Goal: Task Accomplishment & Management: Manage account settings

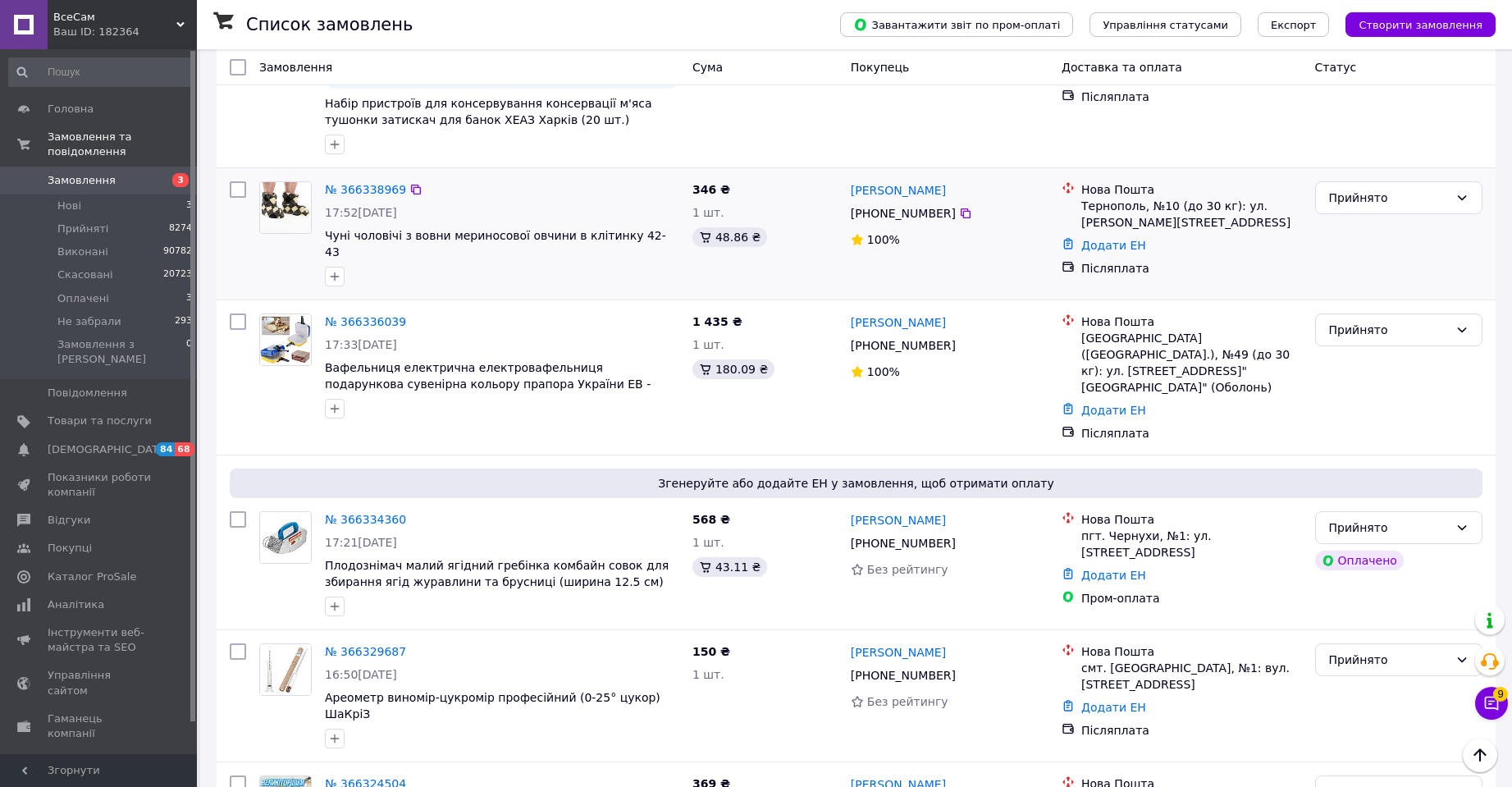
scroll to position [1313, 0]
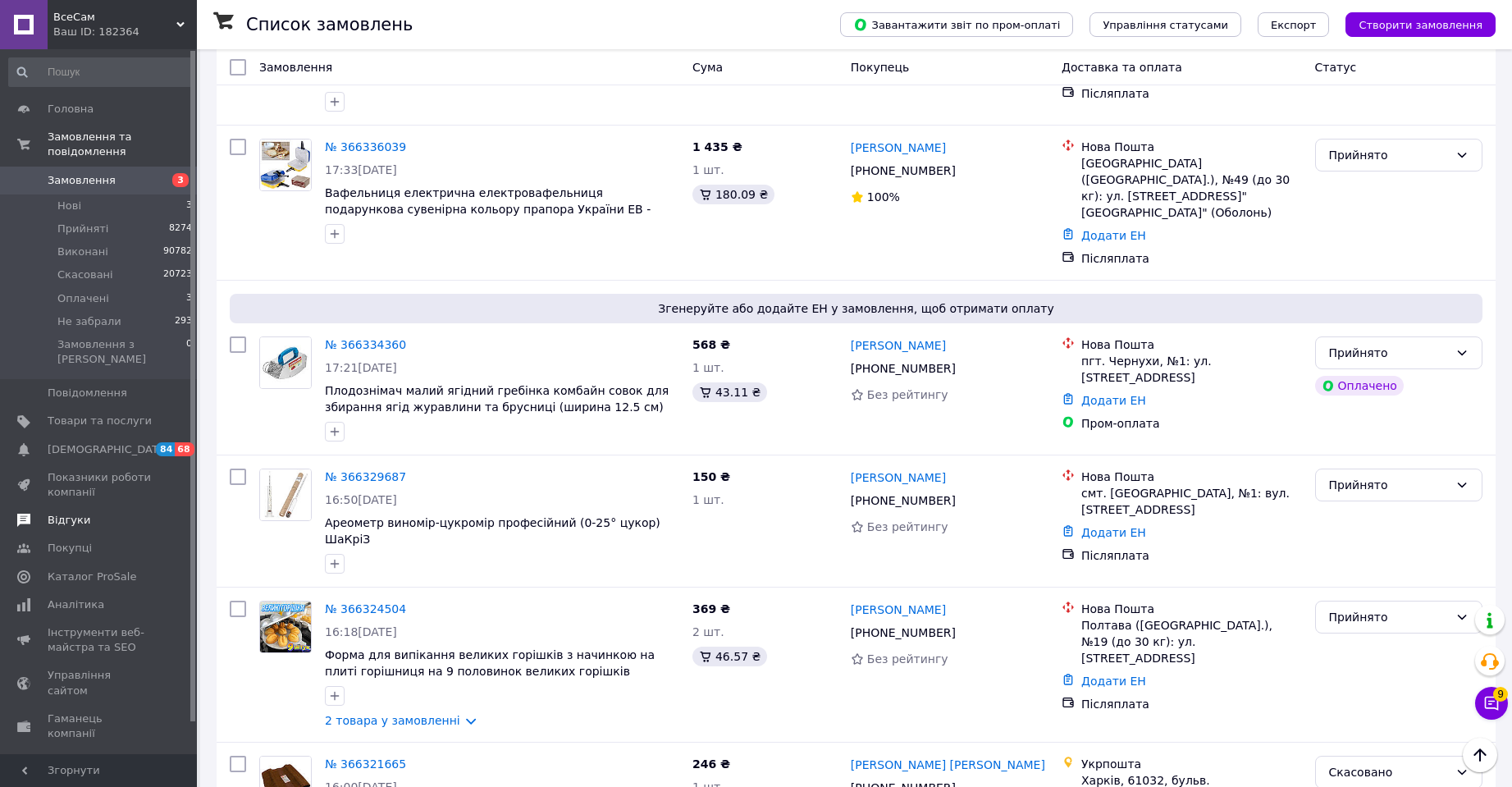
click at [65, 512] on span "Відгуки" at bounding box center [68, 520] width 42 height 15
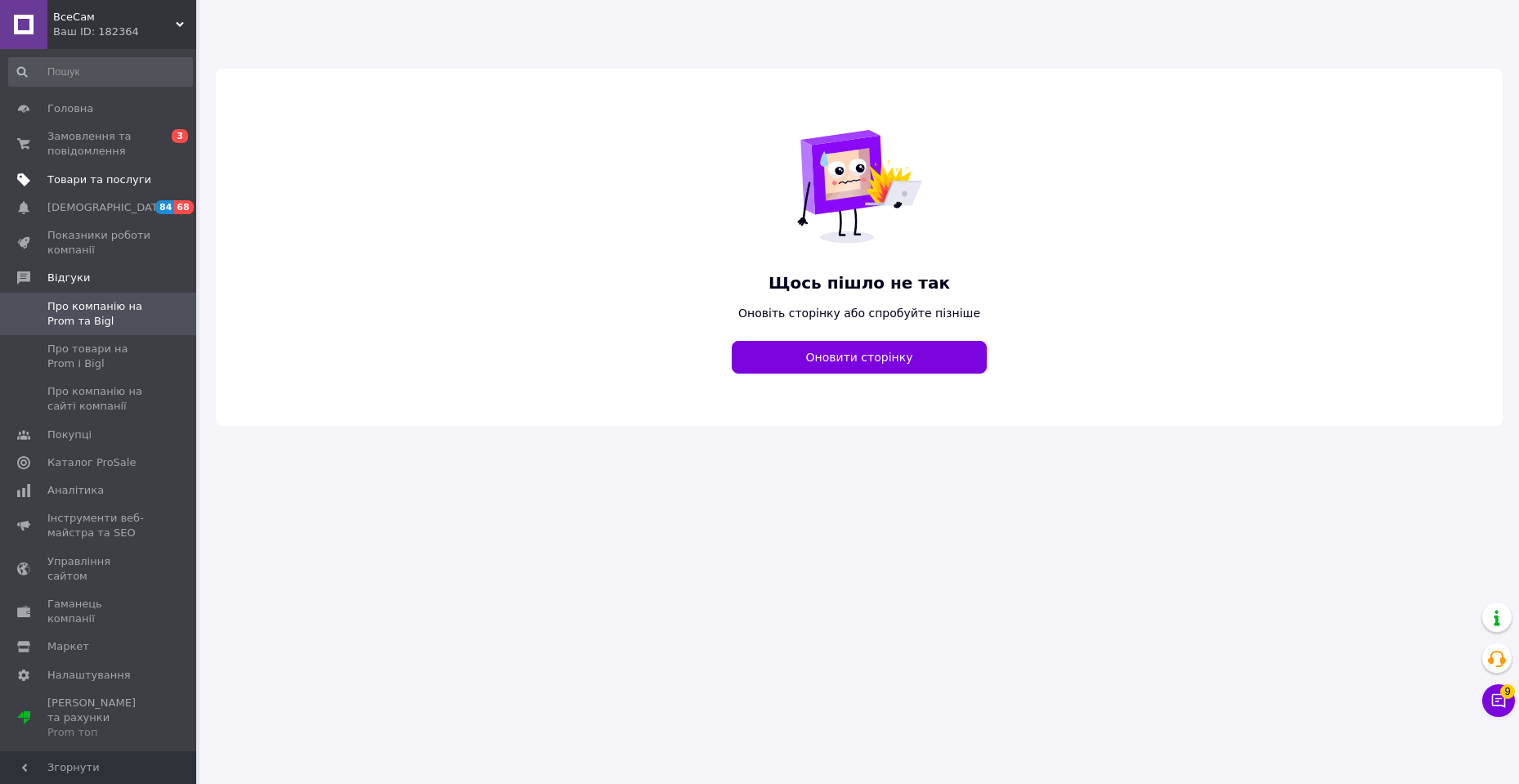
click at [114, 180] on span "Товари та послуги" at bounding box center [99, 180] width 103 height 15
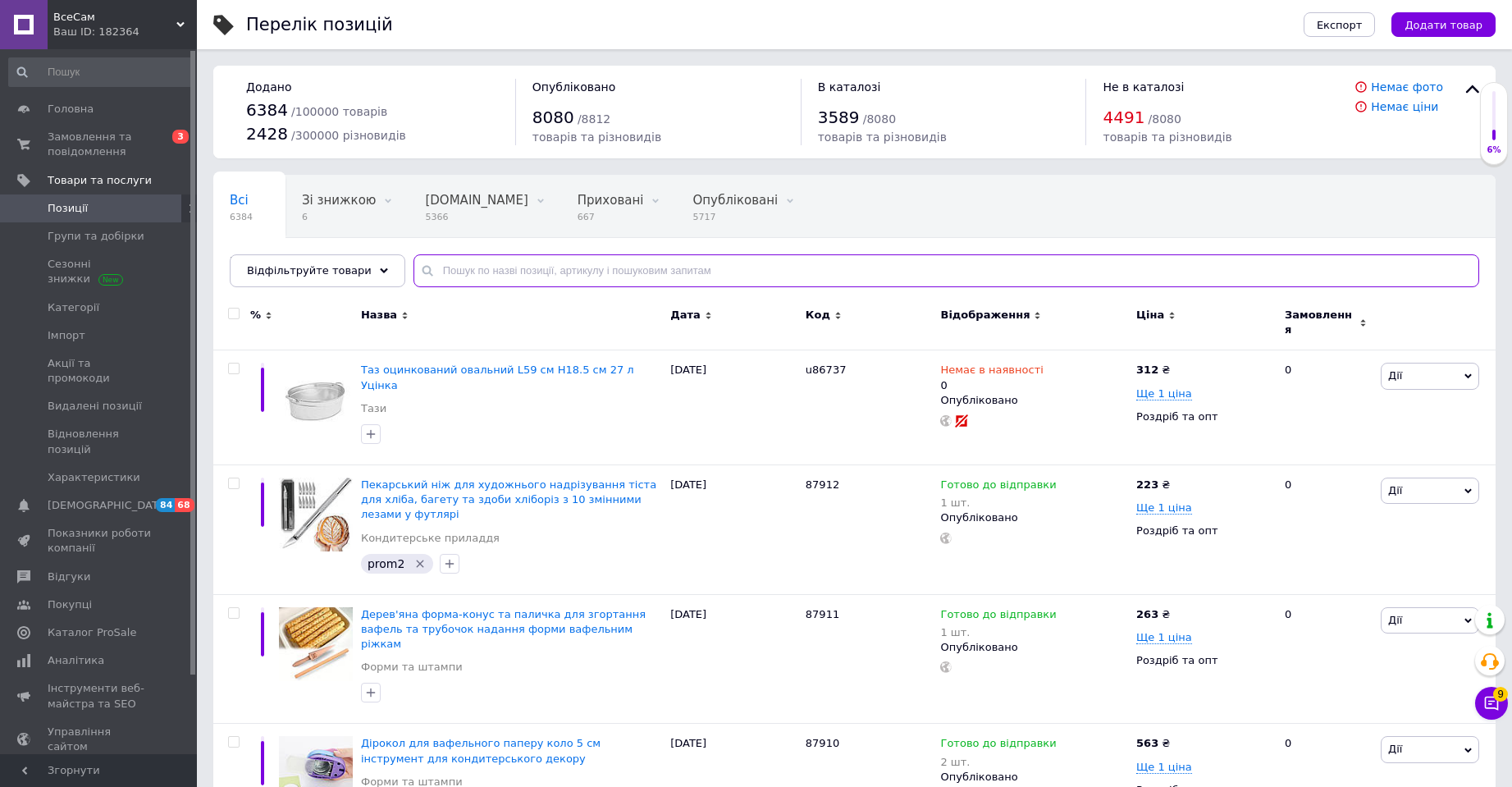
click at [538, 269] on input "text" at bounding box center [946, 270] width 1066 height 33
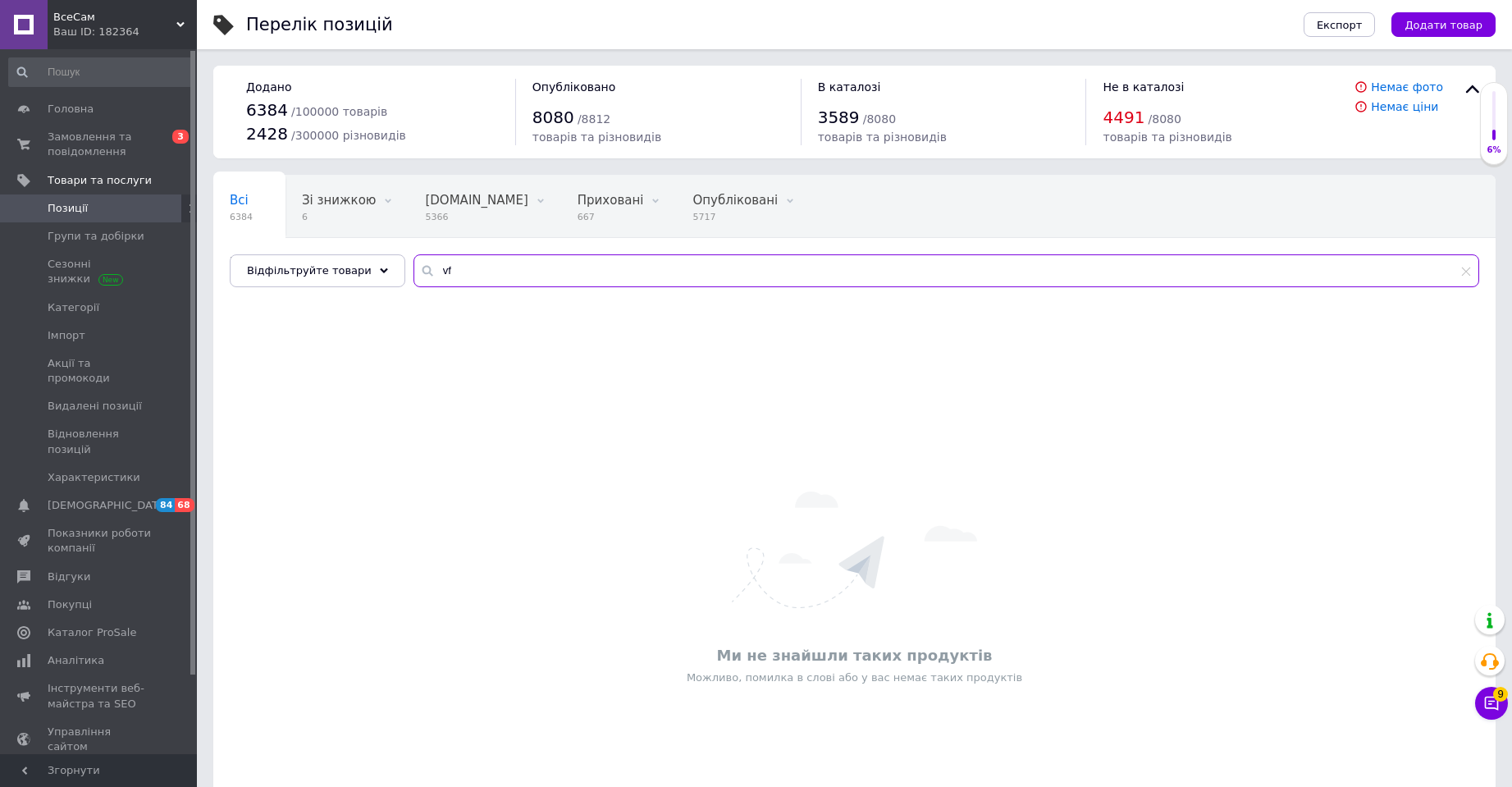
type input "v"
click at [458, 268] on input "махолдьда" at bounding box center [946, 270] width 1066 height 33
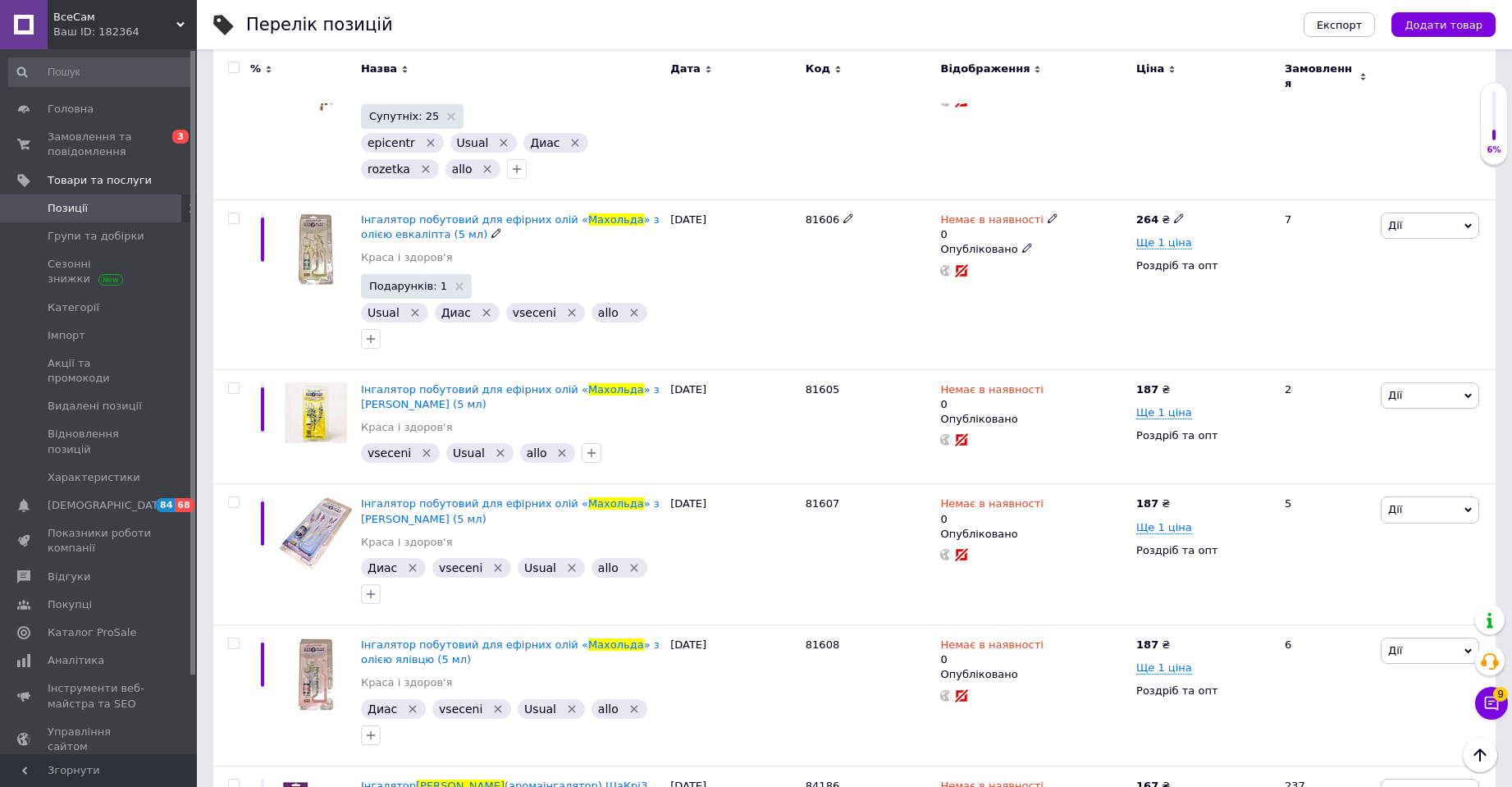
scroll to position [612, 0]
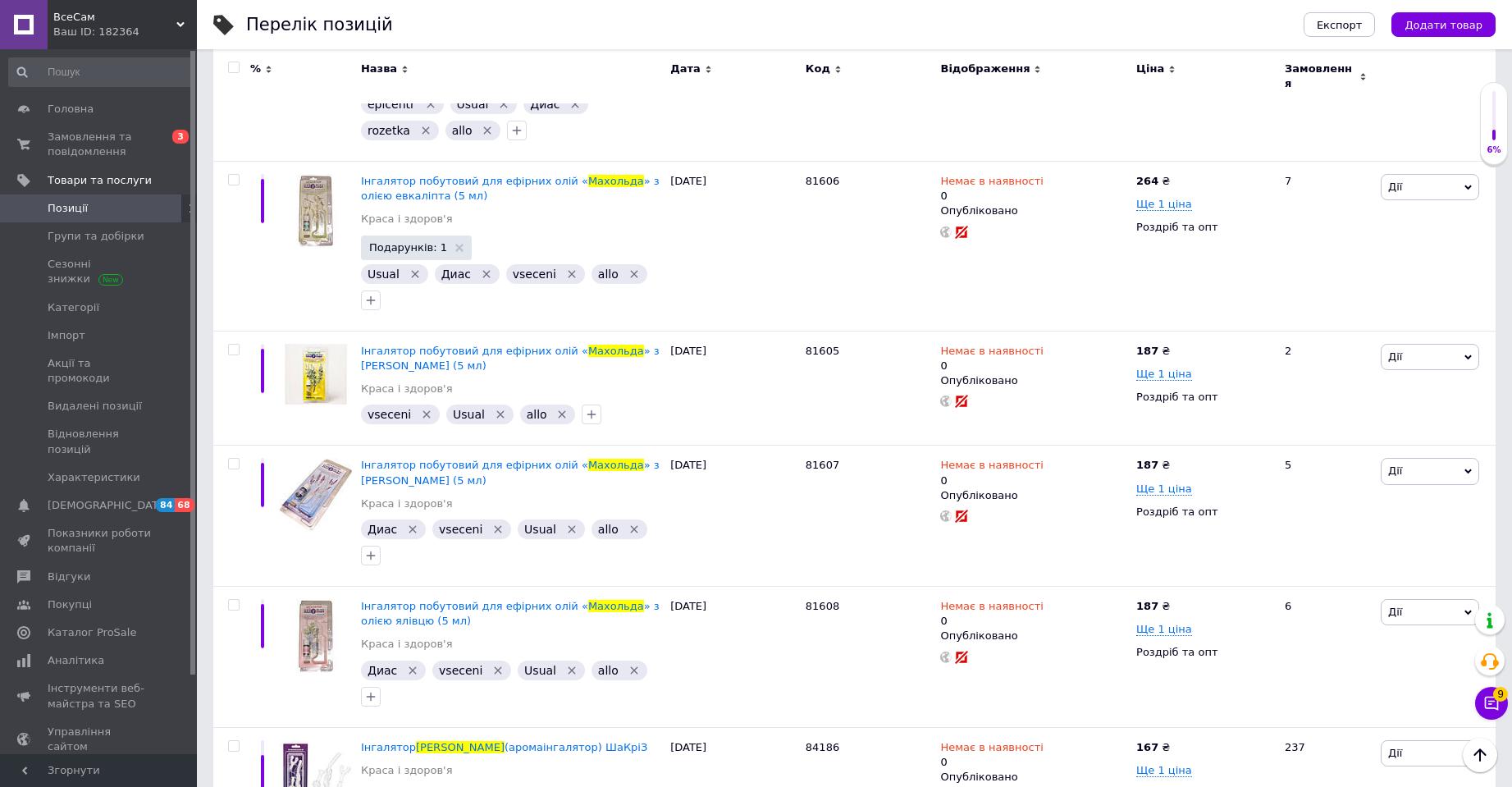
type input "[PERSON_NAME]"
click at [505, 741] on span "(аромаінгалятор) ШаКріЗ" at bounding box center [576, 746] width 143 height 12
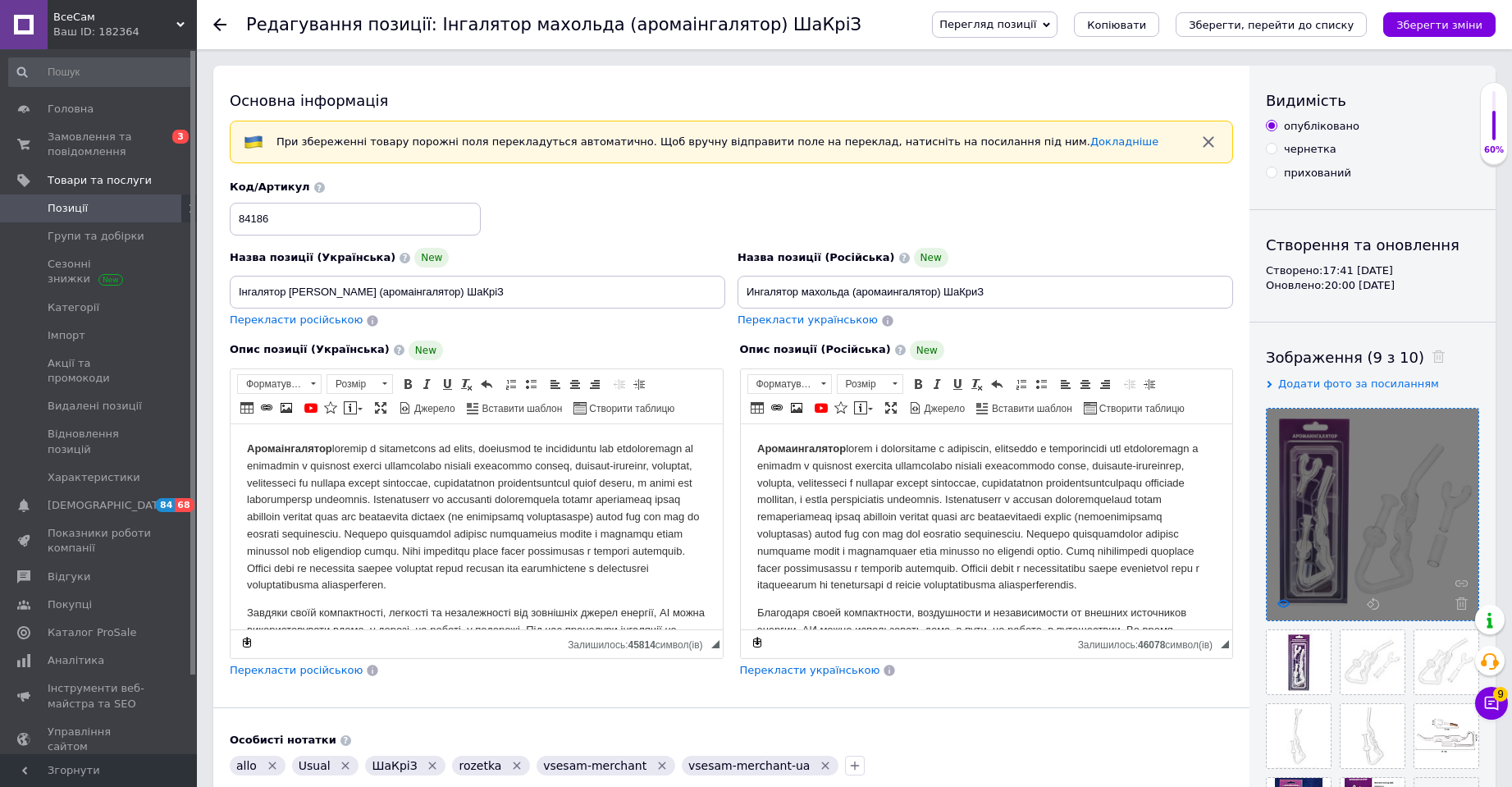
click at [1285, 602] on icon at bounding box center [1283, 603] width 12 height 12
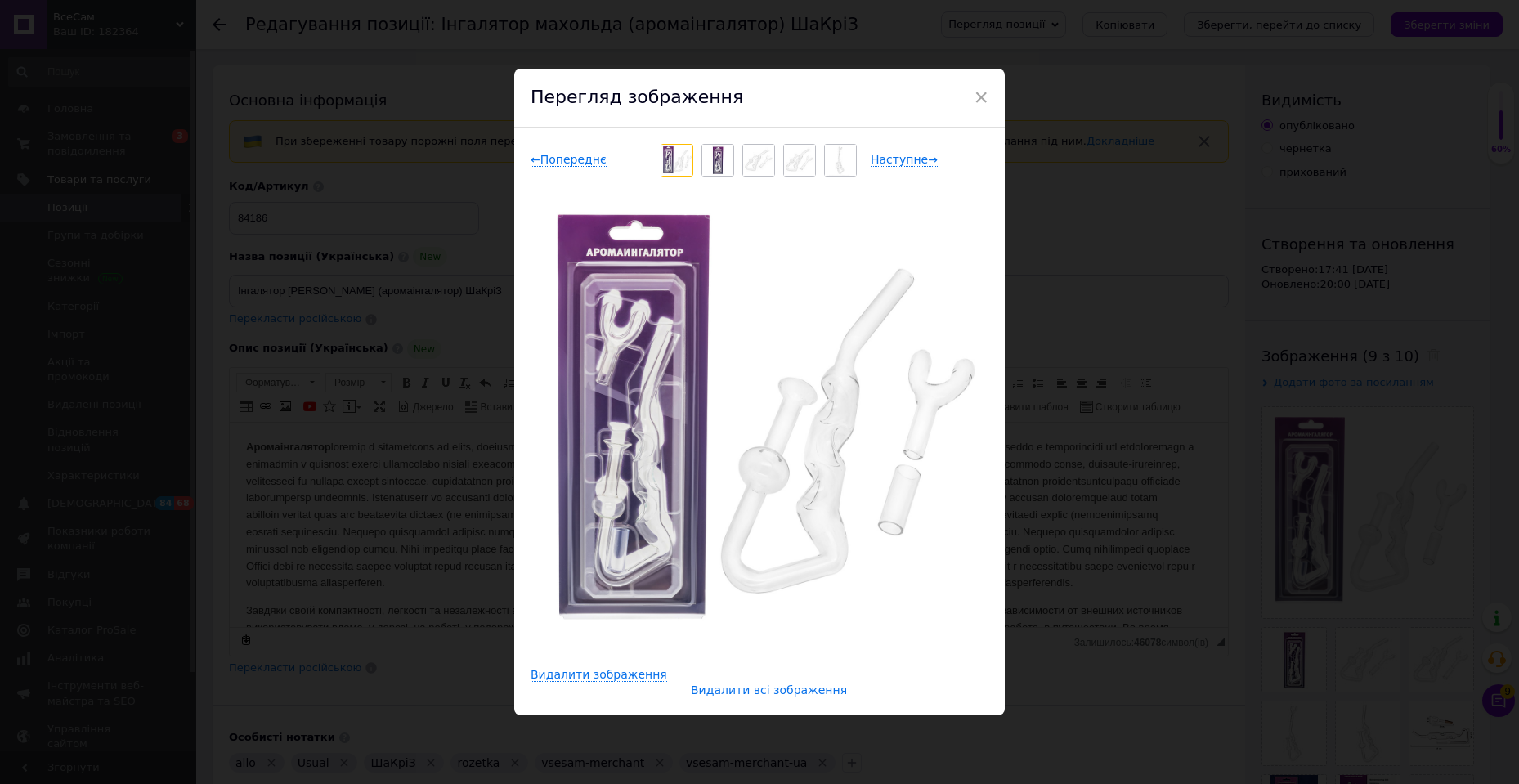
click at [1095, 553] on div "× Перегляд зображення ← Попереднє Наступне → Видалити зображення Видалити всі з…" at bounding box center [759, 392] width 1519 height 784
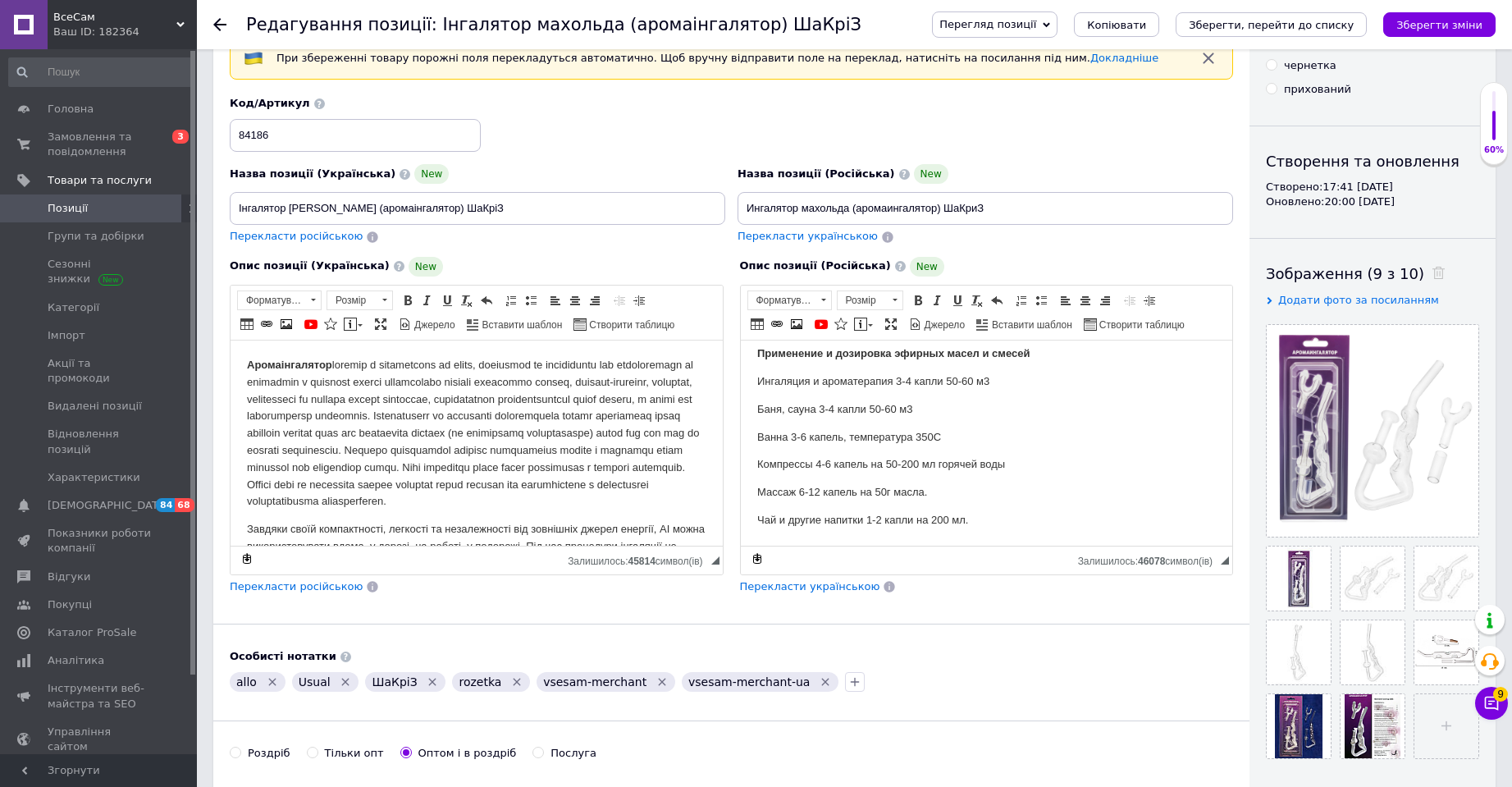
scroll to position [164, 0]
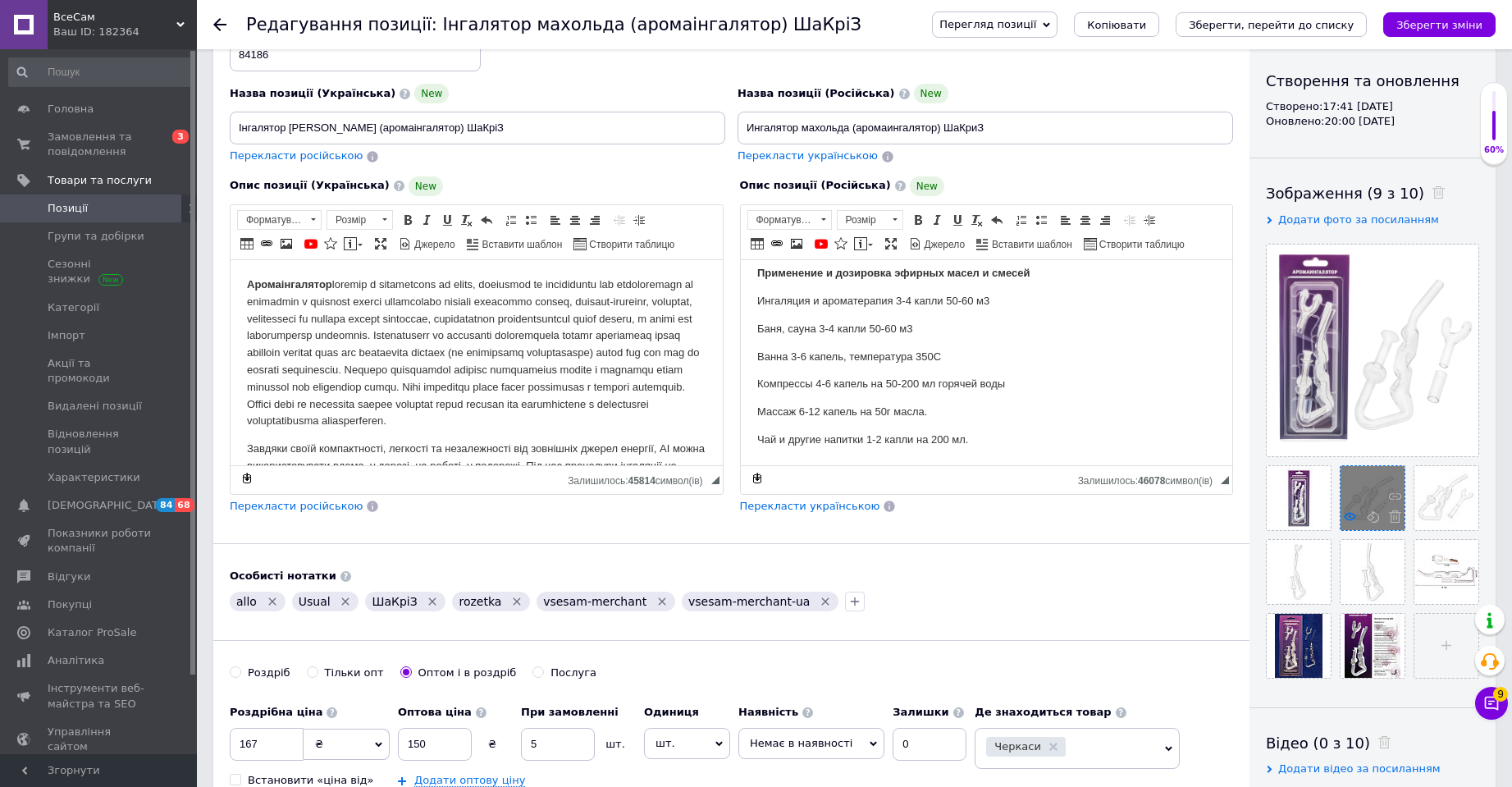
click at [1346, 515] on use at bounding box center [1350, 515] width 12 height 8
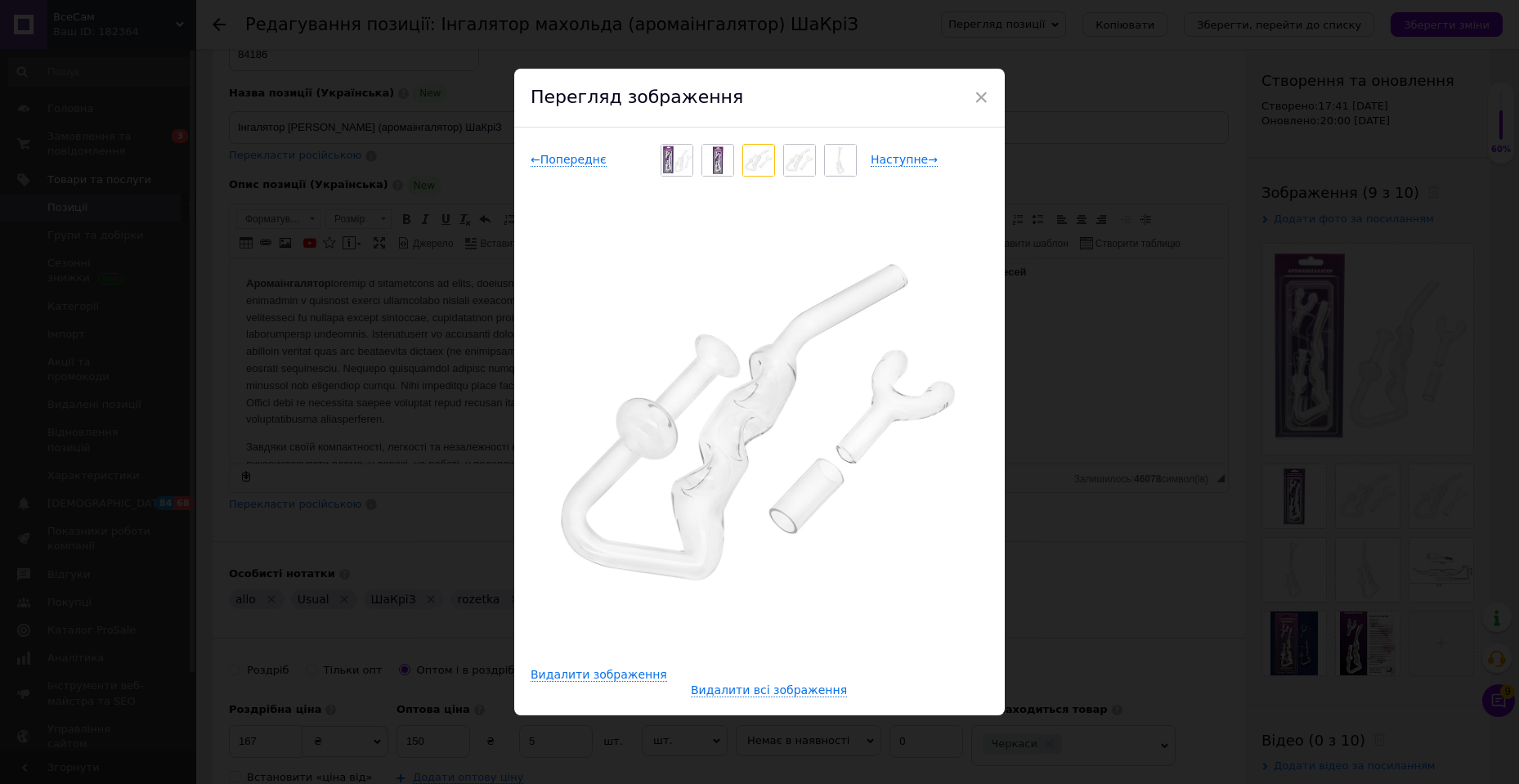
click at [1114, 550] on div "× Перегляд зображення ← Попереднє Наступне → Видалити зображення Видалити всі з…" at bounding box center [759, 392] width 1519 height 784
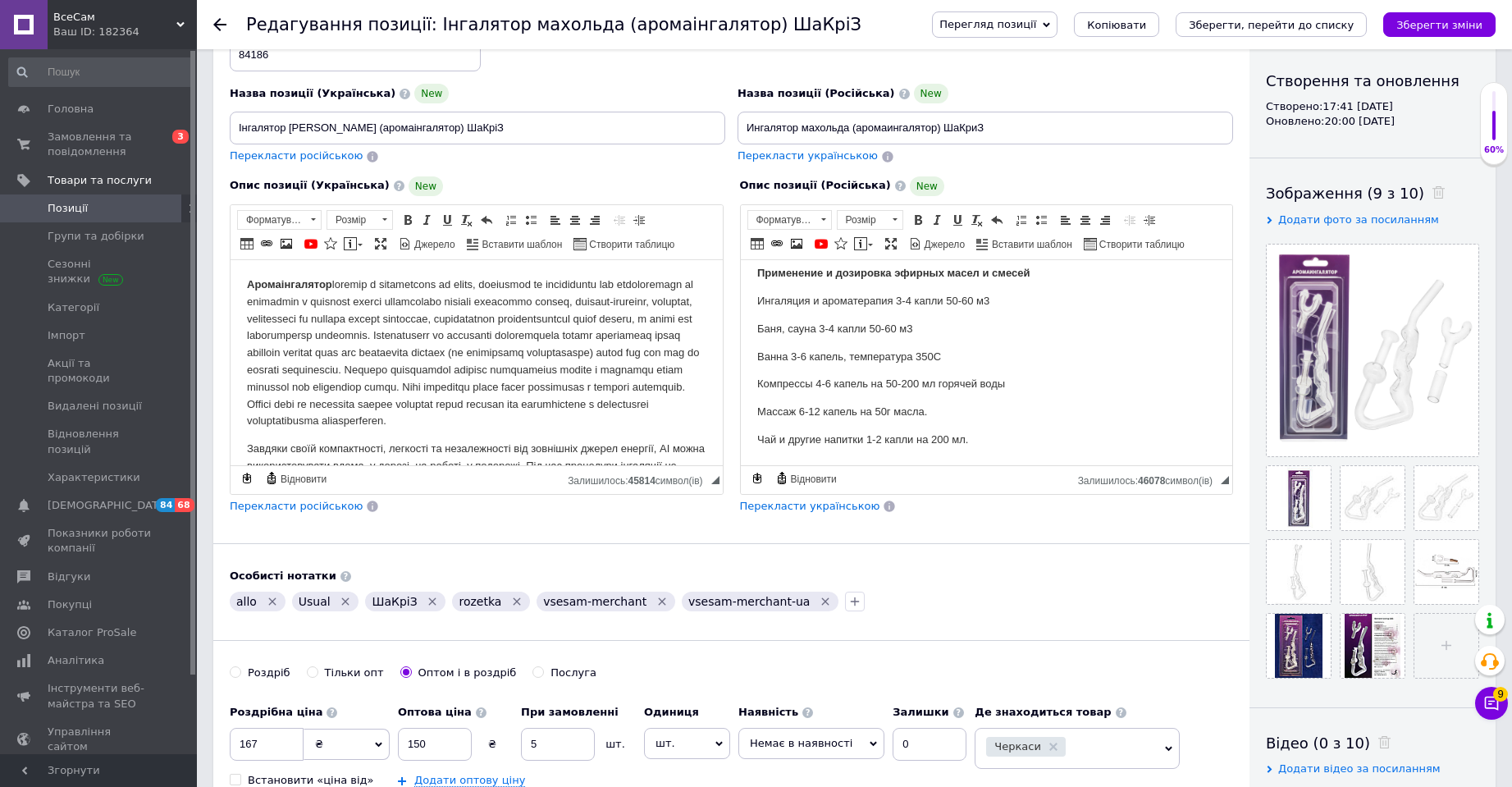
scroll to position [1026, 0]
click at [1422, 592] on use at bounding box center [1423, 590] width 12 height 8
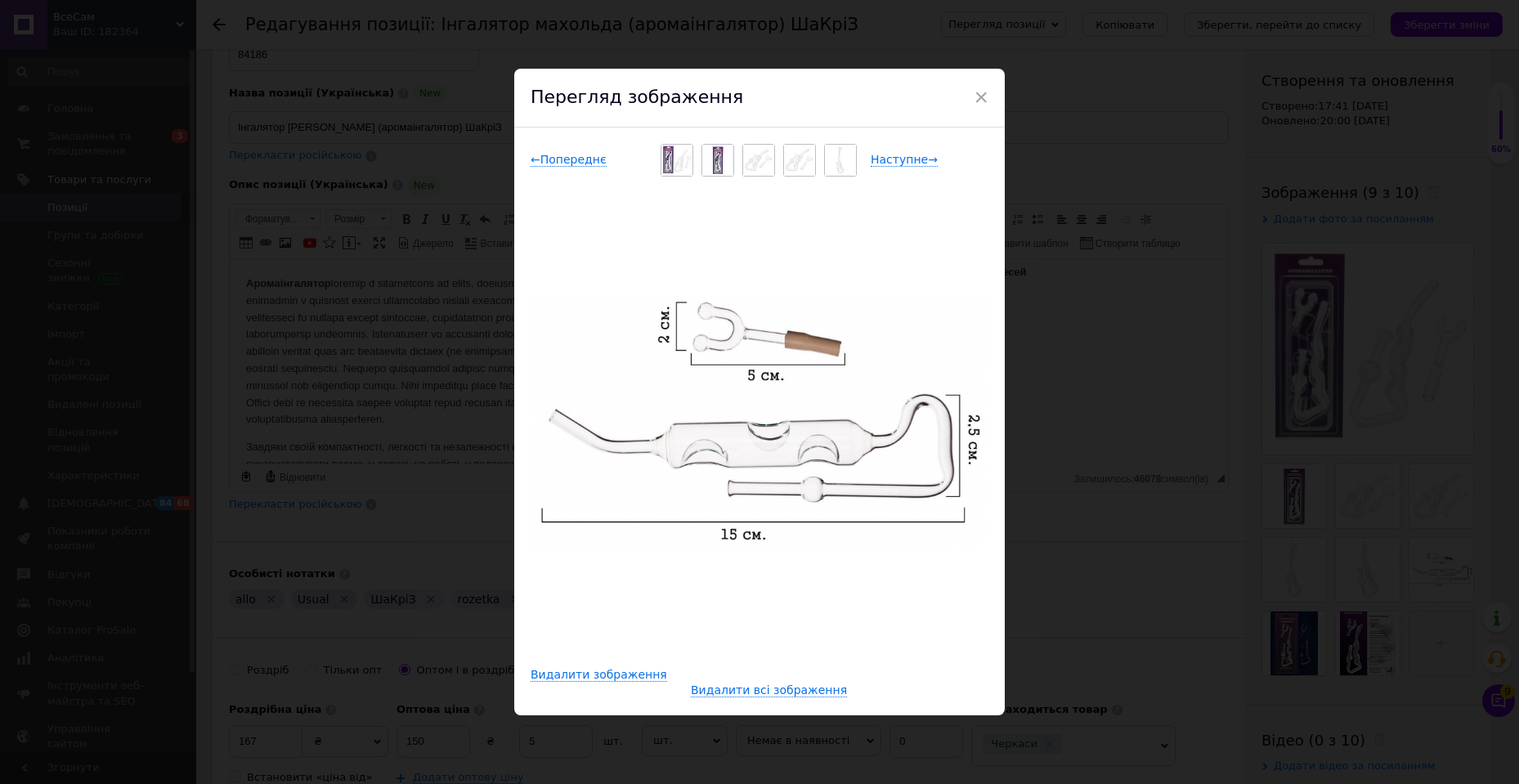
click at [372, 349] on div "× Перегляд зображення ← Попереднє Наступне → Видалити зображення Видалити всі з…" at bounding box center [759, 392] width 1519 height 784
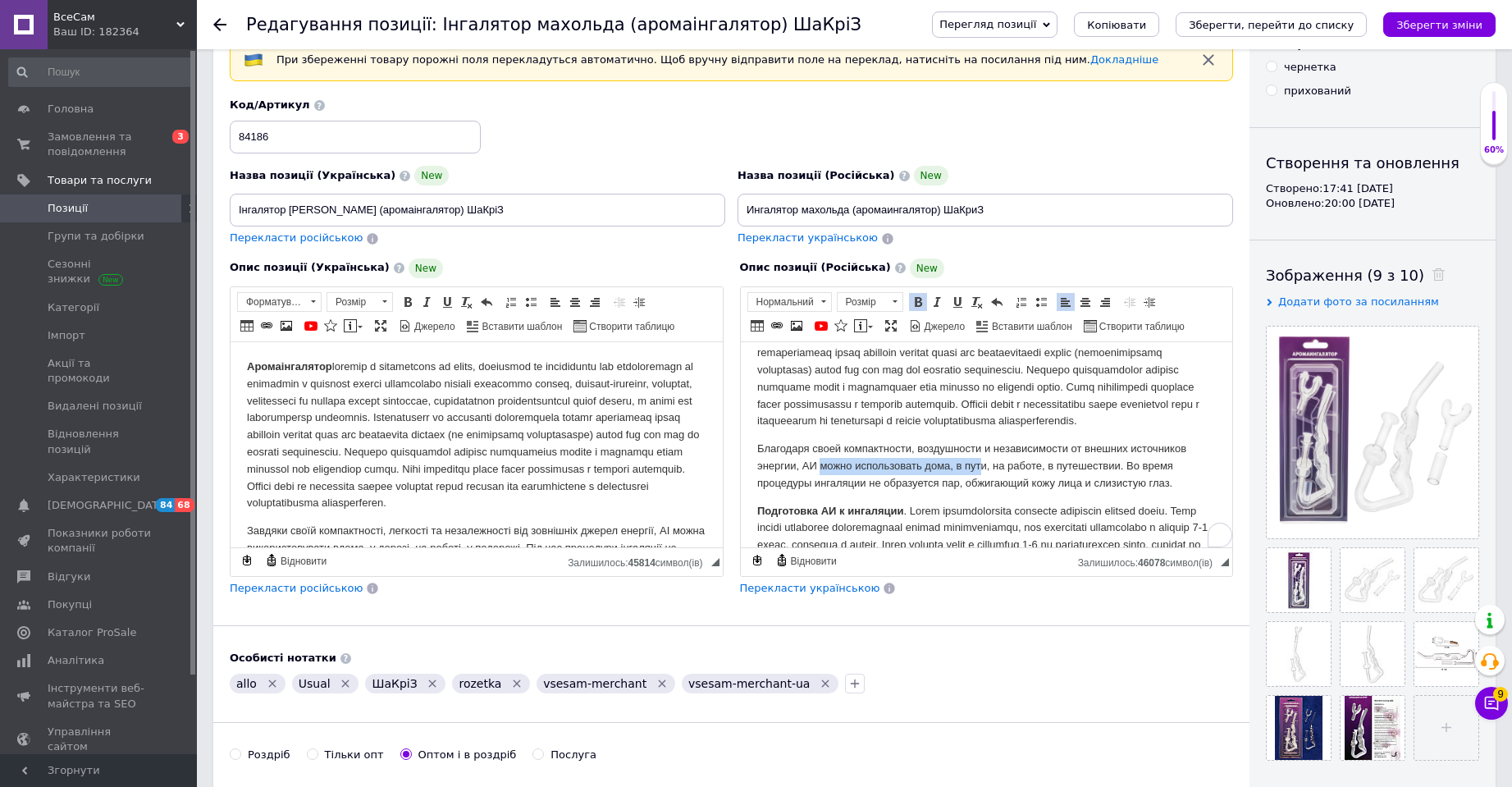
scroll to position [82, 0]
drag, startPoint x: 819, startPoint y: 496, endPoint x: 1117, endPoint y: 500, distance: 298.0
click at [1117, 491] on p "Благодаря своей компактности, воздушности и независимости от внешних источников…" at bounding box center [985, 465] width 460 height 51
copy p "можно использовать дома, в пути, на работе, в путешествии"
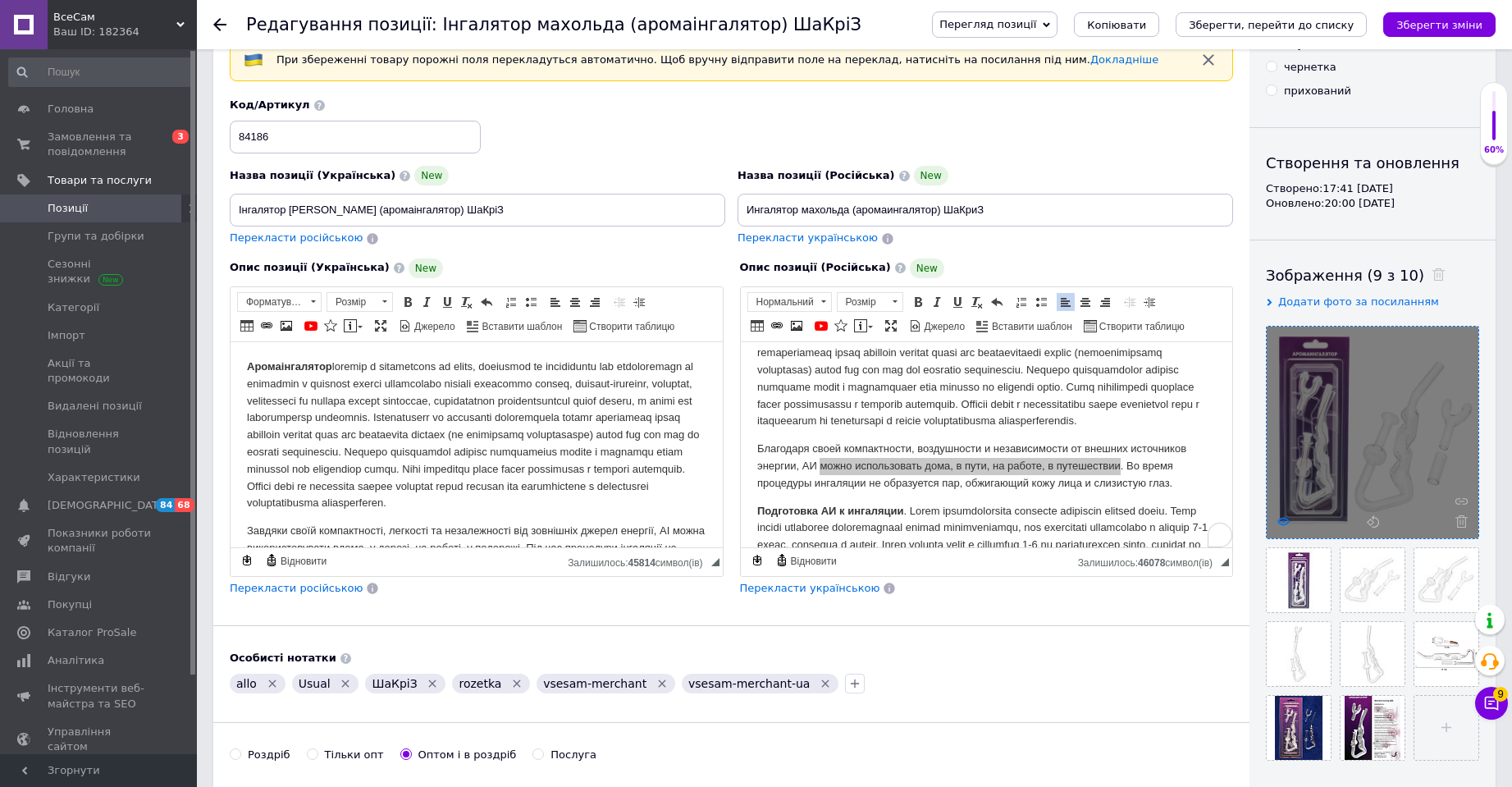
click at [1279, 520] on use at bounding box center [1283, 521] width 12 height 8
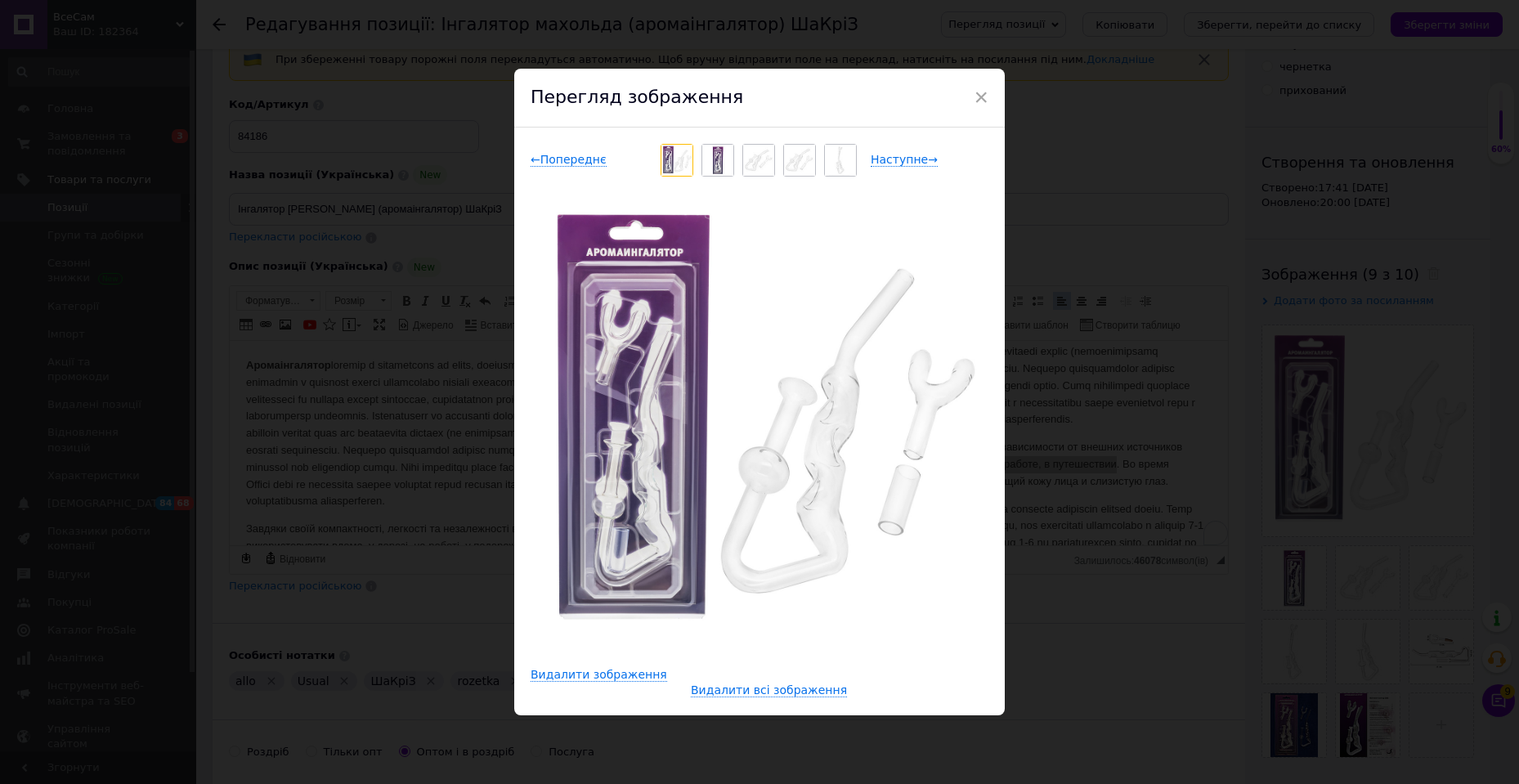
click at [1088, 465] on div "× Перегляд зображення ← Попереднє Наступне → Видалити зображення Видалити всі з…" at bounding box center [759, 392] width 1519 height 784
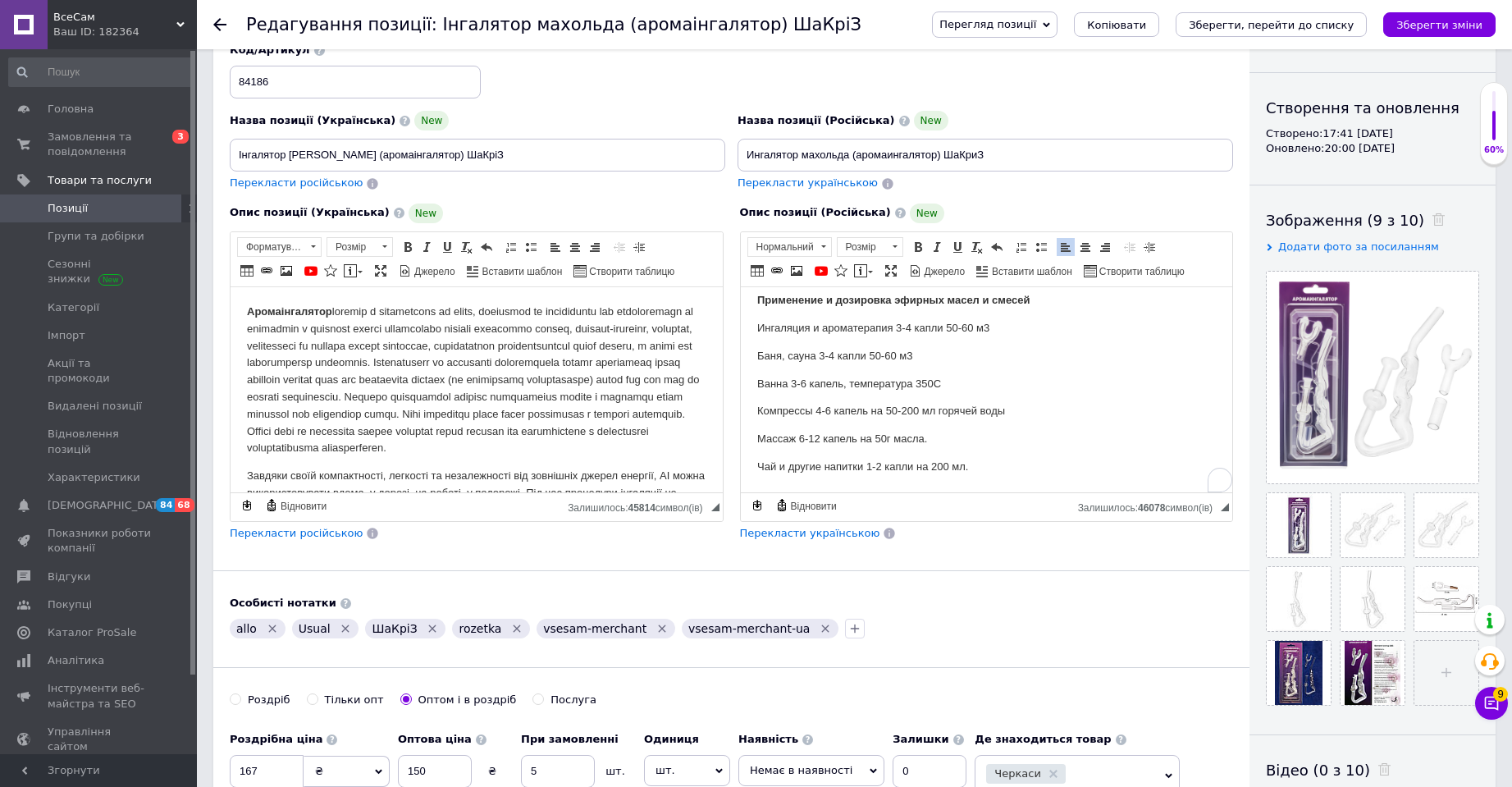
scroll to position [164, 0]
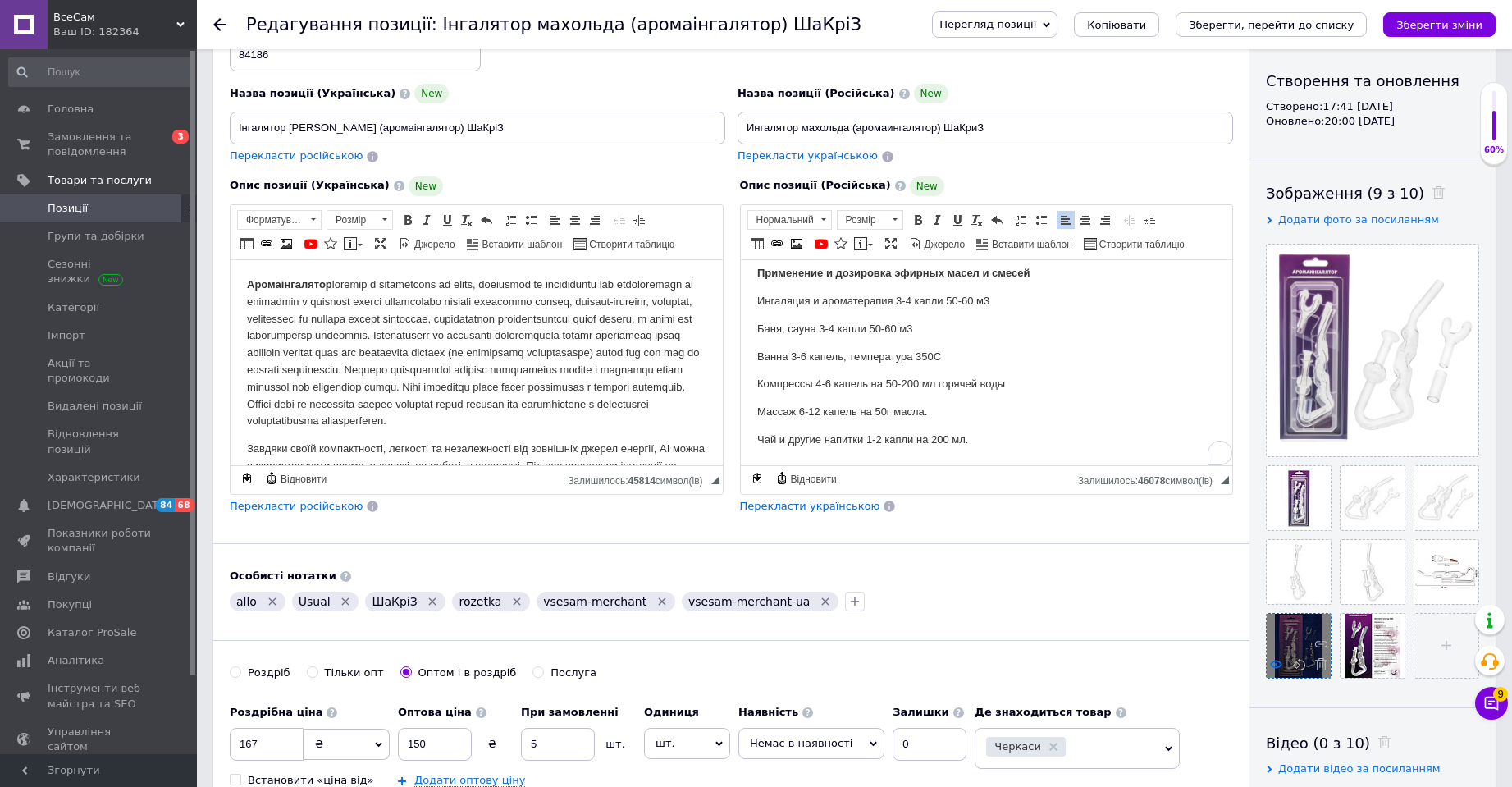
click at [1276, 664] on use at bounding box center [1276, 663] width 12 height 8
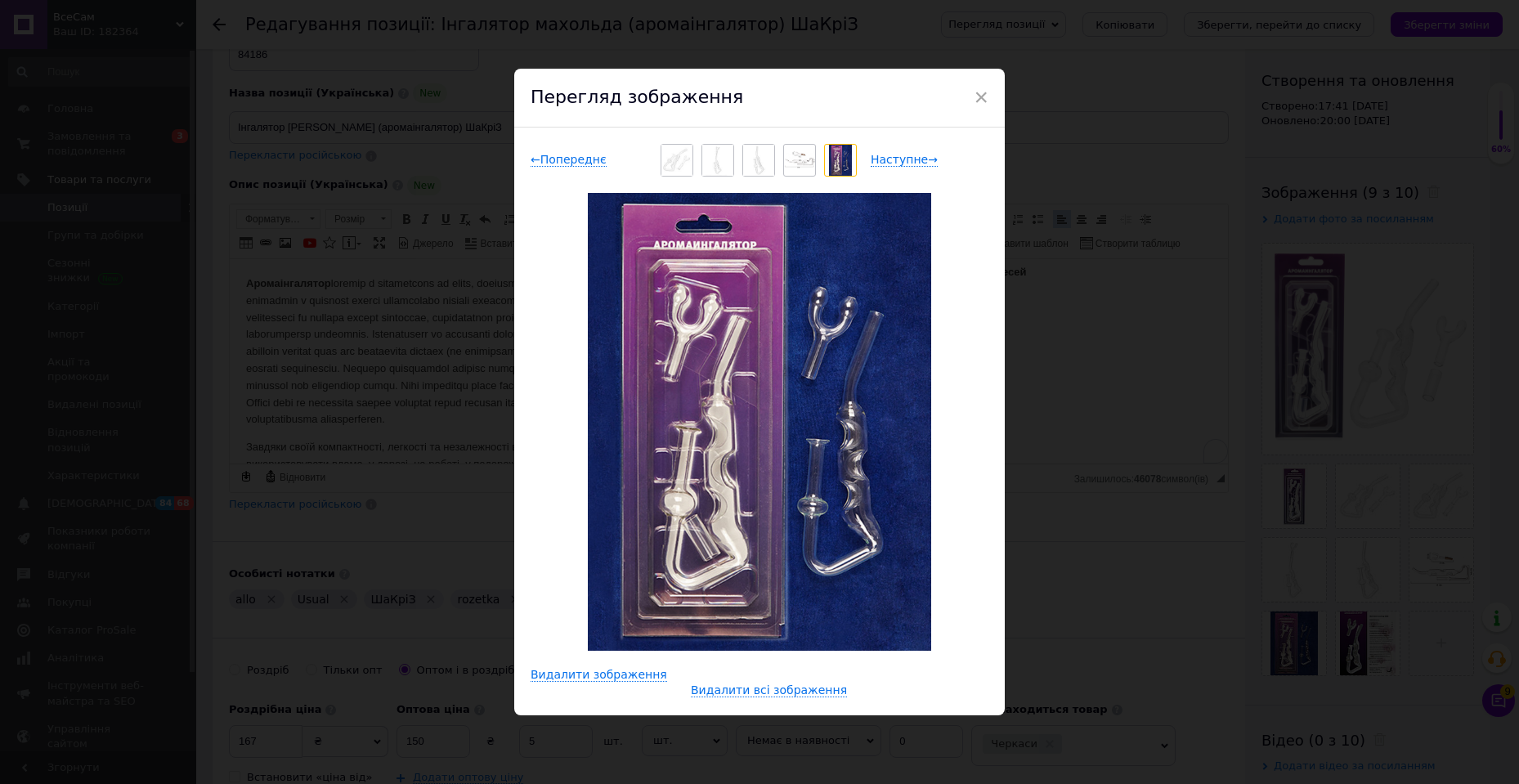
click at [1143, 619] on div "× Перегляд зображення ← Попереднє Наступне → Видалити зображення Видалити всі з…" at bounding box center [759, 392] width 1519 height 784
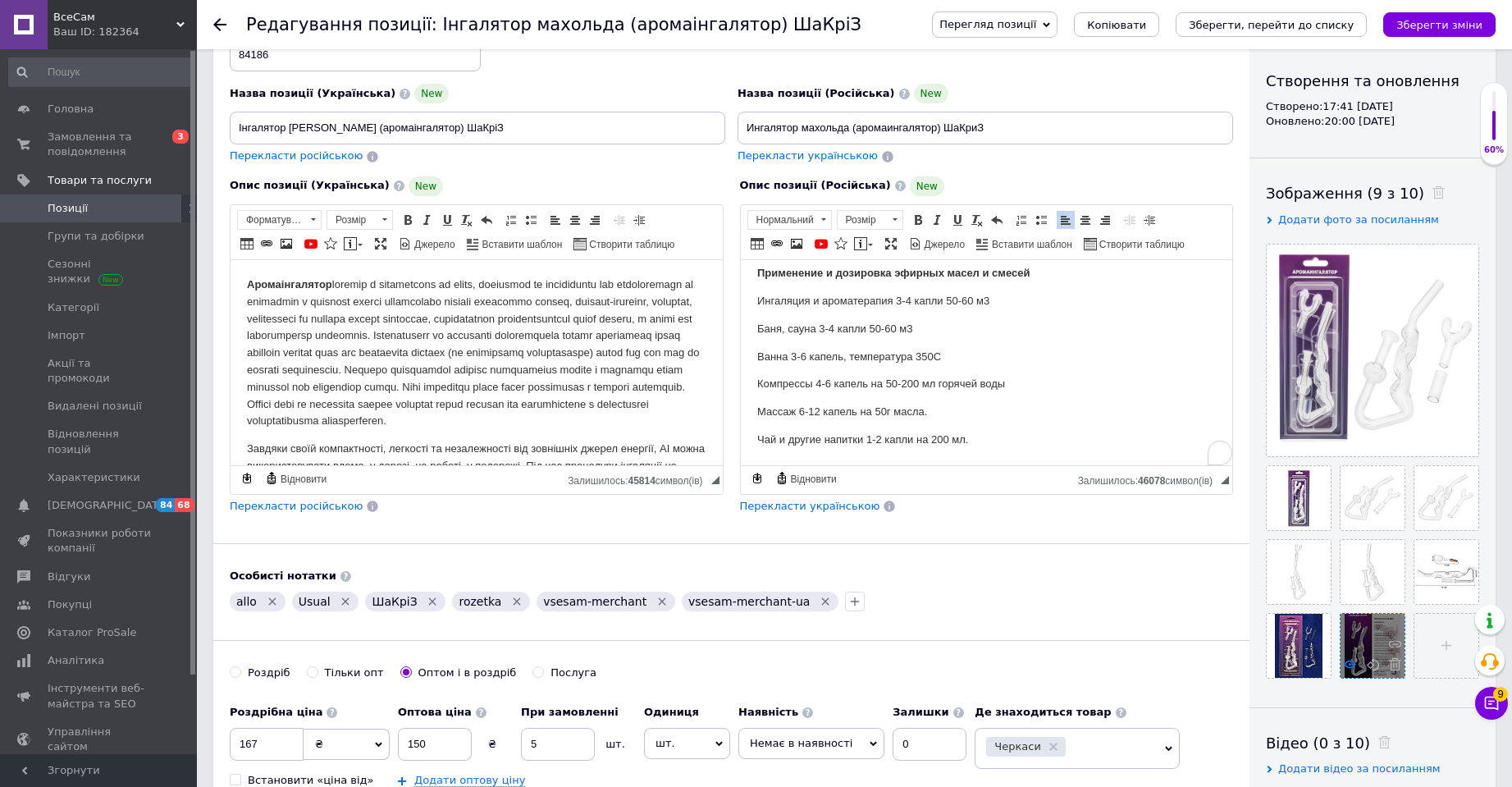
click at [1344, 667] on icon at bounding box center [1350, 663] width 12 height 12
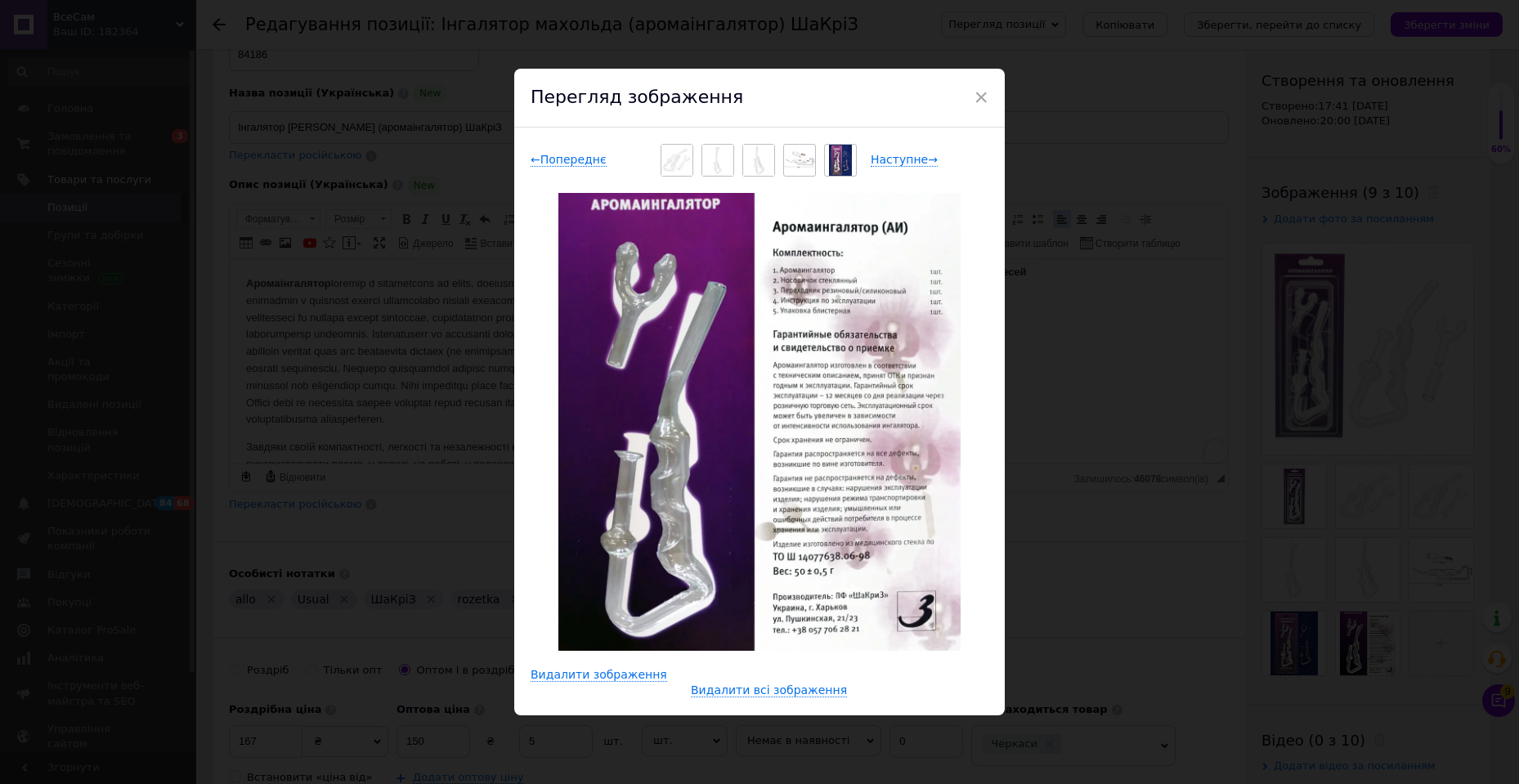
click at [385, 353] on div "× Перегляд зображення ← Попереднє Наступне → Видалити зображення Видалити всі з…" at bounding box center [759, 392] width 1519 height 784
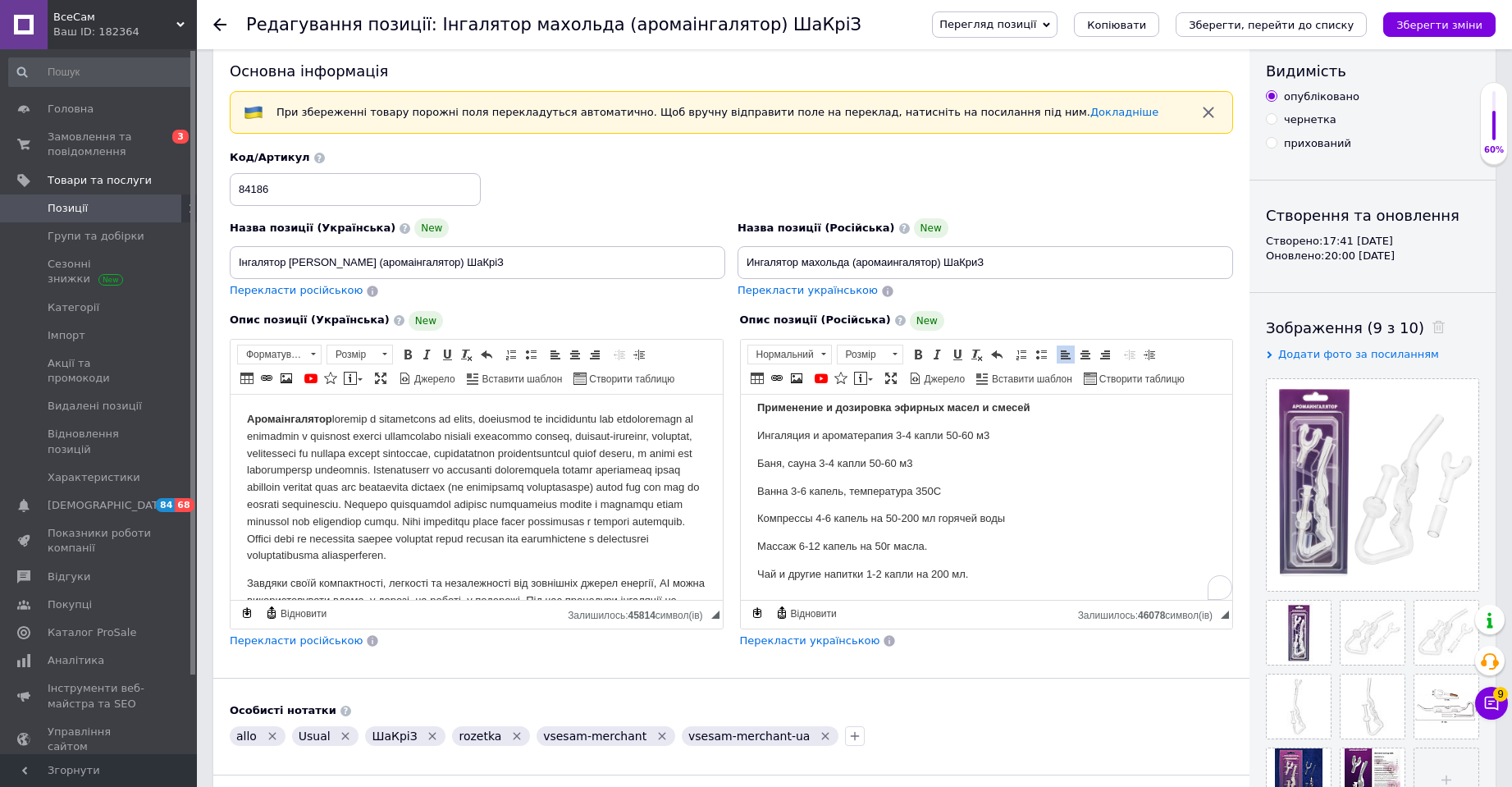
scroll to position [0, 0]
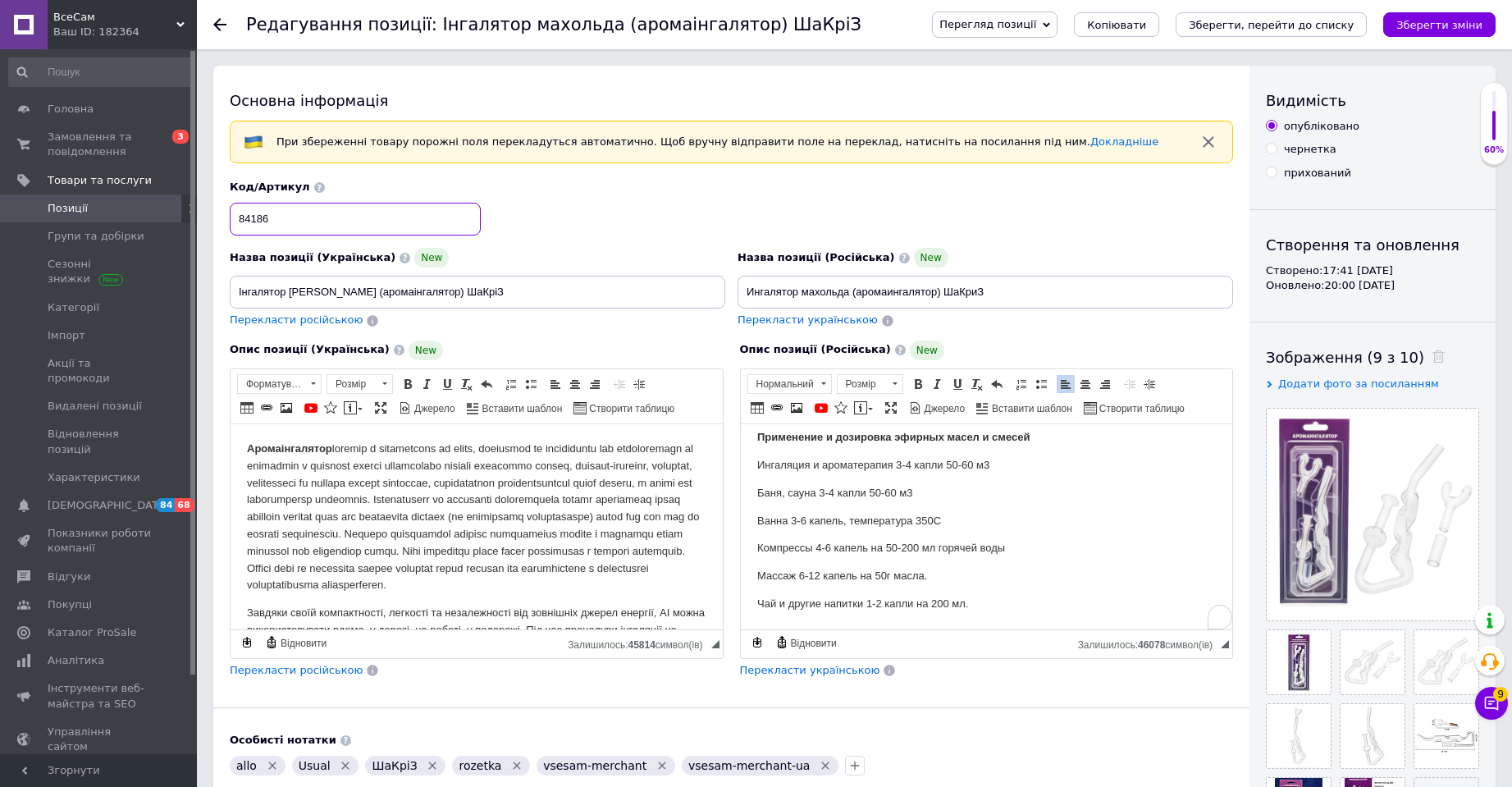
drag, startPoint x: 328, startPoint y: 230, endPoint x: 175, endPoint y: 201, distance: 155.7
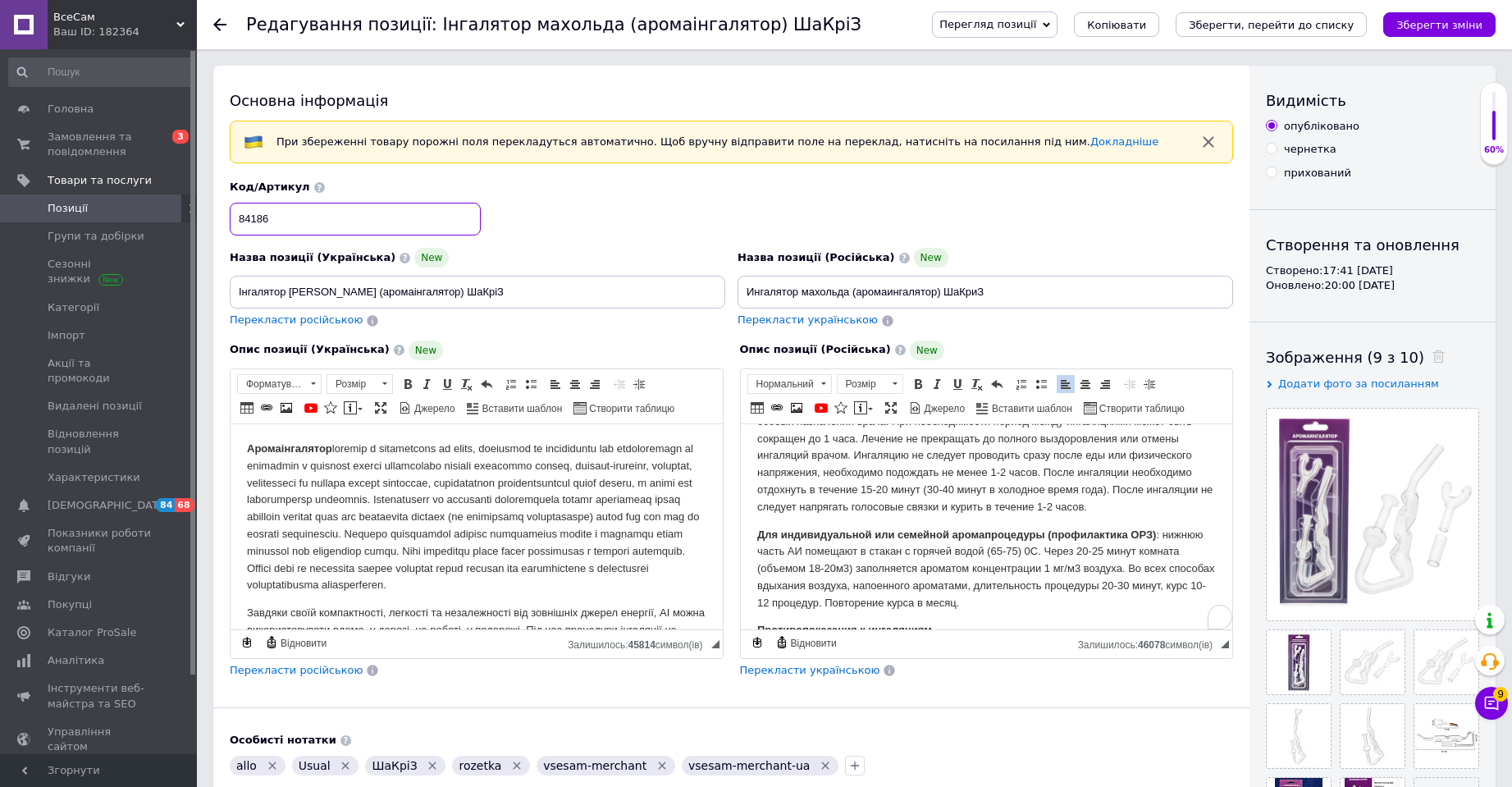
scroll to position [534, 0]
click at [1146, 20] on span "Копіювати" at bounding box center [1117, 25] width 59 height 12
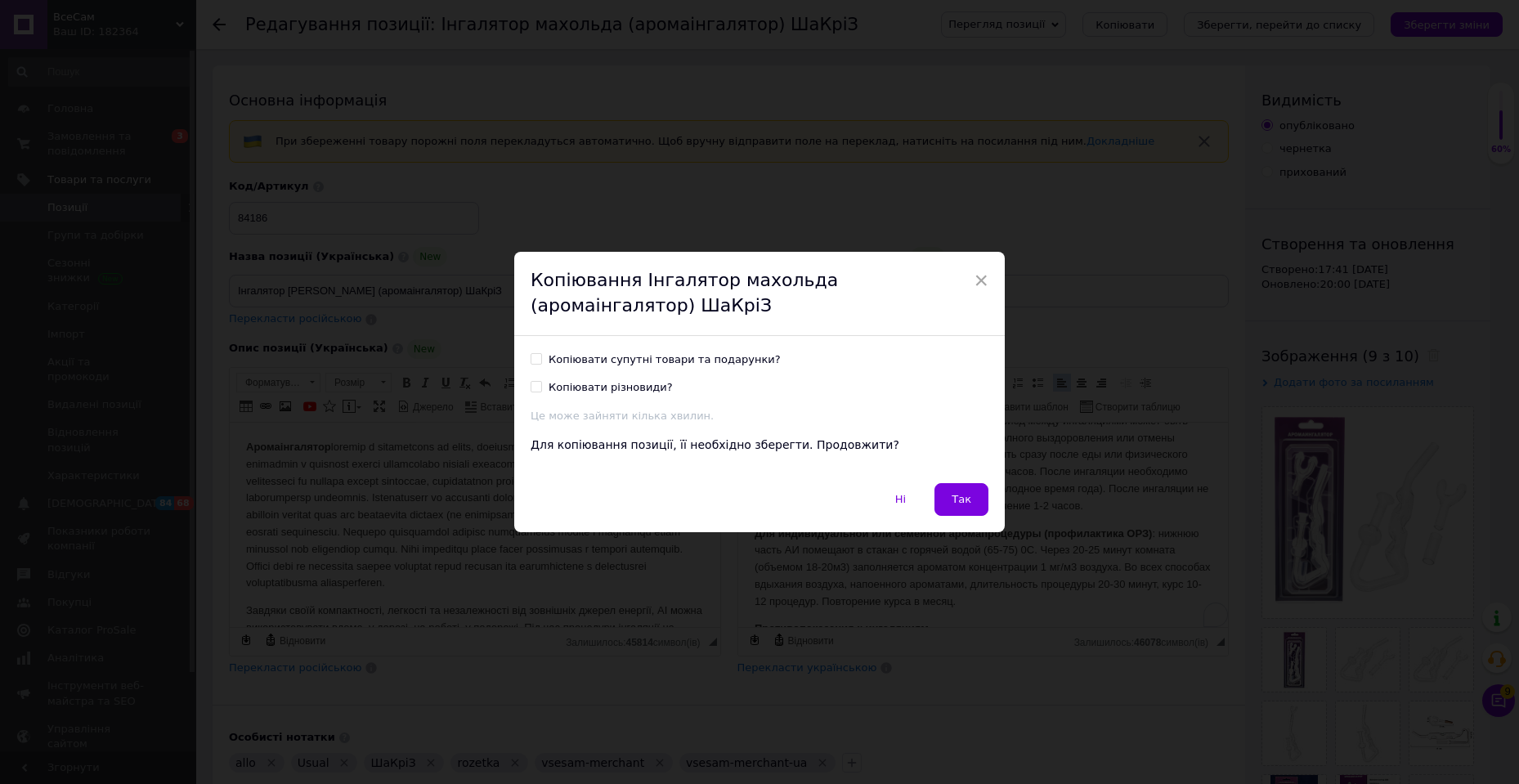
click at [577, 359] on div "Копіювати супутні товари та подарунки?" at bounding box center [664, 360] width 232 height 15
click at [541, 359] on input "Копіювати супутні товари та подарунки?" at bounding box center [535, 358] width 10 height 10
checkbox input "true"
click at [576, 388] on div "Копіювати різновиди?" at bounding box center [610, 387] width 124 height 15
click at [541, 388] on input "Копіювати різновиди?" at bounding box center [535, 385] width 10 height 10
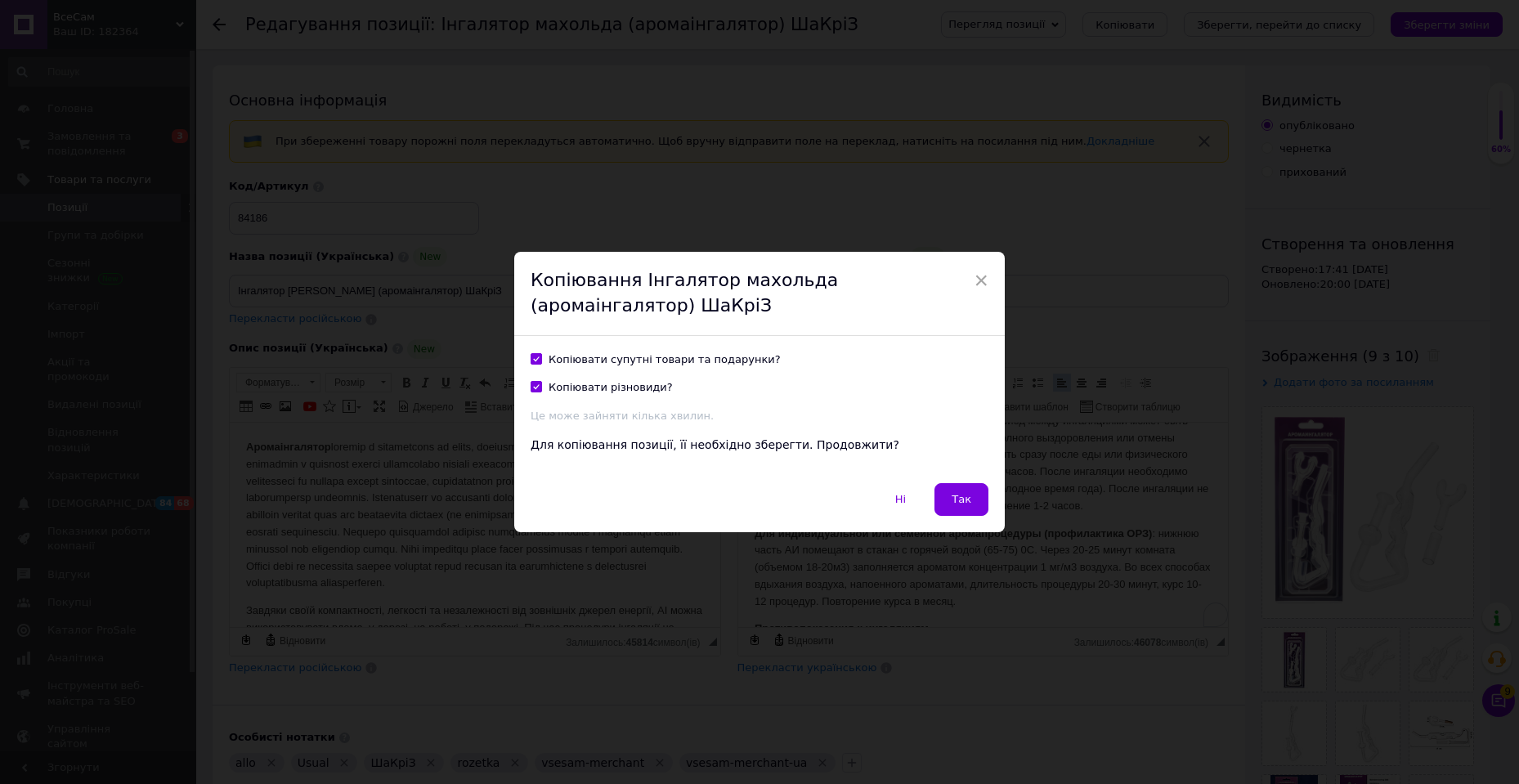
checkbox input "true"
click at [964, 494] on span "Так" at bounding box center [961, 498] width 20 height 12
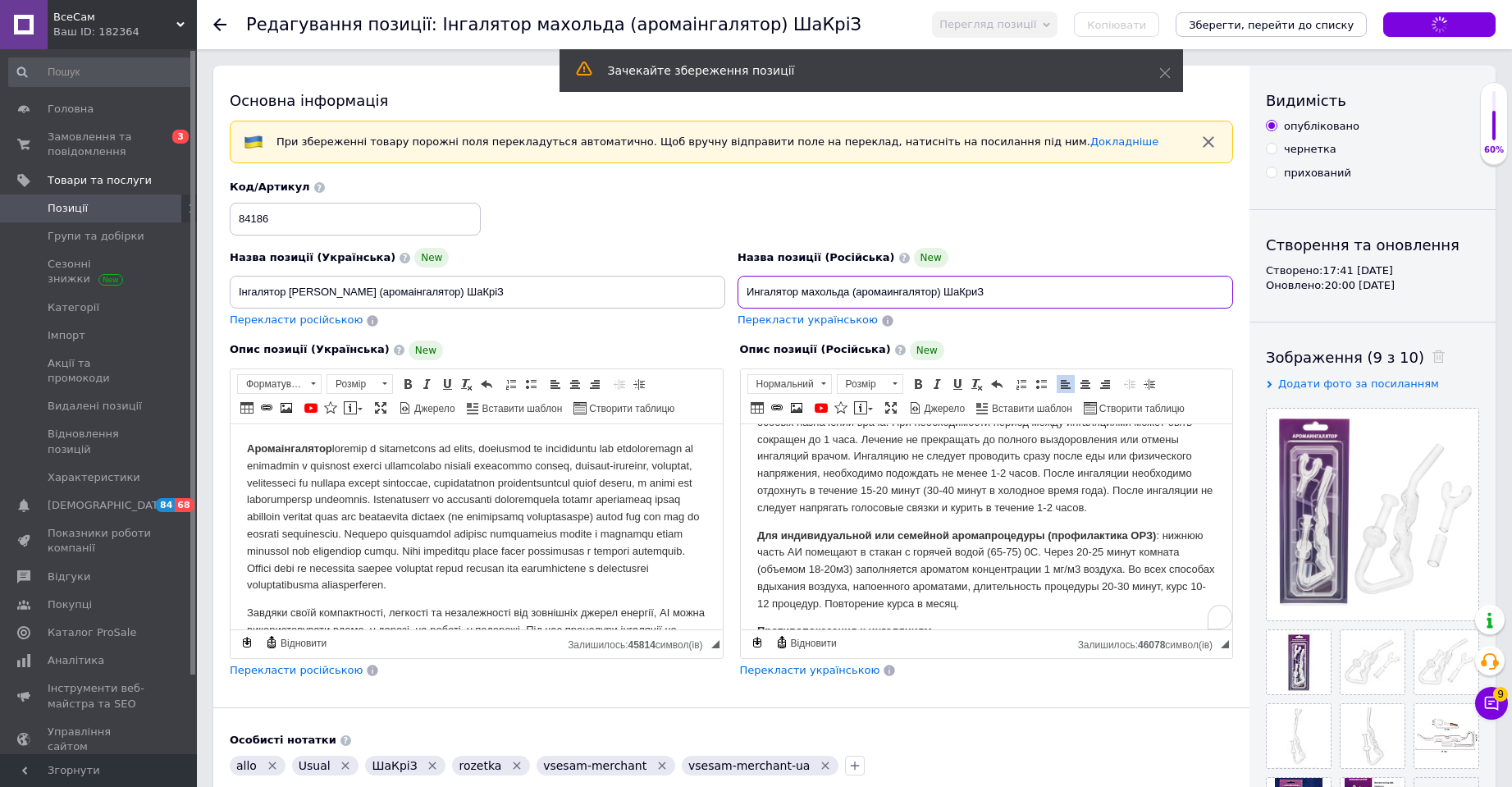
drag, startPoint x: 1016, startPoint y: 286, endPoint x: 738, endPoint y: 283, distance: 278.0
click at [739, 283] on input "Ингалятор махольда (аромаингалятор) ШаКриЗ" at bounding box center [984, 292] width 496 height 33
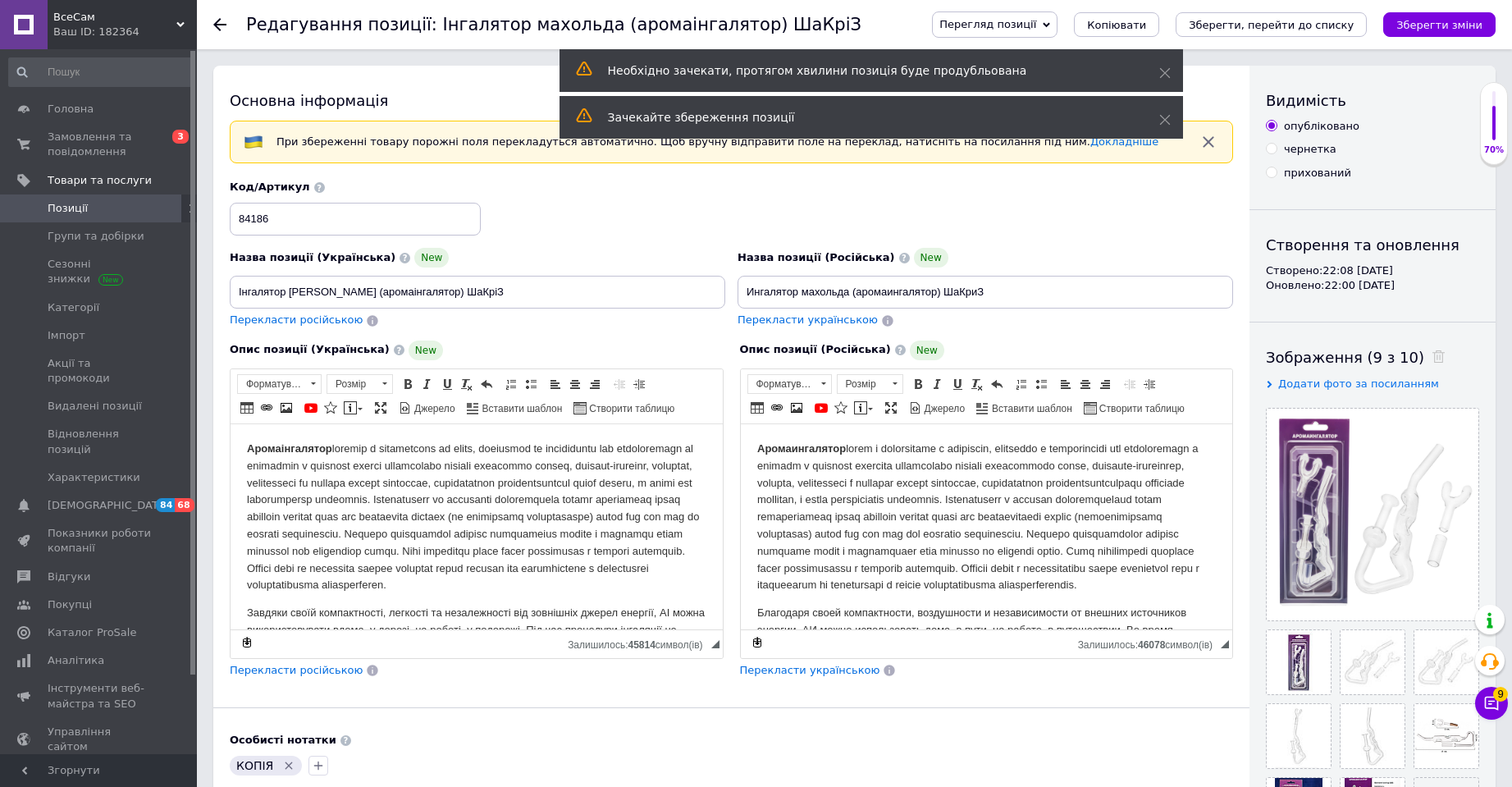
click at [87, 207] on span "Позиції" at bounding box center [99, 209] width 104 height 15
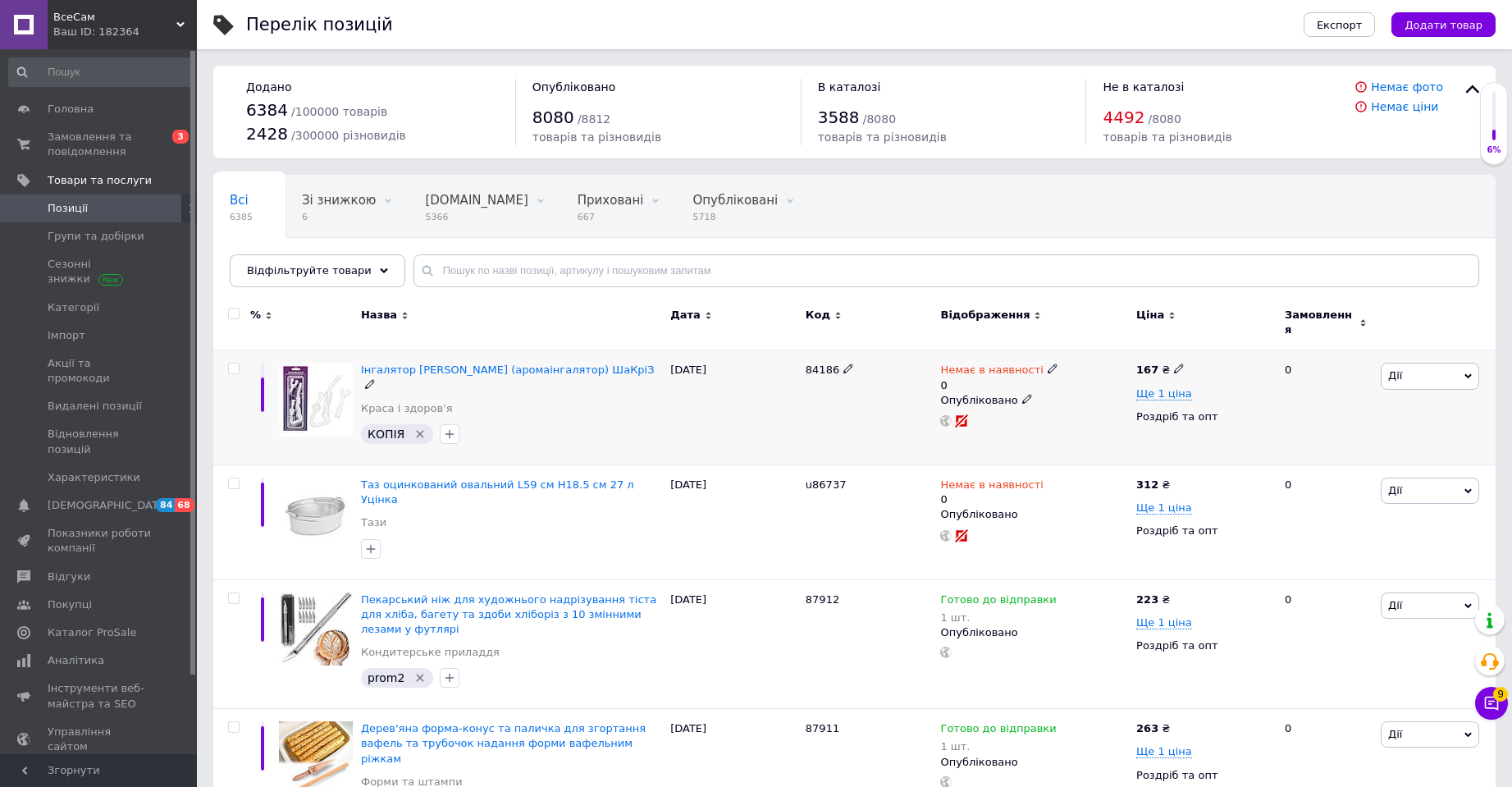
click at [816, 363] on span "84186" at bounding box center [823, 369] width 34 height 12
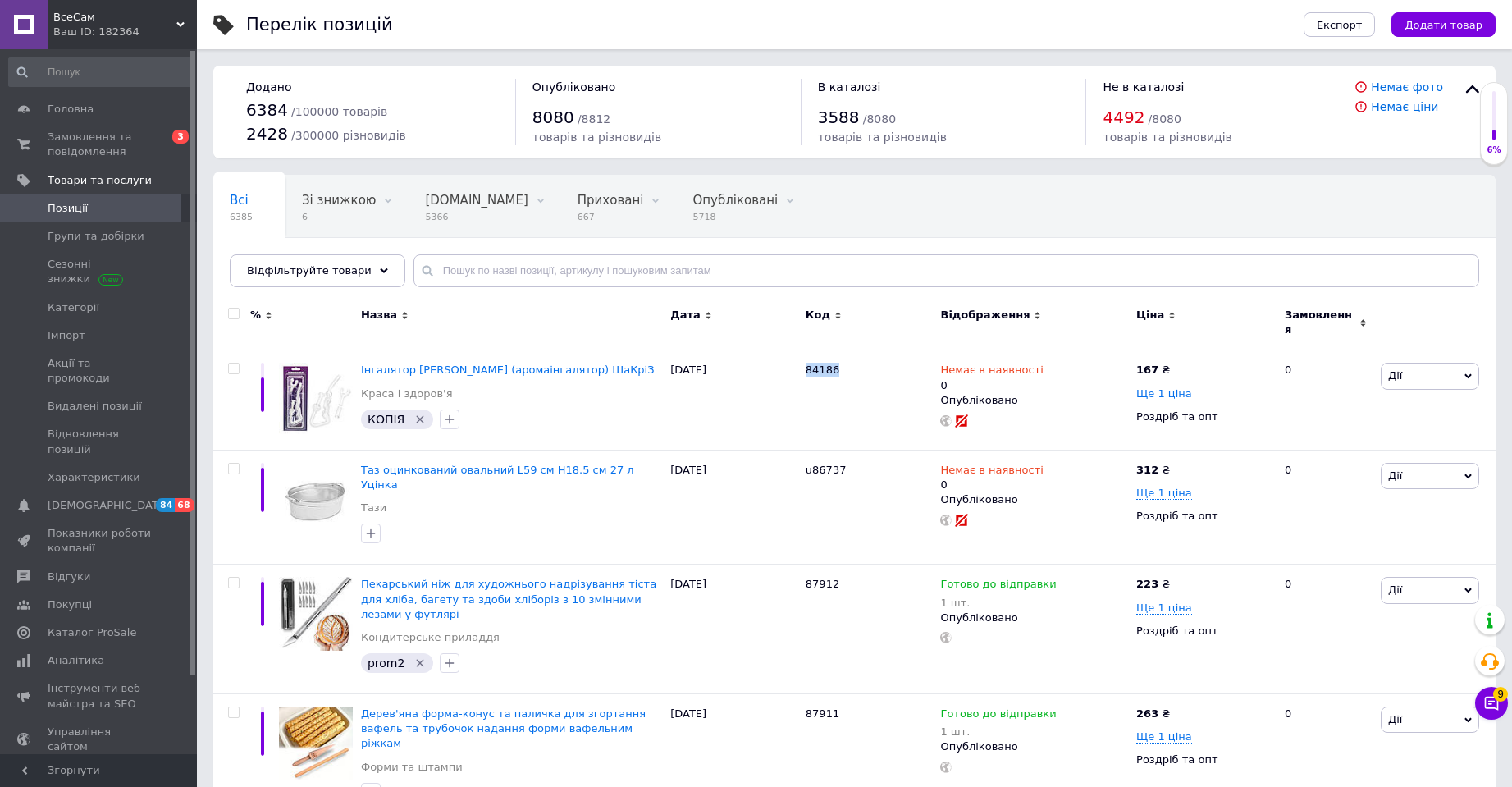
copy span "84186"
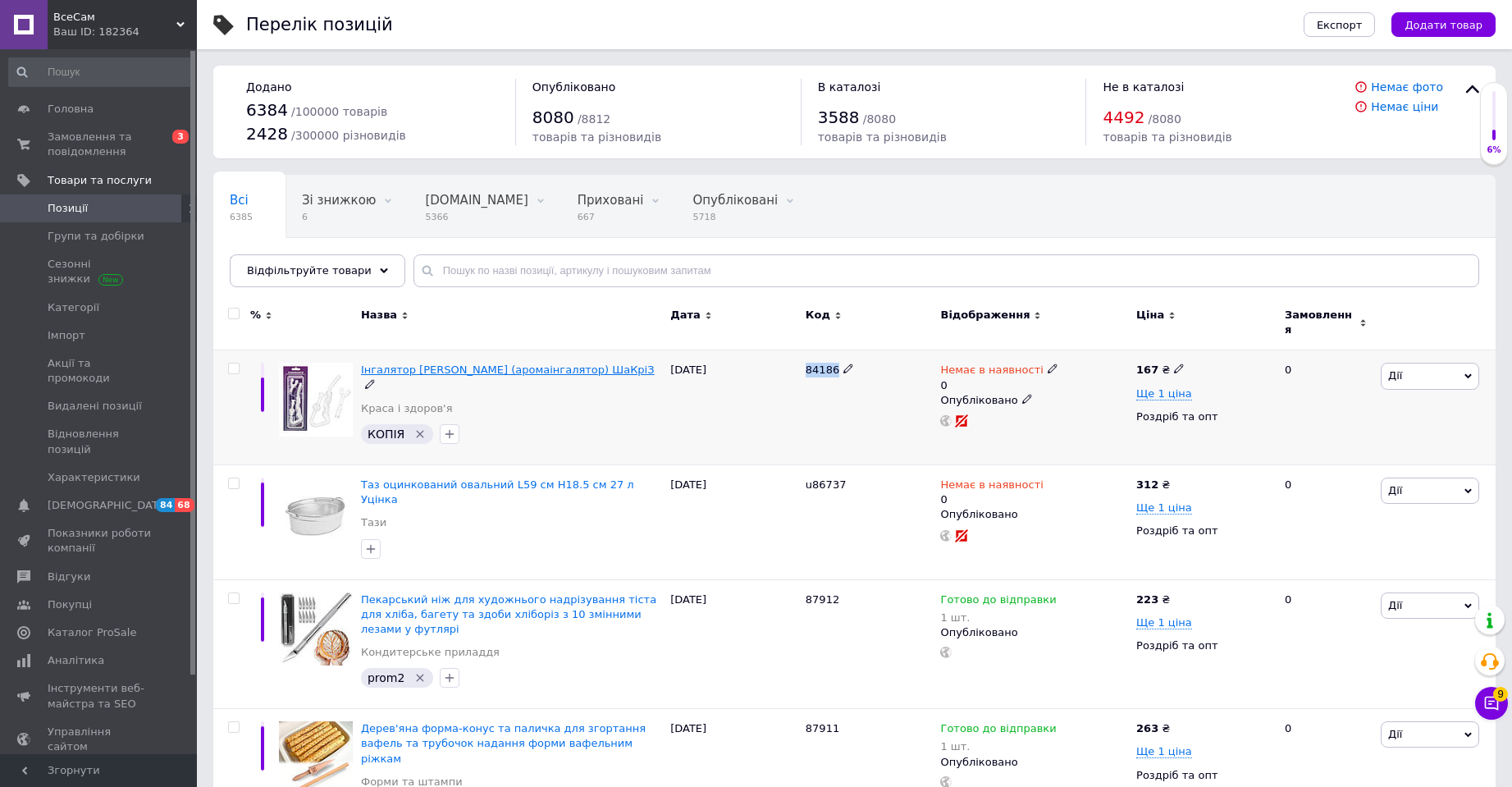
click at [434, 363] on span "Інгалятор [PERSON_NAME] (аромаінгалятор) ШаКріЗ" at bounding box center [507, 369] width 294 height 12
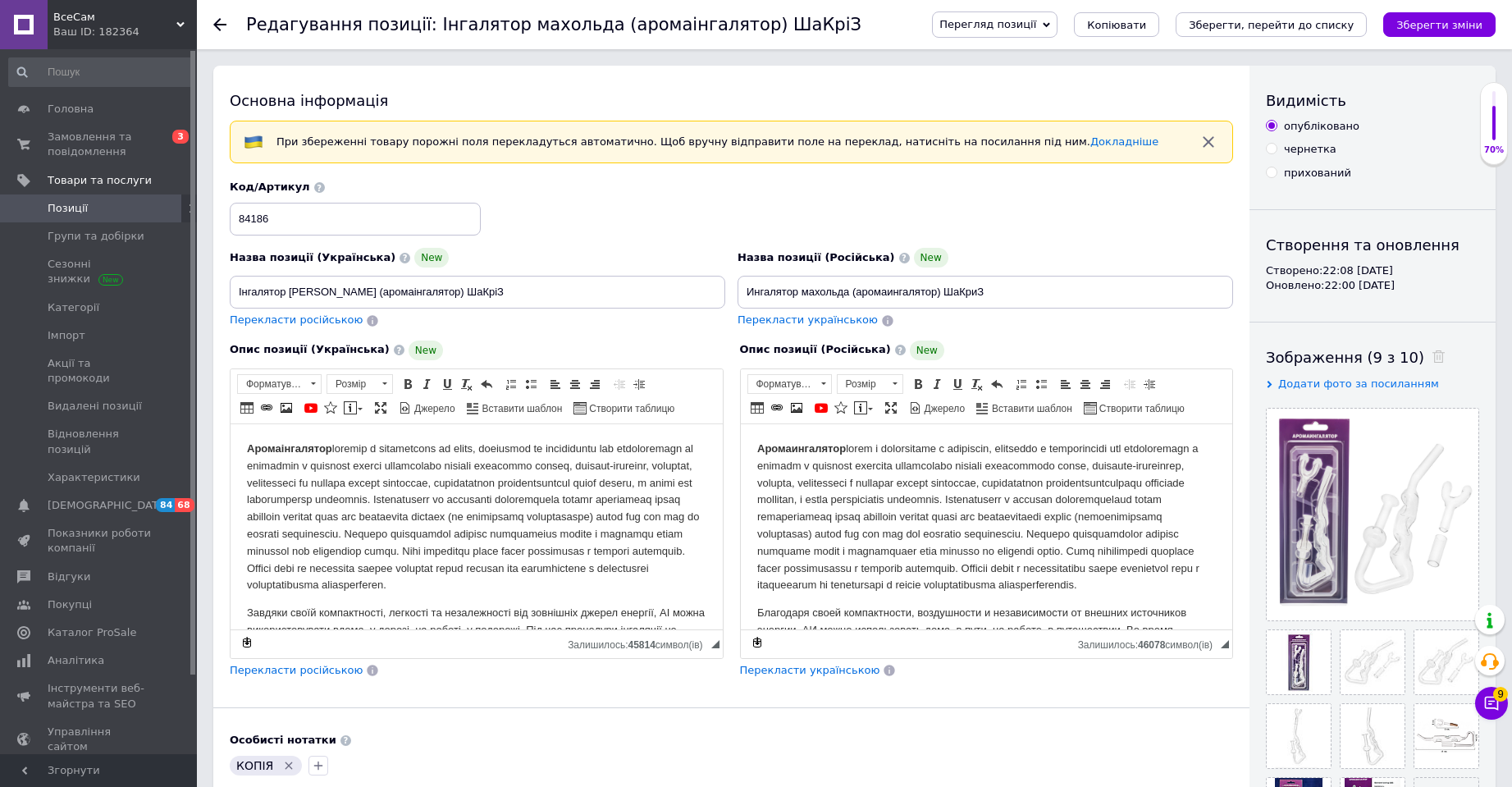
click at [890, 274] on div "Назва позиції (Російська) New Ингалятор махольда (аромаингалятор) ШаКриЗ" at bounding box center [984, 278] width 496 height 60
click at [870, 300] on input "Ингалятор махольда (аромаингалятор) ШаКриЗ" at bounding box center [984, 292] width 496 height 33
paste input "[PERSON_NAME] аромаингалятор для эфирных масел, ингаляций и ароматерапии"
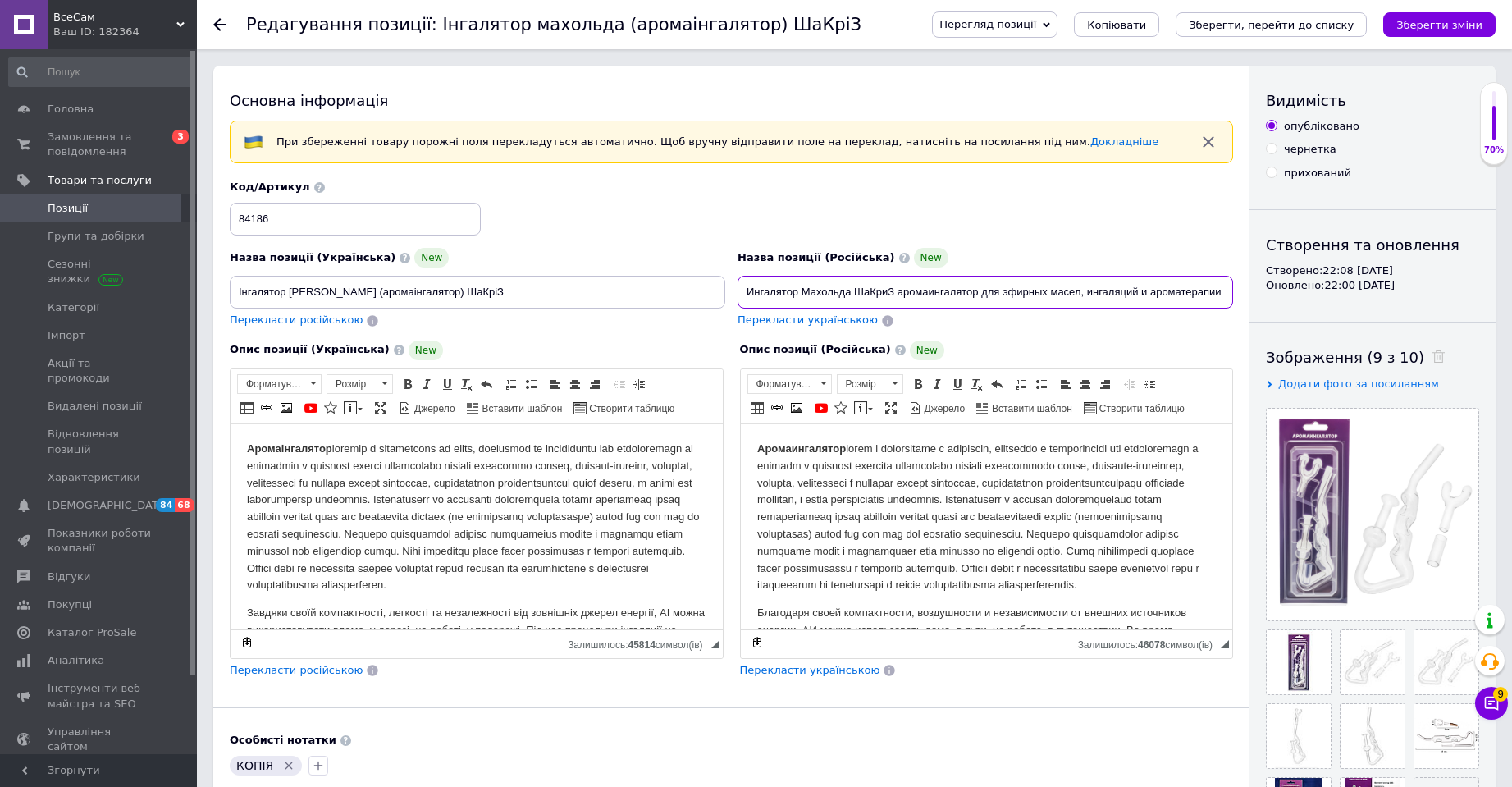
click at [867, 288] on input "Ингалятор Махольда ШаКриЗ аромаингалятор для эфирных масел, ингаляций и аромате…" at bounding box center [984, 292] width 496 height 33
click at [1213, 294] on input "Ингалятор Махольда аромаингалятор для эфирных масел, ингаляций и ароматерапии" at bounding box center [984, 292] width 496 height 33
paste input "при простуде, насморке, кашле, [GEOGRAPHIC_DATA]"
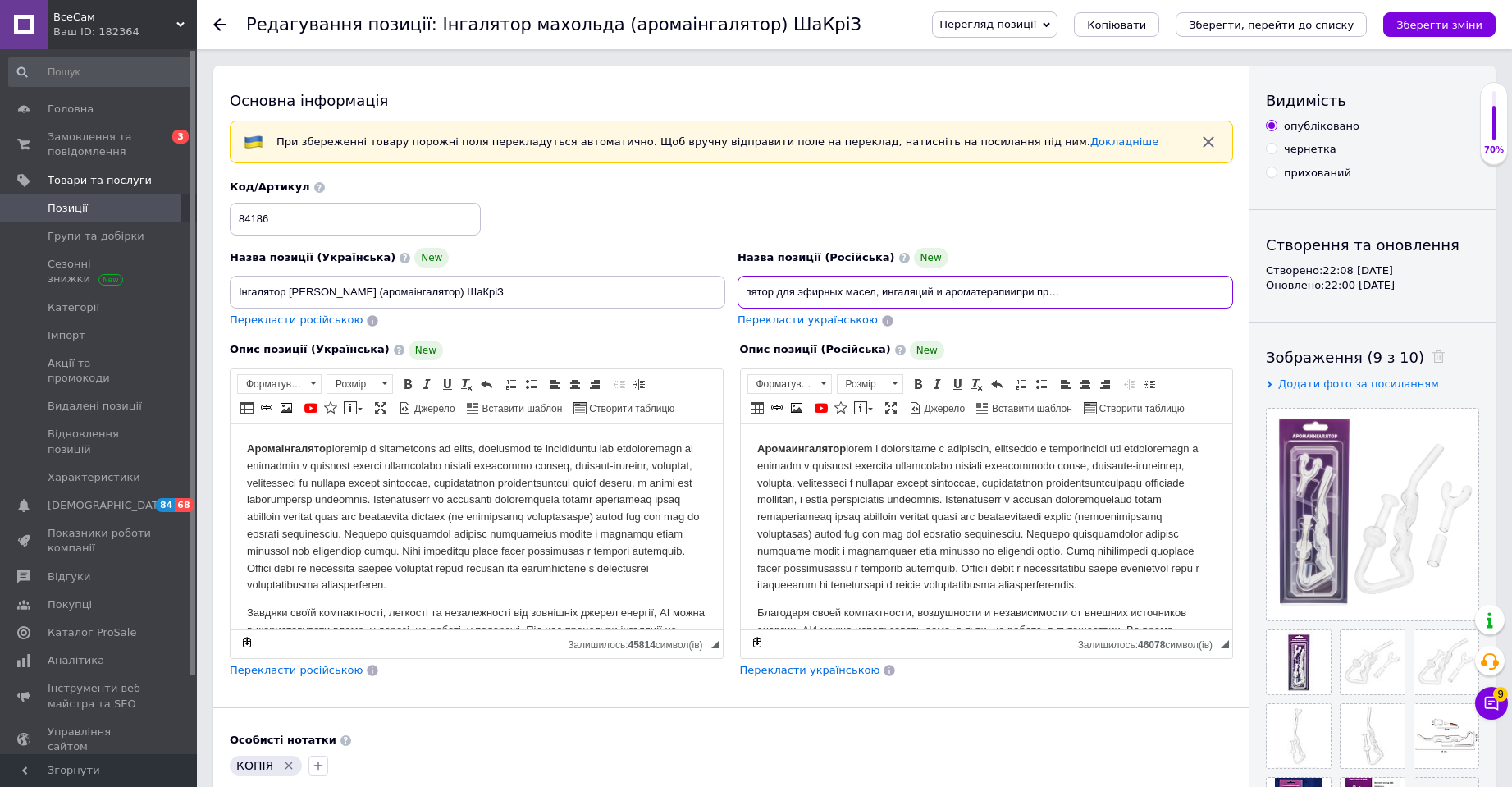
click at [1016, 292] on input "Ингалятор Махольда аромаингалятор для эфирных масел, ингаляций и ароматерапиипр…" at bounding box center [984, 292] width 496 height 33
click at [1178, 295] on input "Ингалятор Махольда аромаингалятор для эфирных масел, ингаляций и ароматерапии п…" at bounding box center [984, 292] width 496 height 33
click at [1208, 281] on input "Ингалятор Махольда аромаингалятор для эфирных масел, ингаляций и ароматерапии п…" at bounding box center [984, 292] width 496 height 33
paste input "и для укрепл"
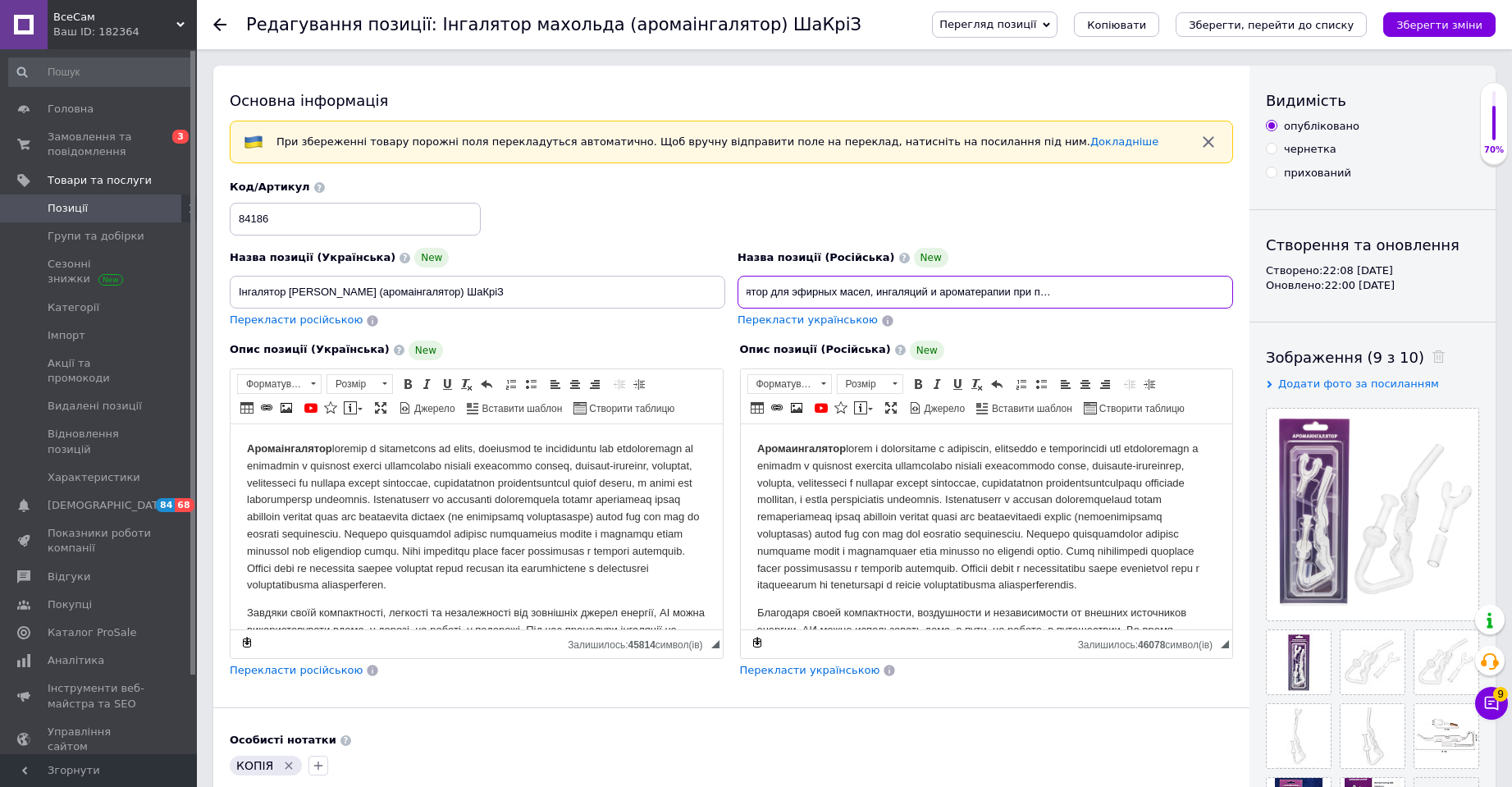
scroll to position [0, 231]
drag, startPoint x: 1153, startPoint y: 291, endPoint x: 1300, endPoint y: 295, distance: 147.1
click at [1296, 295] on div "Основна інформація При збереженні товару порожні поля перекладуться автоматично…" at bounding box center [854, 550] width 1283 height 968
type input "Ингалятор Махольда аромаингалятор для эфирных масел, ингаляций и ароматерапии п…"
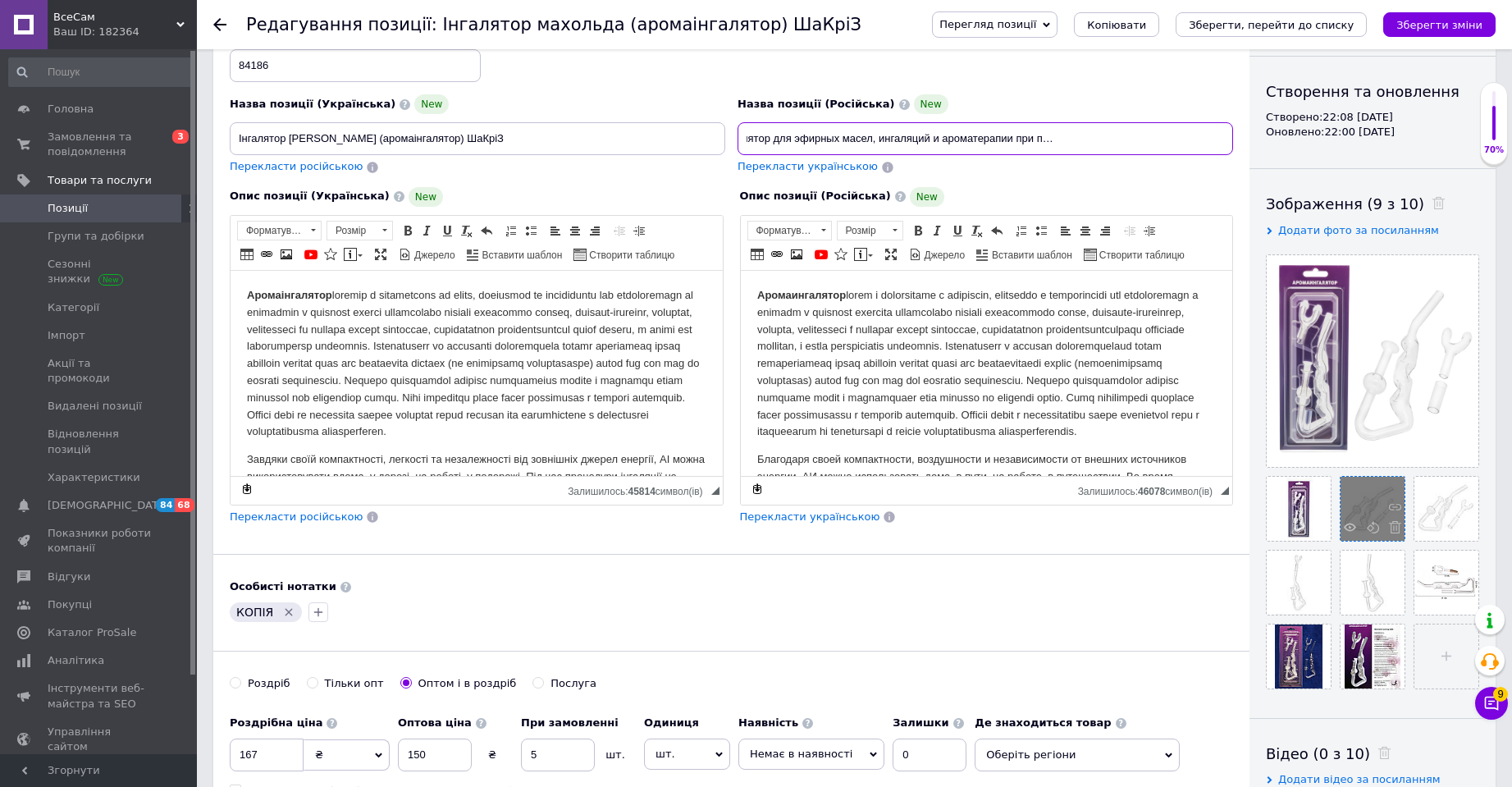
scroll to position [246, 0]
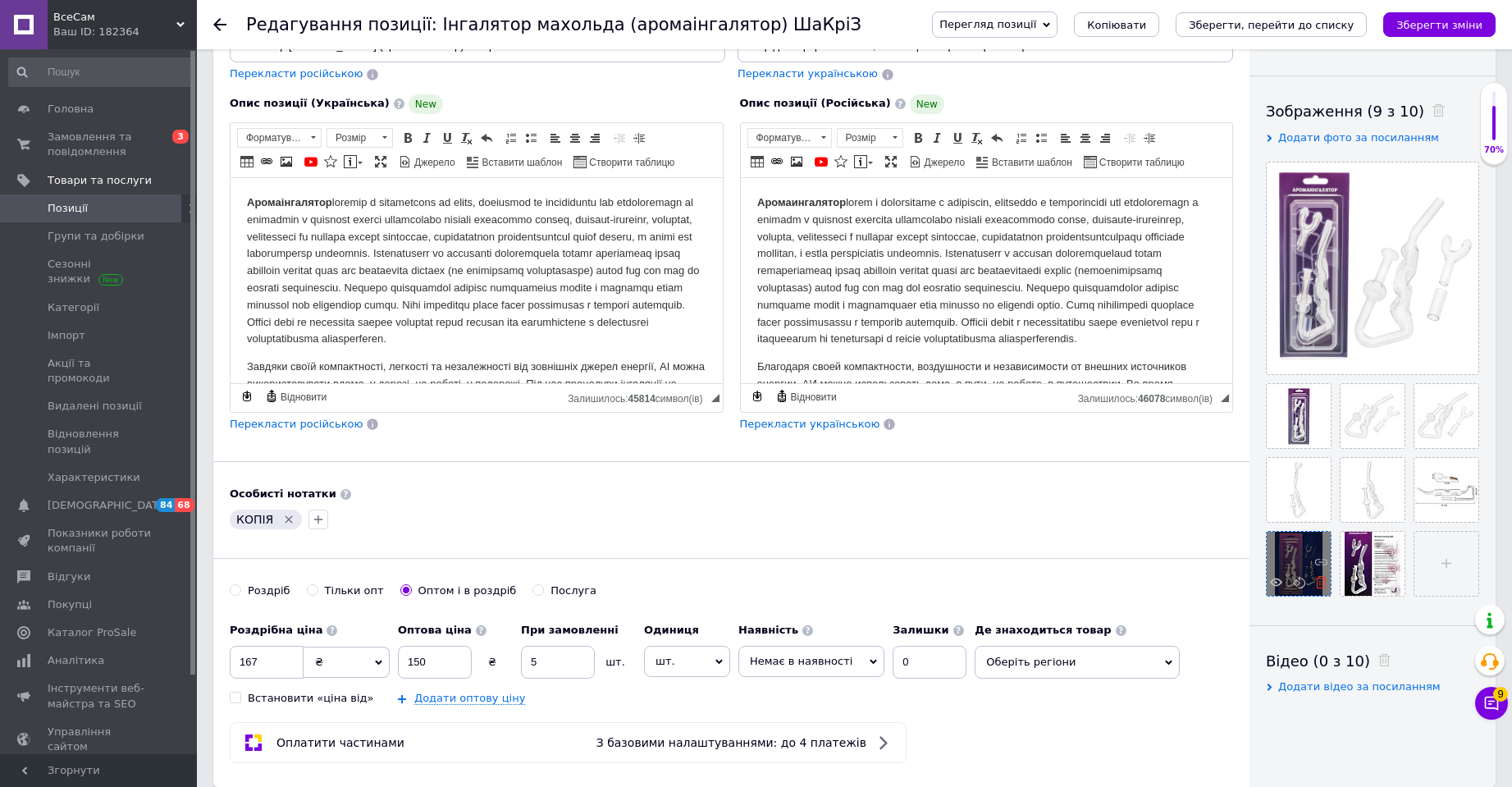
click at [1319, 584] on icon at bounding box center [1320, 581] width 12 height 12
click at [1365, 561] on input "file" at bounding box center [1372, 563] width 64 height 64
click at [1367, 555] on input "file" at bounding box center [1372, 563] width 64 height 64
type input "C:\fakepath\84186-22.jpg"
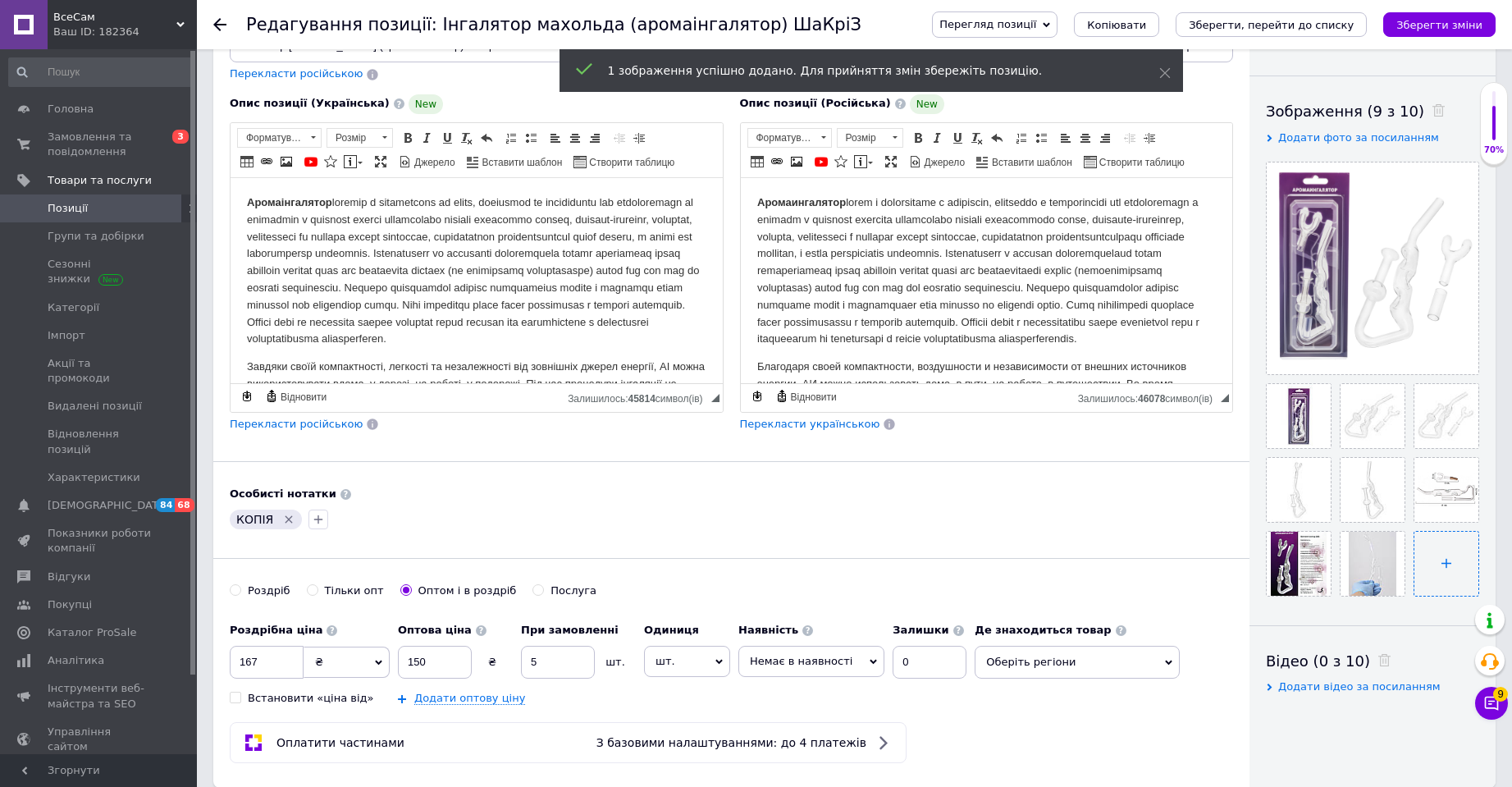
click at [1453, 555] on input "file" at bounding box center [1447, 563] width 64 height 64
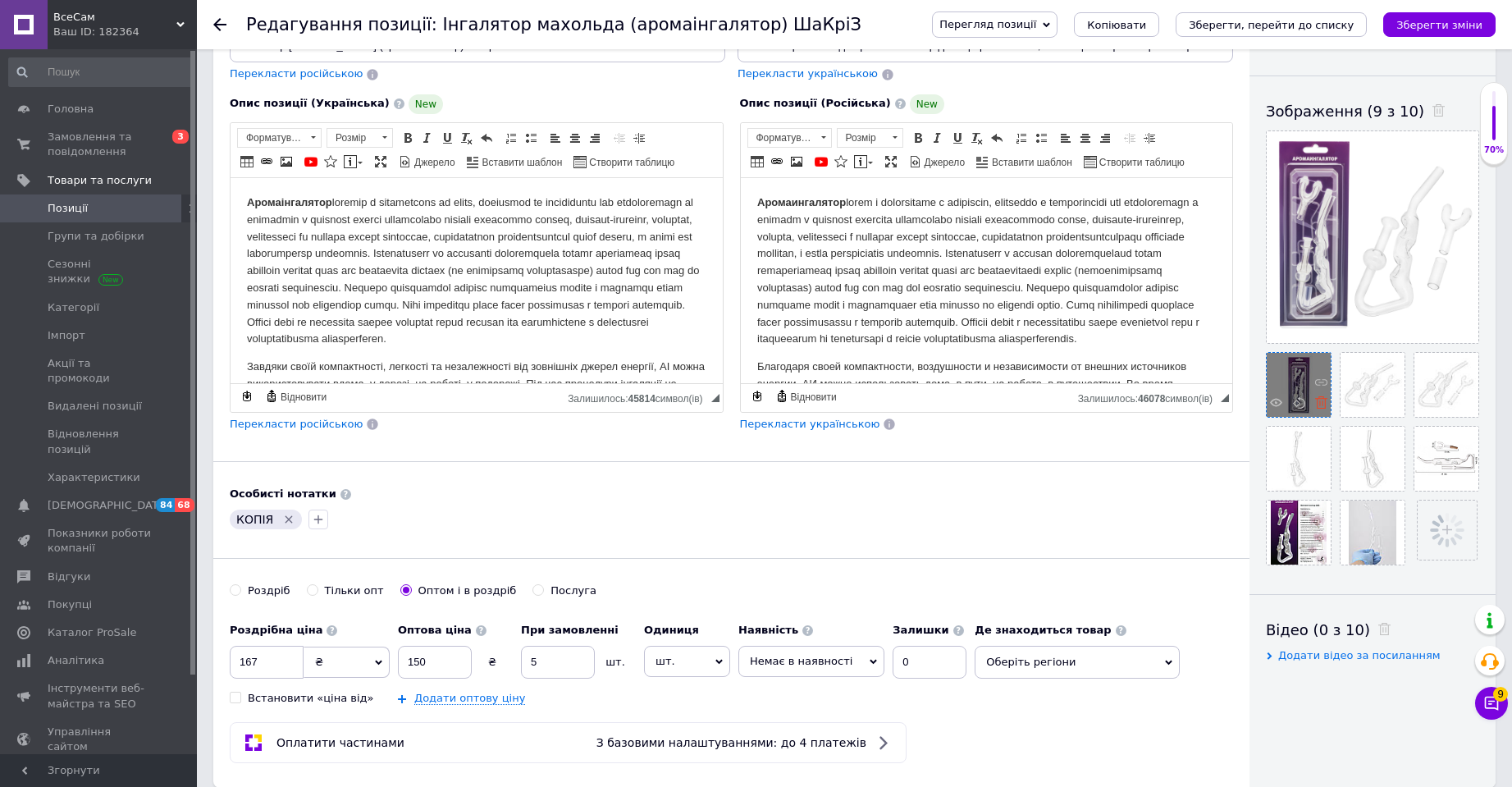
click at [1320, 408] on icon at bounding box center [1320, 402] width 12 height 12
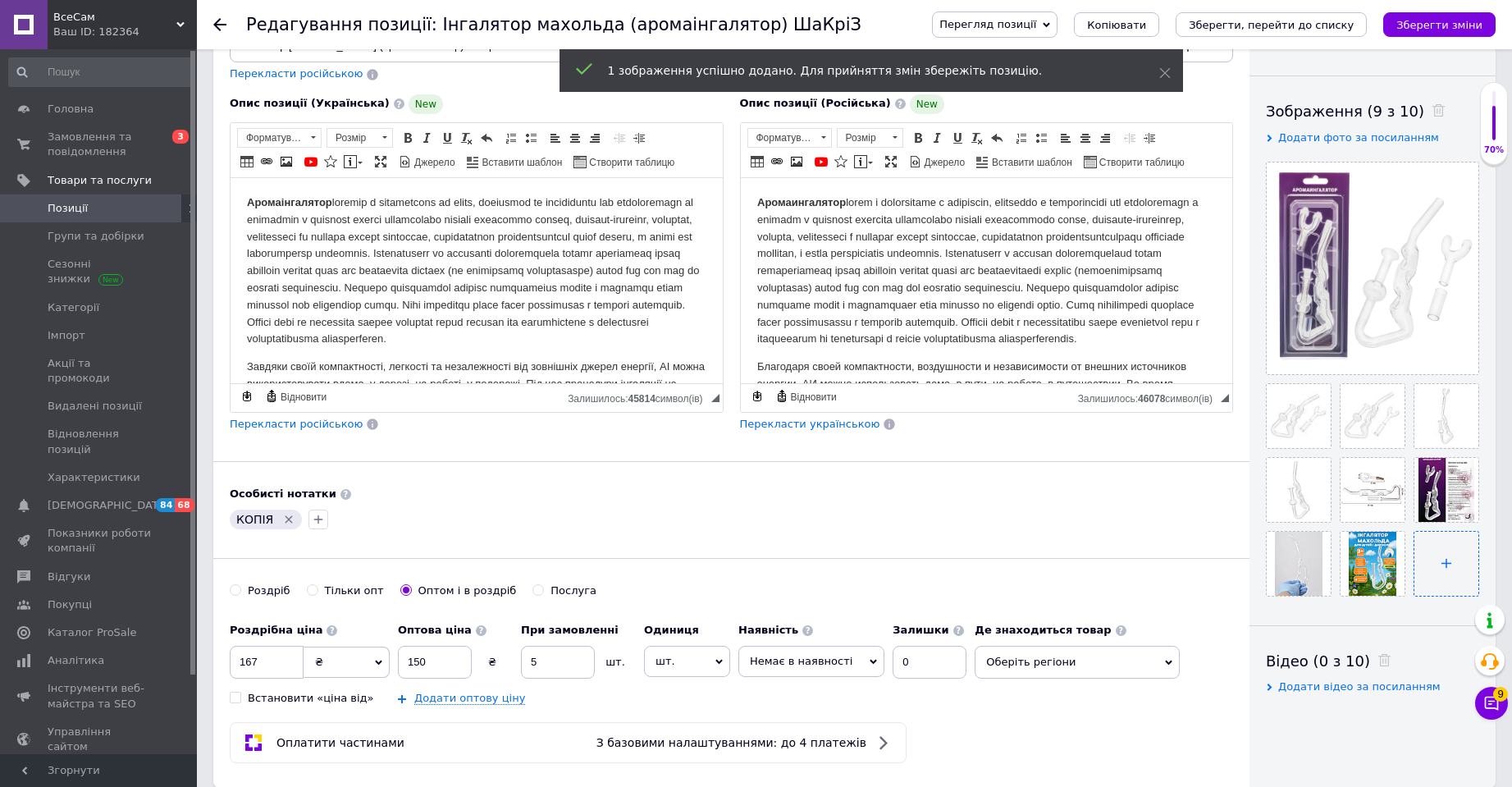
click at [1430, 568] on input "file" at bounding box center [1447, 563] width 64 height 64
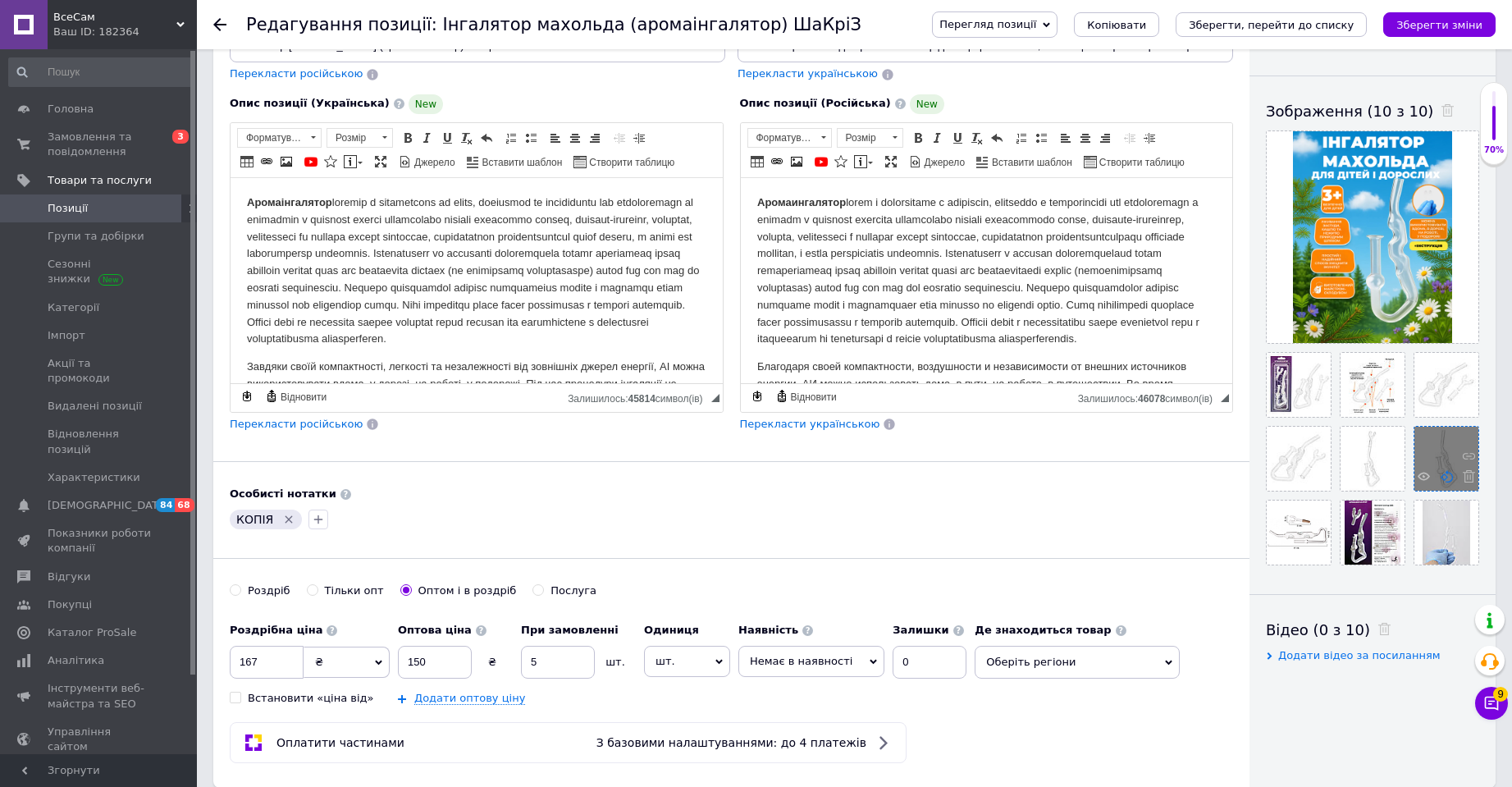
scroll to position [164, 0]
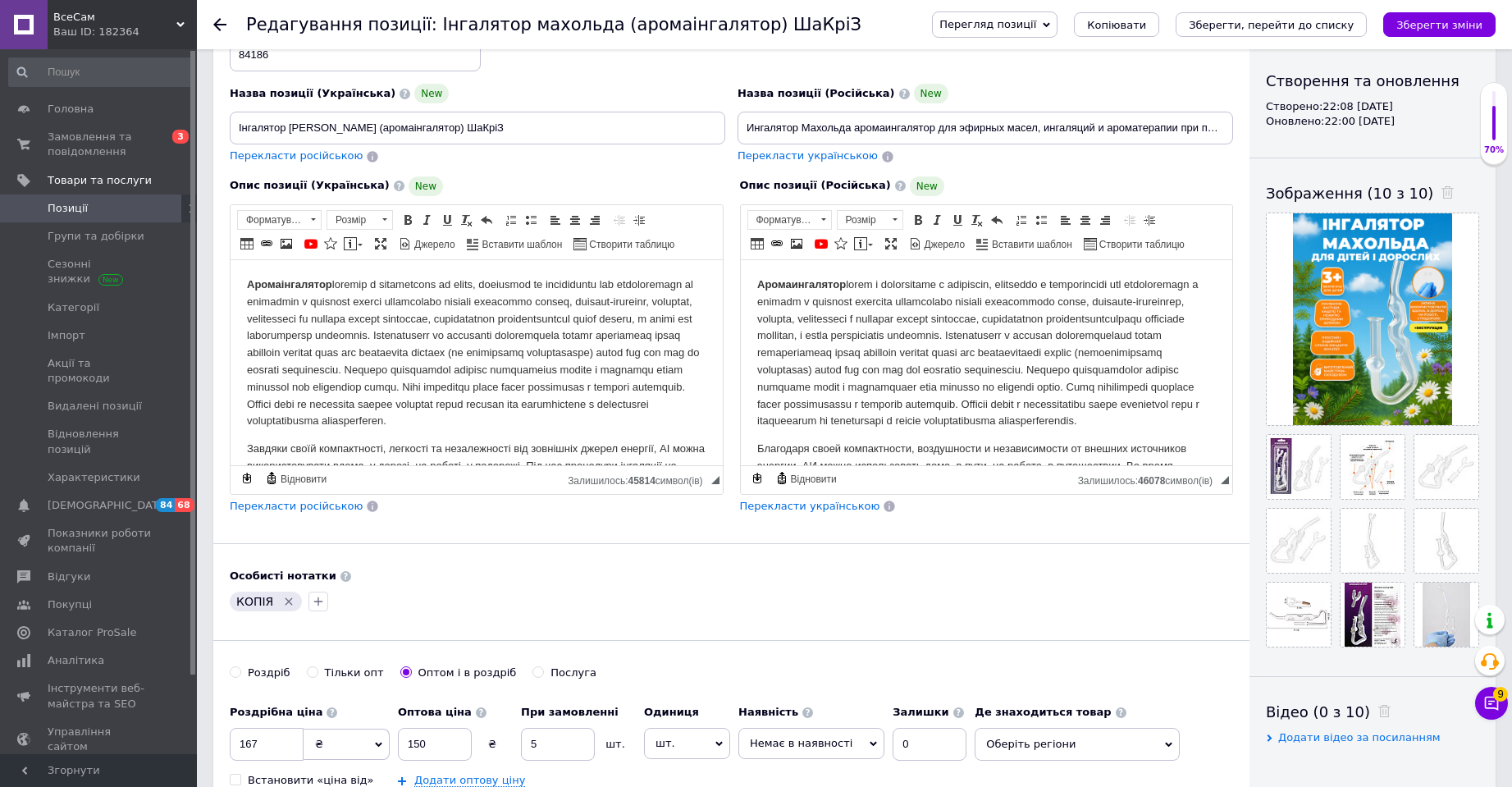
click at [1004, 147] on div "Назва позиції (Російська) New Ингалятор Махольда аромаингалятор для эфирных мас…" at bounding box center [985, 125] width 508 height 92
click at [1009, 135] on input "Ингалятор Махольда аромаингалятор для эфирных масел, ингаляций и ароматерапии п…" at bounding box center [984, 127] width 496 height 33
drag, startPoint x: 479, startPoint y: 121, endPoint x: 128, endPoint y: 75, distance: 354.0
paste input "ахольда аромаінгалятор для ефірних олій, інгаляцій та ароматерапії при застуді,…"
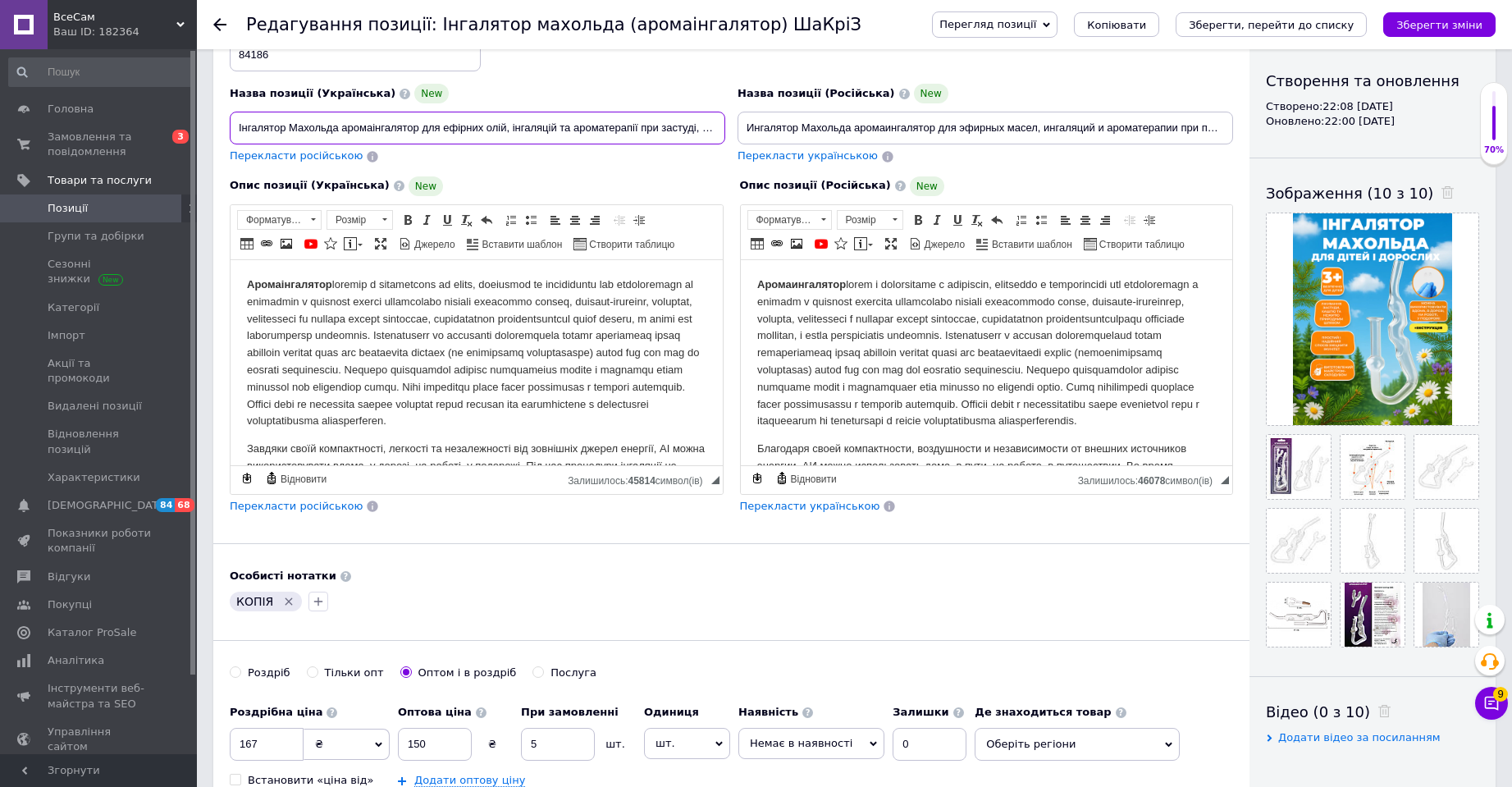
scroll to position [0, 97]
type input "Інгалятор Махольда аромаінгалятор для ефірних олій, інгаляцій та ароматерапії п…"
click at [1269, 25] on icon "Зберегти, перейти до списку" at bounding box center [1270, 25] width 165 height 12
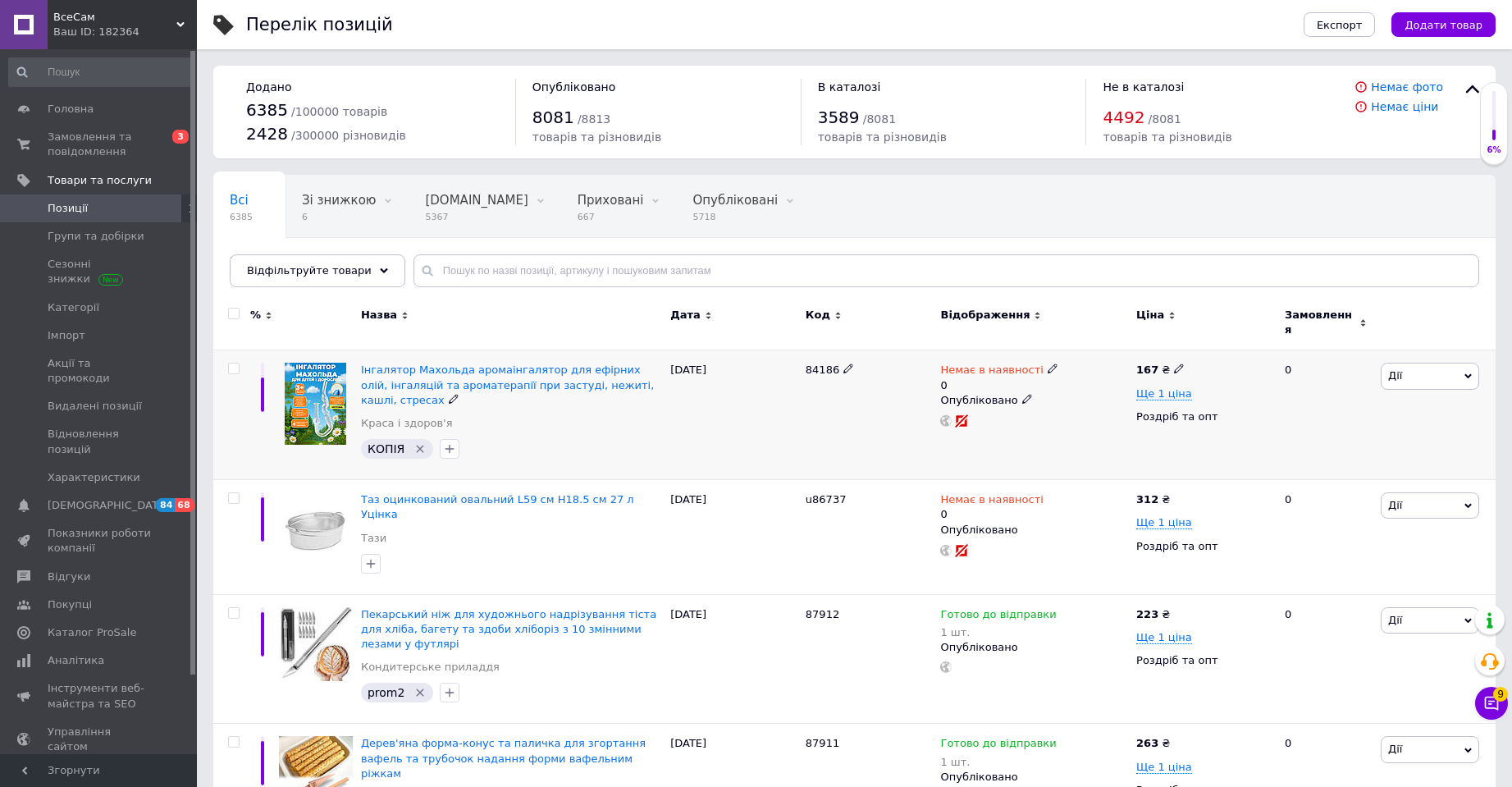
click at [416, 443] on icon "Видалити мітку" at bounding box center [420, 449] width 13 height 13
click at [73, 211] on span "Позиції" at bounding box center [67, 209] width 41 height 15
click at [53, 213] on span "Позиції" at bounding box center [67, 209] width 41 height 15
click at [368, 443] on icon "button" at bounding box center [371, 449] width 13 height 13
type input "к"
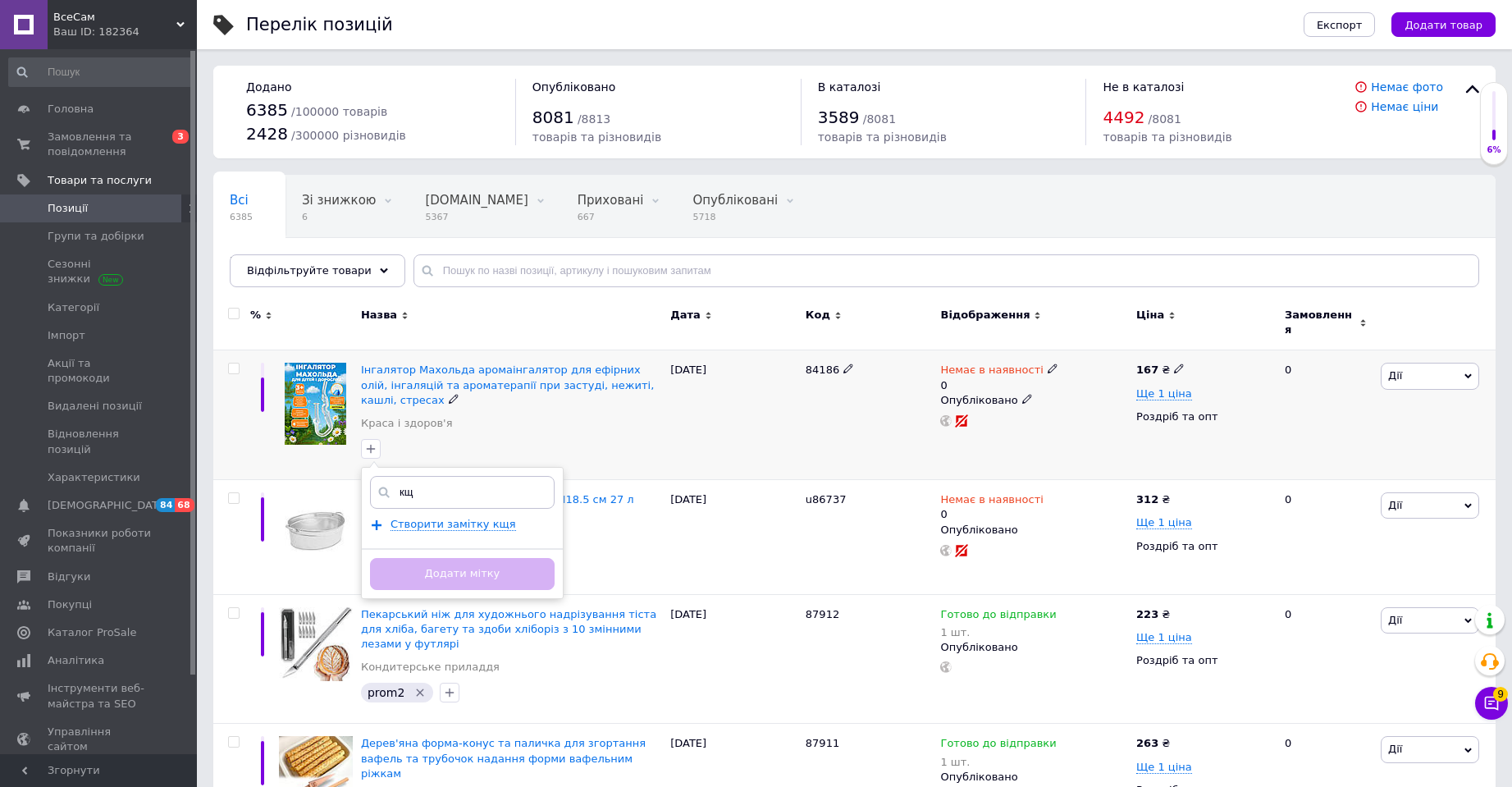
type input "к"
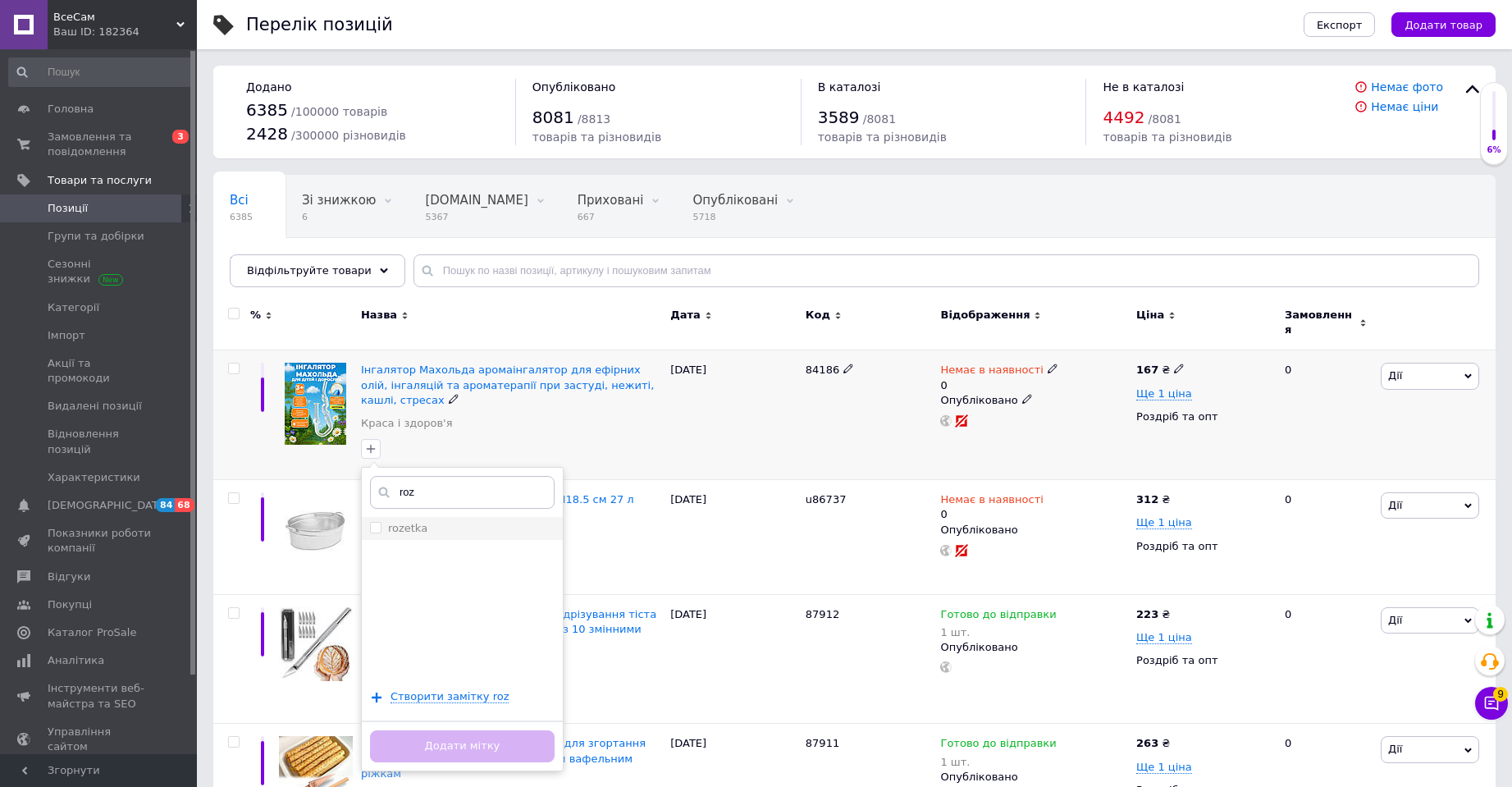
type input "roz"
click at [464, 521] on div "rozetka" at bounding box center [462, 528] width 185 height 15
checkbox input "true"
click at [466, 731] on button "Додати мітку" at bounding box center [462, 746] width 185 height 32
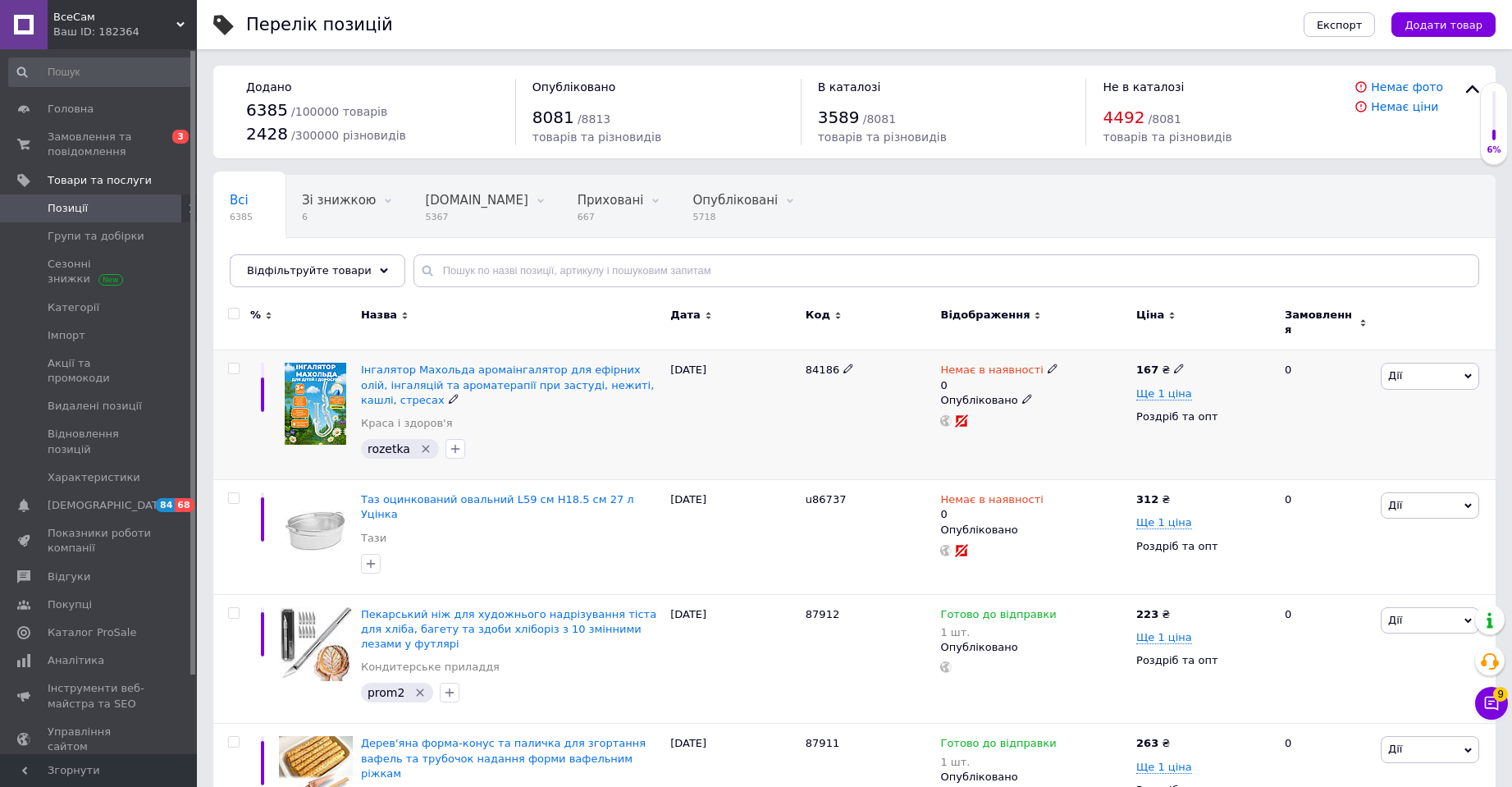
click at [443, 436] on div at bounding box center [456, 449] width 26 height 26
click at [448, 443] on icon "button" at bounding box center [455, 449] width 13 height 13
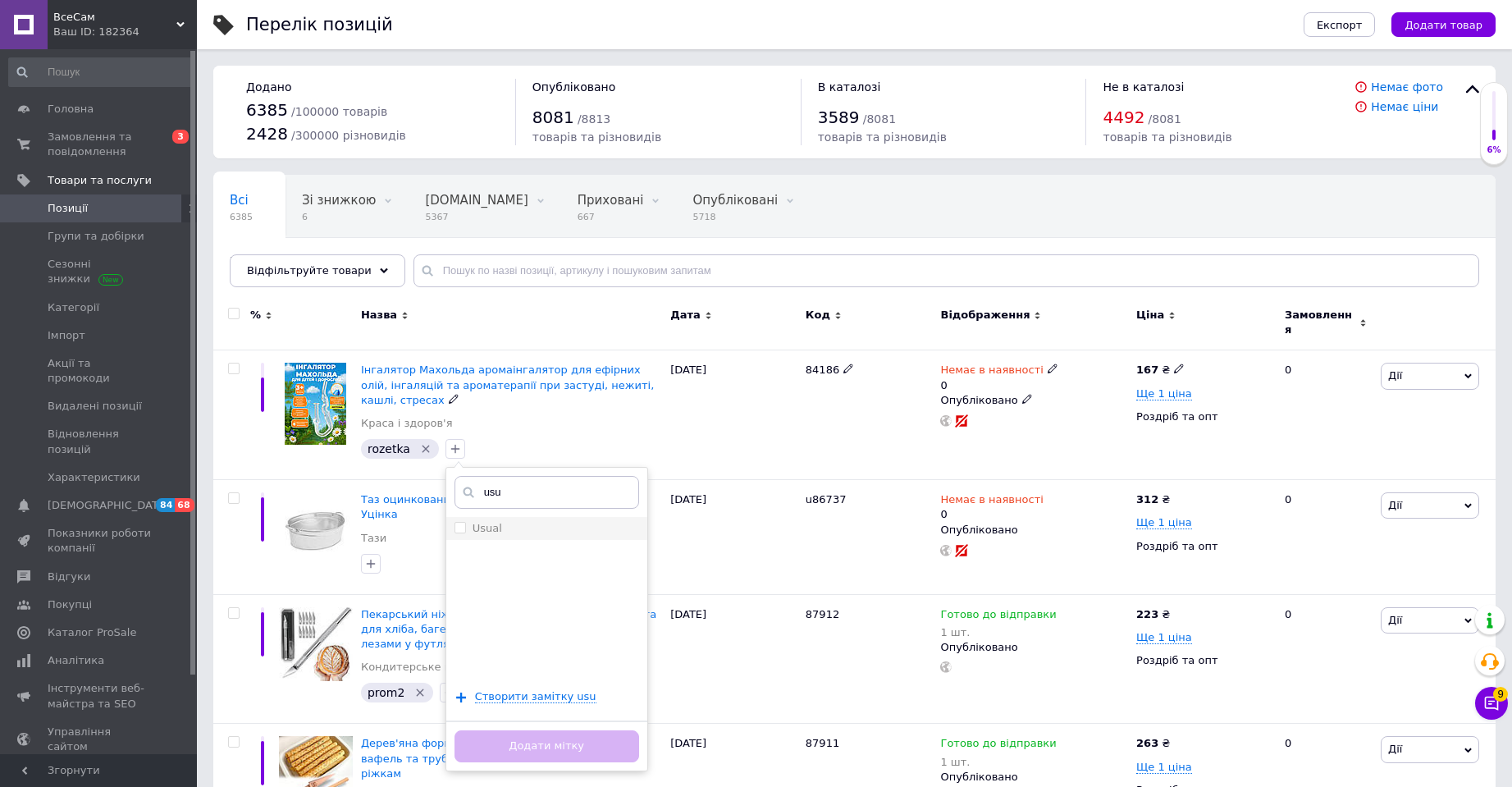
type input "usu"
click at [485, 524] on label "Usual" at bounding box center [487, 527] width 29 height 12
checkbox input "true"
click at [546, 731] on button "Додати мітку" at bounding box center [547, 746] width 185 height 32
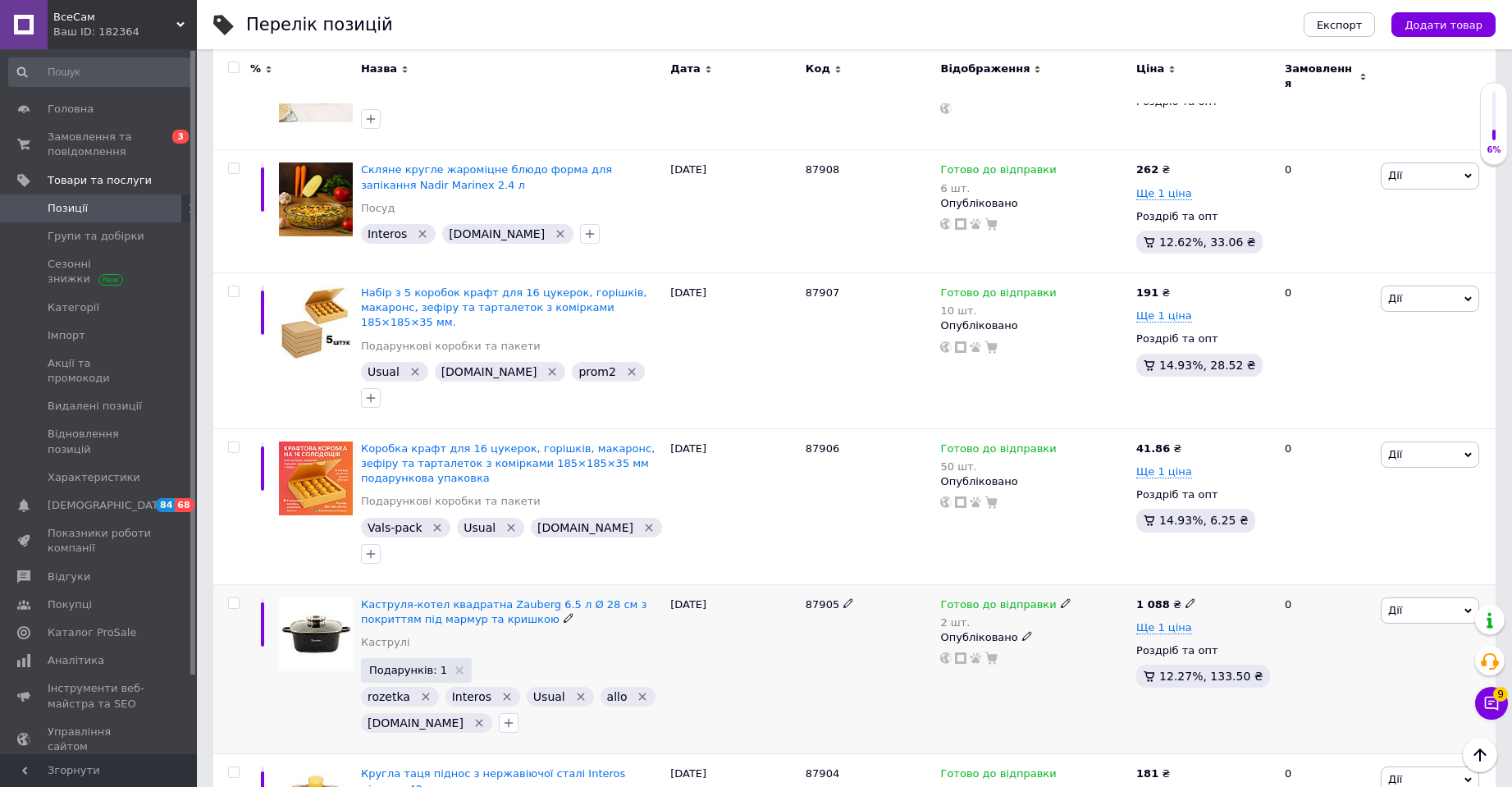
scroll to position [902, 0]
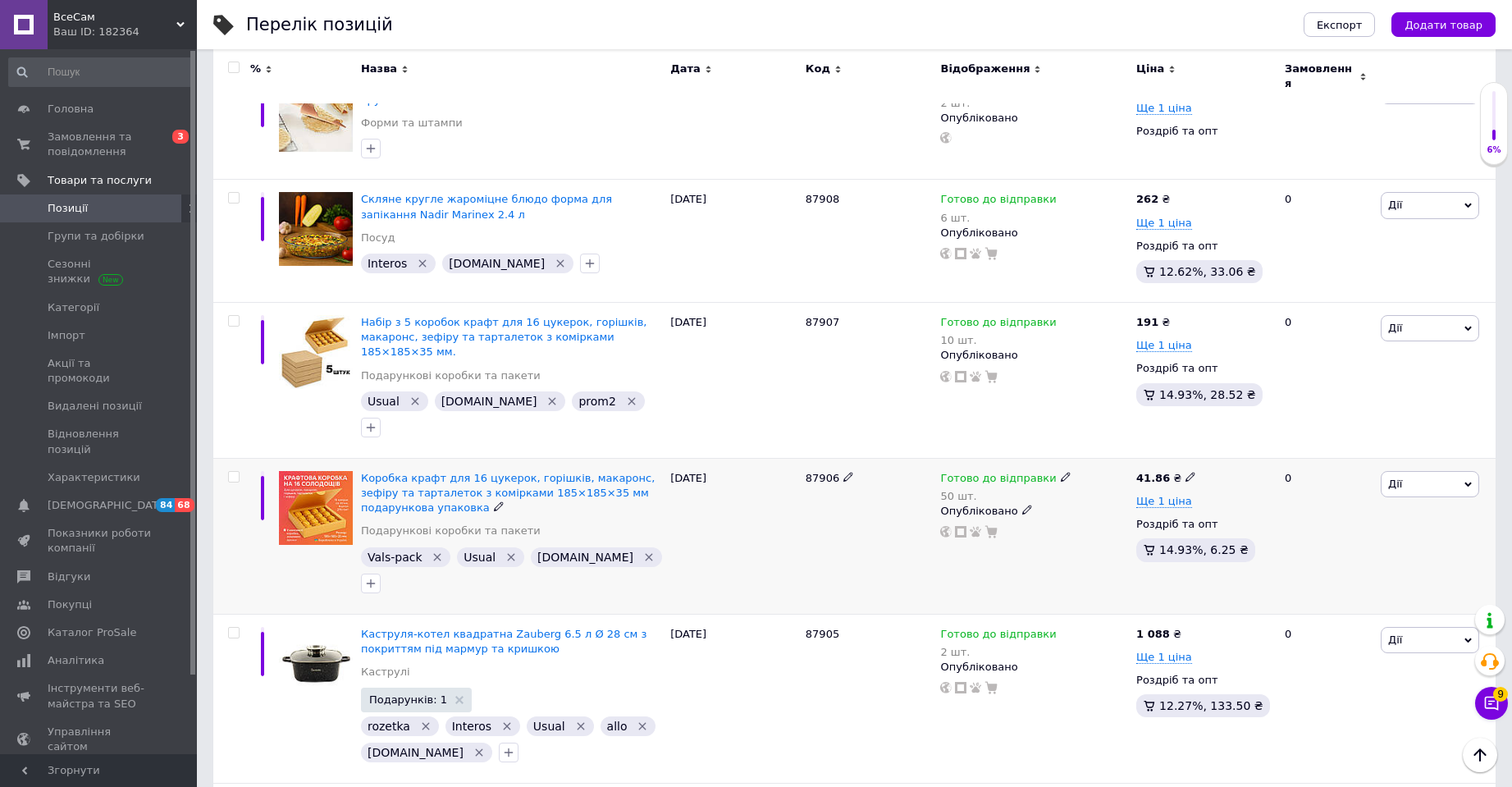
click at [228, 472] on input "checkbox" at bounding box center [233, 477] width 10 height 10
checkbox input "true"
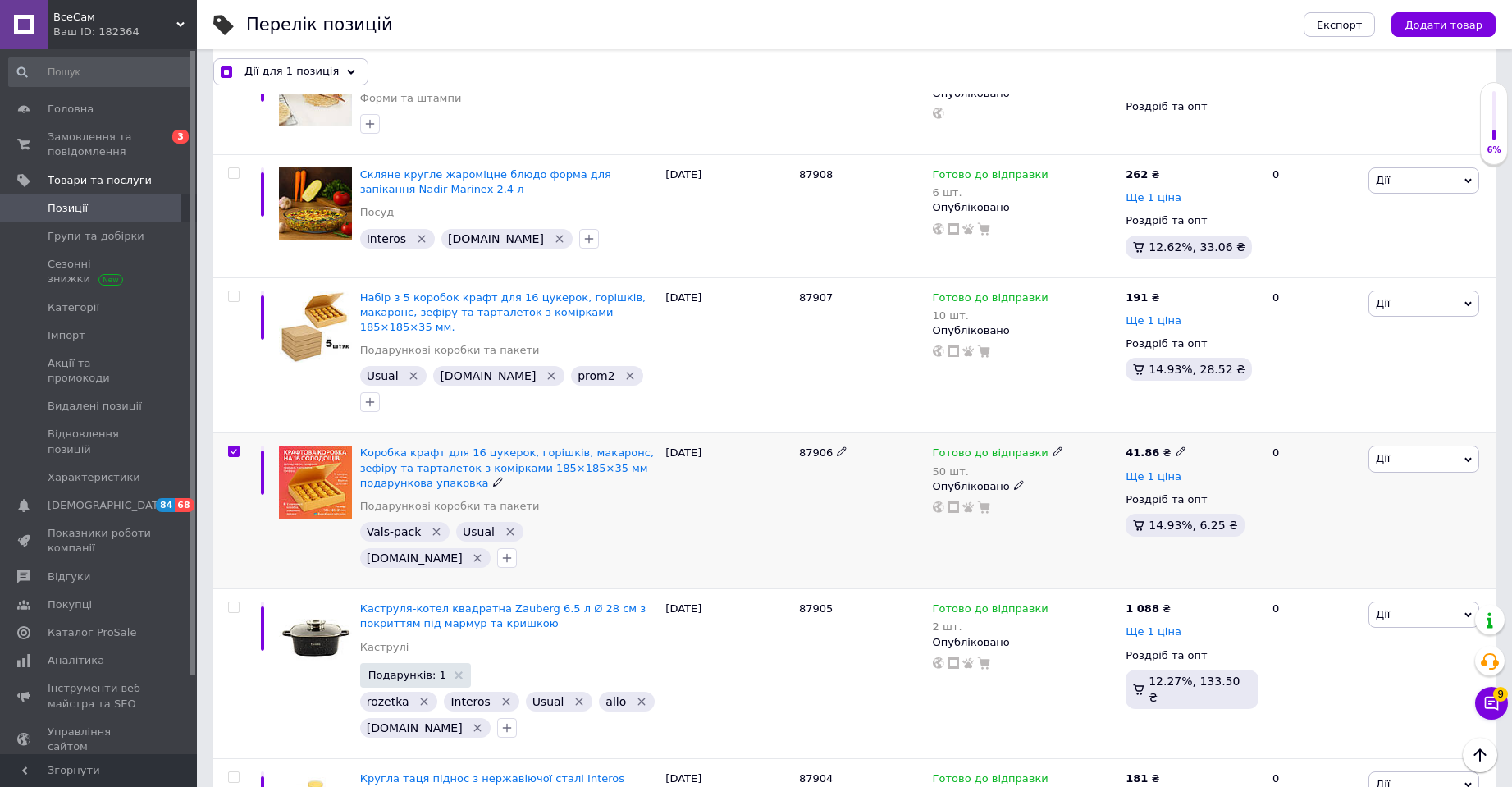
scroll to position [835, 0]
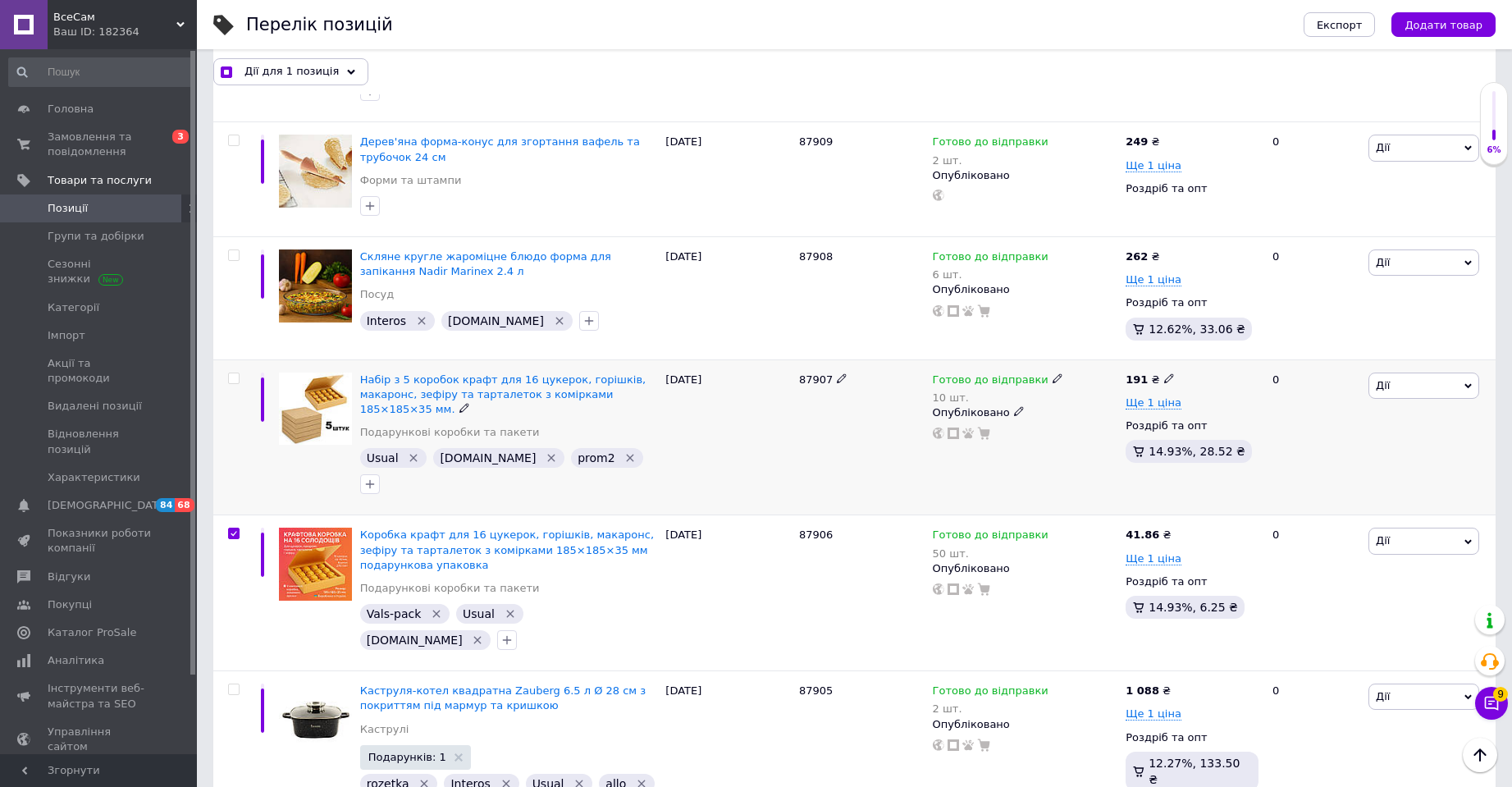
click at [236, 373] on label at bounding box center [234, 378] width 11 height 11
click at [236, 373] on input "checkbox" at bounding box center [233, 377] width 10 height 10
checkbox input "true"
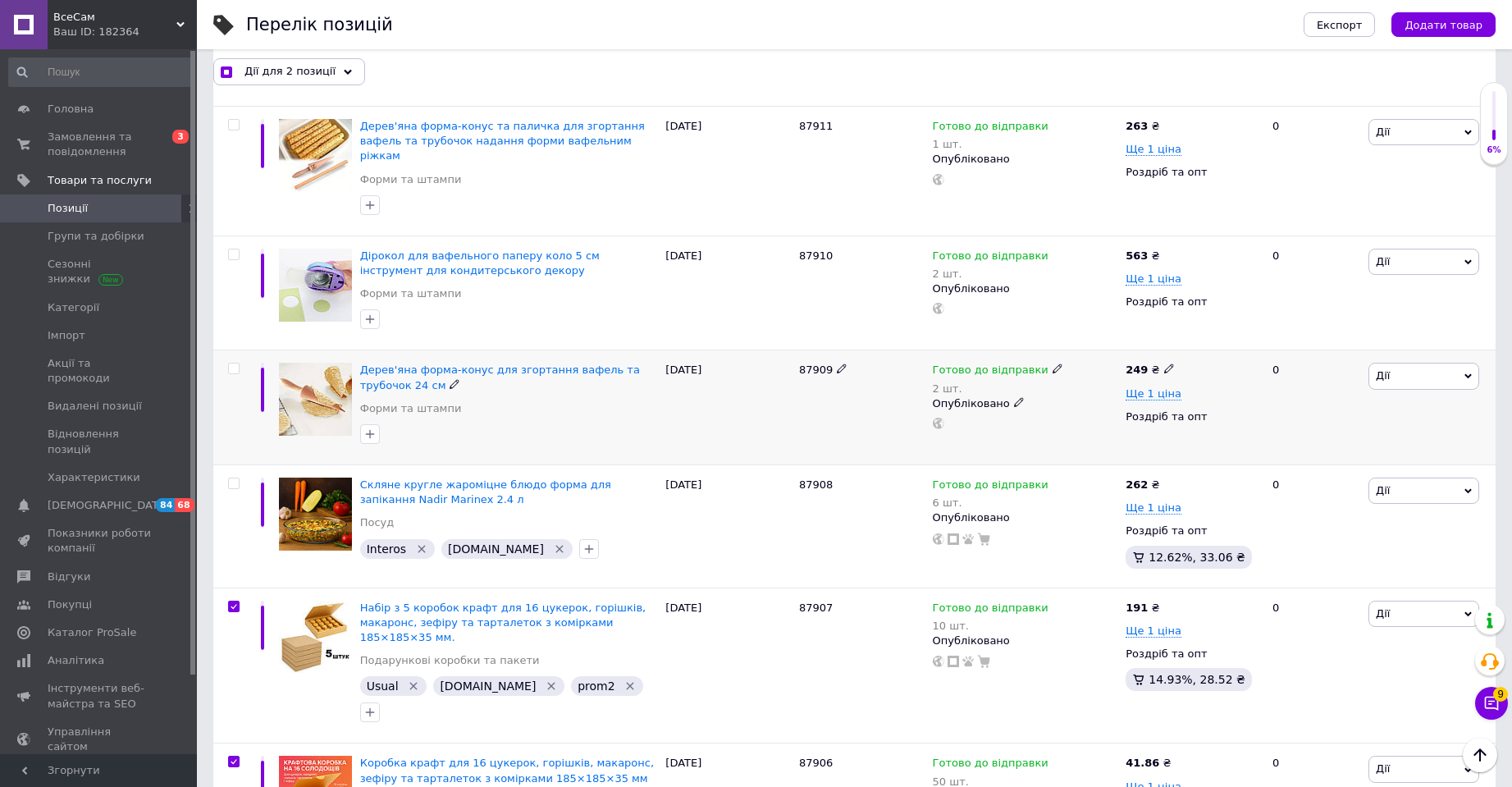
scroll to position [589, 0]
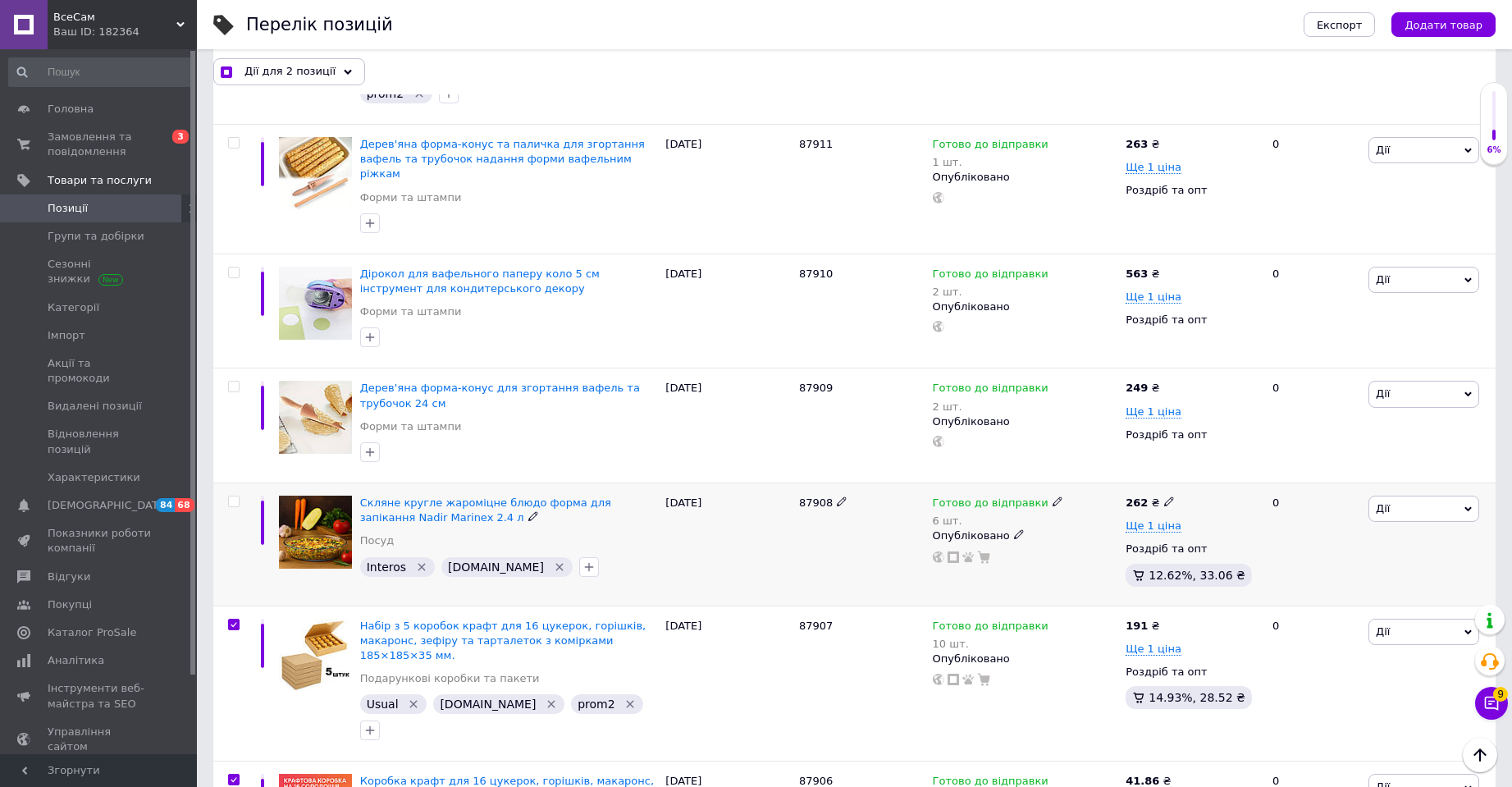
click at [231, 496] on input "checkbox" at bounding box center [233, 501] width 10 height 10
checkbox input "true"
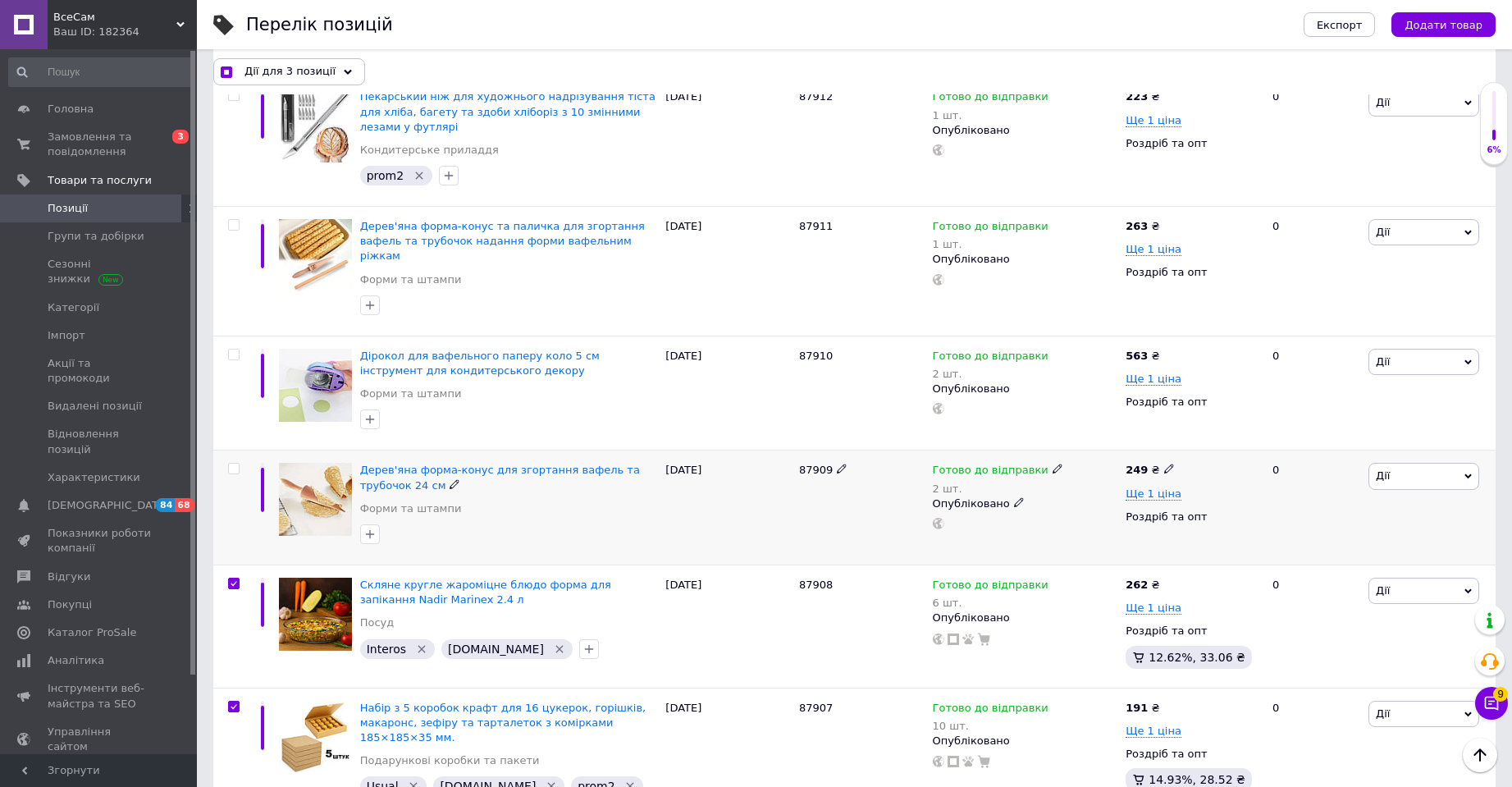
click at [235, 463] on input "checkbox" at bounding box center [233, 468] width 10 height 10
checkbox input "true"
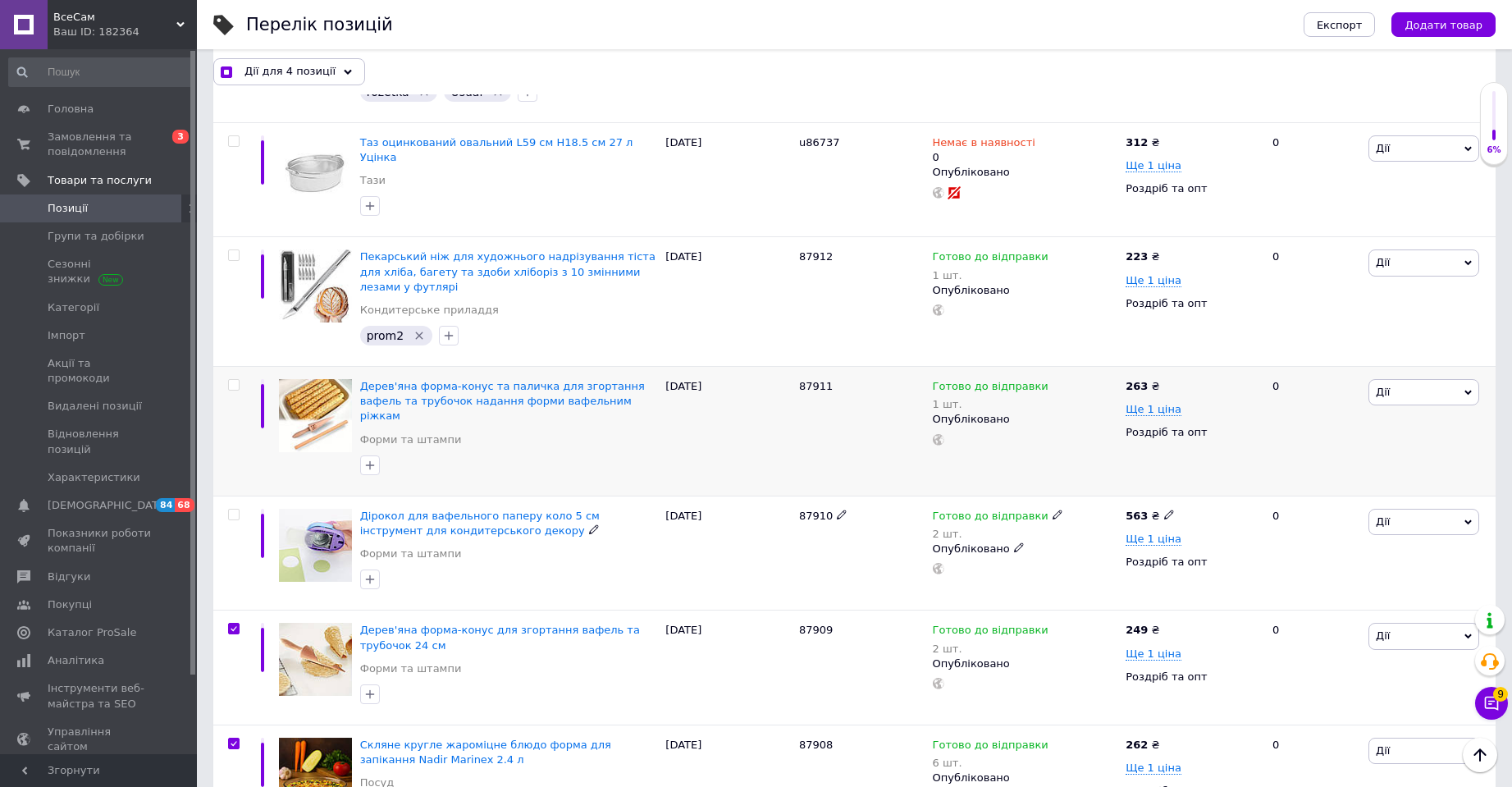
scroll to position [343, 0]
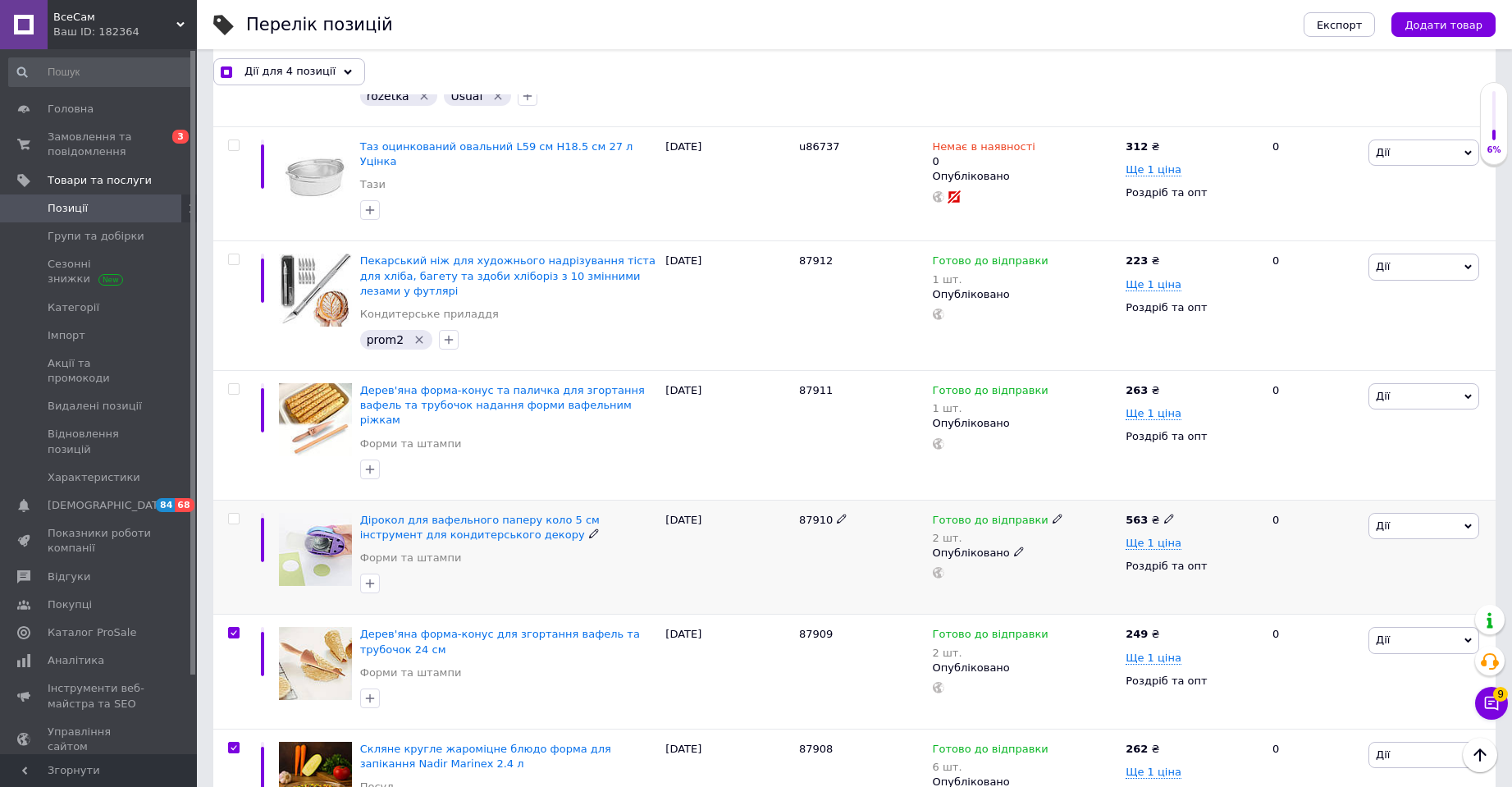
click at [233, 513] on input "checkbox" at bounding box center [233, 518] width 10 height 10
checkbox input "true"
click at [239, 383] on span at bounding box center [234, 389] width 11 height 11
click at [239, 384] on input "checkbox" at bounding box center [233, 389] width 10 height 10
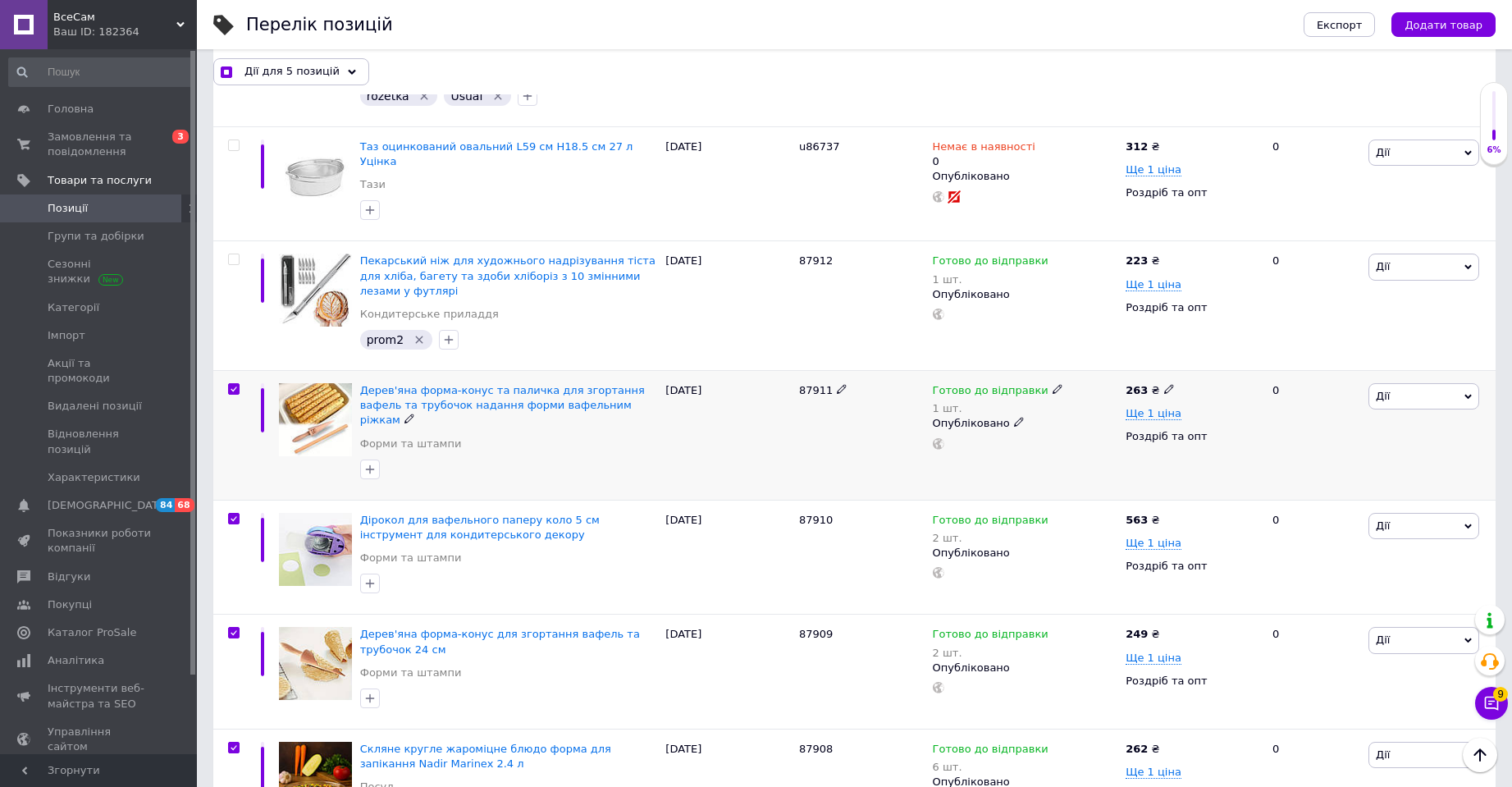
checkbox input "true"
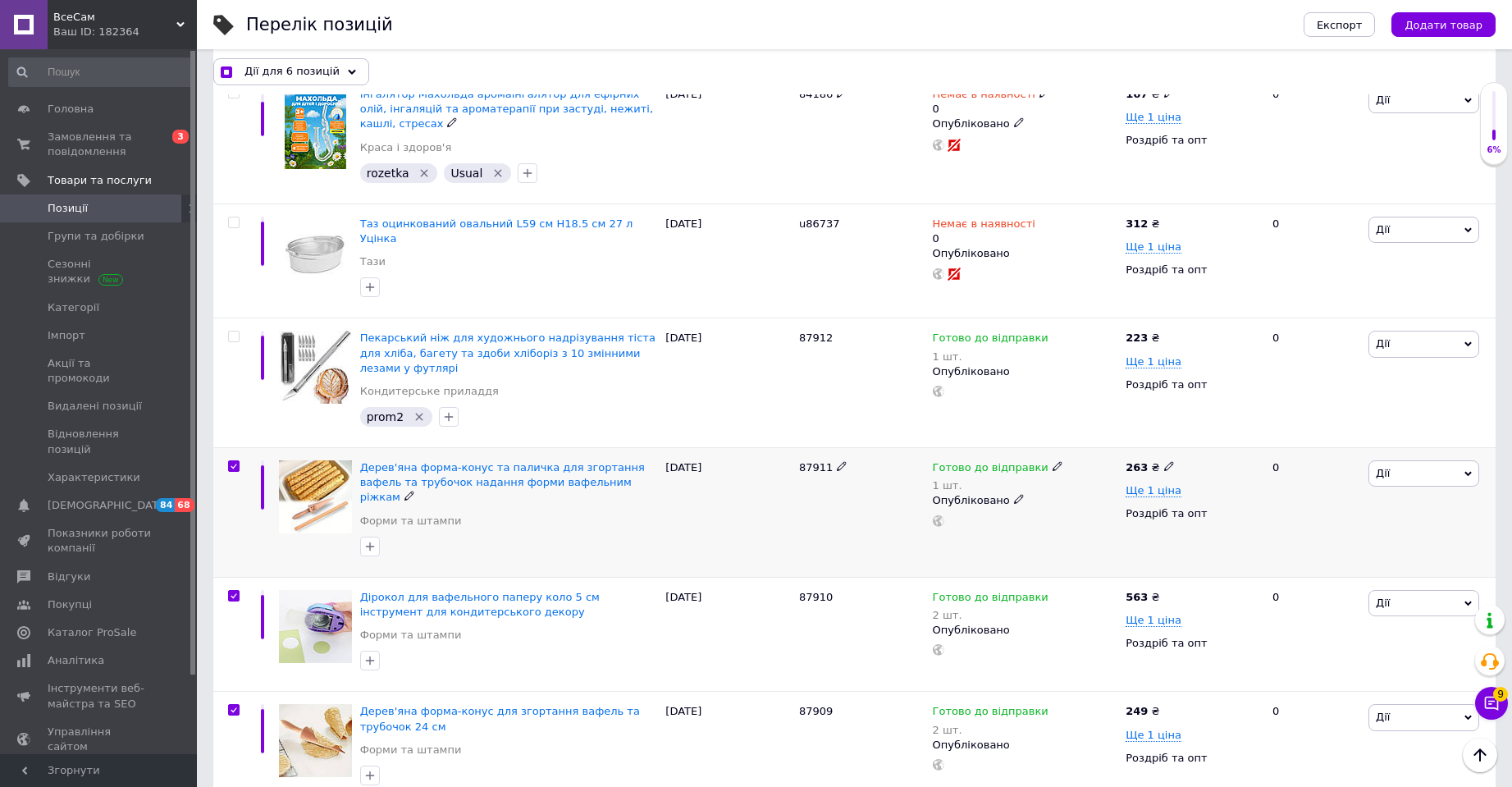
scroll to position [178, 0]
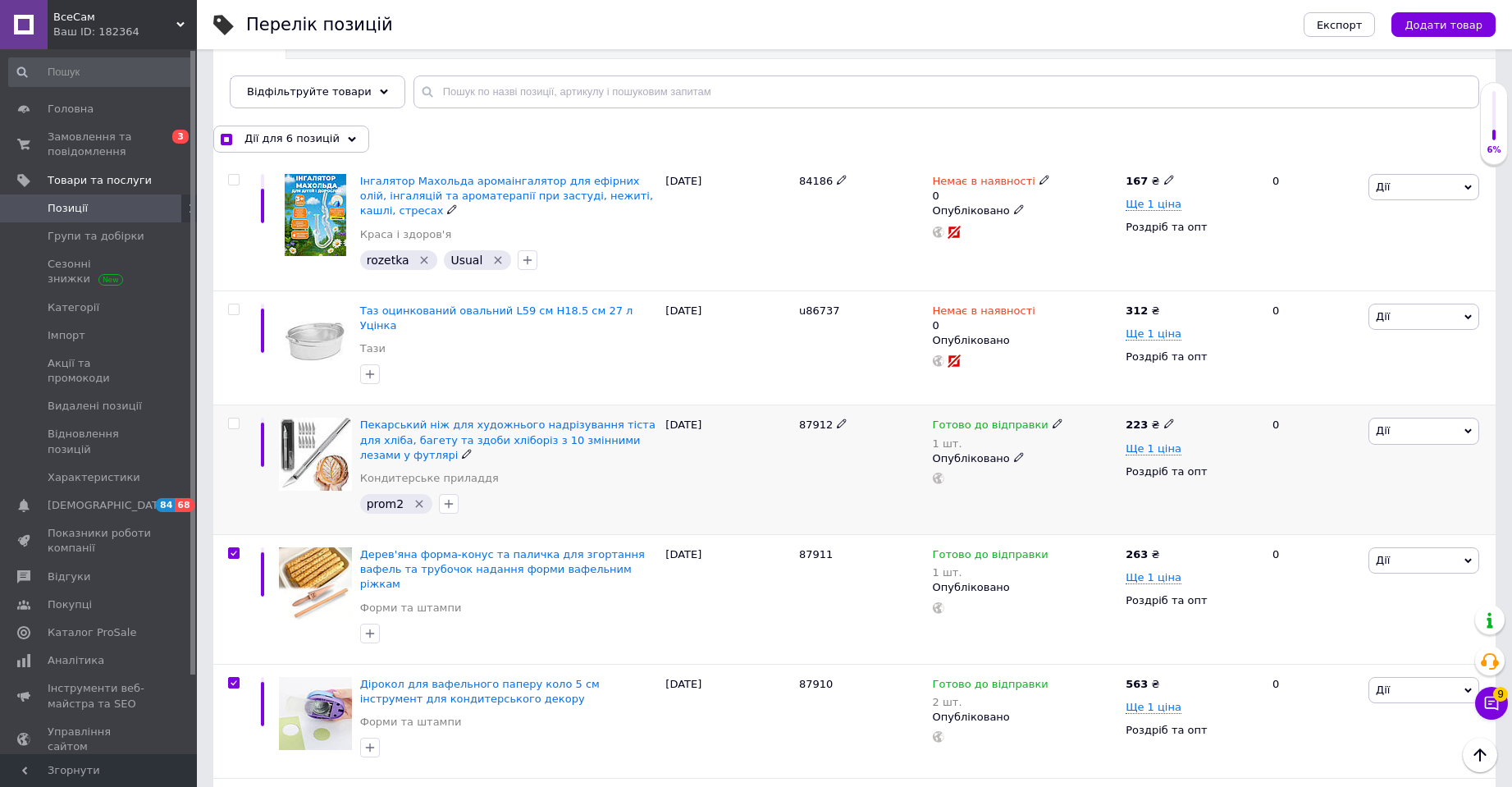
click at [238, 418] on input "checkbox" at bounding box center [233, 423] width 10 height 10
checkbox input "true"
click at [317, 132] on span "Дії для 7 позицій" at bounding box center [292, 139] width 95 height 15
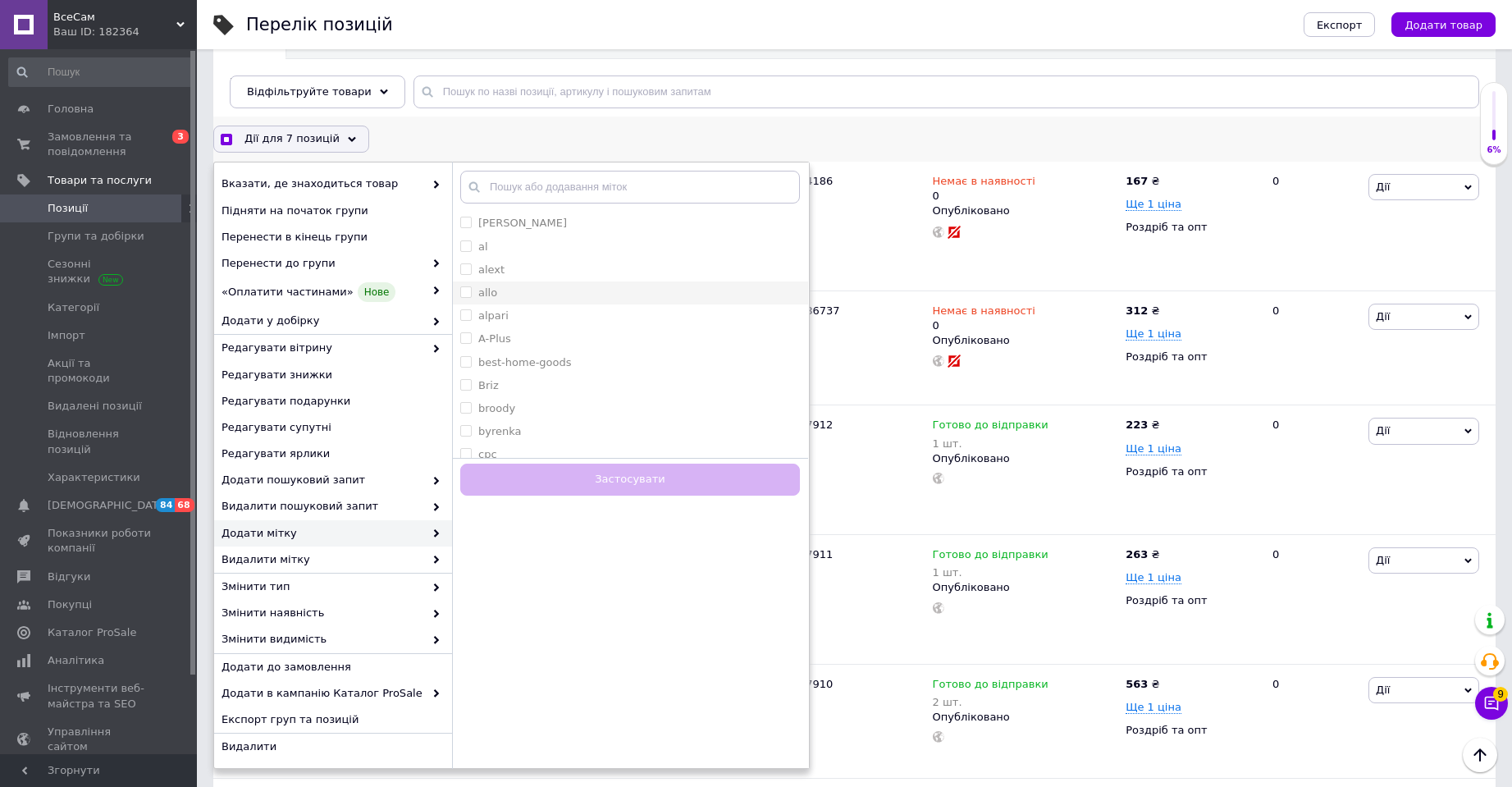
checkbox input "true"
click at [489, 296] on label "allo" at bounding box center [488, 292] width 19 height 12
checkbox input "true"
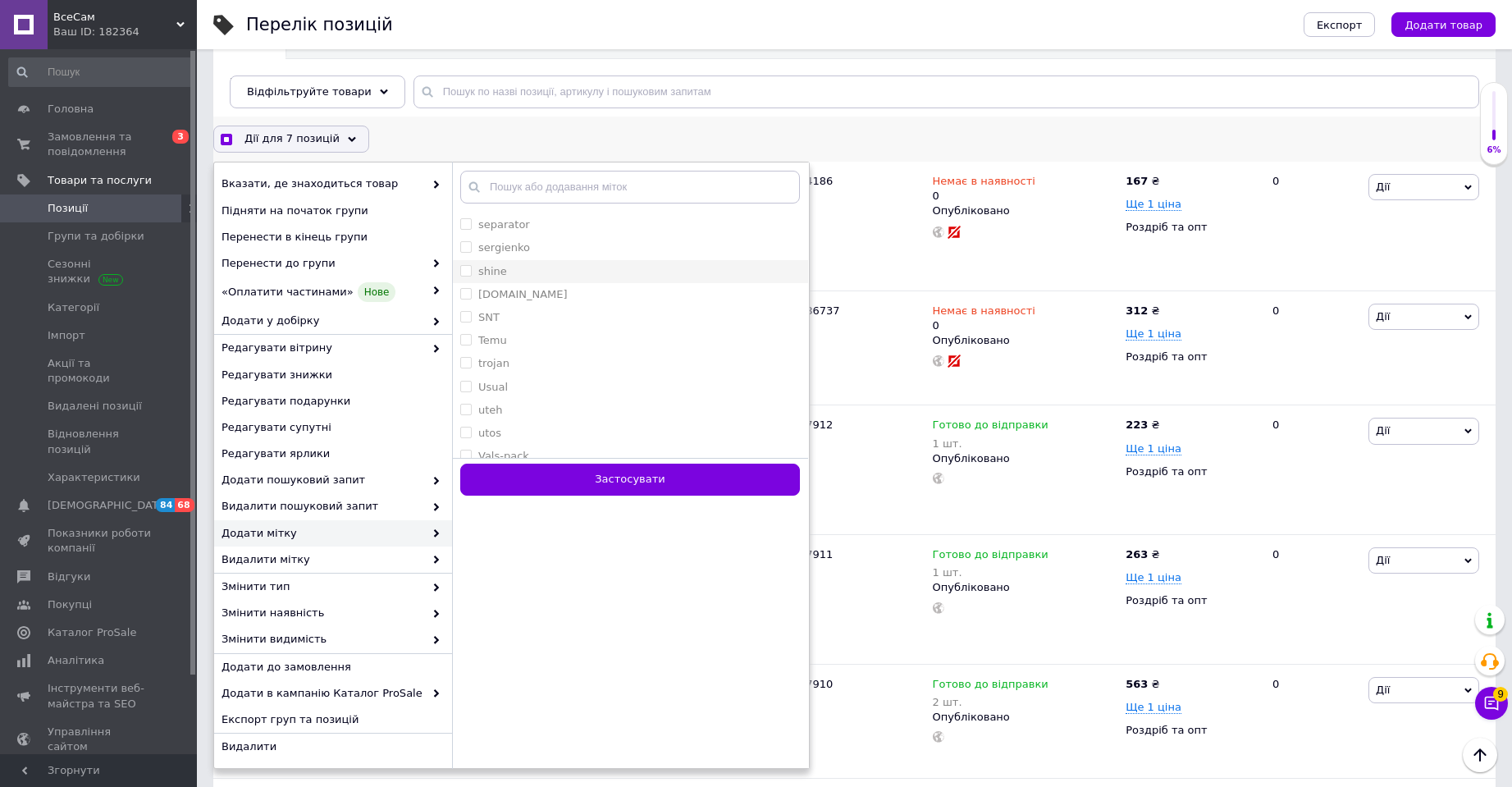
checkbox input "true"
click at [496, 292] on label "Usual" at bounding box center [493, 291] width 29 height 12
checkbox input "true"
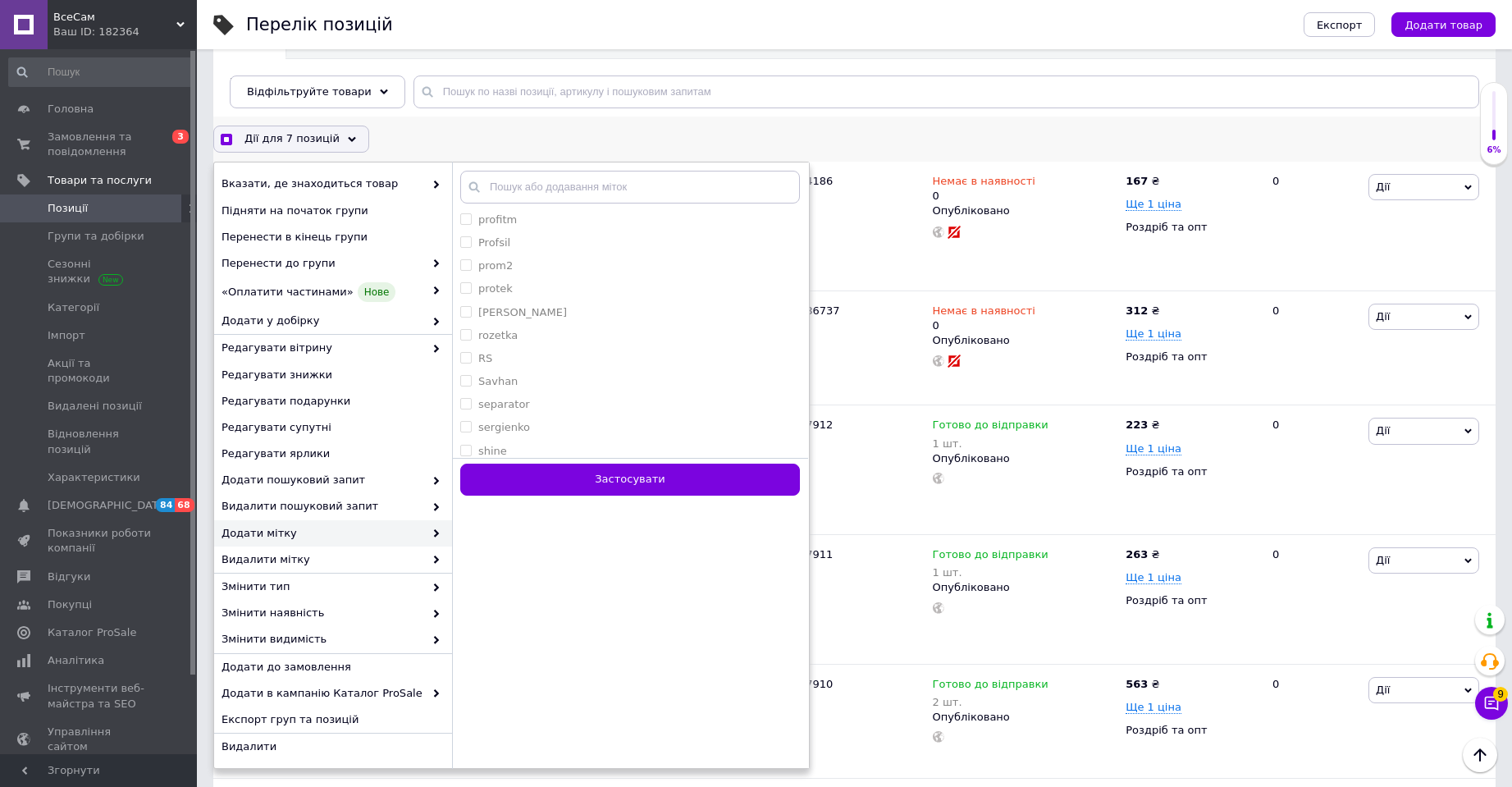
scroll to position [1477, 0]
click at [524, 386] on div "rozetka" at bounding box center [630, 389] width 340 height 15
checkbox input "true"
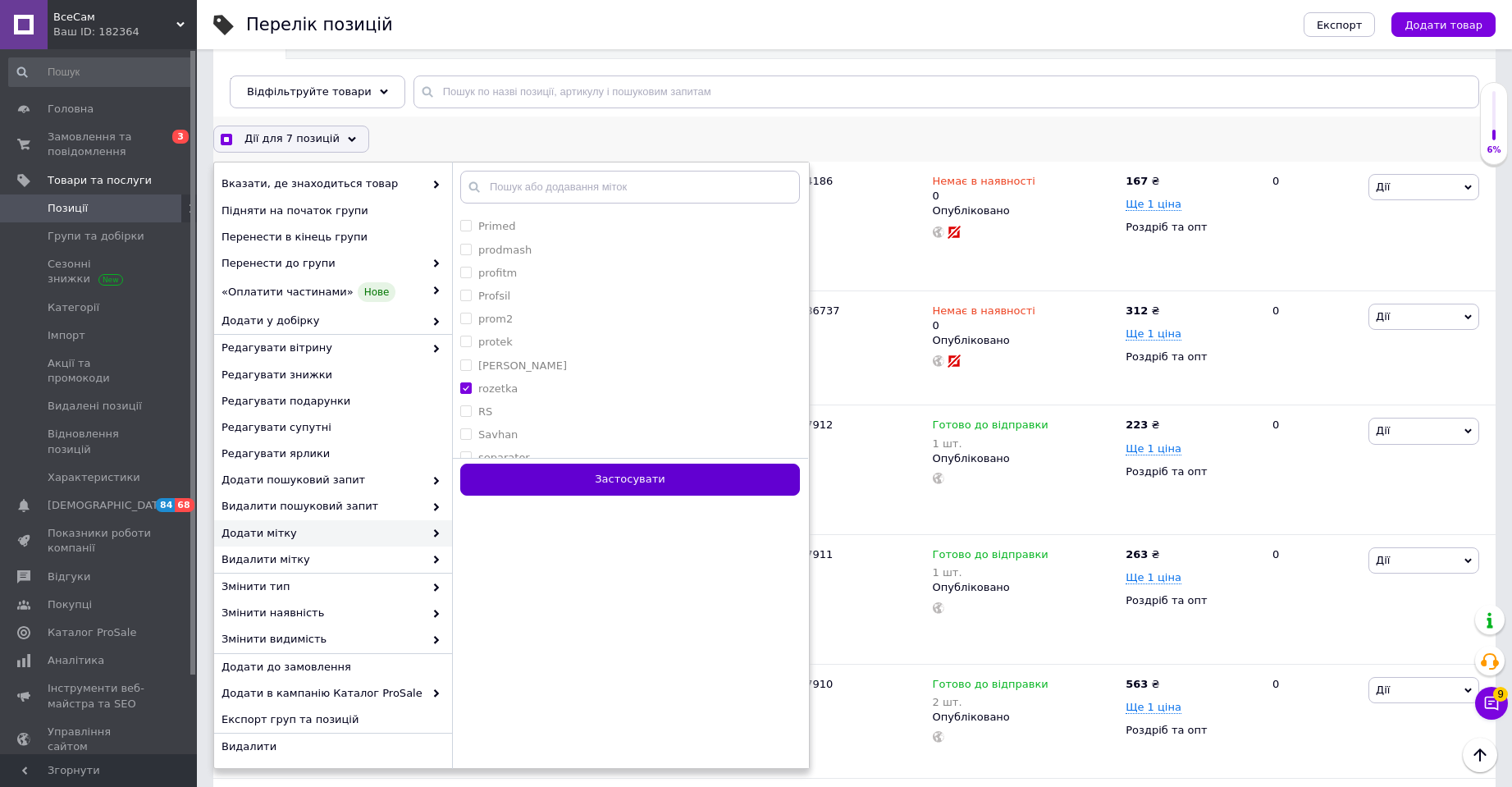
click at [643, 480] on button "Застосувати" at bounding box center [630, 479] width 340 height 32
checkbox input "false"
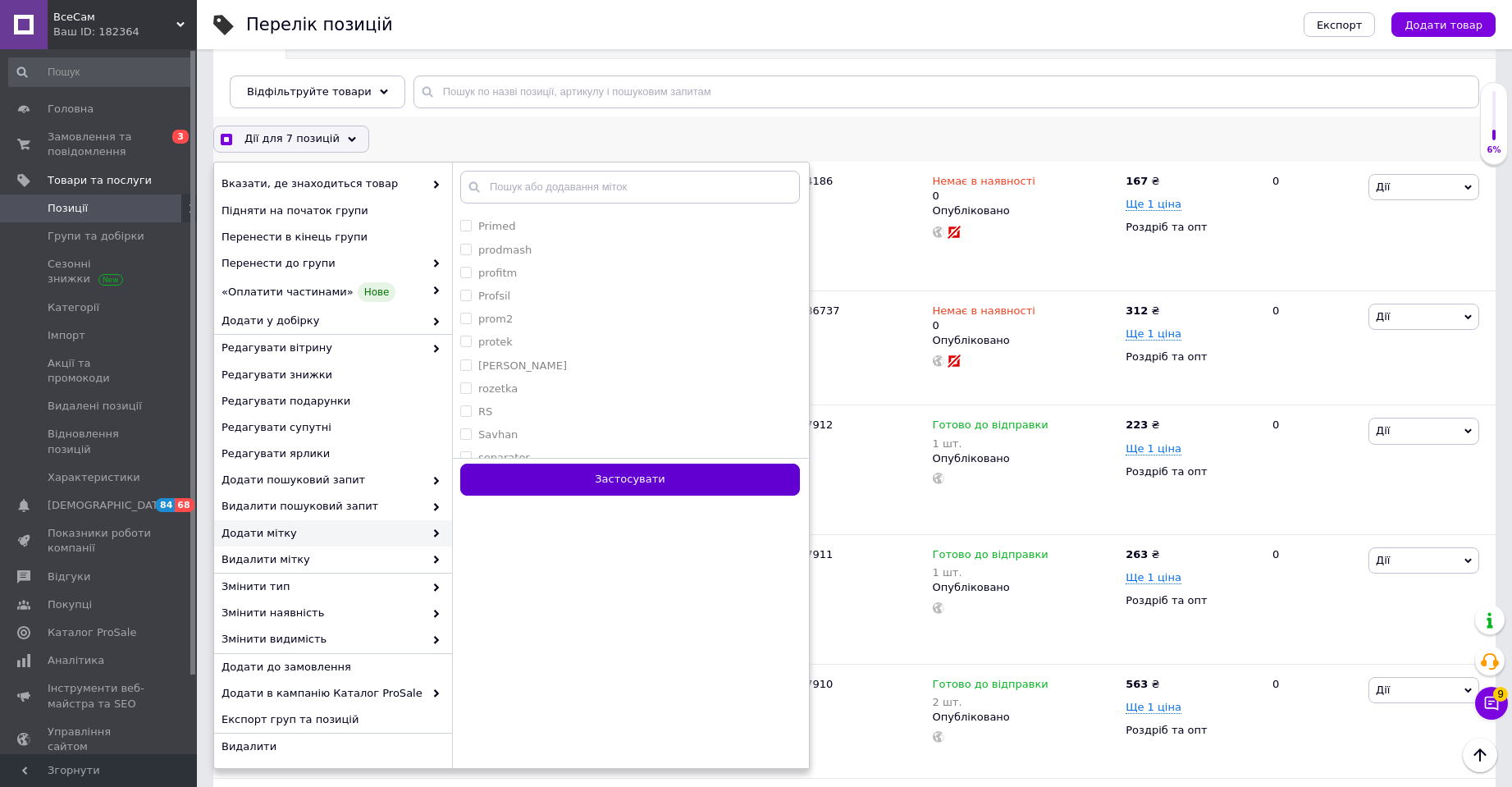
checkbox input "false"
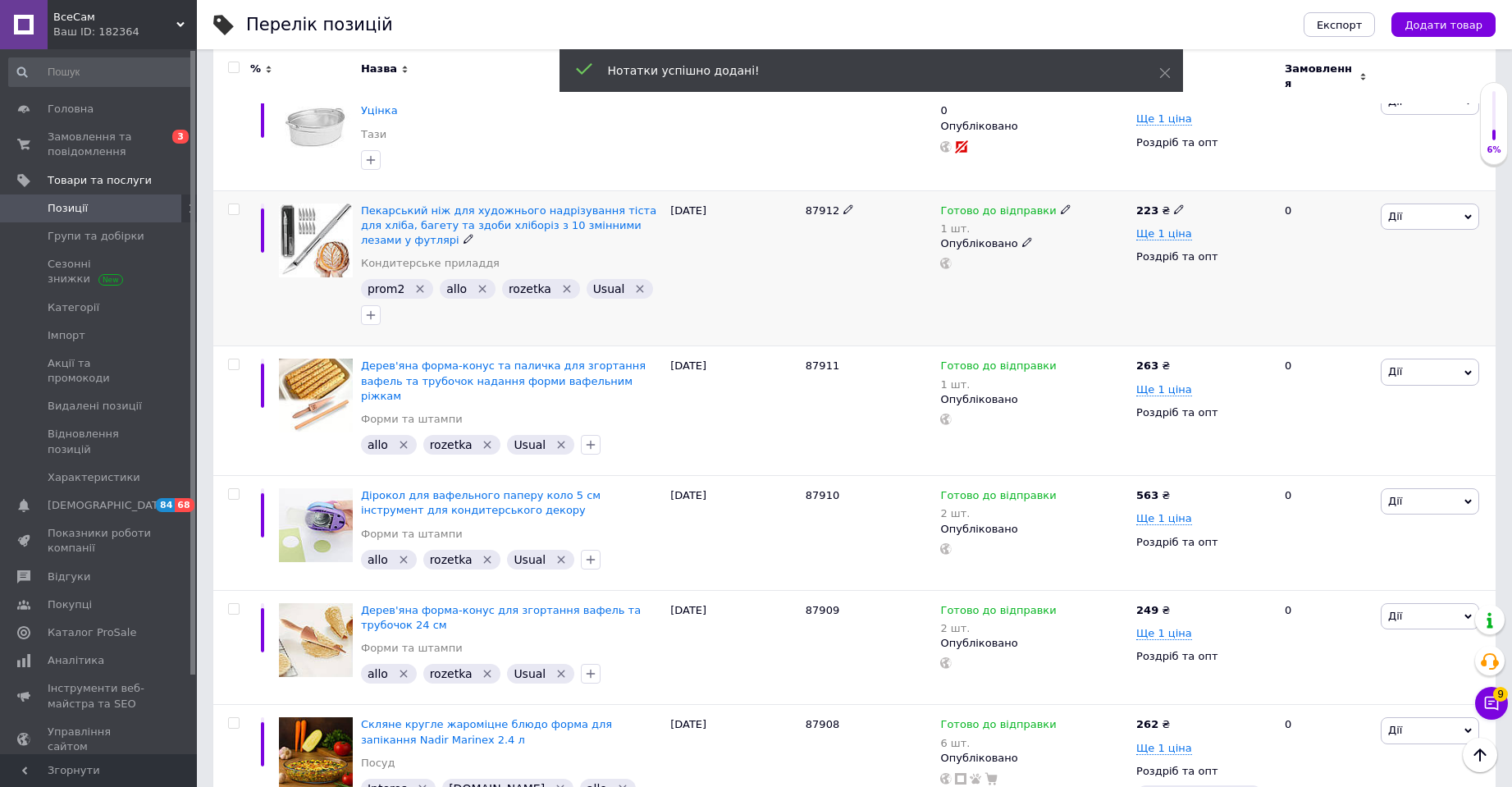
scroll to position [425, 0]
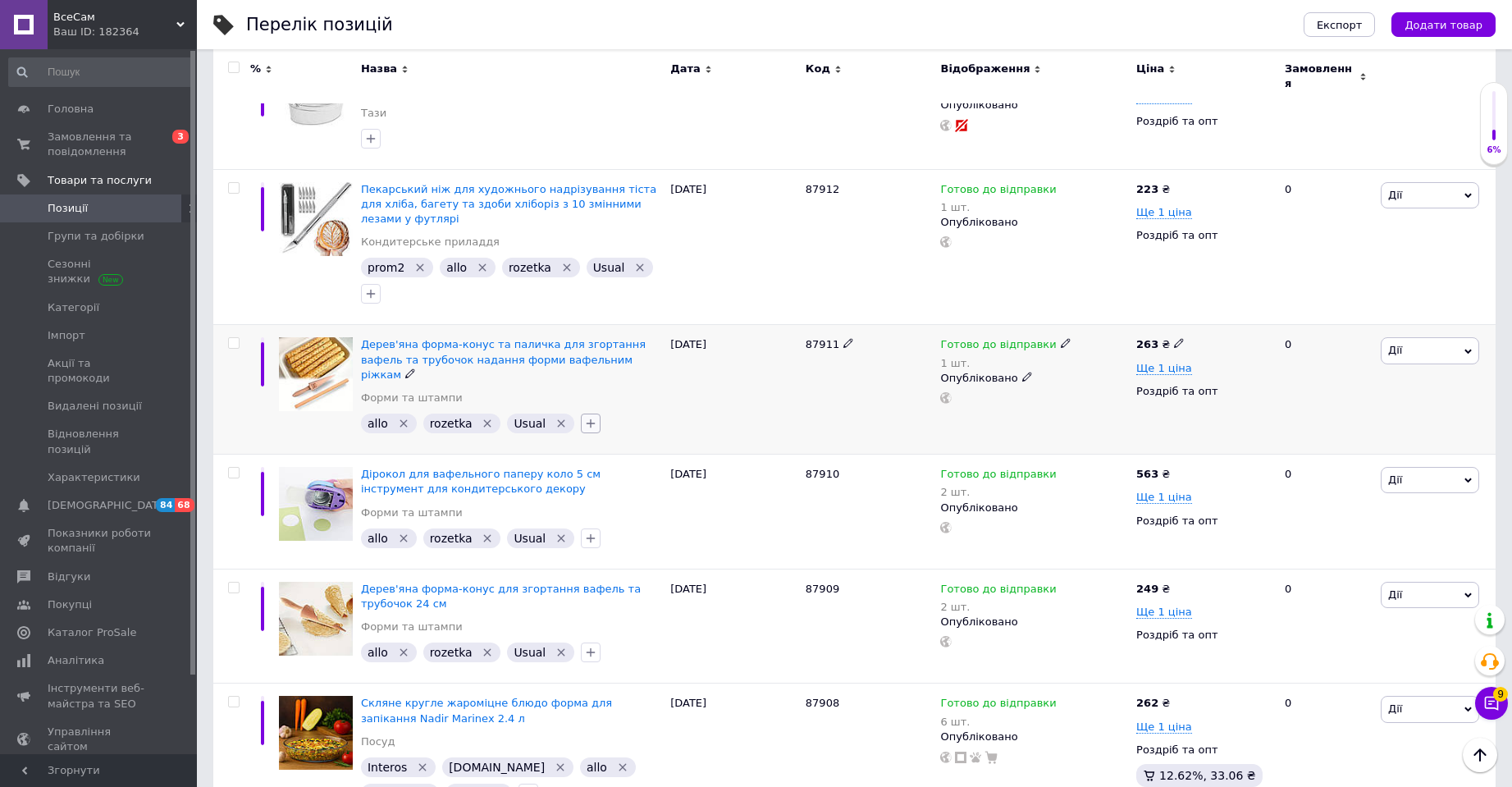
click at [586, 419] on icon "button" at bounding box center [591, 424] width 9 height 9
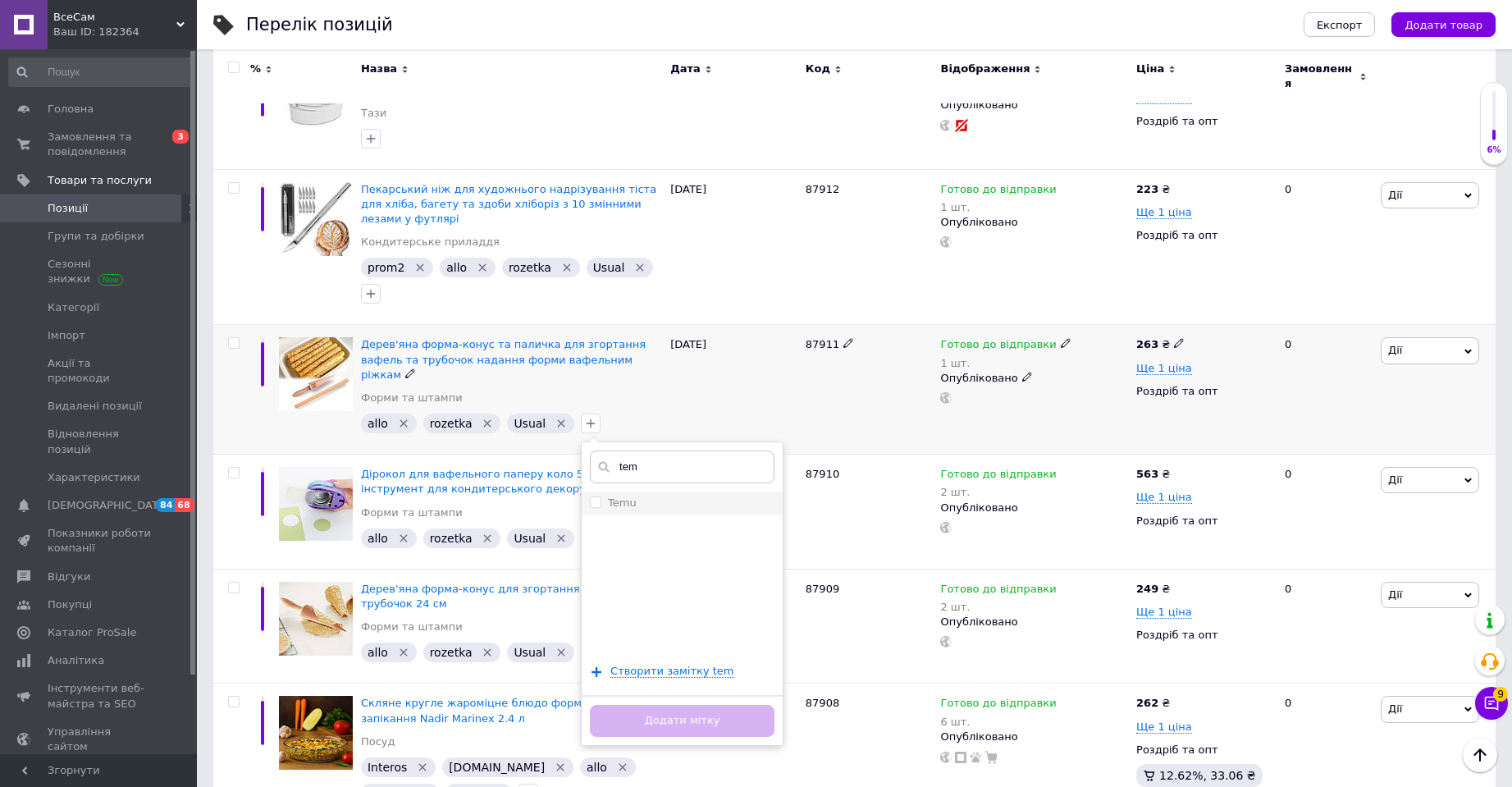
type input "tem"
click at [630, 495] on div "Temu" at bounding box center [682, 503] width 185 height 15
checkbox input "true"
click at [669, 705] on button "Додати мітку" at bounding box center [682, 721] width 185 height 32
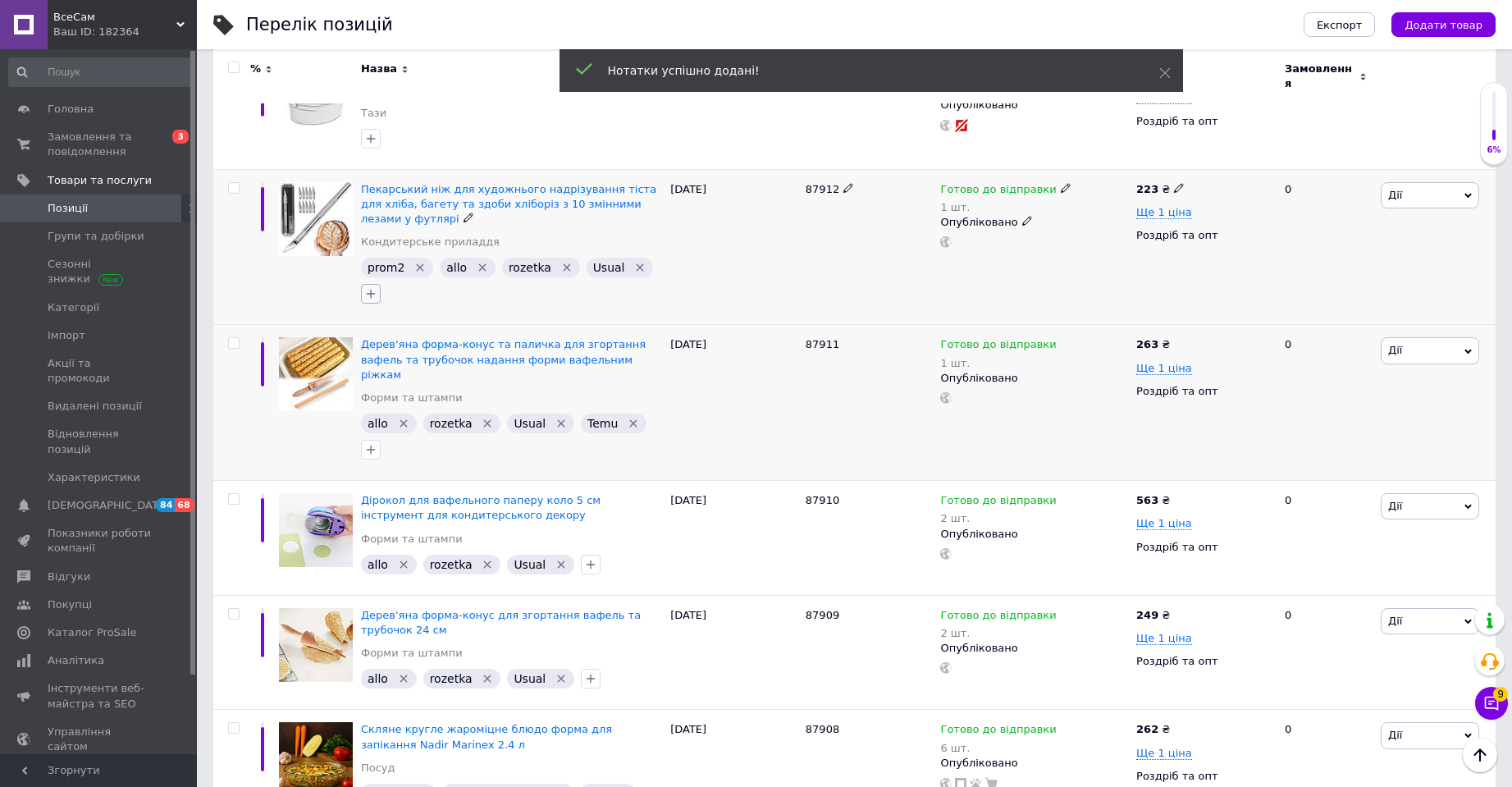
click at [377, 287] on icon "button" at bounding box center [371, 293] width 13 height 13
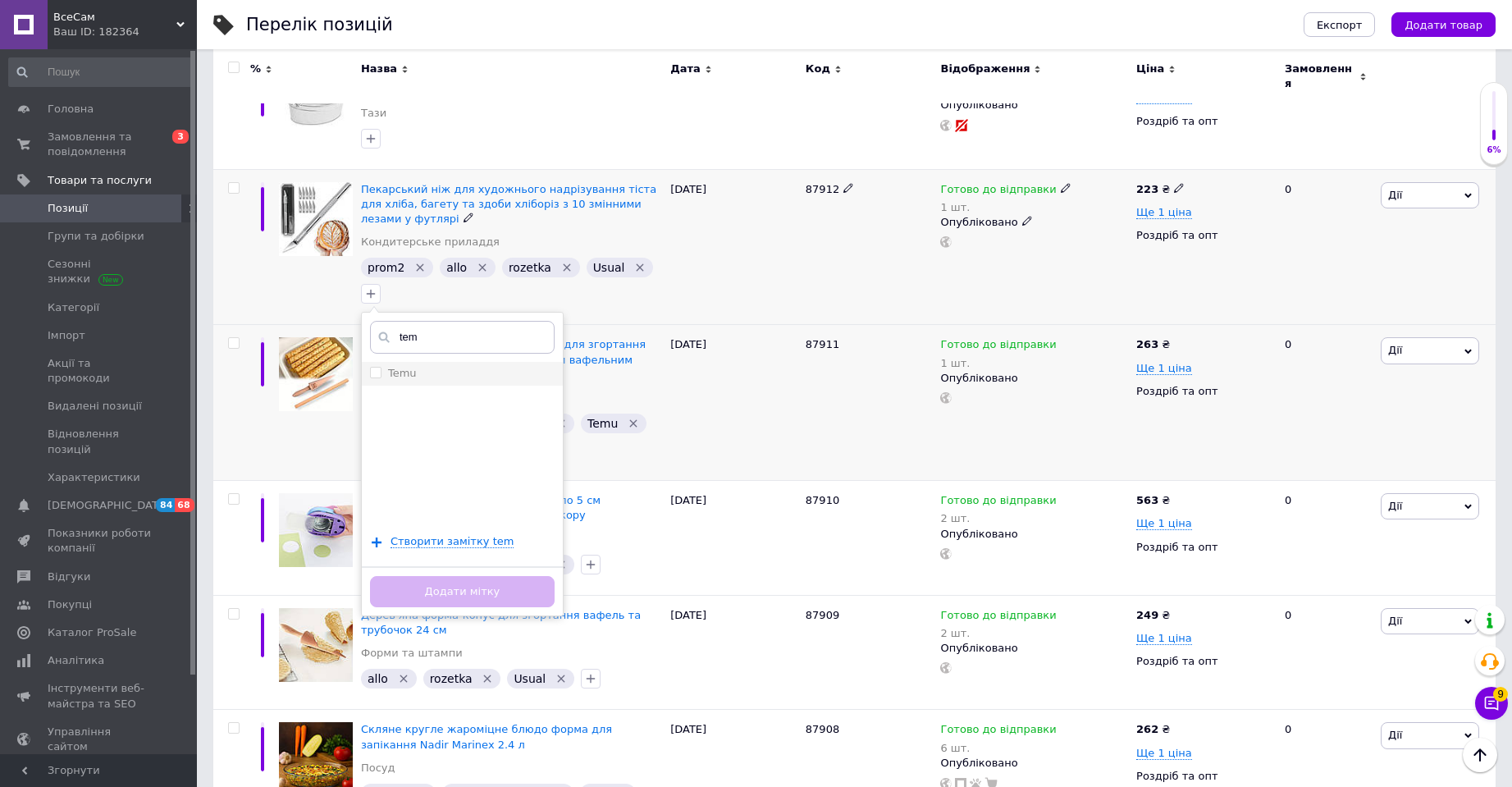
type input "tem"
click at [448, 366] on div "Temu" at bounding box center [462, 374] width 185 height 15
checkbox input "true"
click at [501, 576] on button "Додати мітку" at bounding box center [462, 592] width 185 height 32
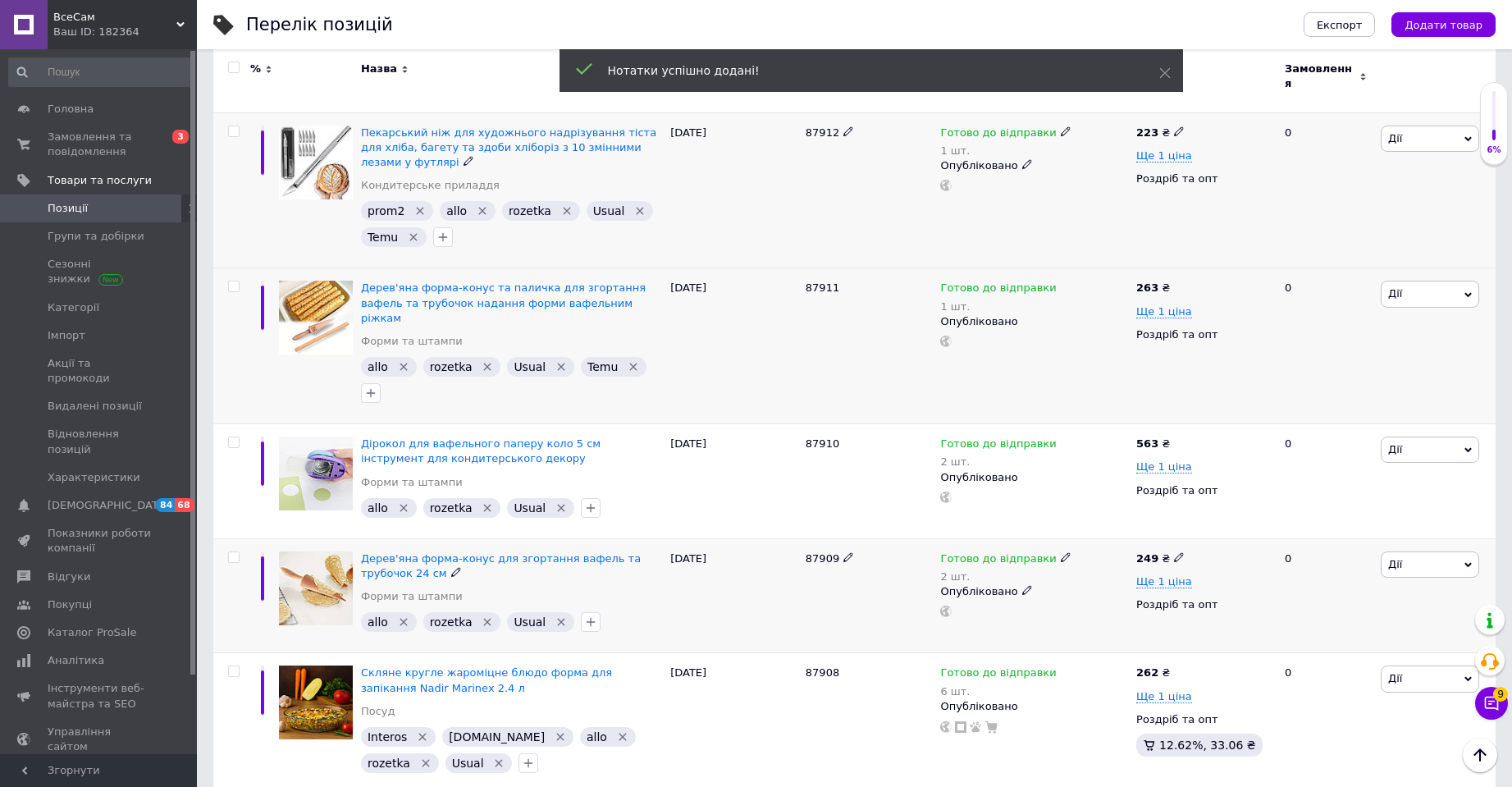
scroll to position [507, 0]
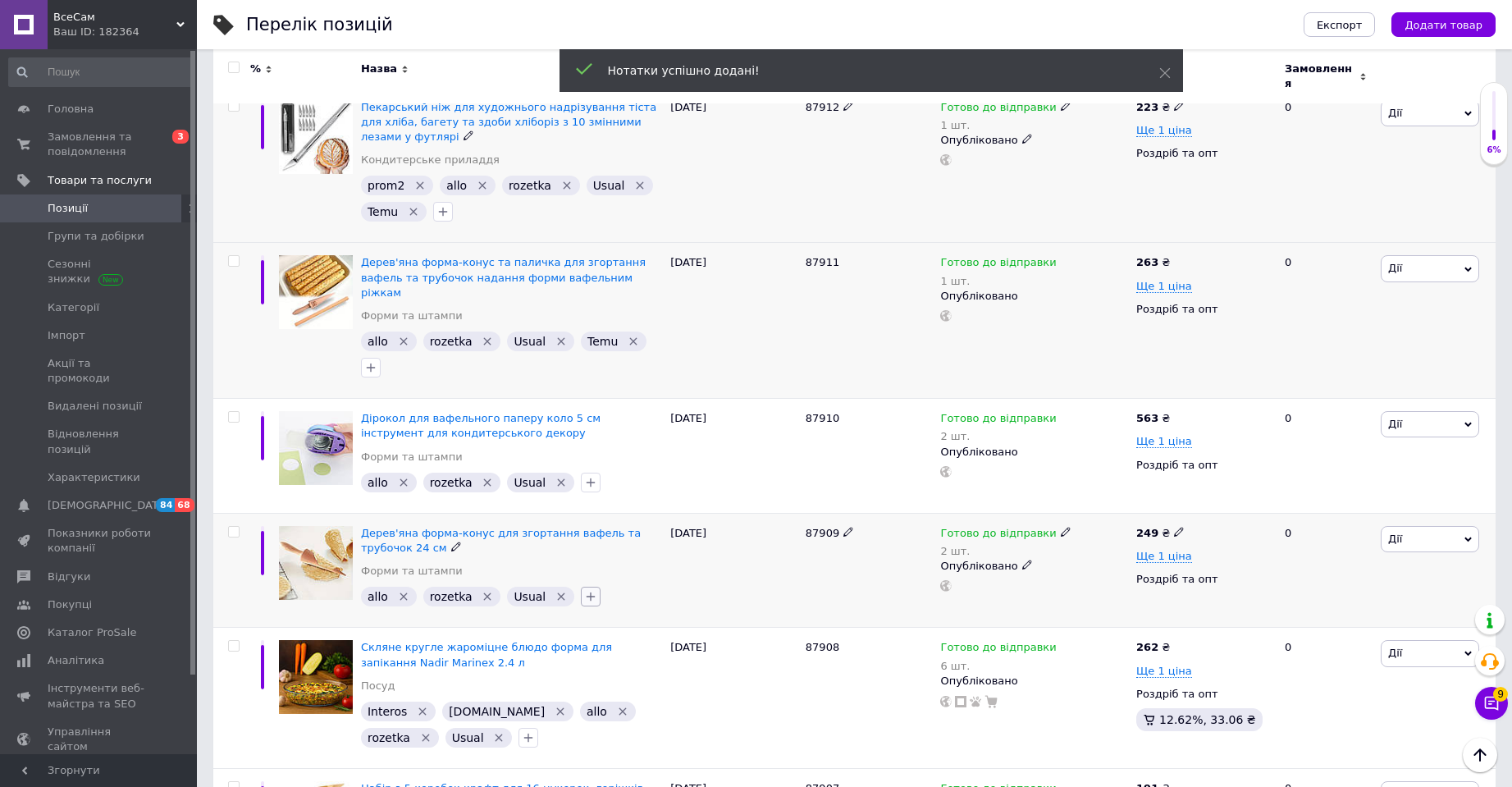
click at [584, 590] on icon "button" at bounding box center [591, 596] width 13 height 13
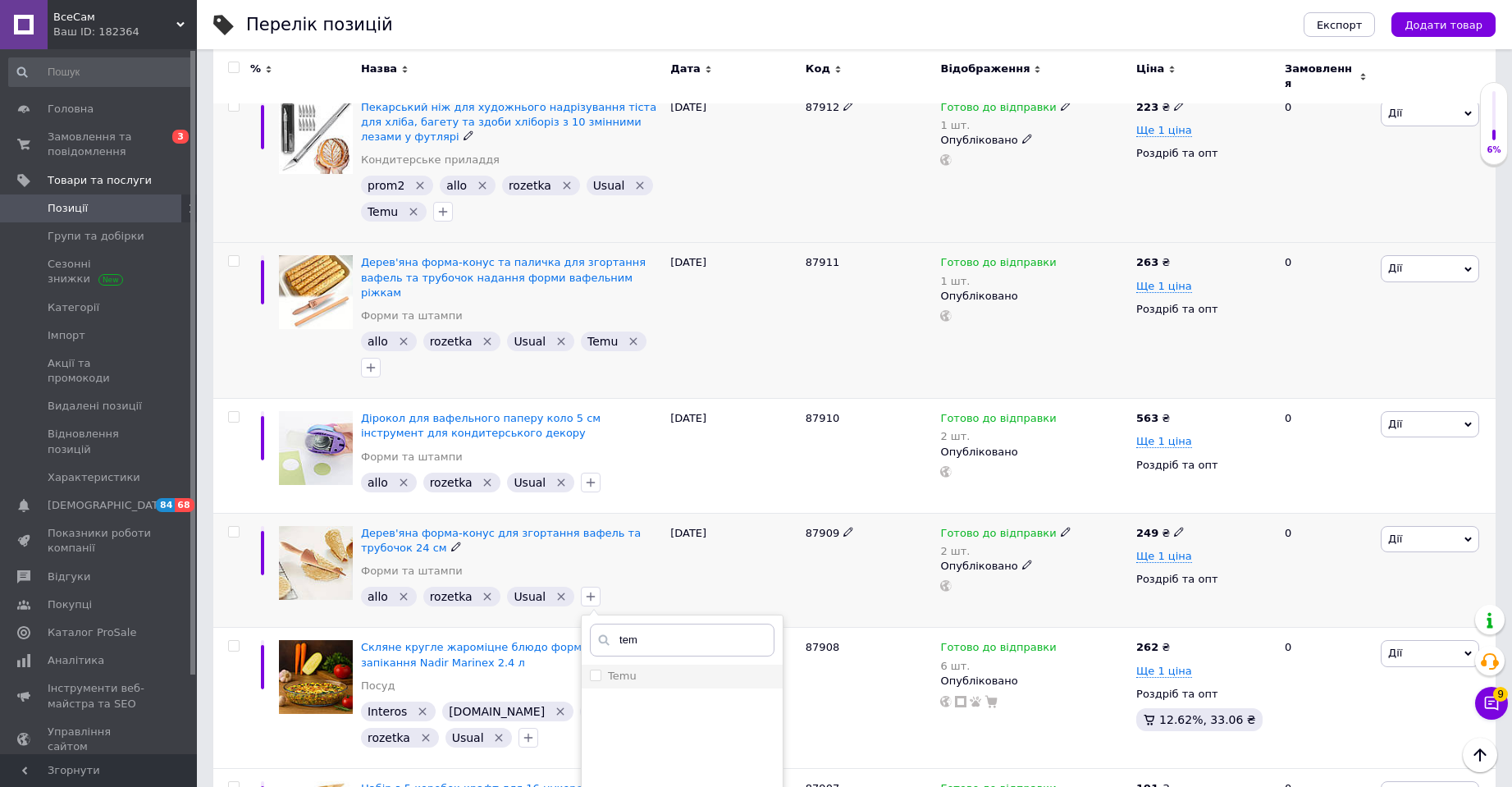
type input "tem"
click at [616, 669] on label "Temu" at bounding box center [622, 675] width 28 height 12
checkbox input "true"
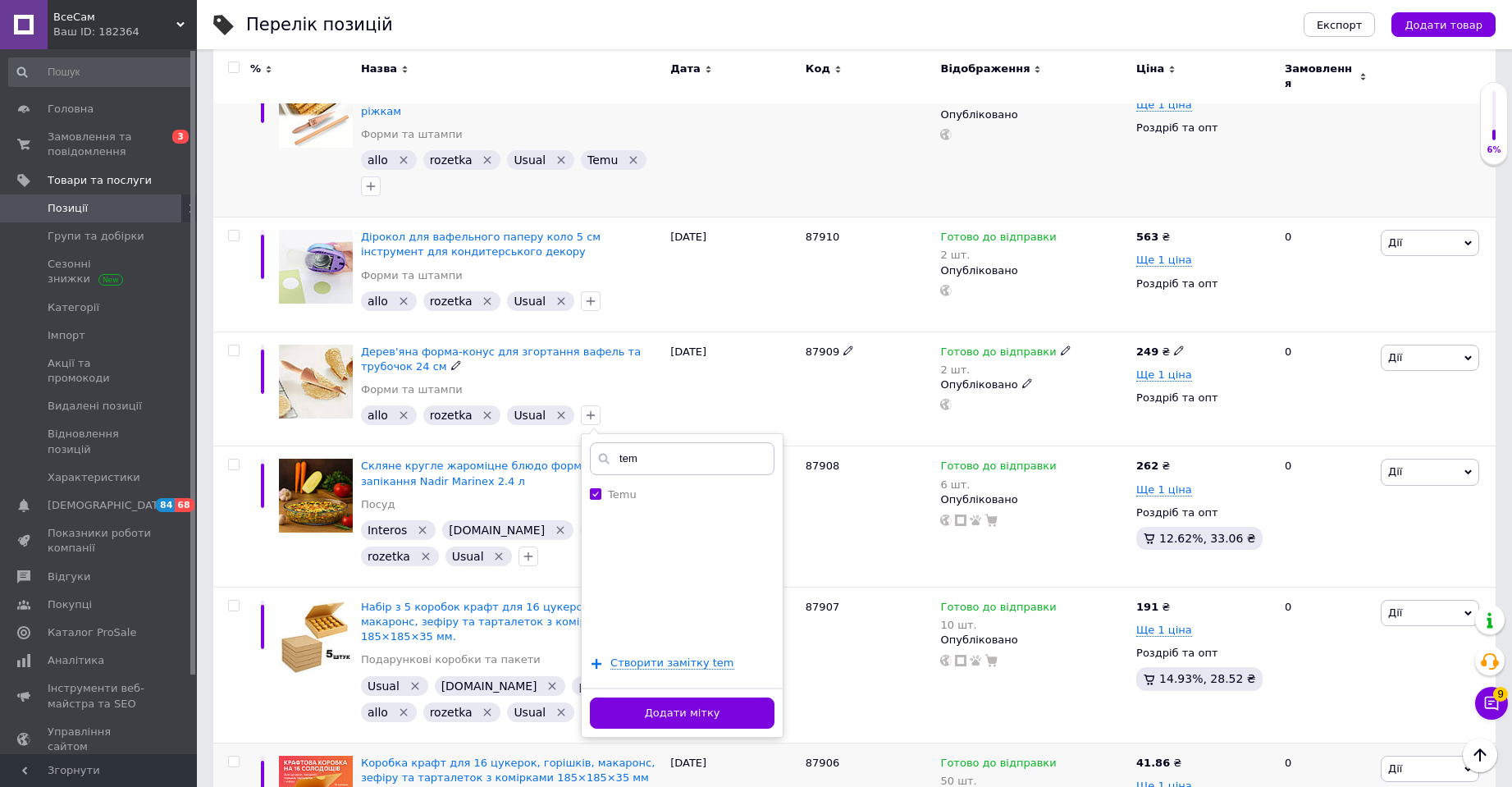
scroll to position [753, 0]
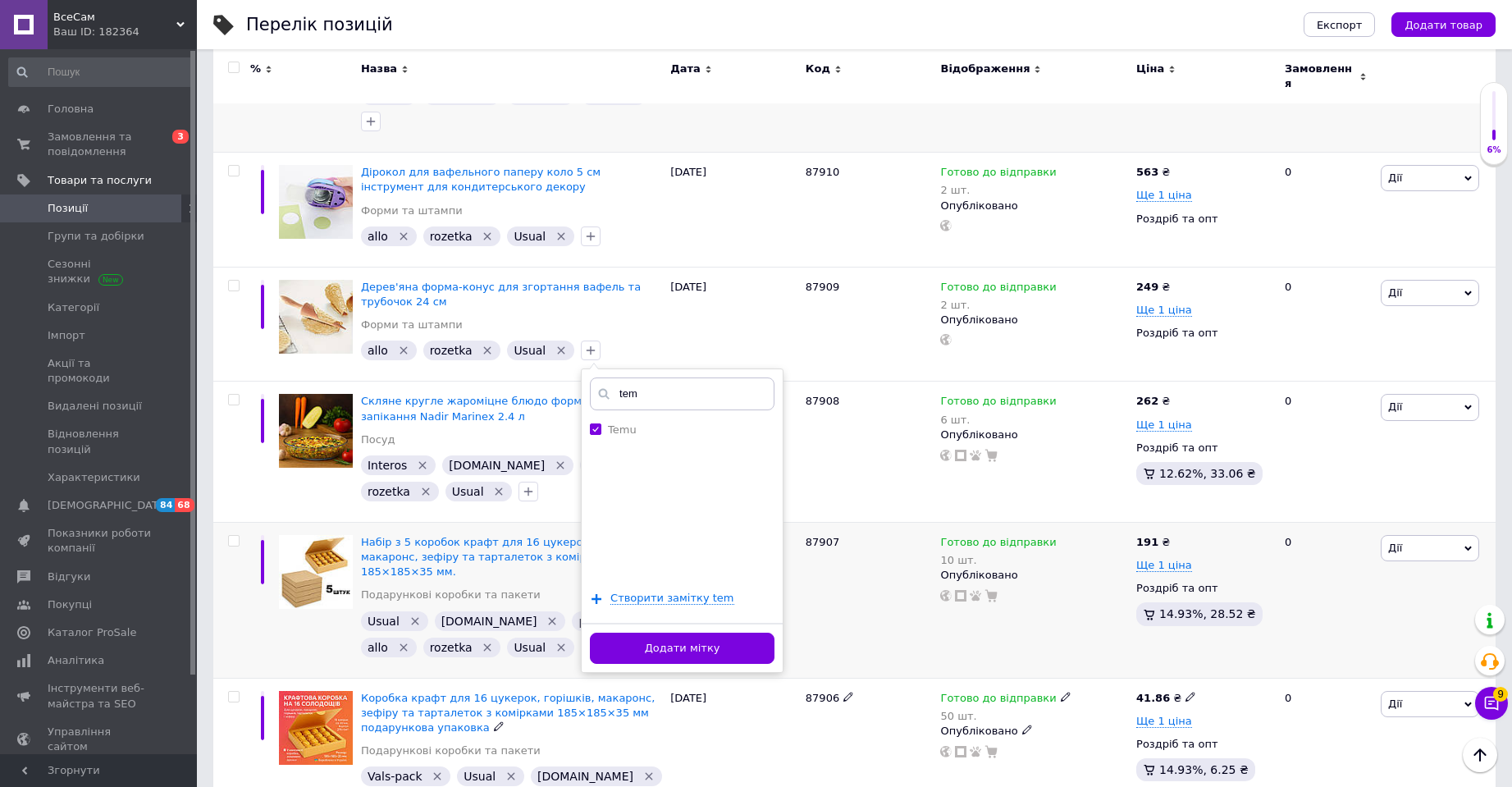
click at [657, 632] on button "Додати мітку" at bounding box center [682, 648] width 185 height 32
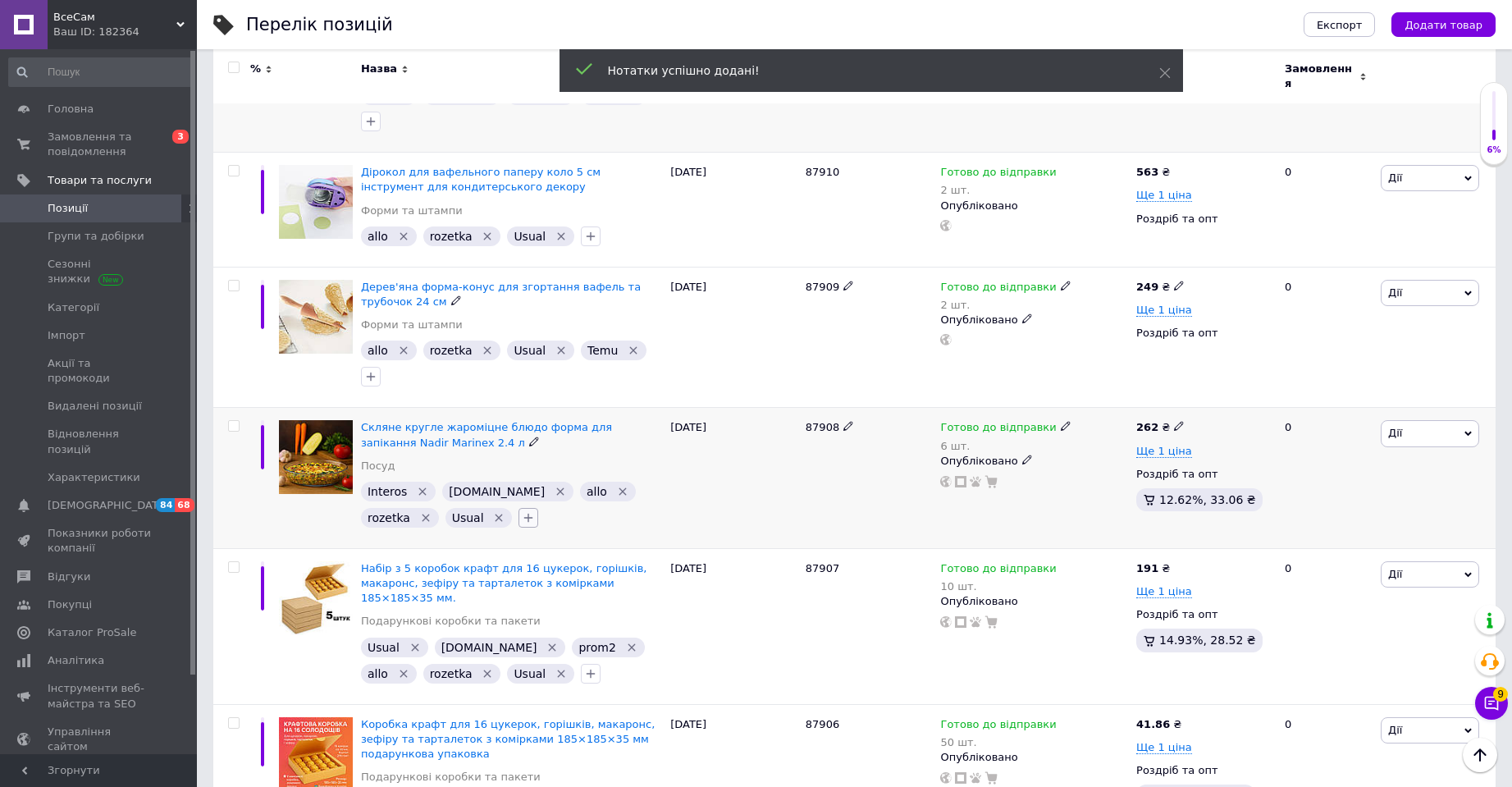
click at [522, 511] on icon "button" at bounding box center [529, 518] width 13 height 13
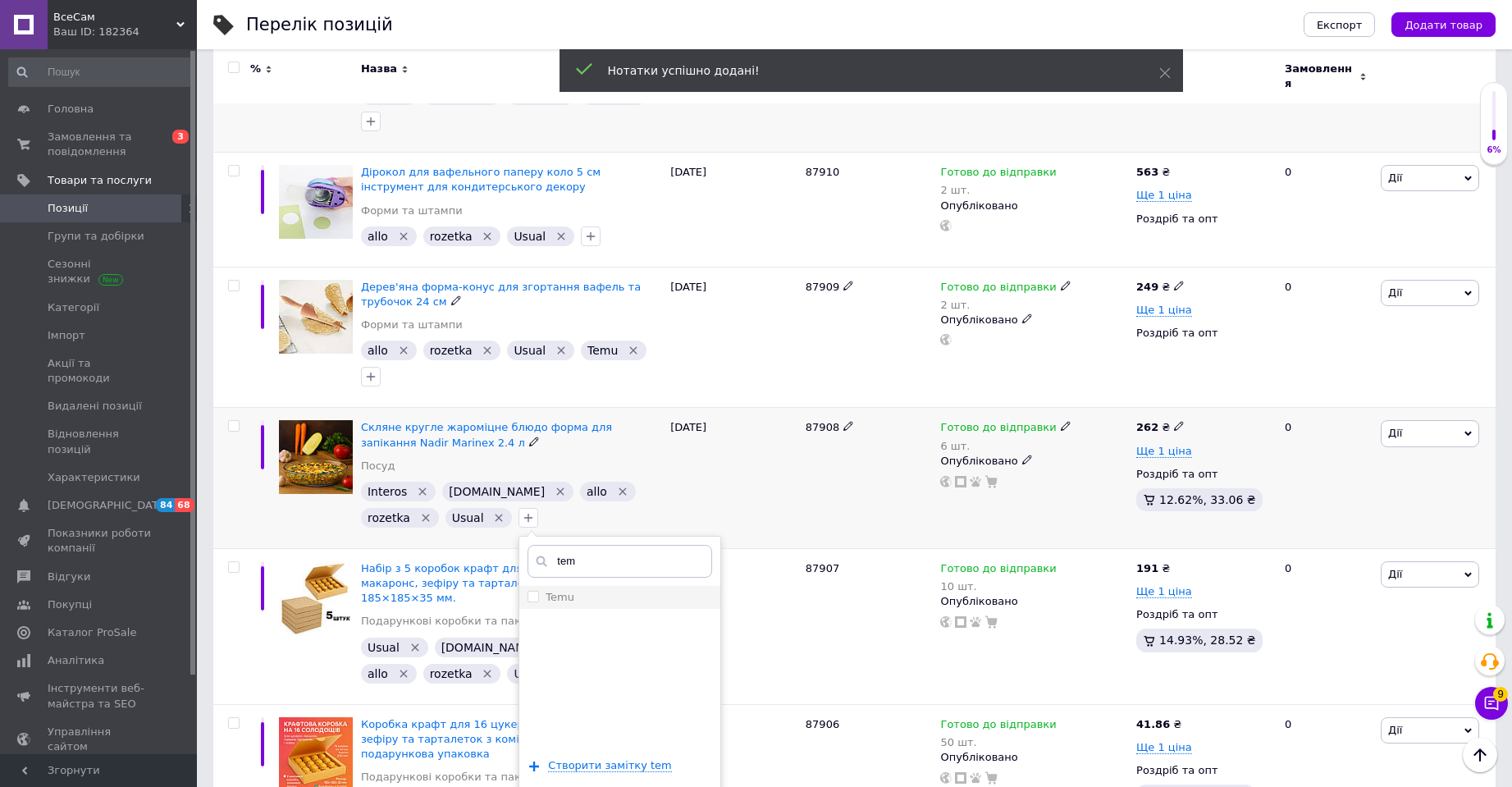
type input "tem"
click at [580, 590] on div "Temu" at bounding box center [620, 597] width 185 height 15
checkbox input "true"
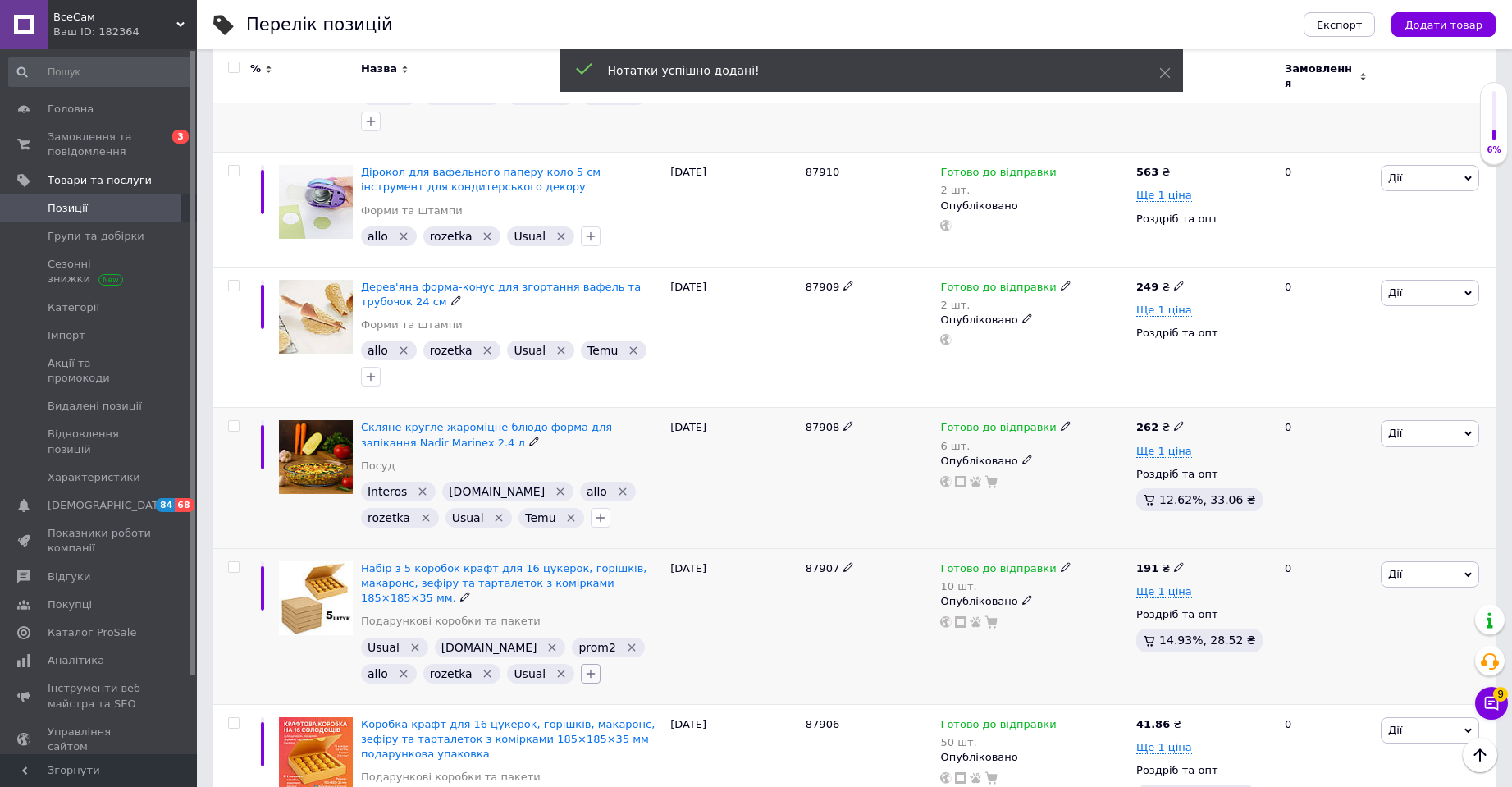
click at [584, 667] on icon "button" at bounding box center [591, 674] width 13 height 13
type input "tem"
click at [611, 746] on label "Temu" at bounding box center [622, 752] width 28 height 12
checkbox input "true"
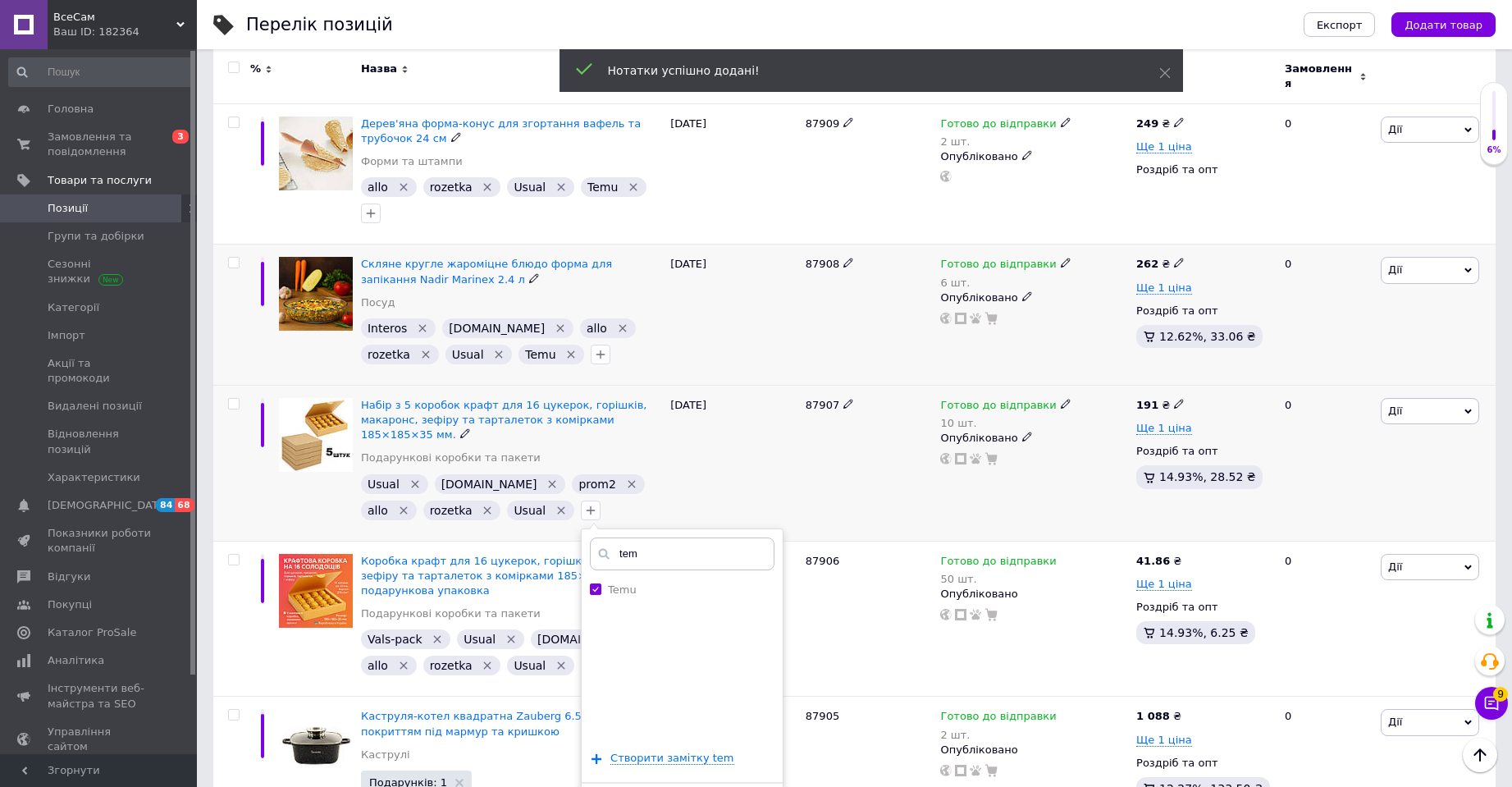
scroll to position [917, 0]
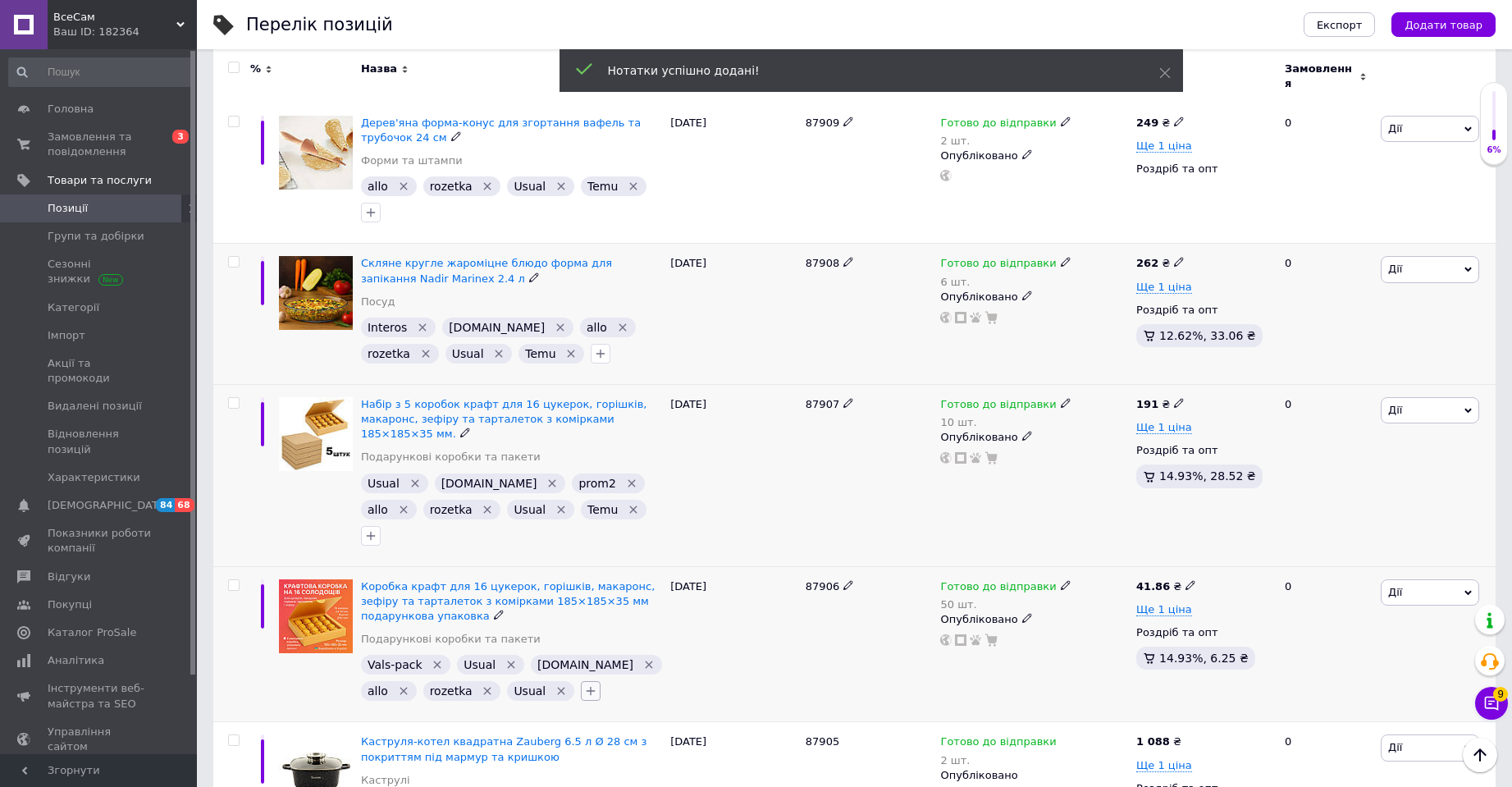
click at [584, 684] on icon "button" at bounding box center [591, 691] width 13 height 13
type input "tem"
click at [618, 763] on label "Temu" at bounding box center [622, 769] width 28 height 12
checkbox input "true"
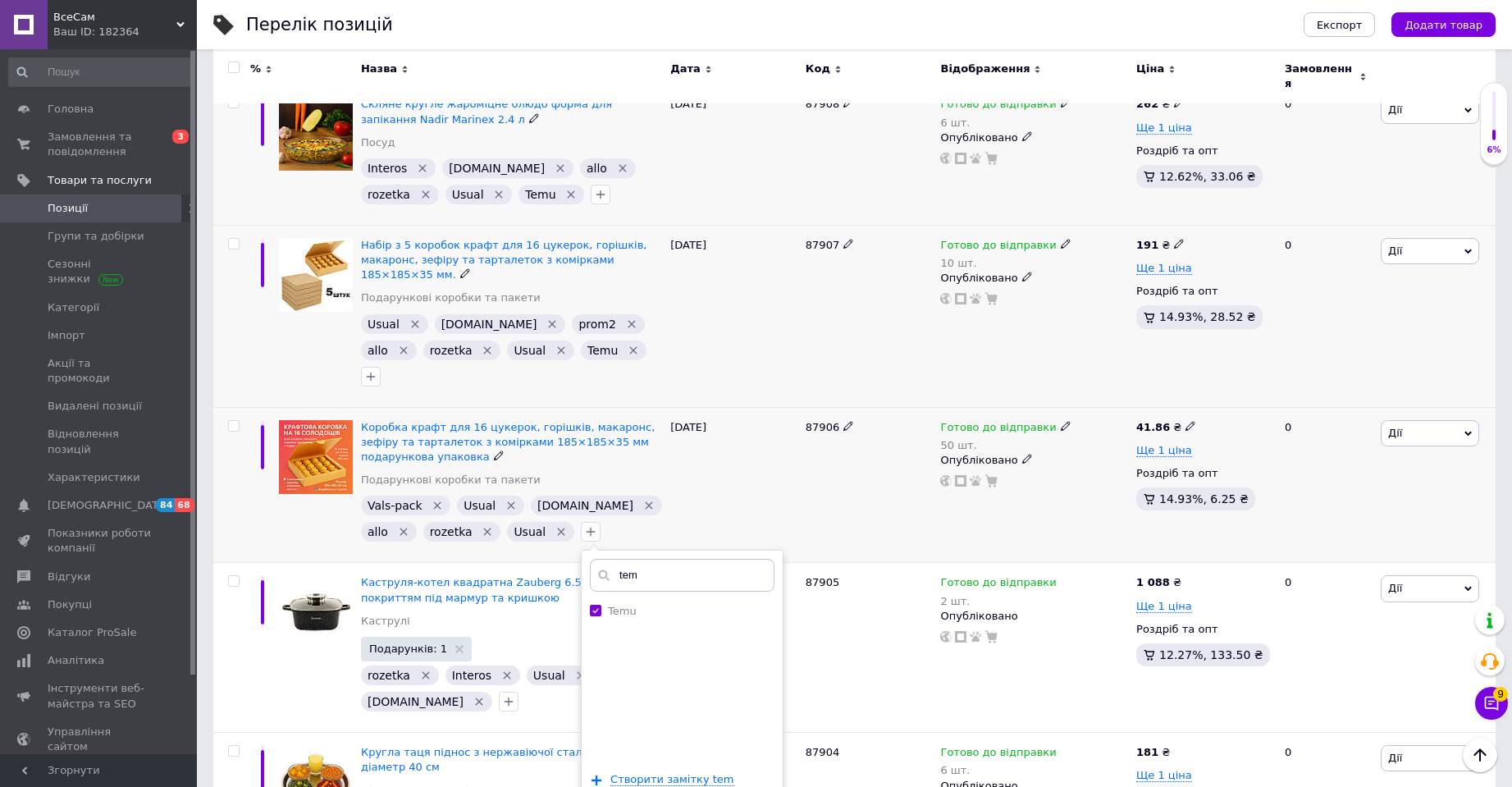
scroll to position [1081, 0]
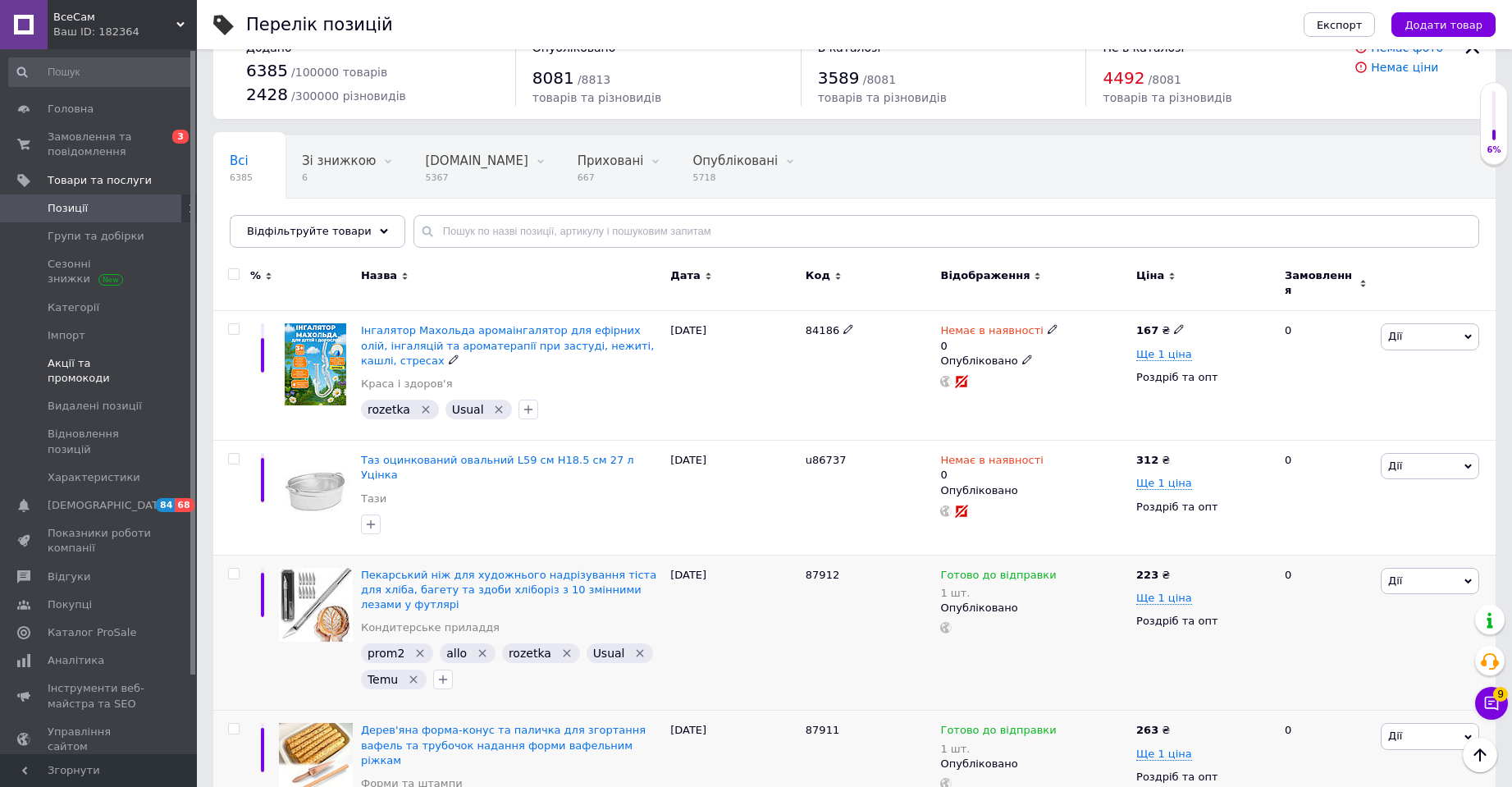
scroll to position [0, 0]
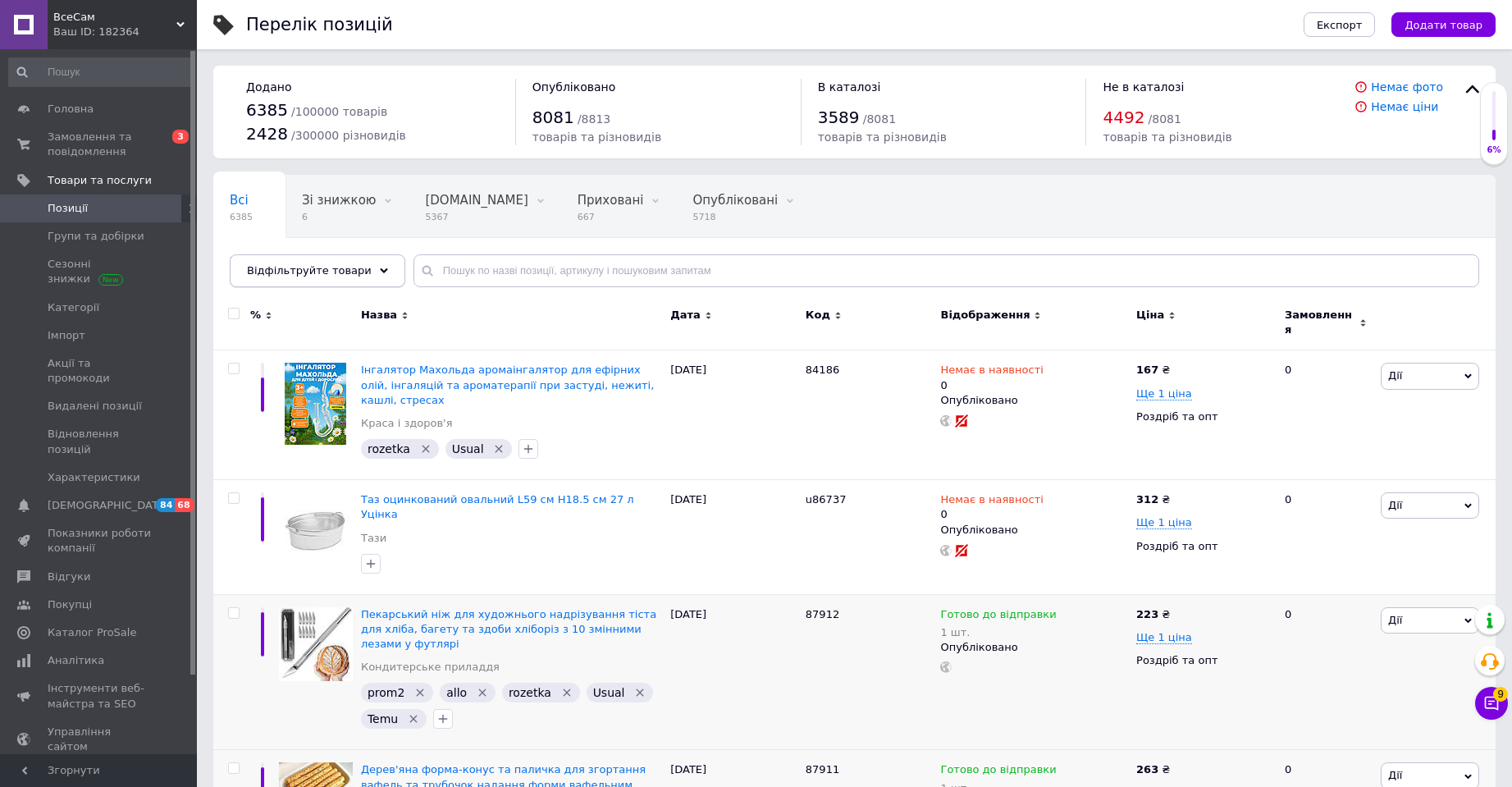
click at [329, 277] on div "Відфільтруйте товари" at bounding box center [317, 270] width 176 height 33
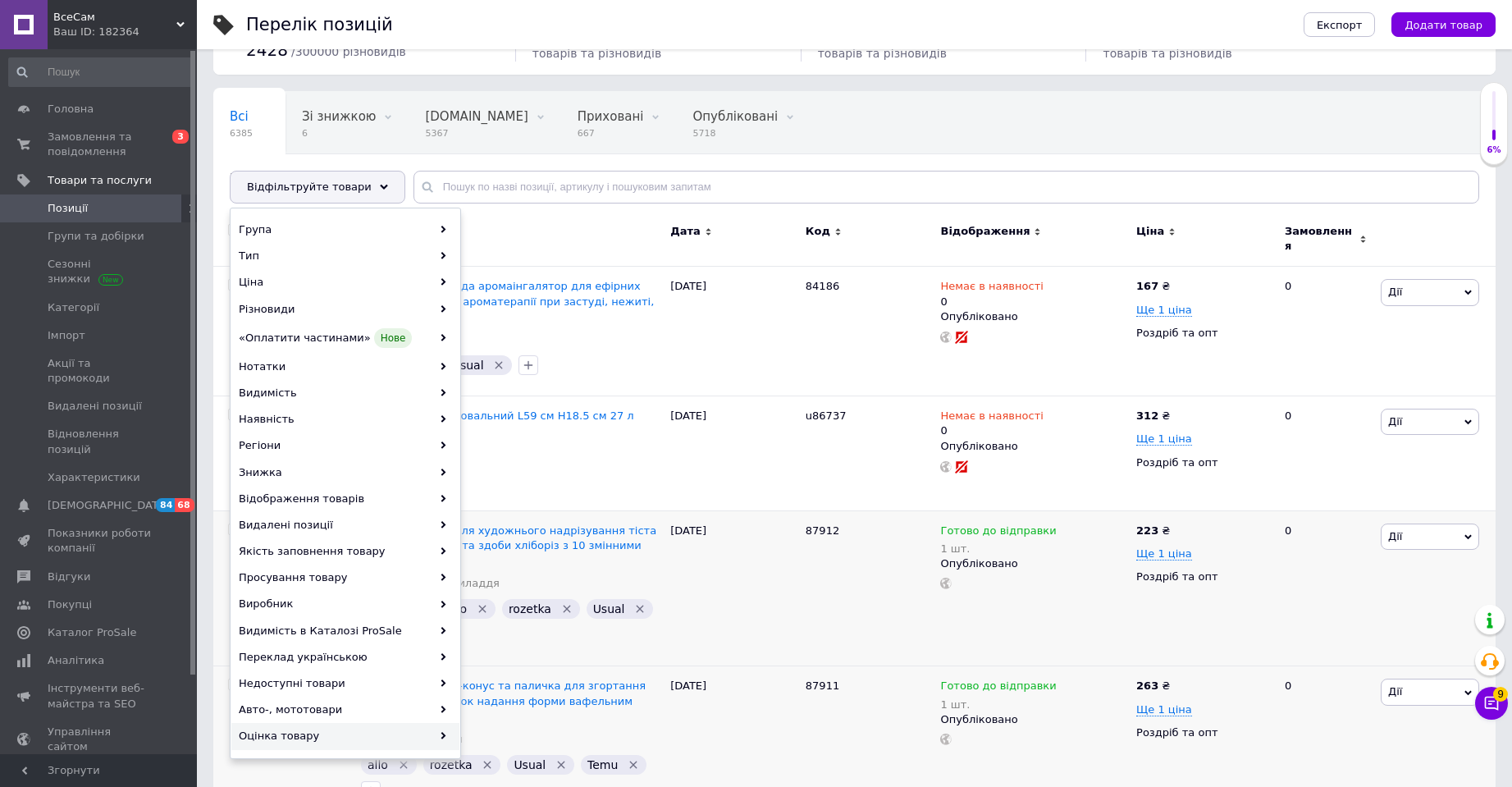
scroll to position [164, 0]
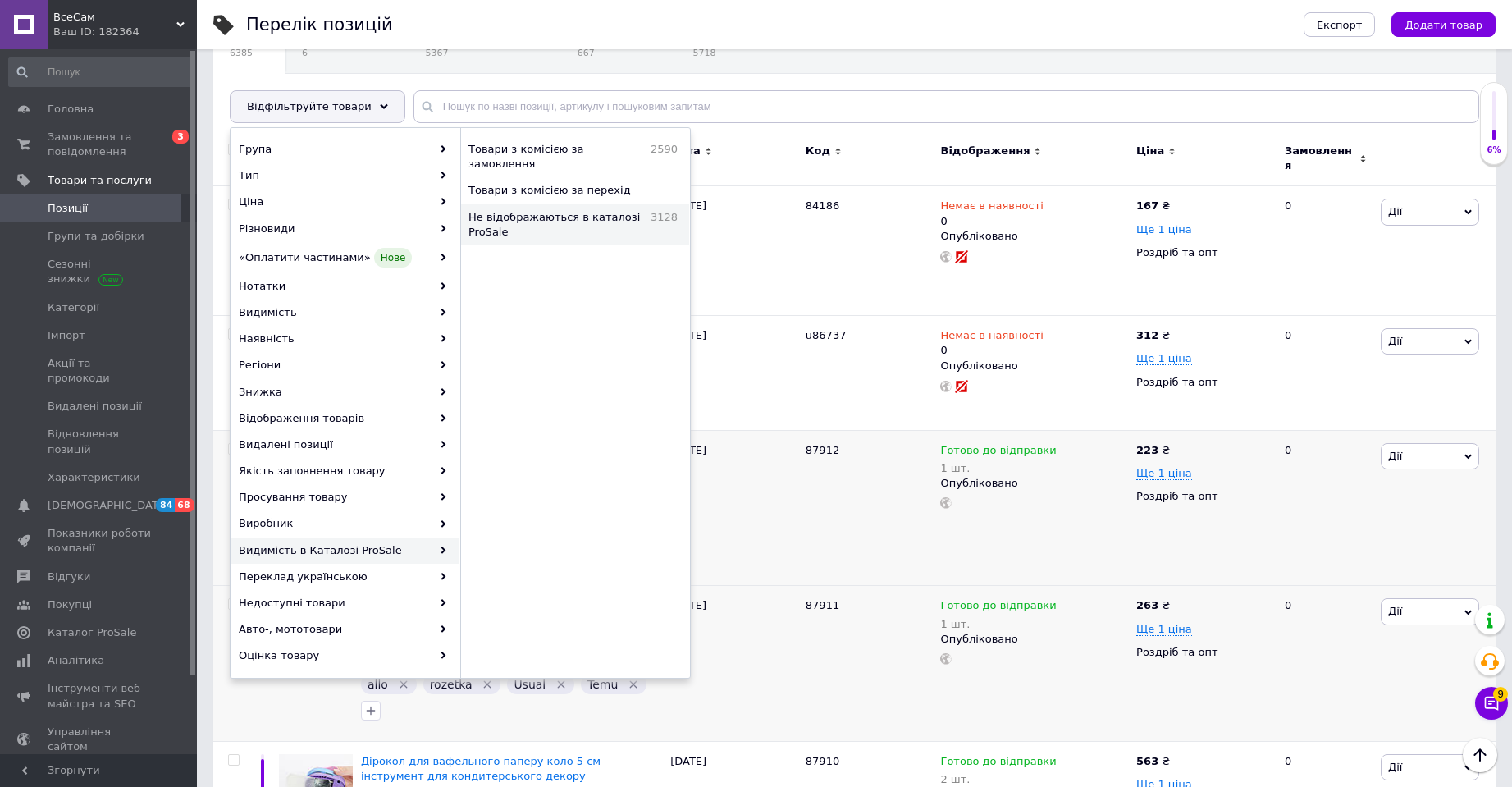
click at [590, 210] on span "Не відображаються в каталозі ProSale" at bounding box center [555, 225] width 174 height 29
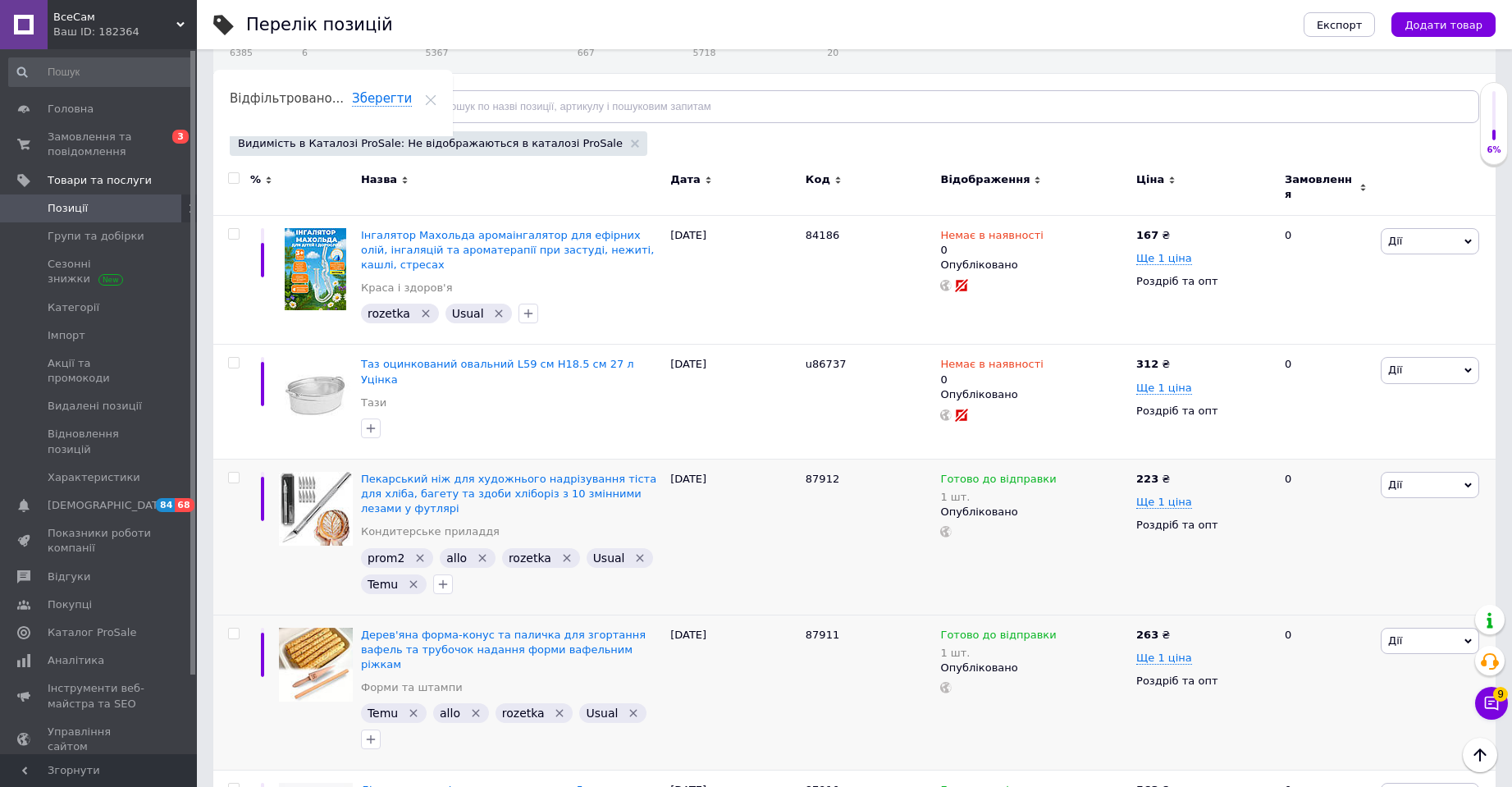
click at [290, 113] on div "Відфільтруйте товари" at bounding box center [317, 107] width 176 height 33
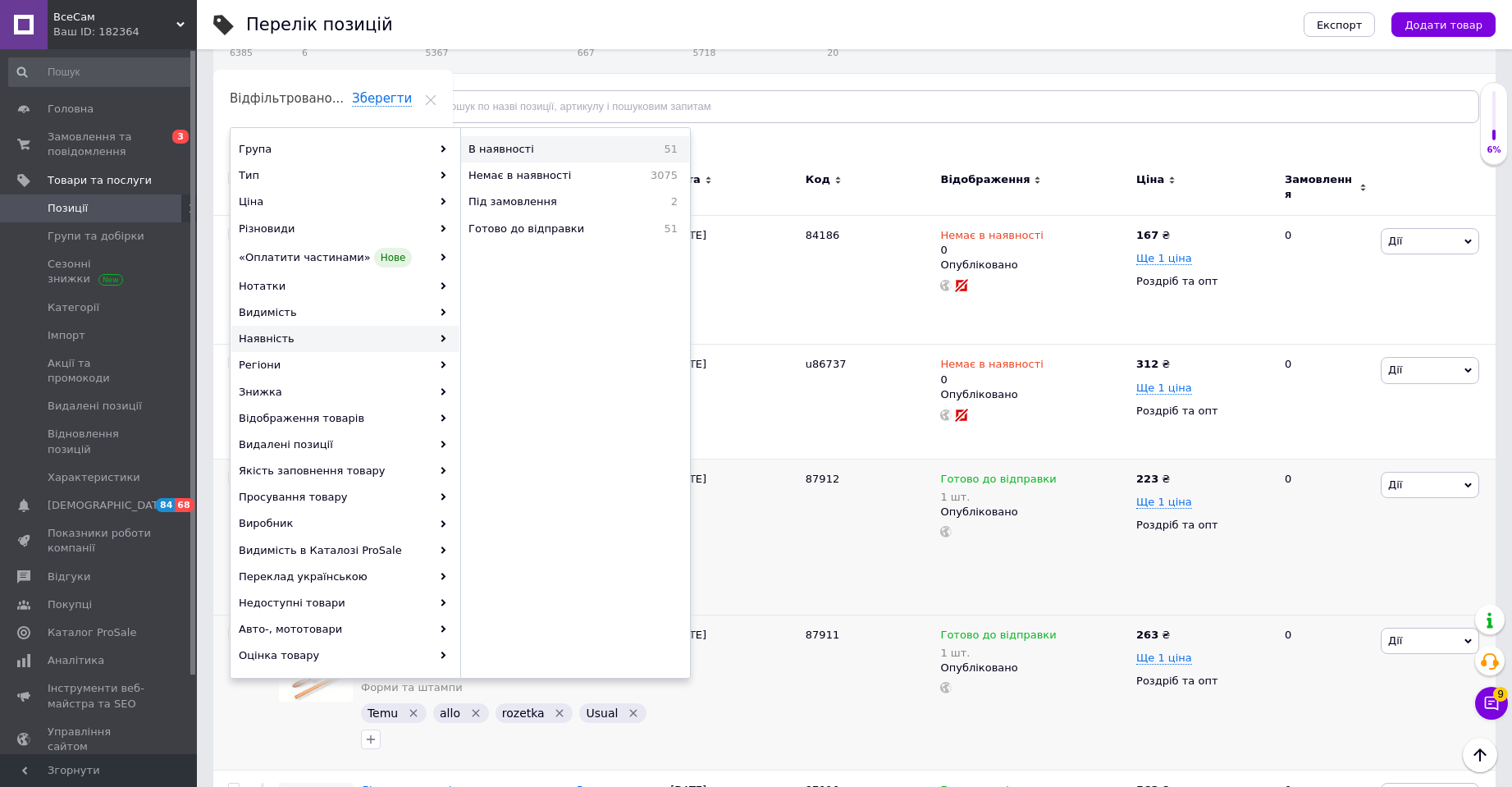
click at [524, 153] on span "В наявності" at bounding box center [546, 149] width 157 height 15
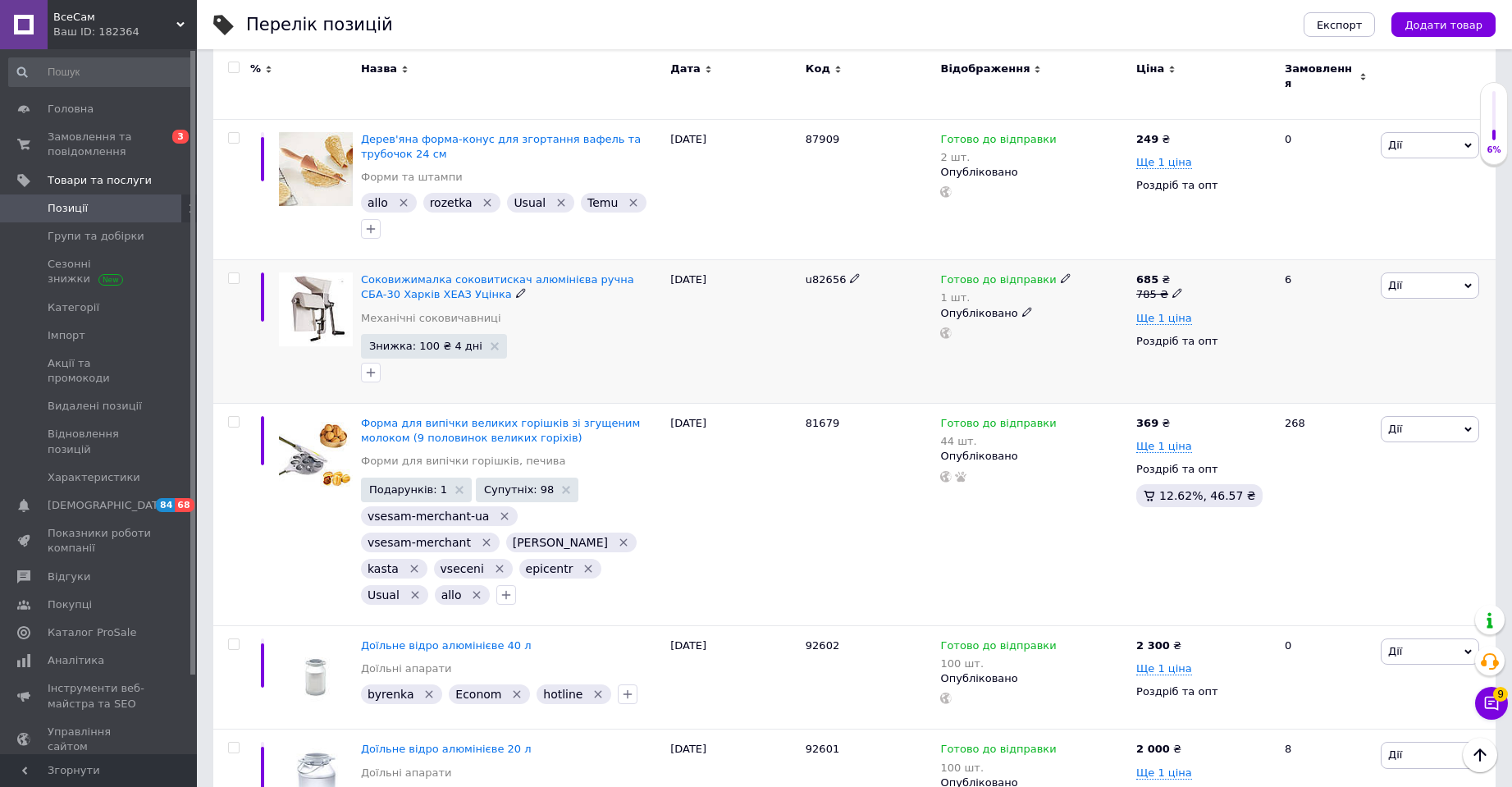
scroll to position [656, 0]
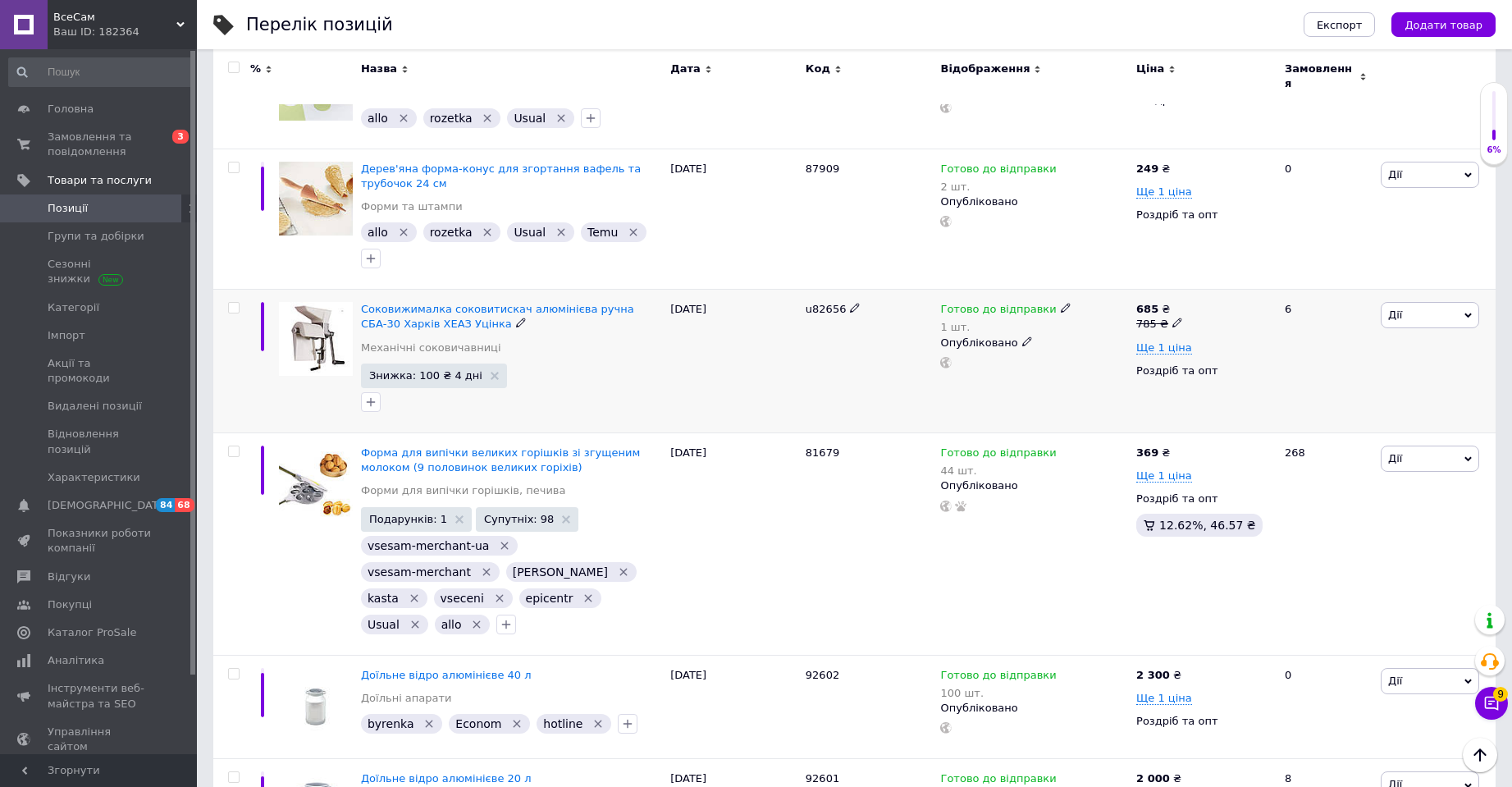
click at [233, 303] on input "checkbox" at bounding box center [233, 308] width 10 height 10
checkbox input "true"
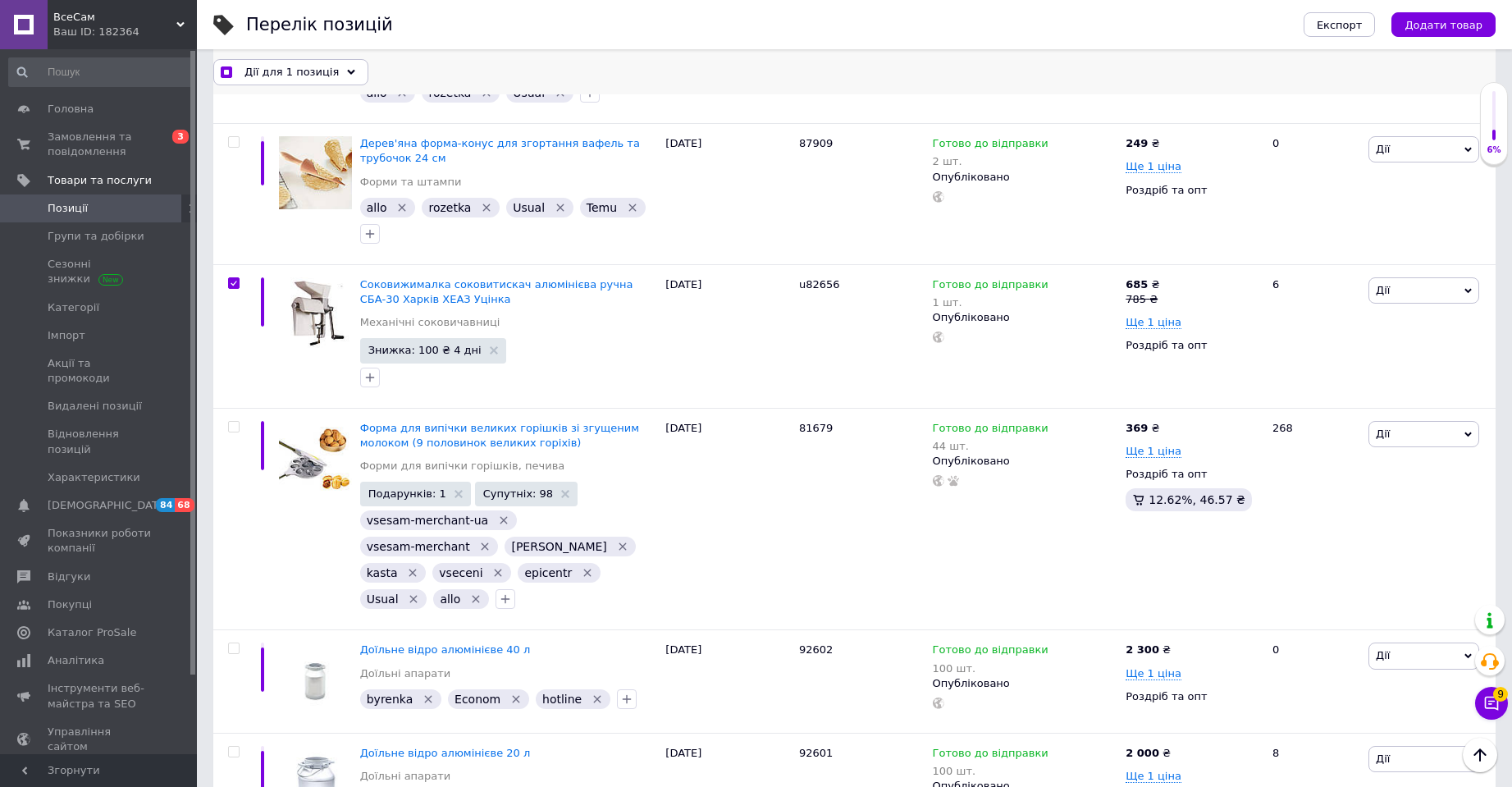
click at [298, 74] on span "Дії для 1 позиція" at bounding box center [292, 72] width 94 height 15
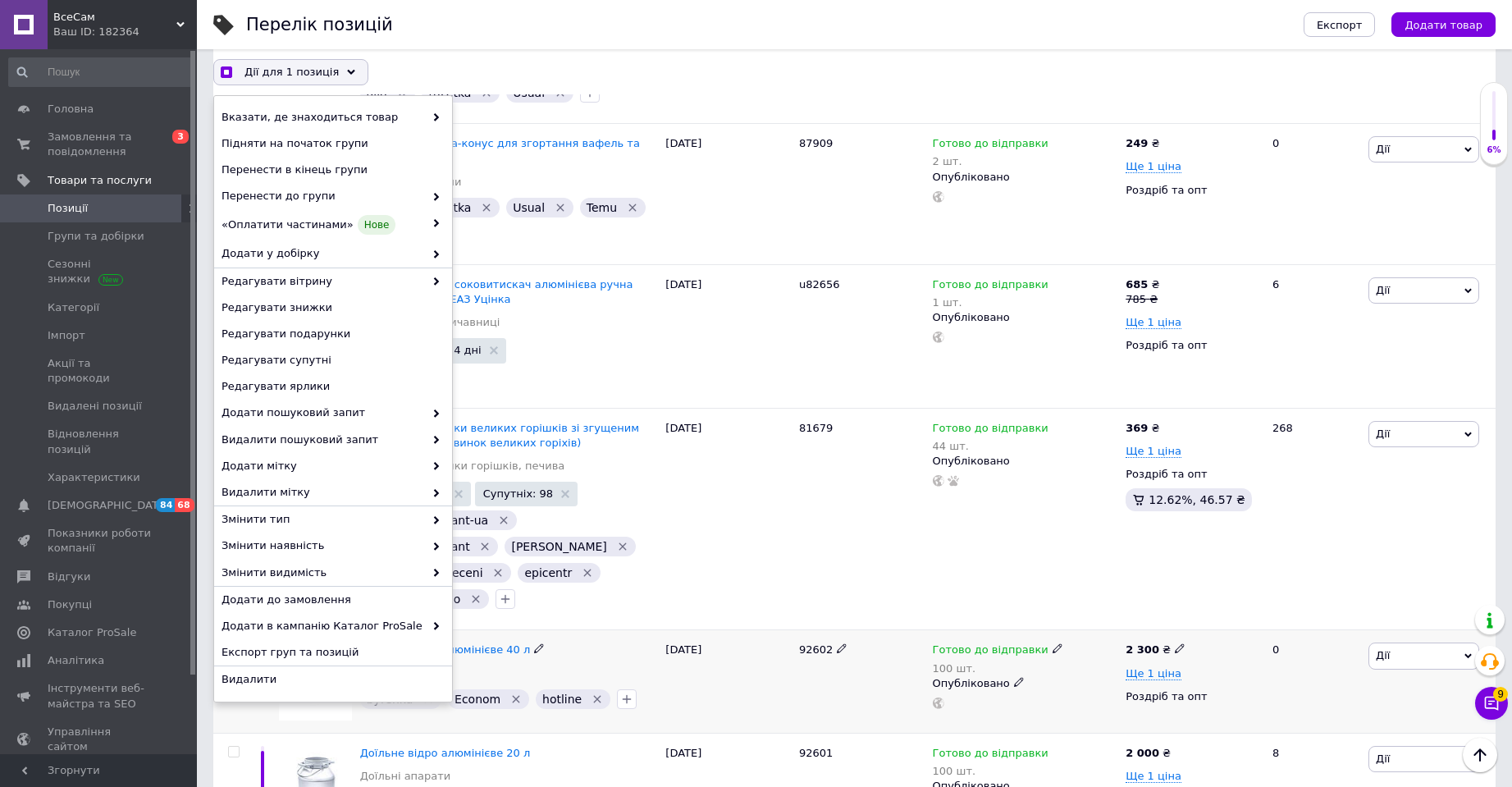
checkbox input "true"
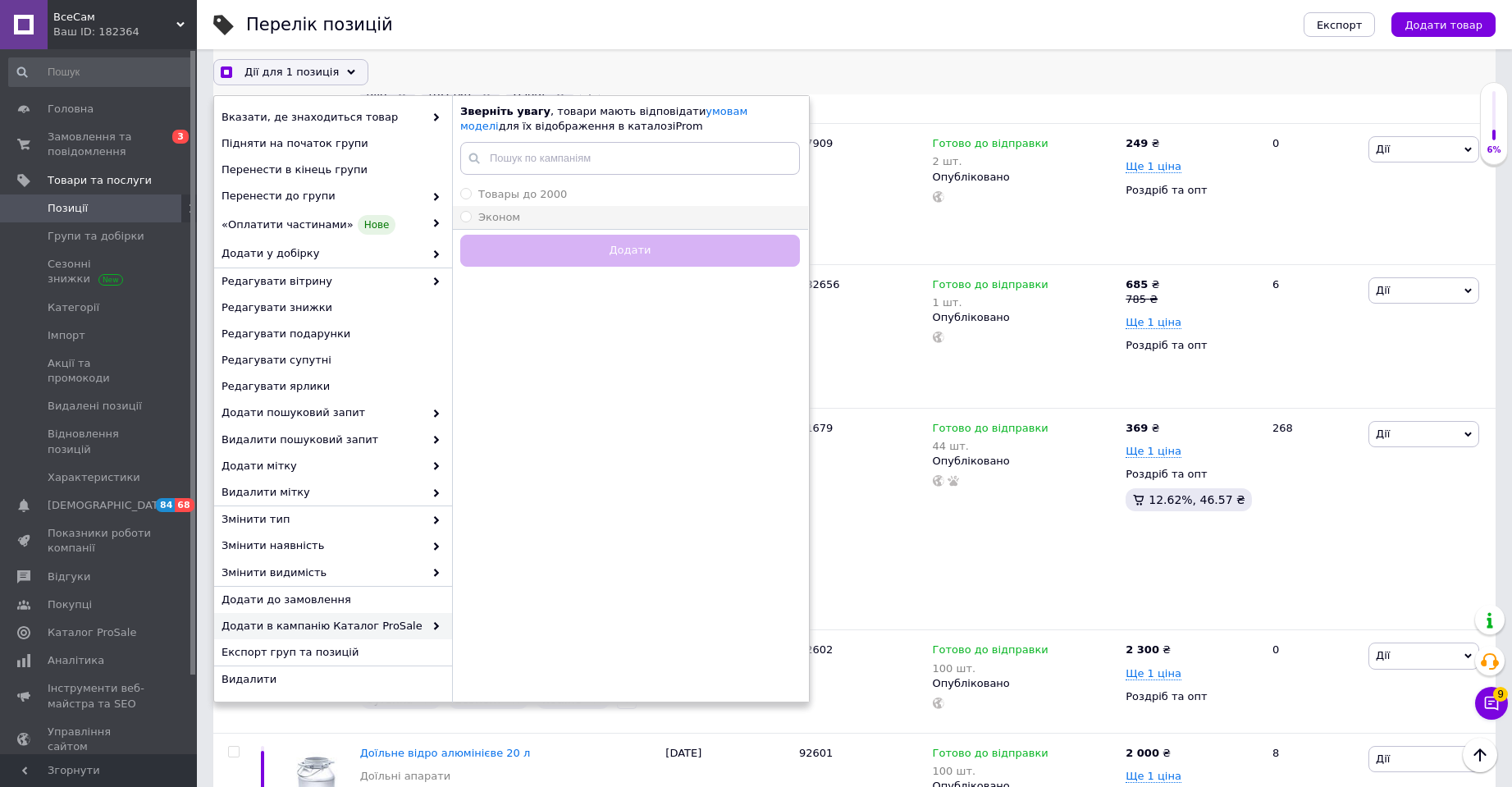
click at [505, 217] on span "Эконом" at bounding box center [499, 216] width 42 height 12
click at [471, 217] on input "Эконом" at bounding box center [465, 215] width 10 height 10
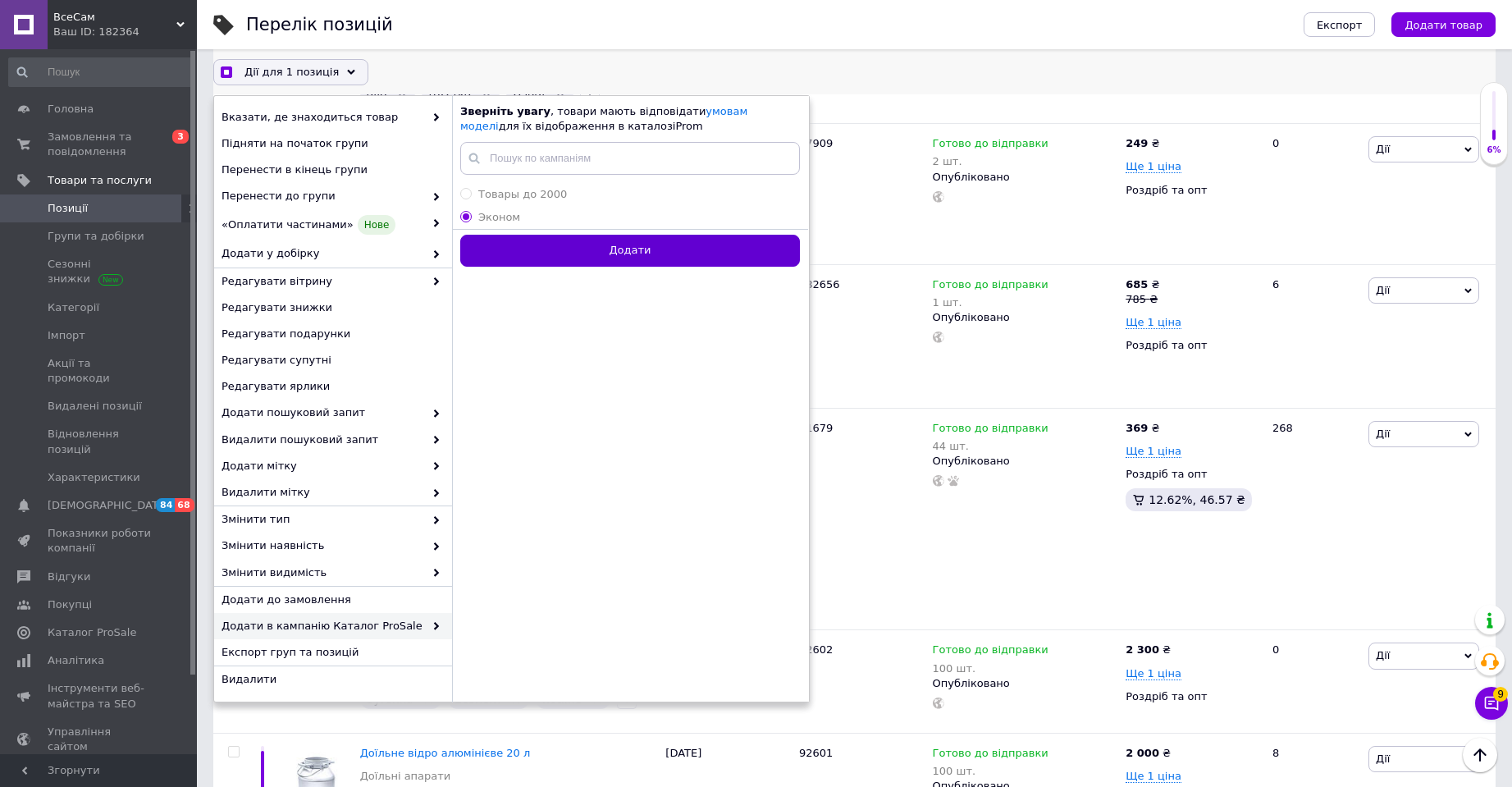
click at [567, 250] on button "Додати" at bounding box center [630, 251] width 340 height 32
radio input "false"
checkbox input "true"
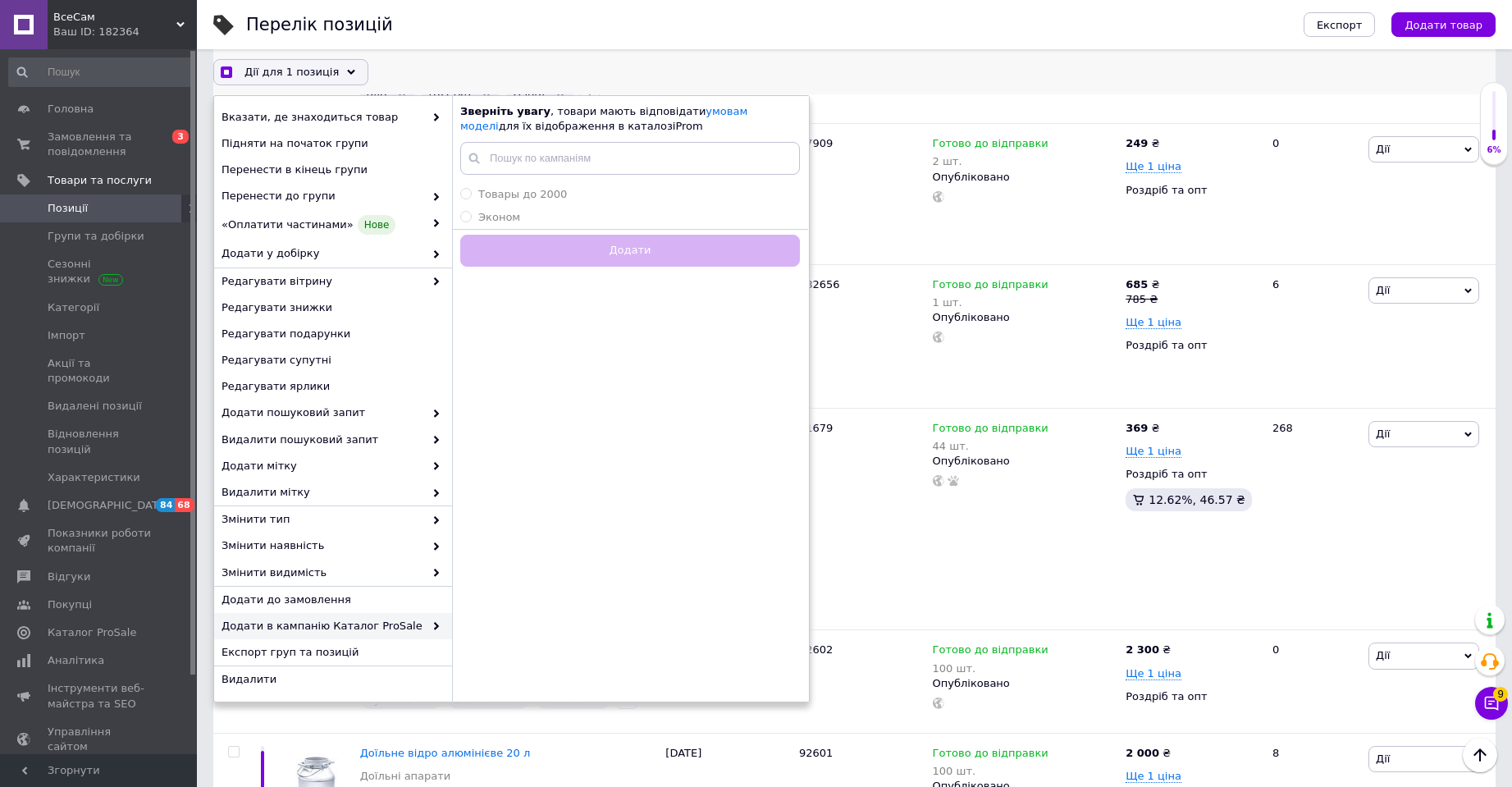
checkbox input "false"
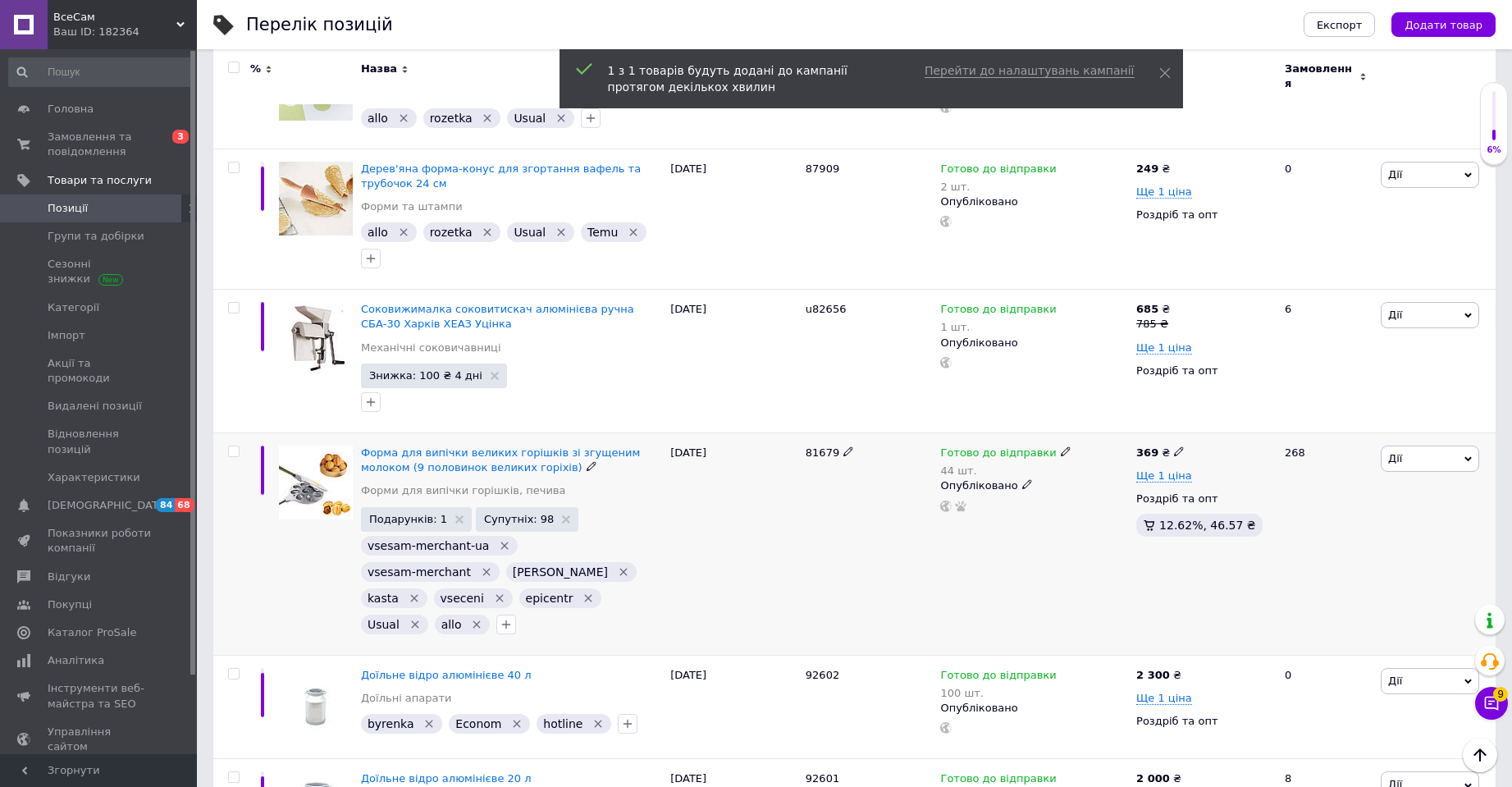
click at [225, 445] on div at bounding box center [233, 451] width 33 height 11
click at [232, 446] on input "checkbox" at bounding box center [233, 451] width 10 height 10
checkbox input "true"
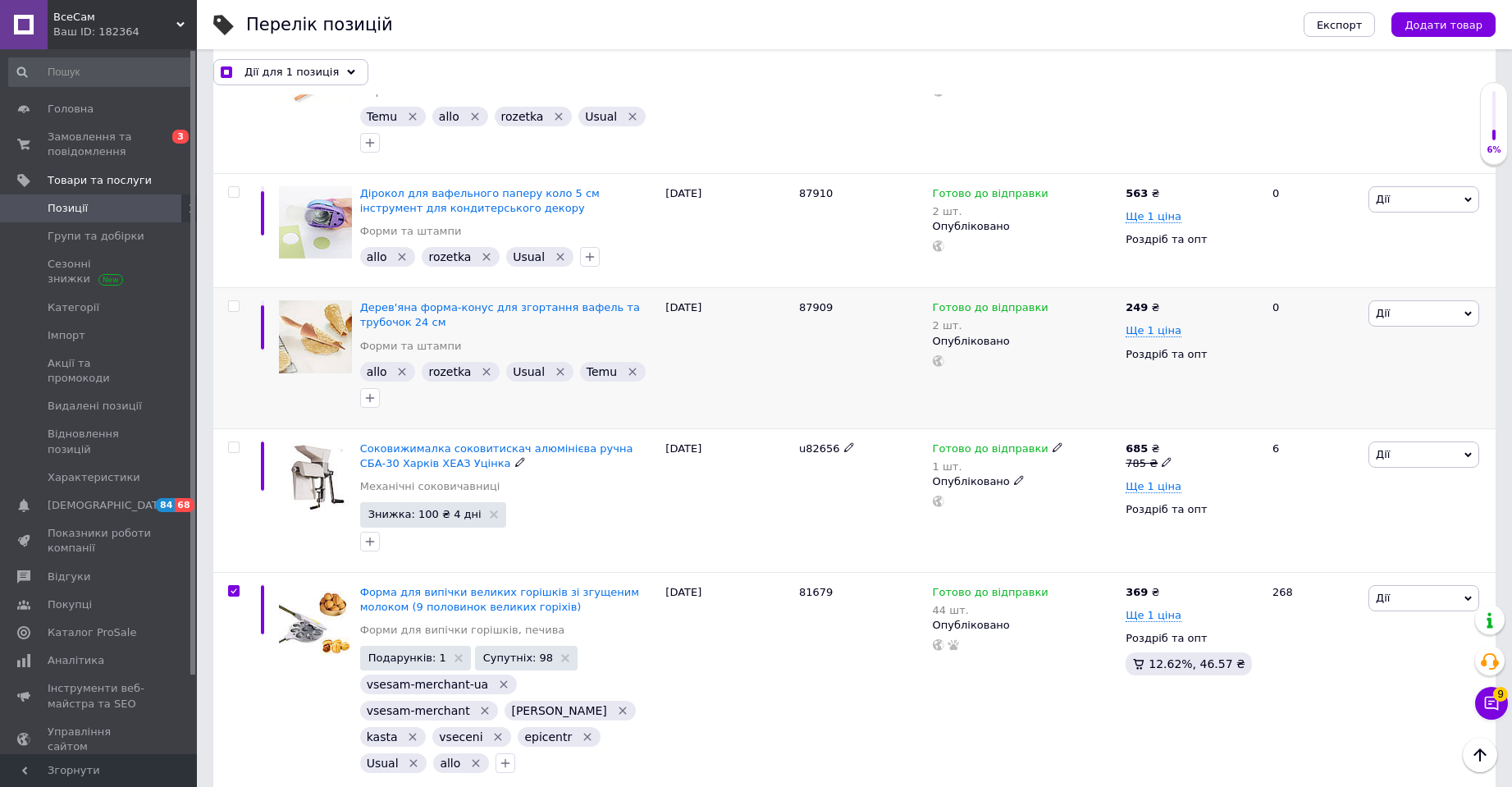
scroll to position [343, 0]
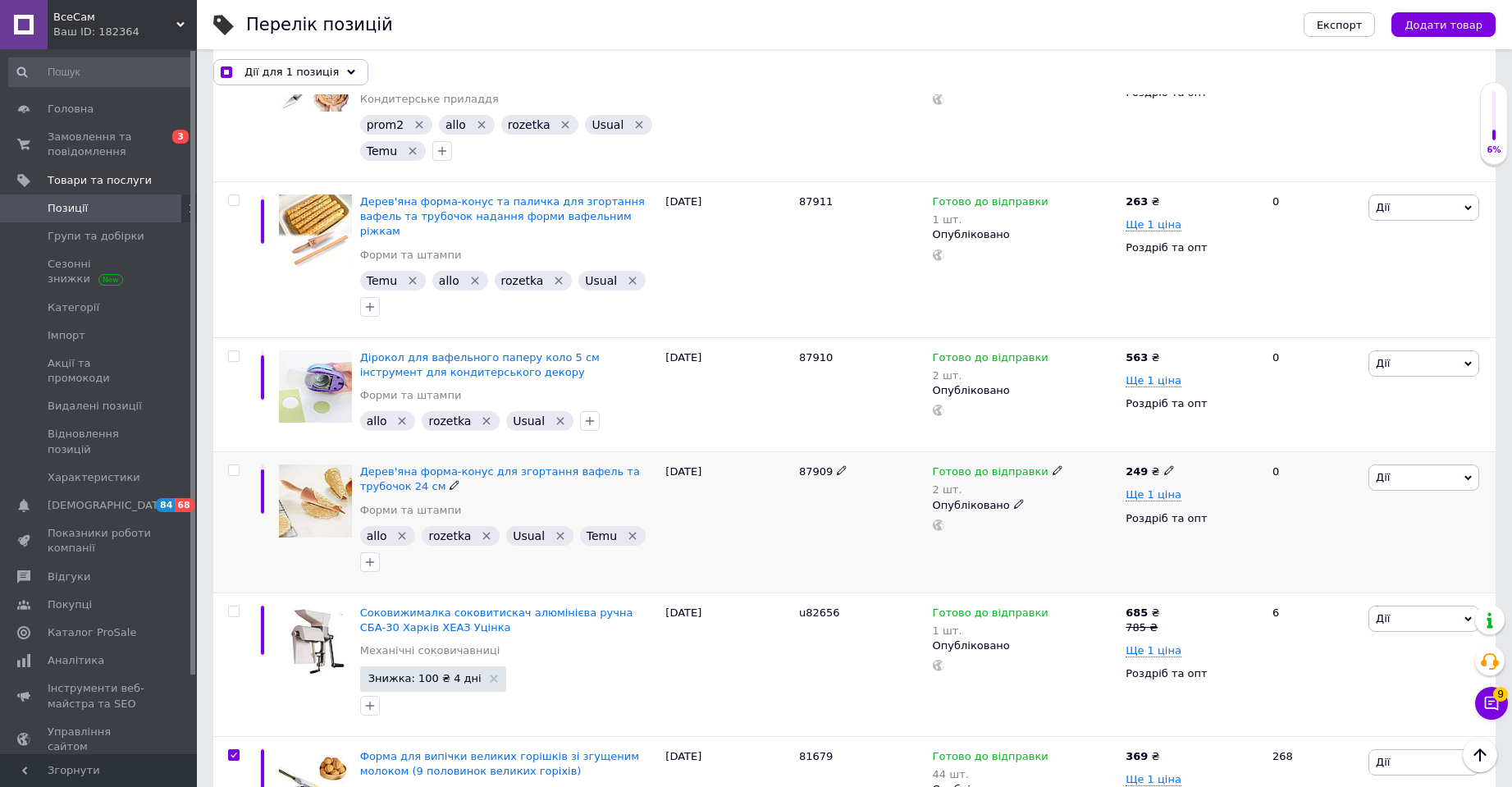
click at [235, 465] on input "checkbox" at bounding box center [233, 470] width 10 height 10
checkbox input "true"
click at [234, 351] on input "checkbox" at bounding box center [233, 356] width 10 height 10
checkbox input "true"
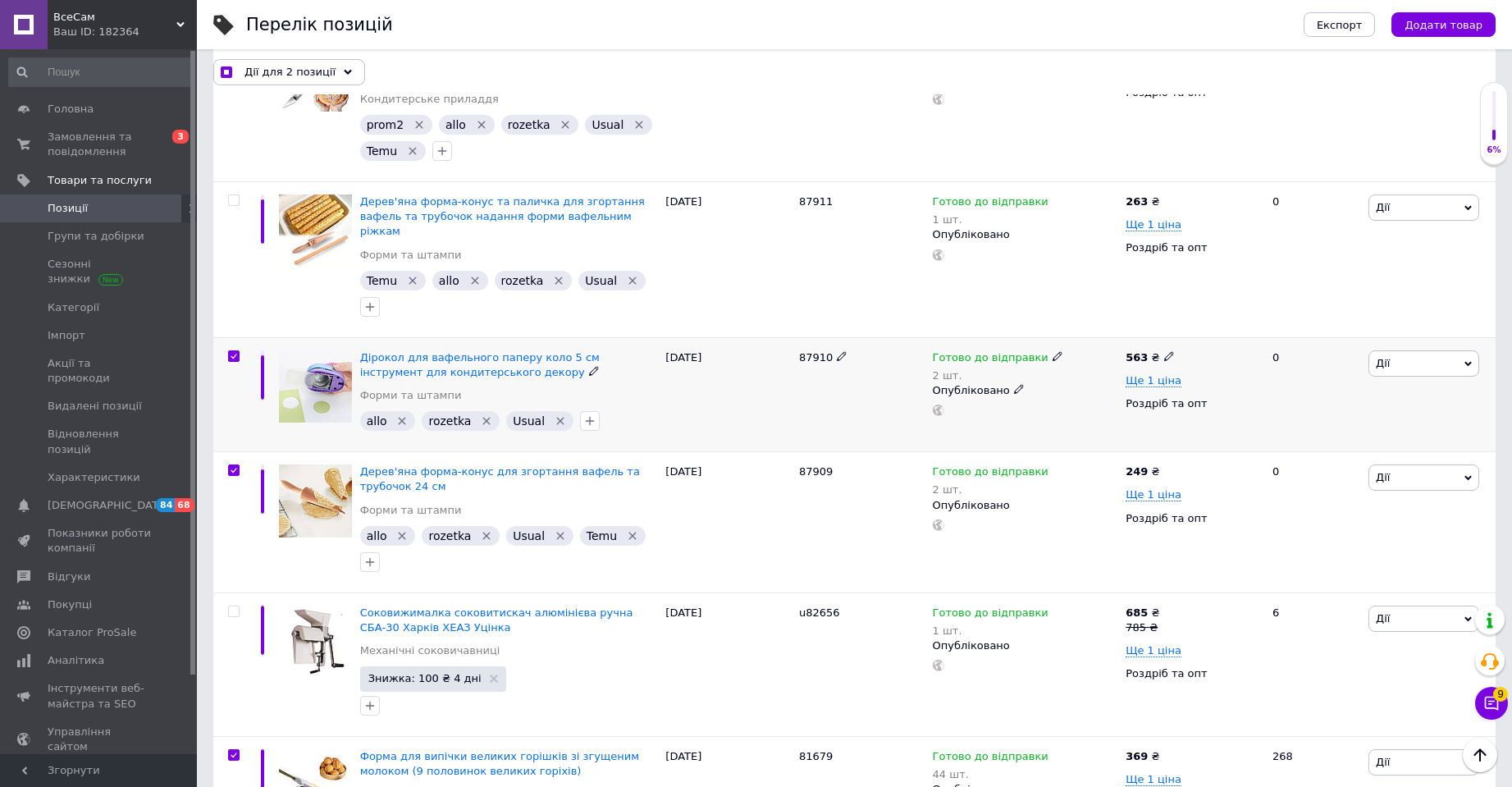
checkbox input "true"
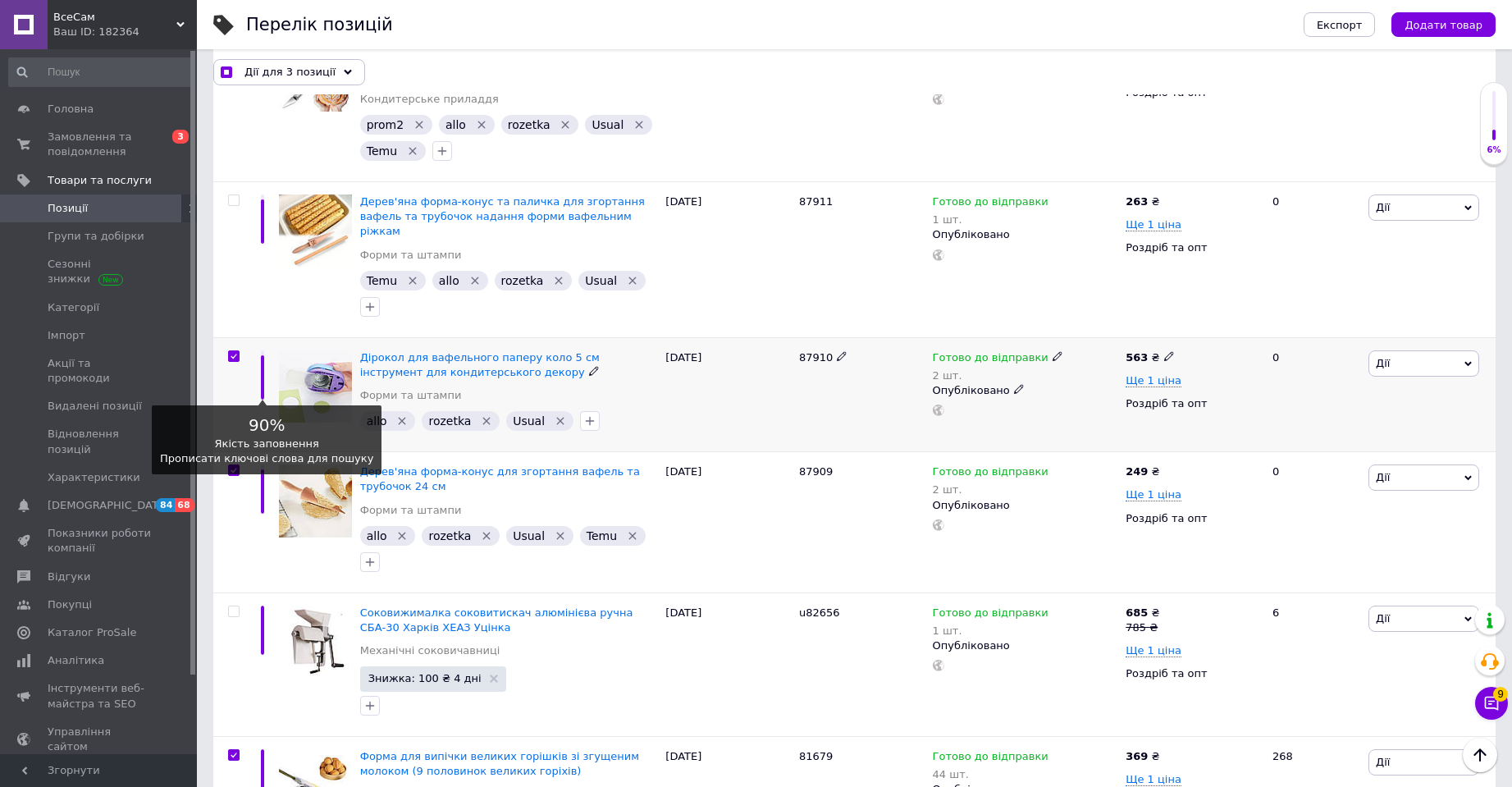
scroll to position [260, 0]
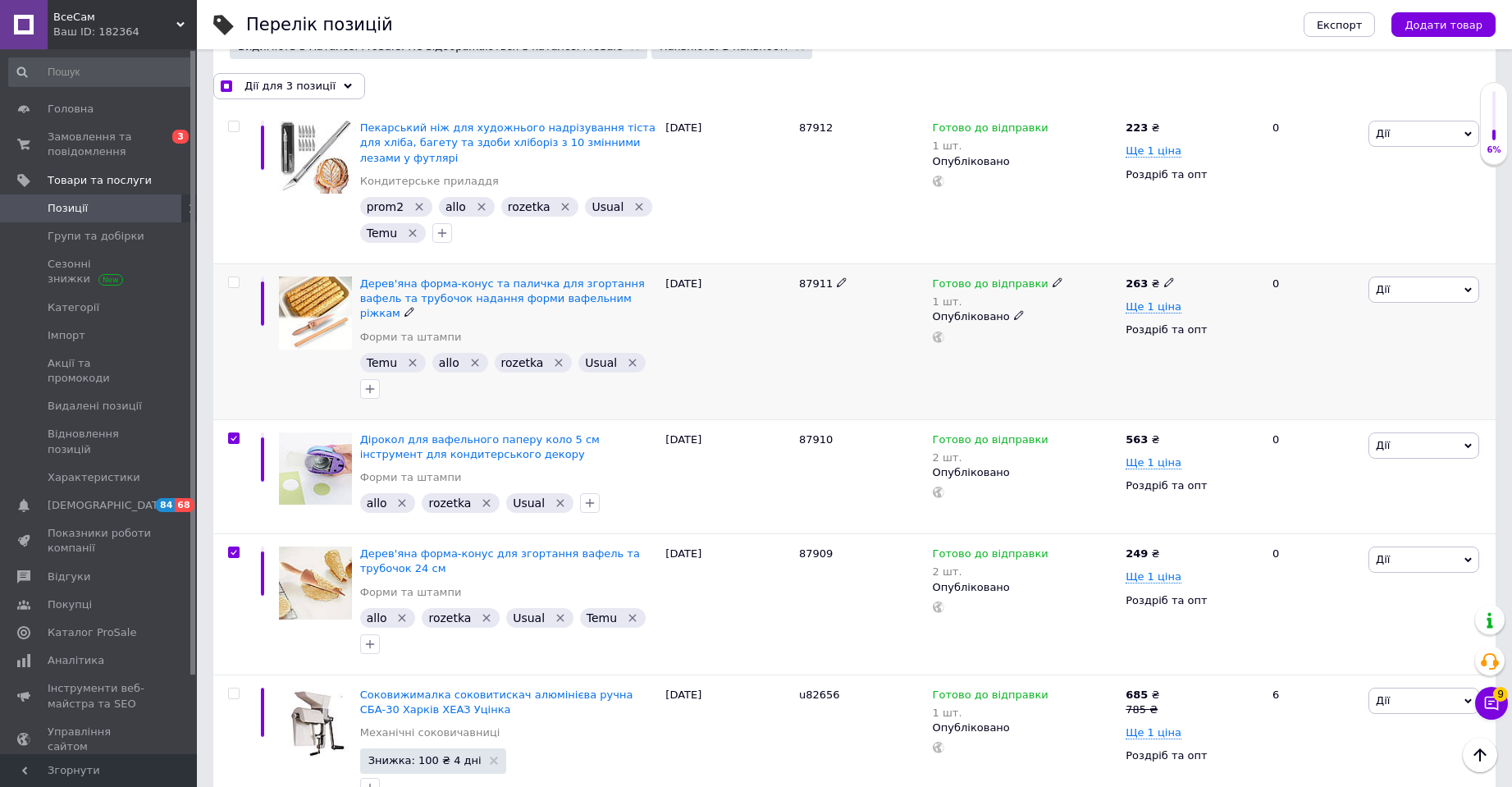
click at [230, 283] on input "checkbox" at bounding box center [233, 282] width 10 height 10
checkbox input "true"
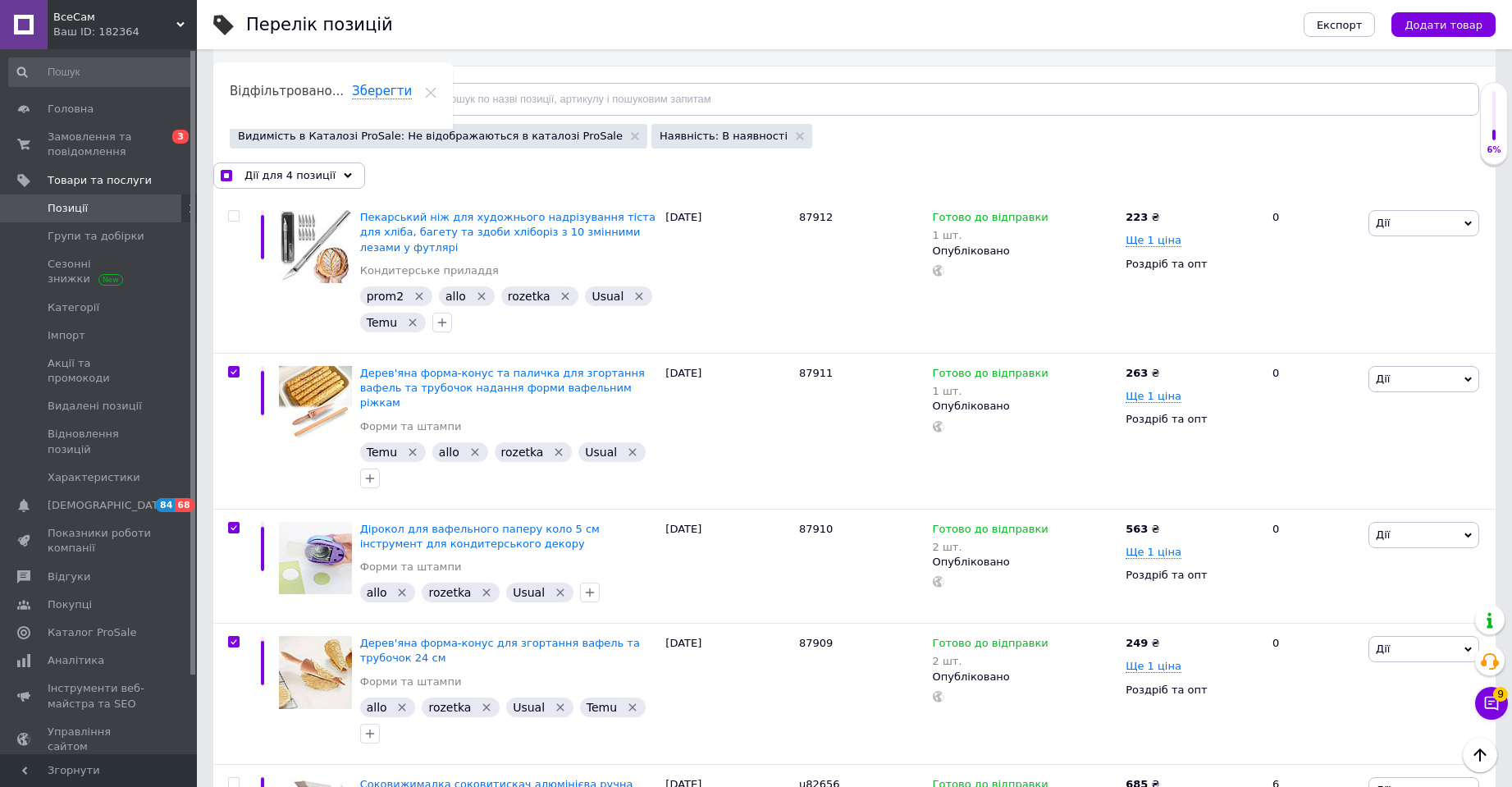
scroll to position [15, 0]
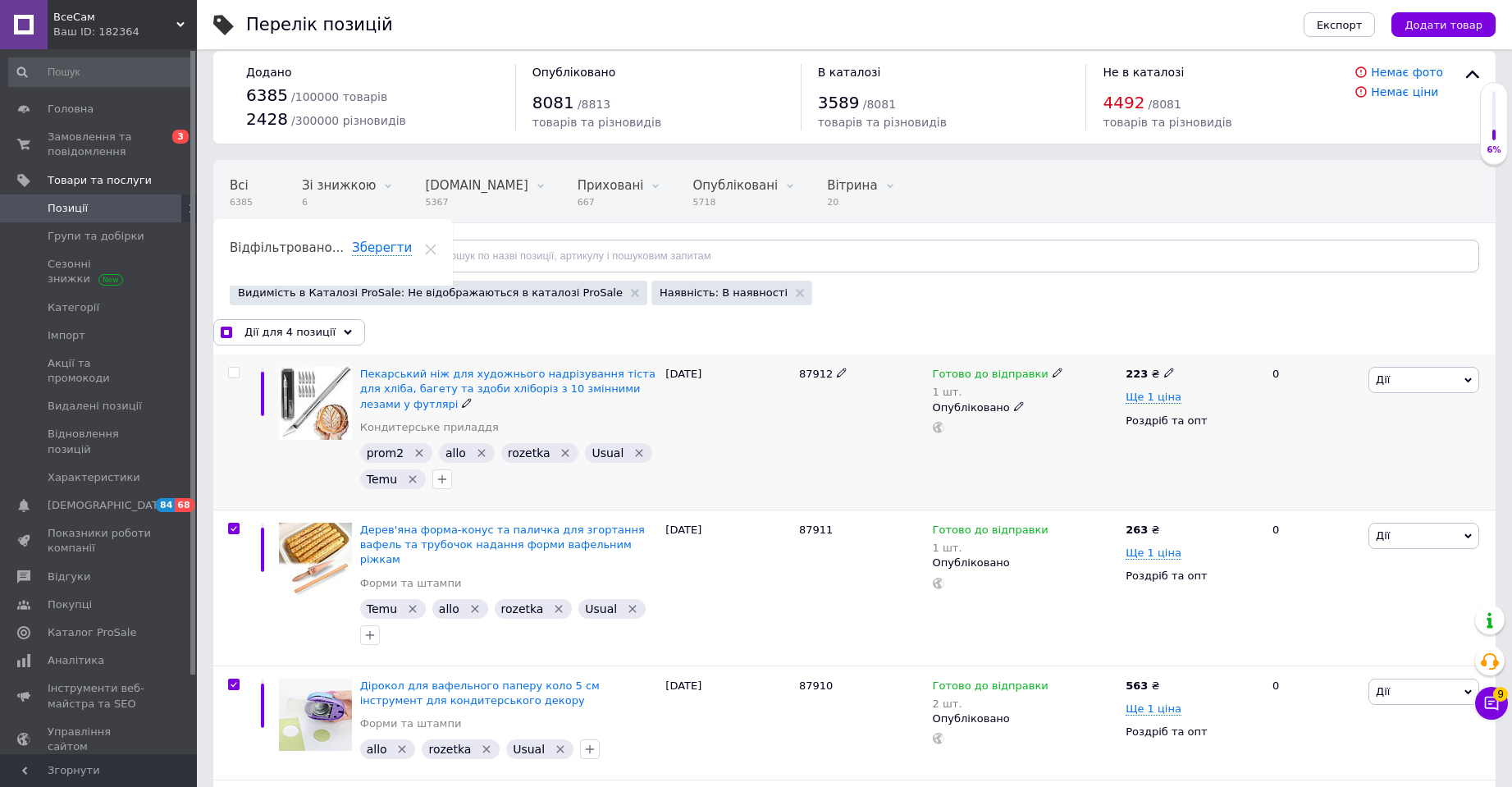
click at [230, 367] on input "checkbox" at bounding box center [233, 372] width 10 height 10
checkbox input "true"
click at [281, 332] on span "Дії для 5 позицій" at bounding box center [292, 332] width 95 height 15
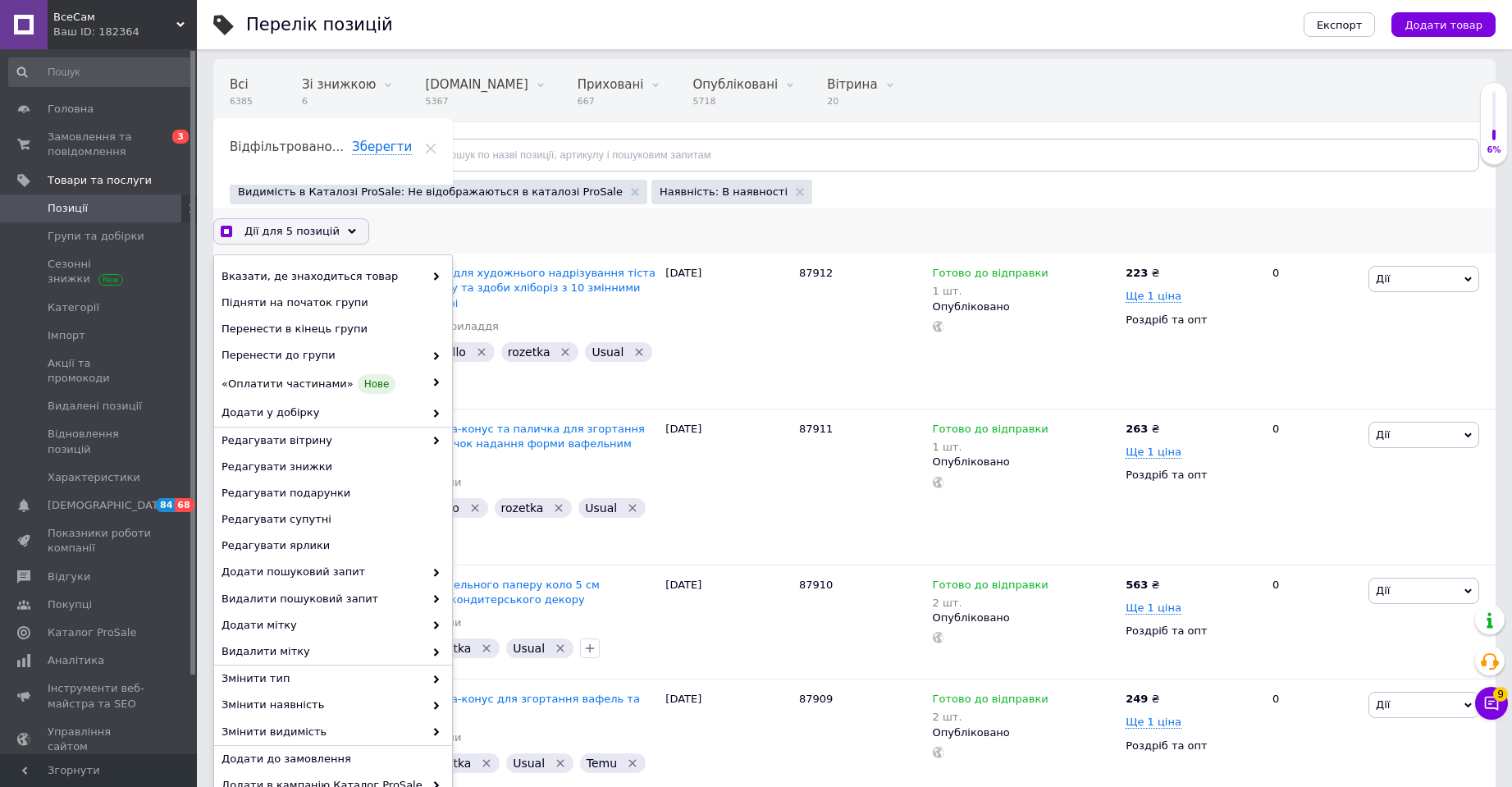
scroll to position [260, 0]
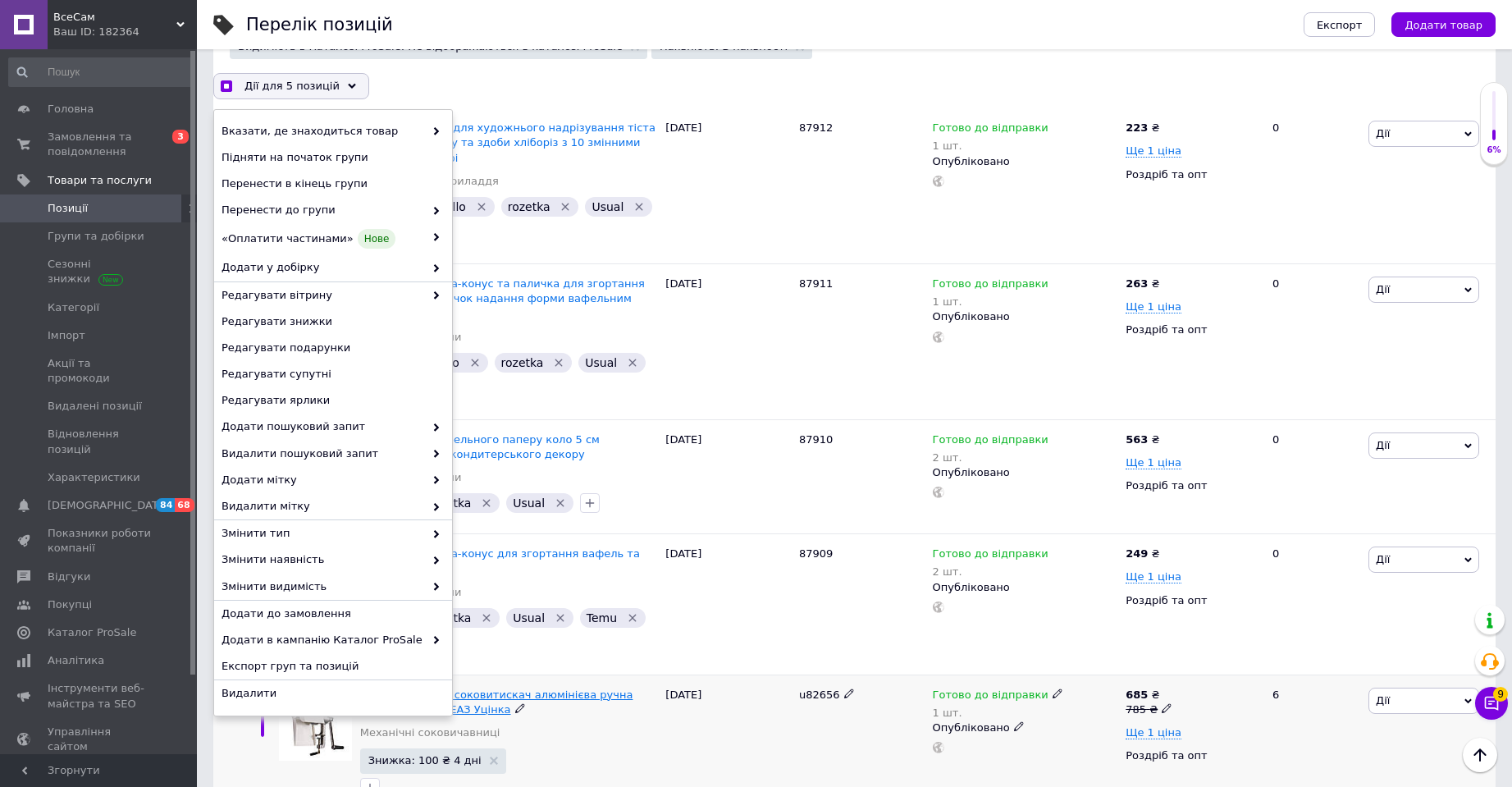
checkbox input "true"
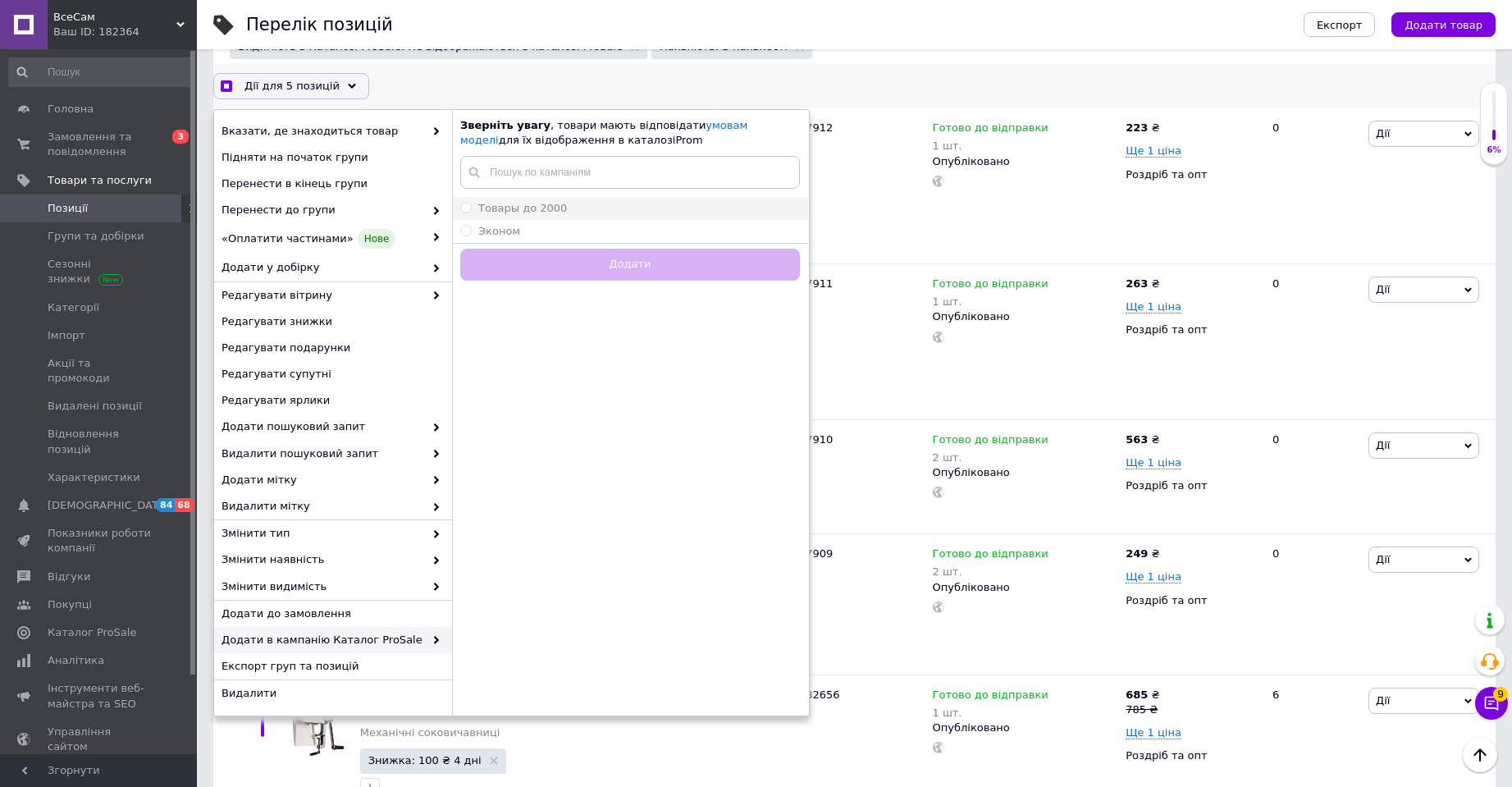
click at [541, 211] on span "Товары до 2000" at bounding box center [523, 208] width 89 height 12
click at [471, 211] on input "Товары до 2000" at bounding box center [465, 207] width 10 height 10
radio input "true"
checkbox input "true"
click at [582, 272] on button "Додати" at bounding box center [630, 264] width 340 height 32
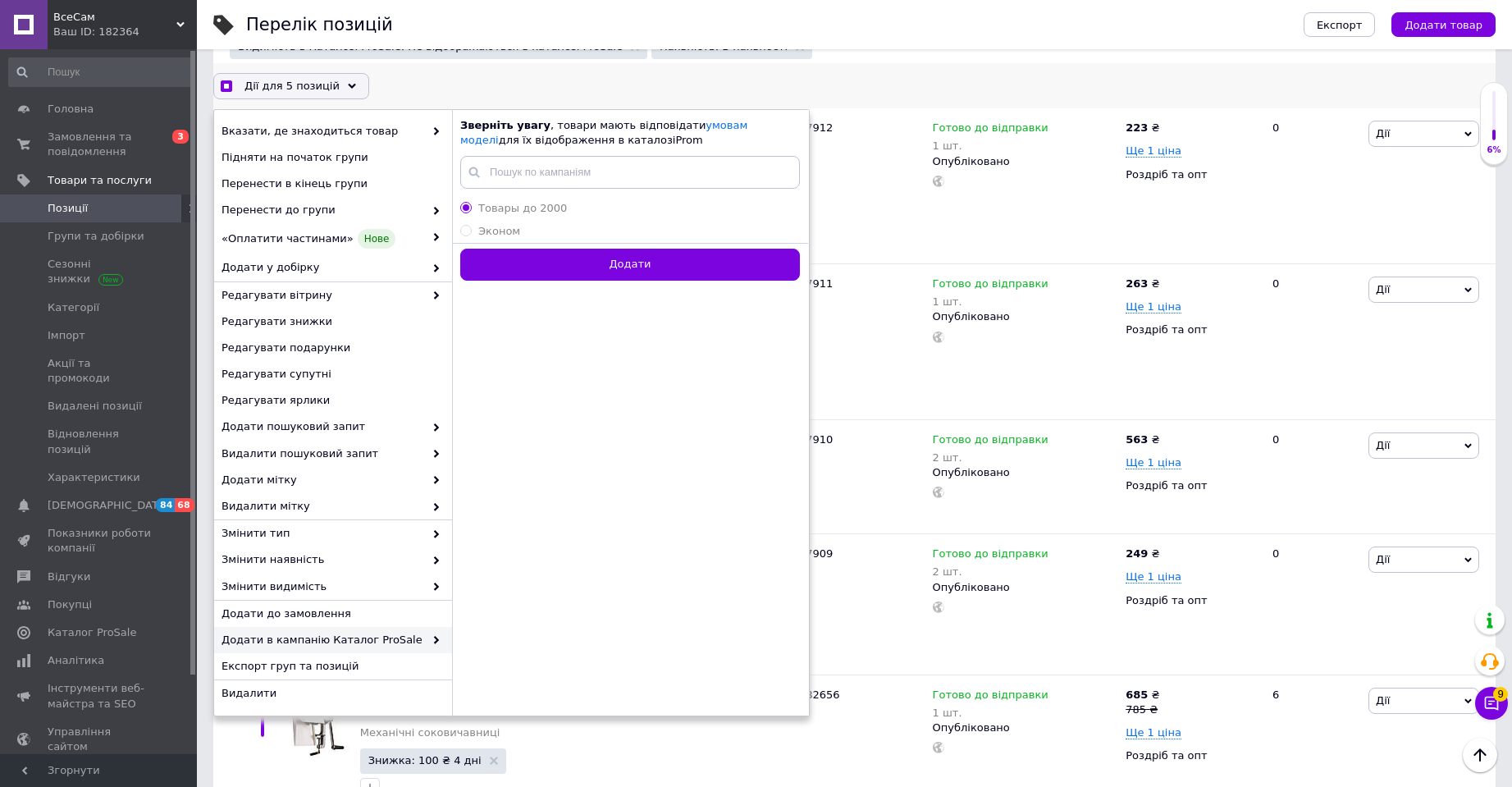
radio input "false"
checkbox input "true"
checkbox input "false"
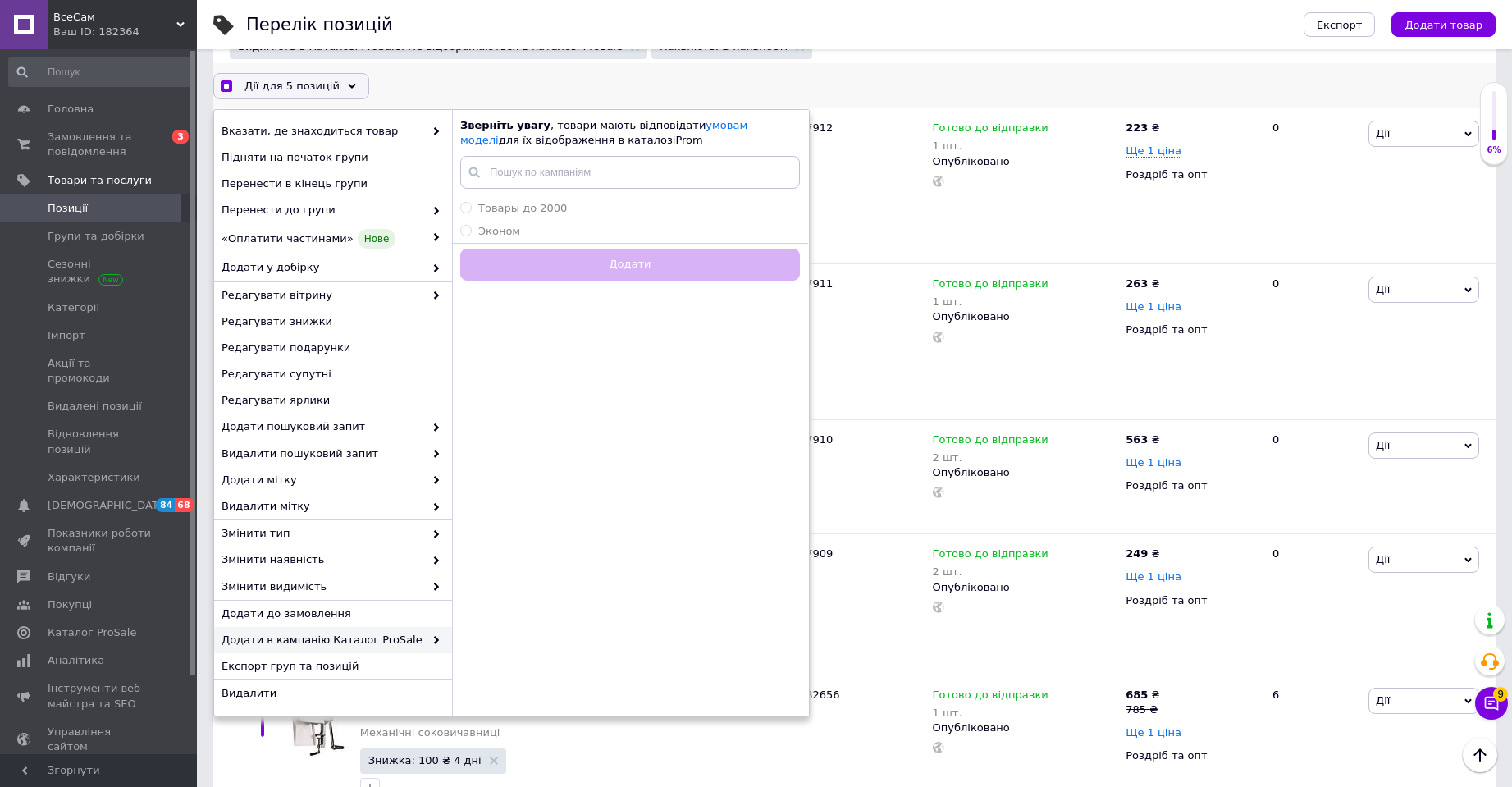
checkbox input "false"
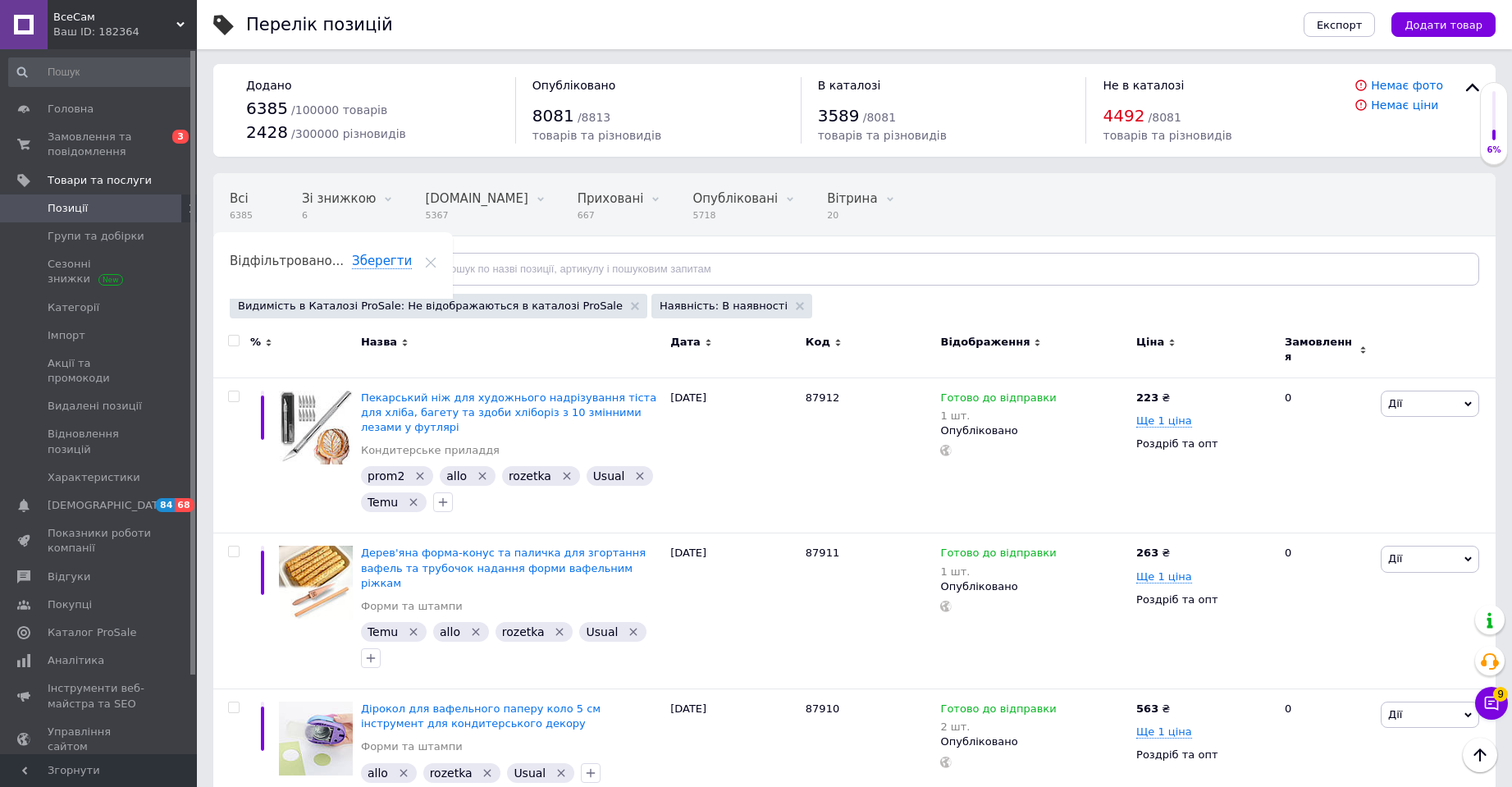
scroll to position [0, 0]
click at [446, 276] on input "text" at bounding box center [946, 270] width 1066 height 33
click at [97, 146] on span "Замовлення та повідомлення" at bounding box center [99, 143] width 104 height 29
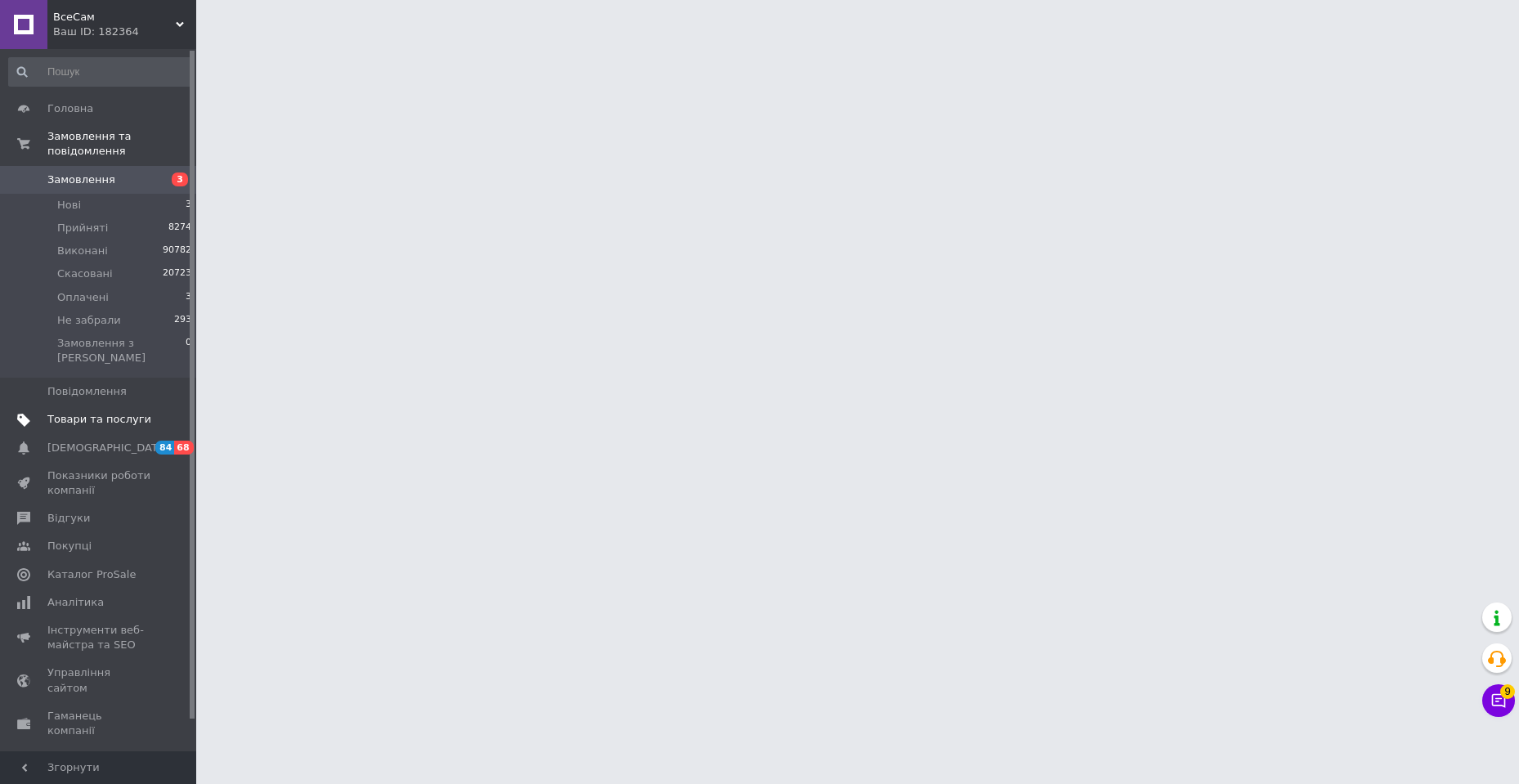
click at [113, 412] on span "Товари та послуги" at bounding box center [99, 419] width 103 height 15
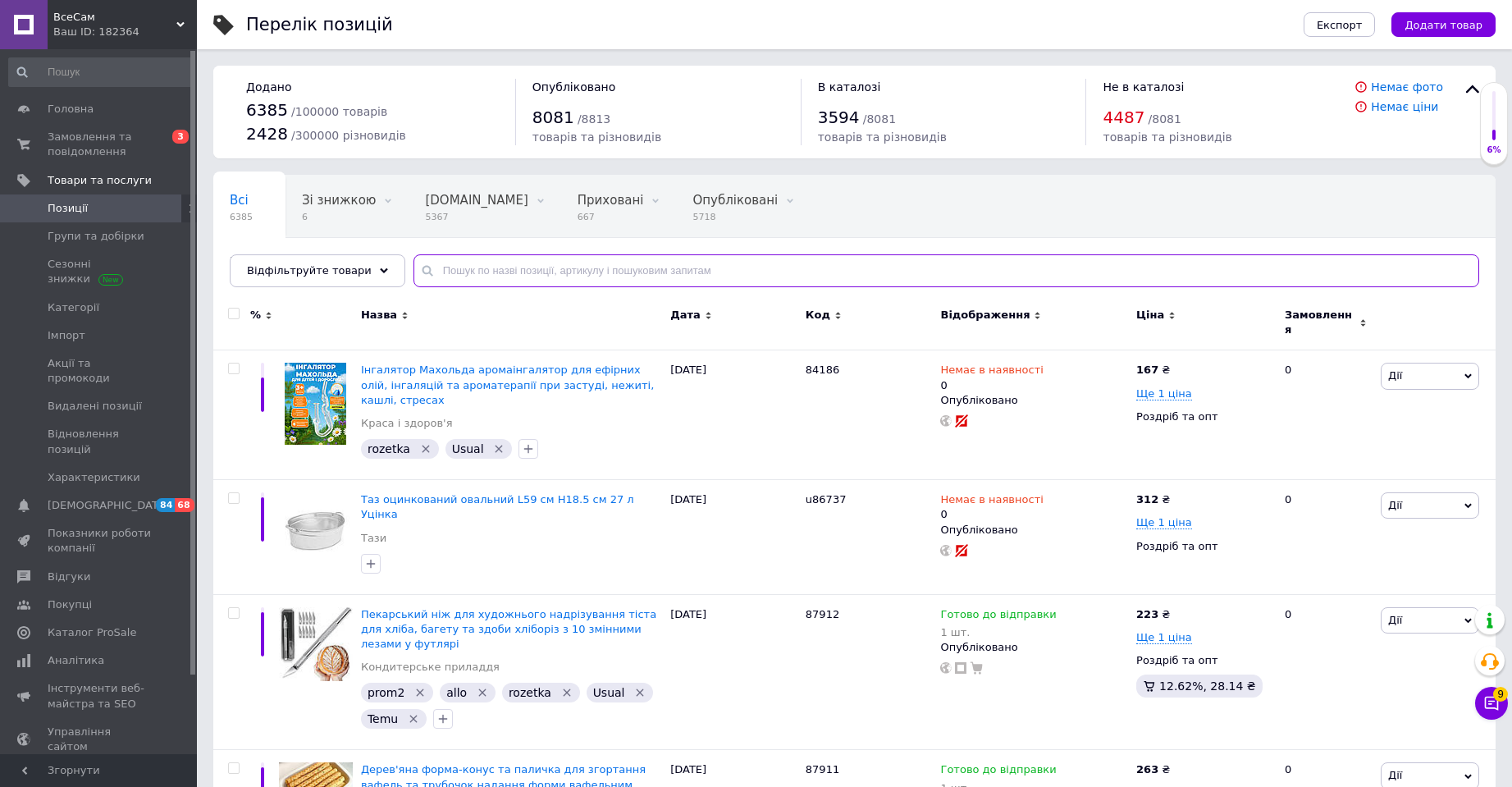
click at [512, 268] on input "text" at bounding box center [946, 270] width 1066 height 33
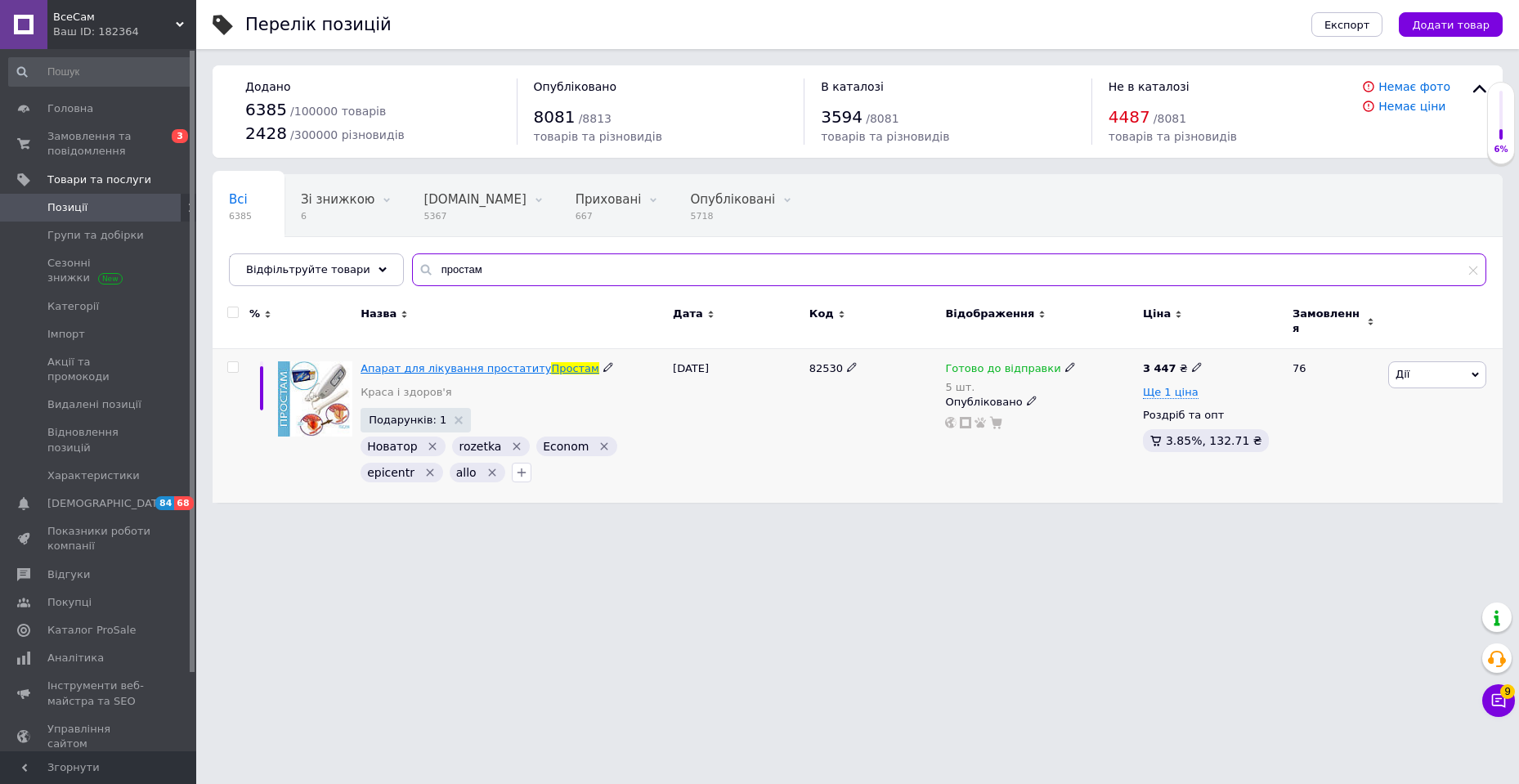
type input "простам"
click at [500, 362] on span "Апарат для лікування простатиту" at bounding box center [455, 368] width 191 height 12
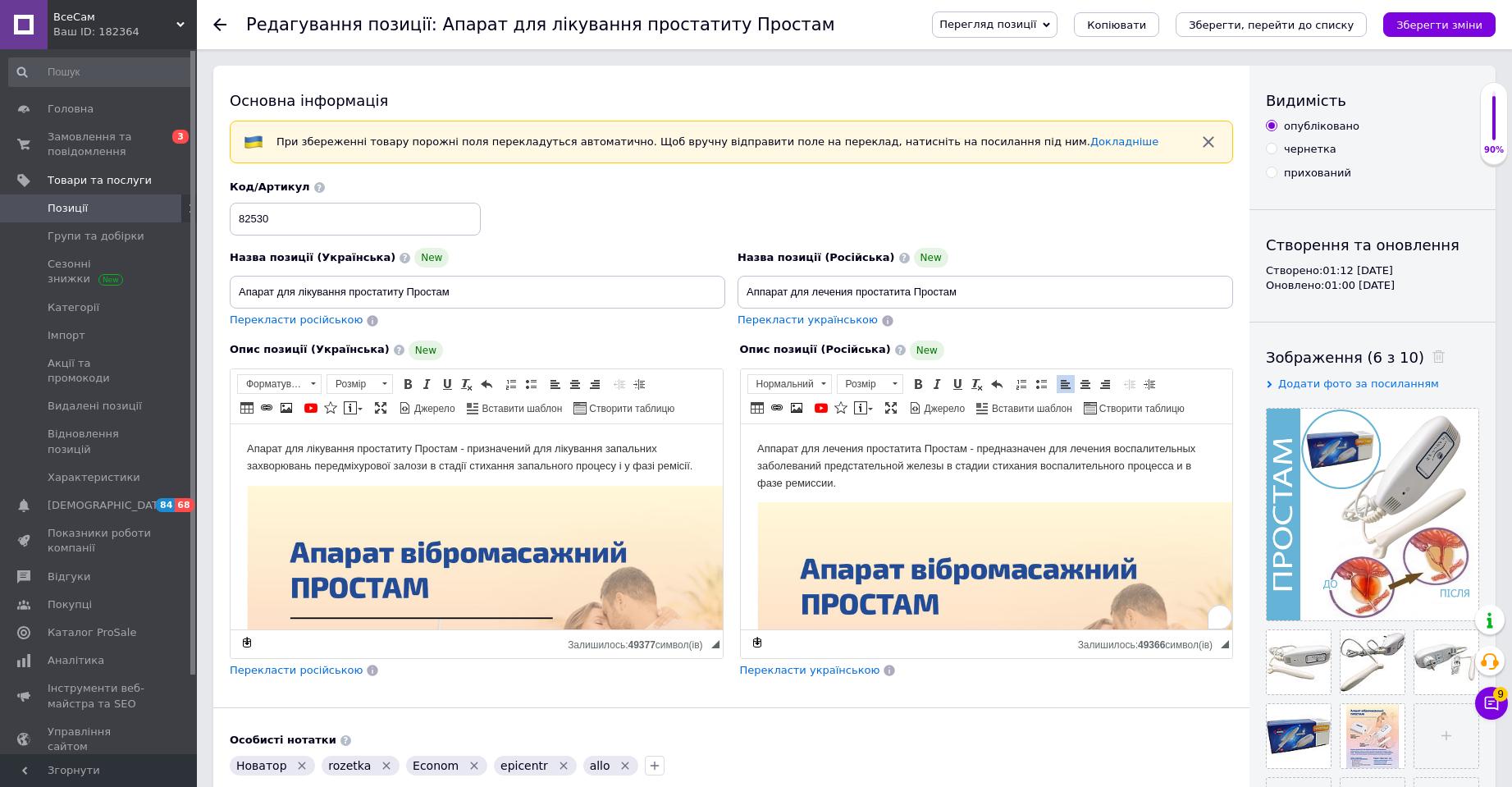
click at [808, 441] on p "Аппарат для лечения простатита Простам - предназначен для лечения воспалительны…" at bounding box center [985, 465] width 460 height 51
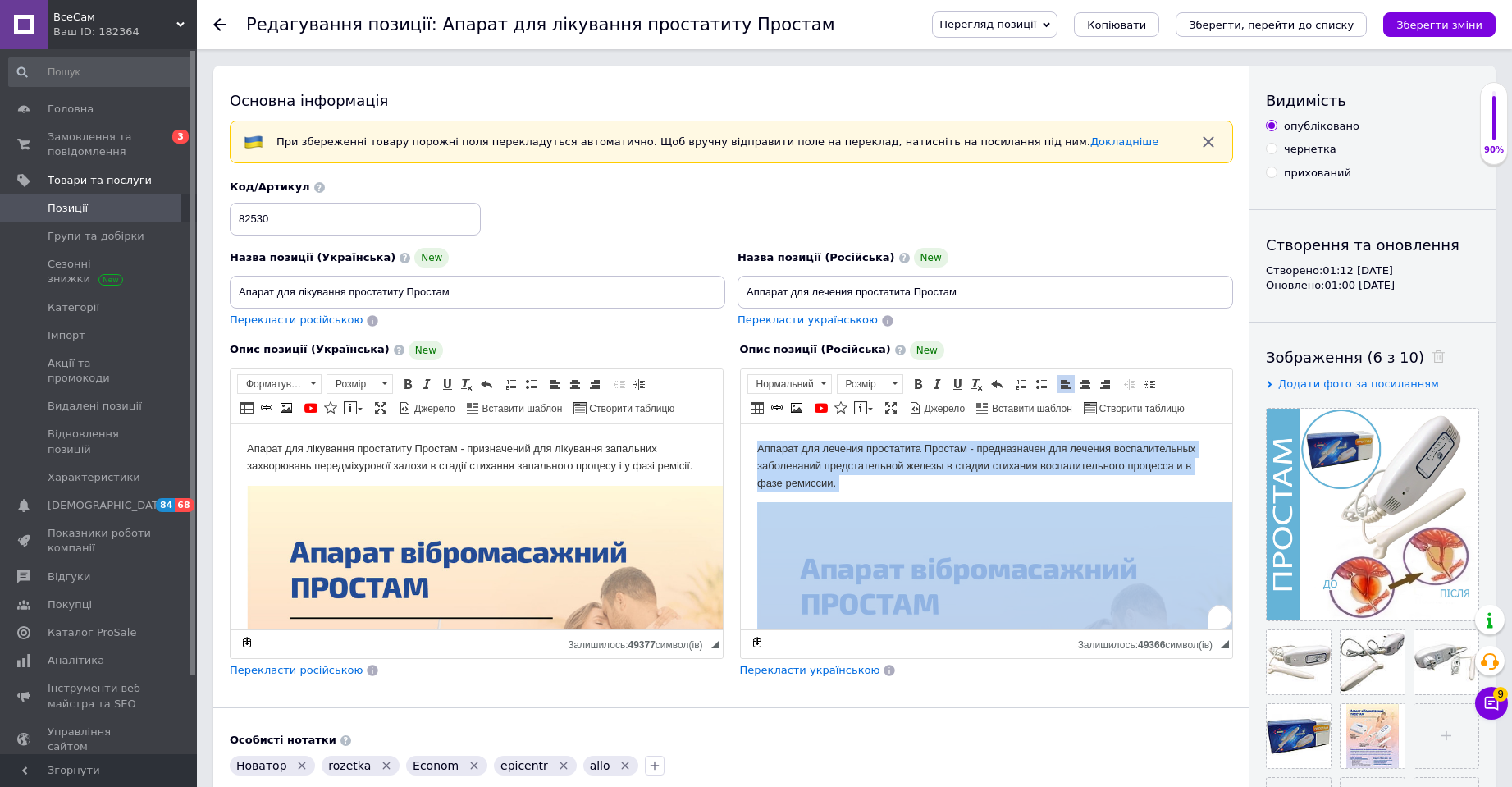
copy body "Loremip dol sitamet consectetu Adipisc - elitseddoeiu tem incidid utlaboreetdol…"
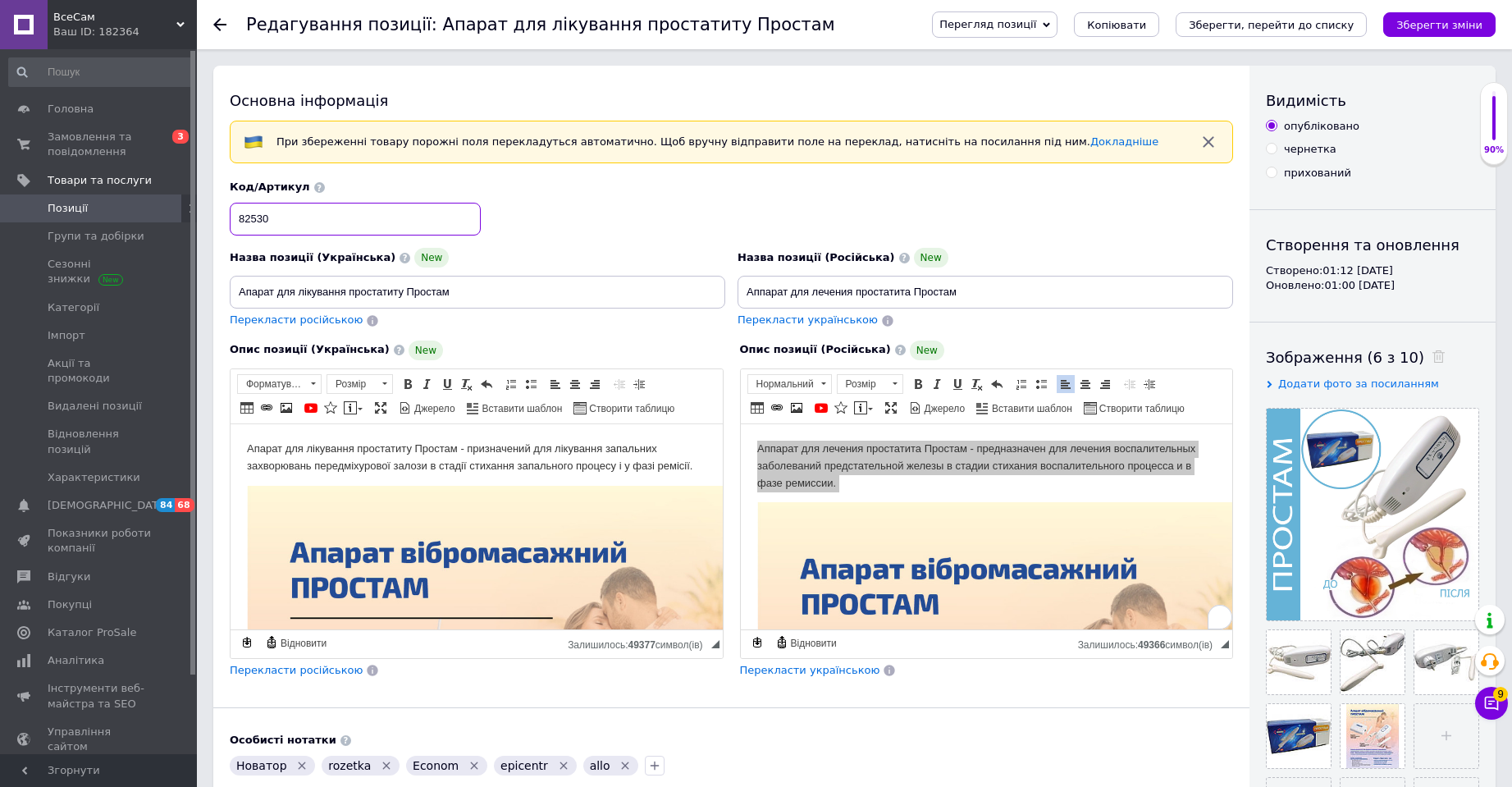
drag, startPoint x: 313, startPoint y: 210, endPoint x: 185, endPoint y: 198, distance: 128.6
click at [84, 209] on span "Позиції" at bounding box center [67, 209] width 41 height 15
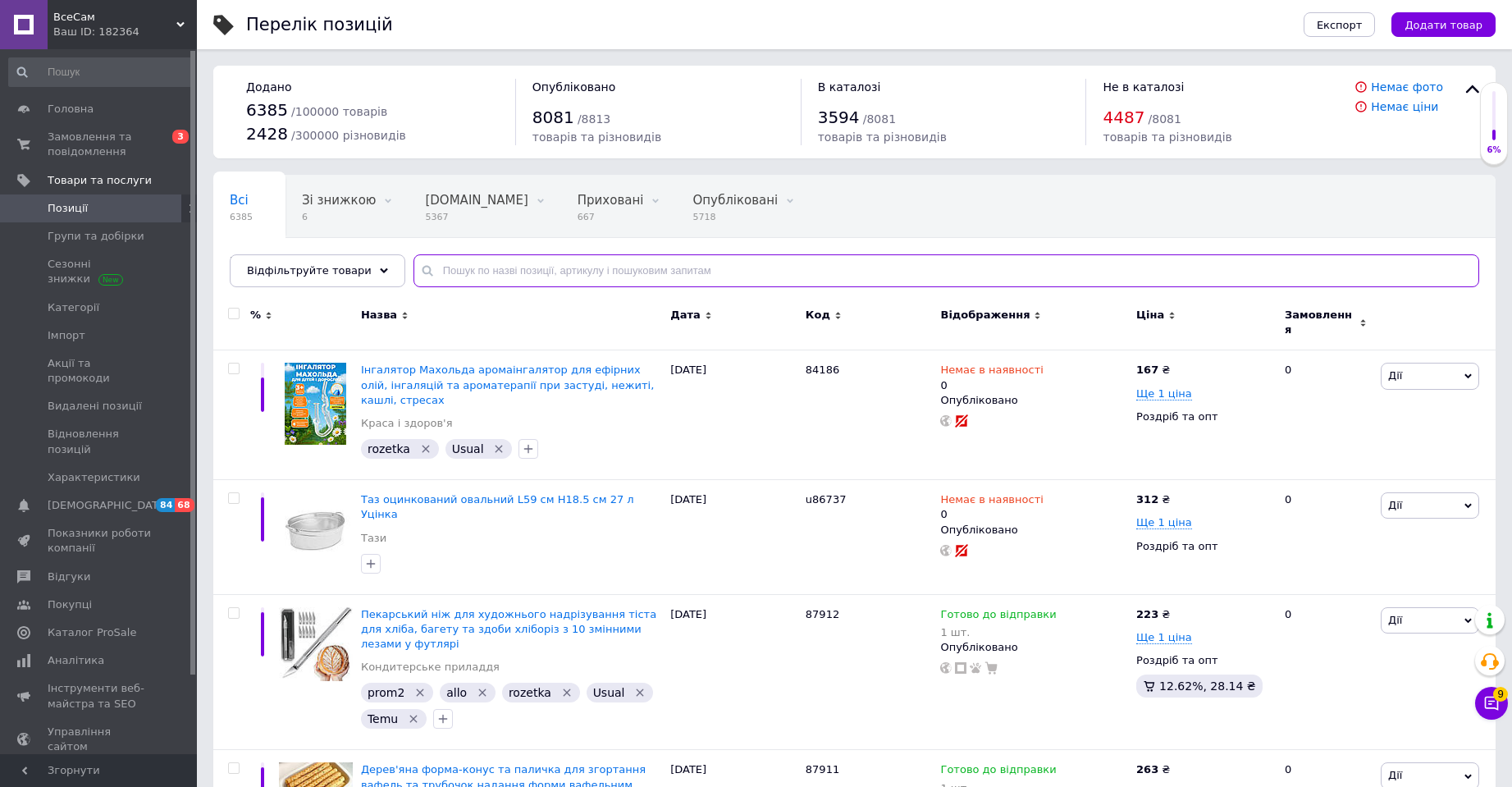
click at [472, 260] on input "text" at bounding box center [946, 270] width 1066 height 33
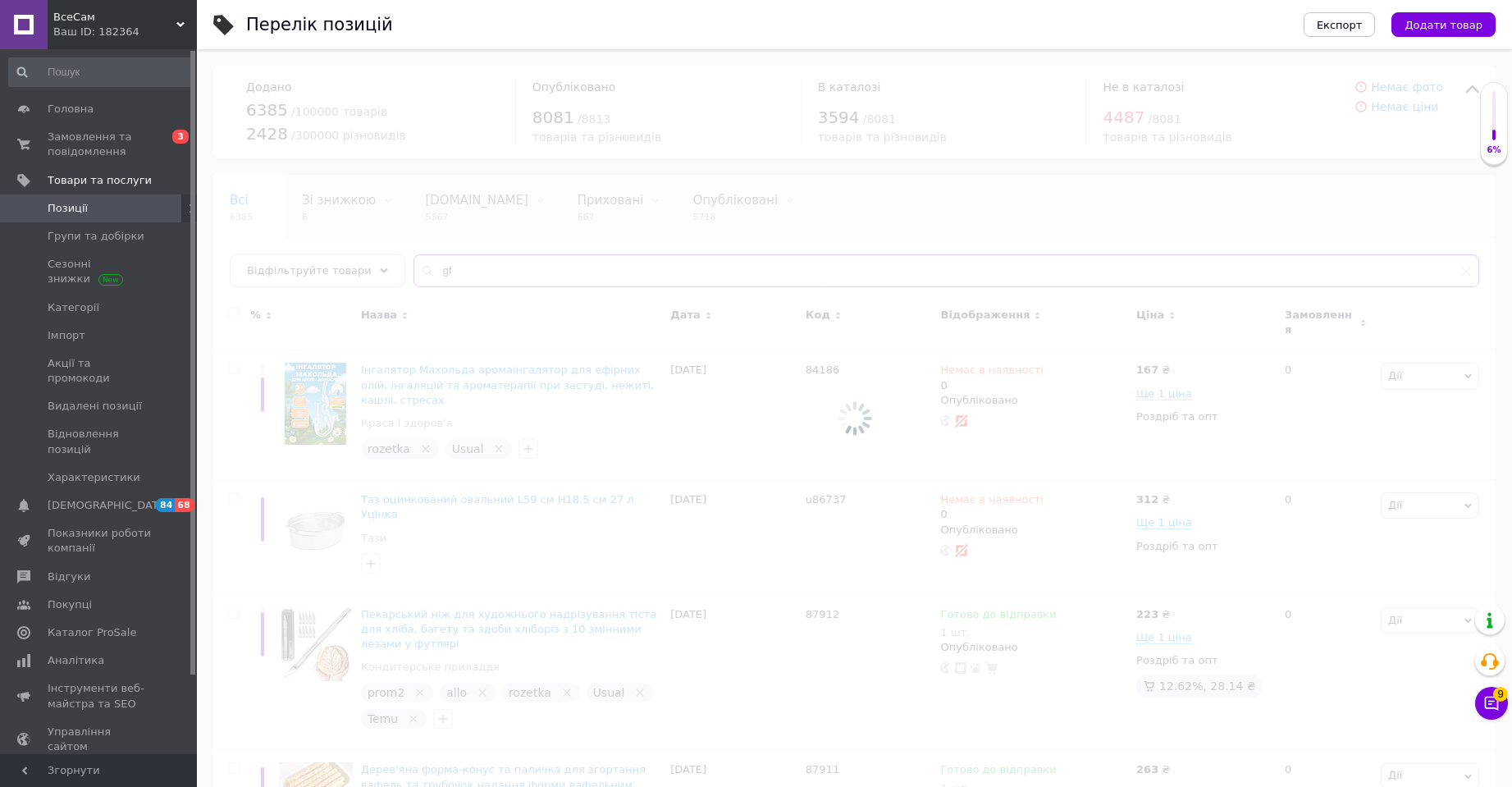
type input "g"
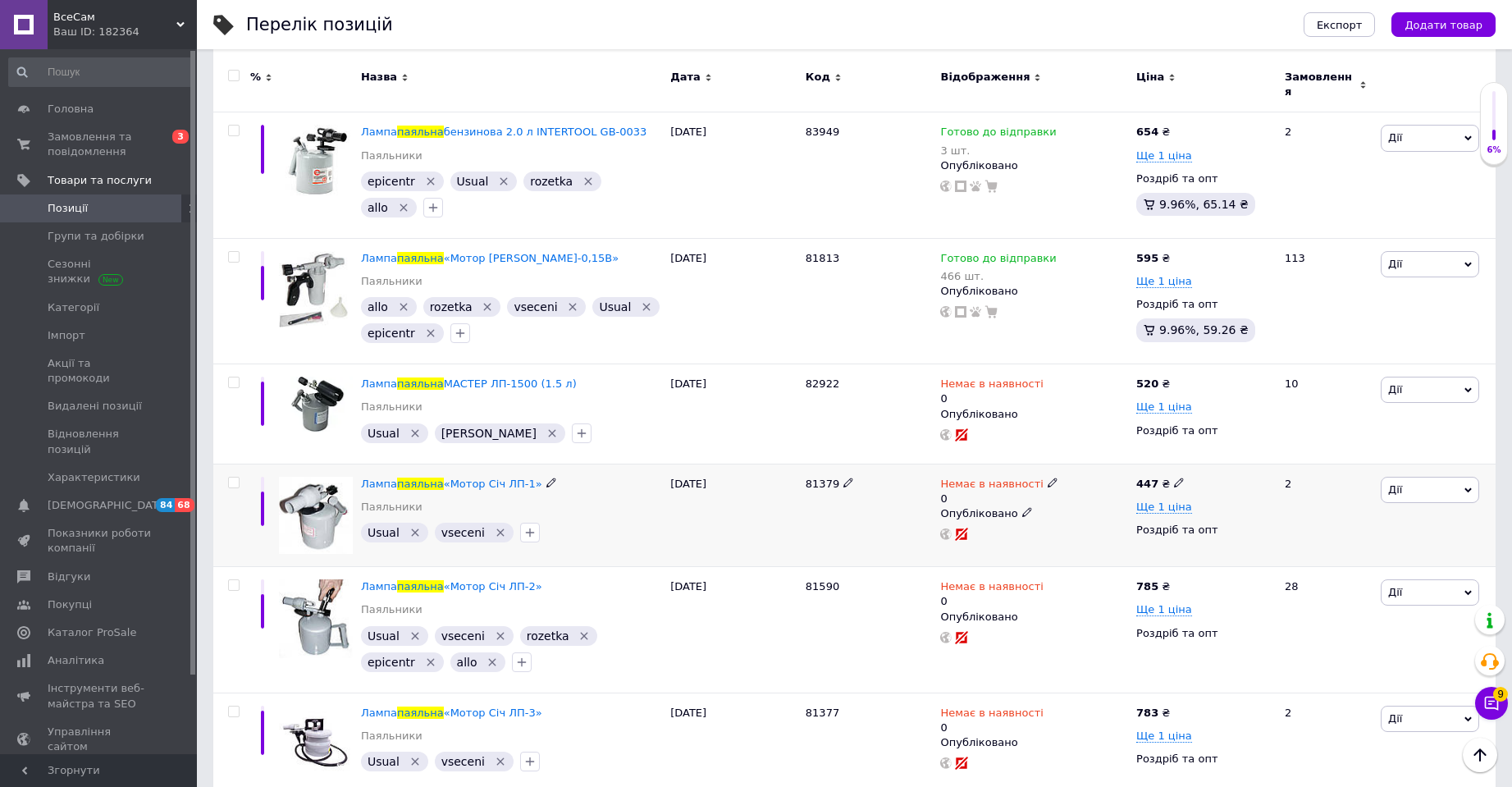
scroll to position [58, 0]
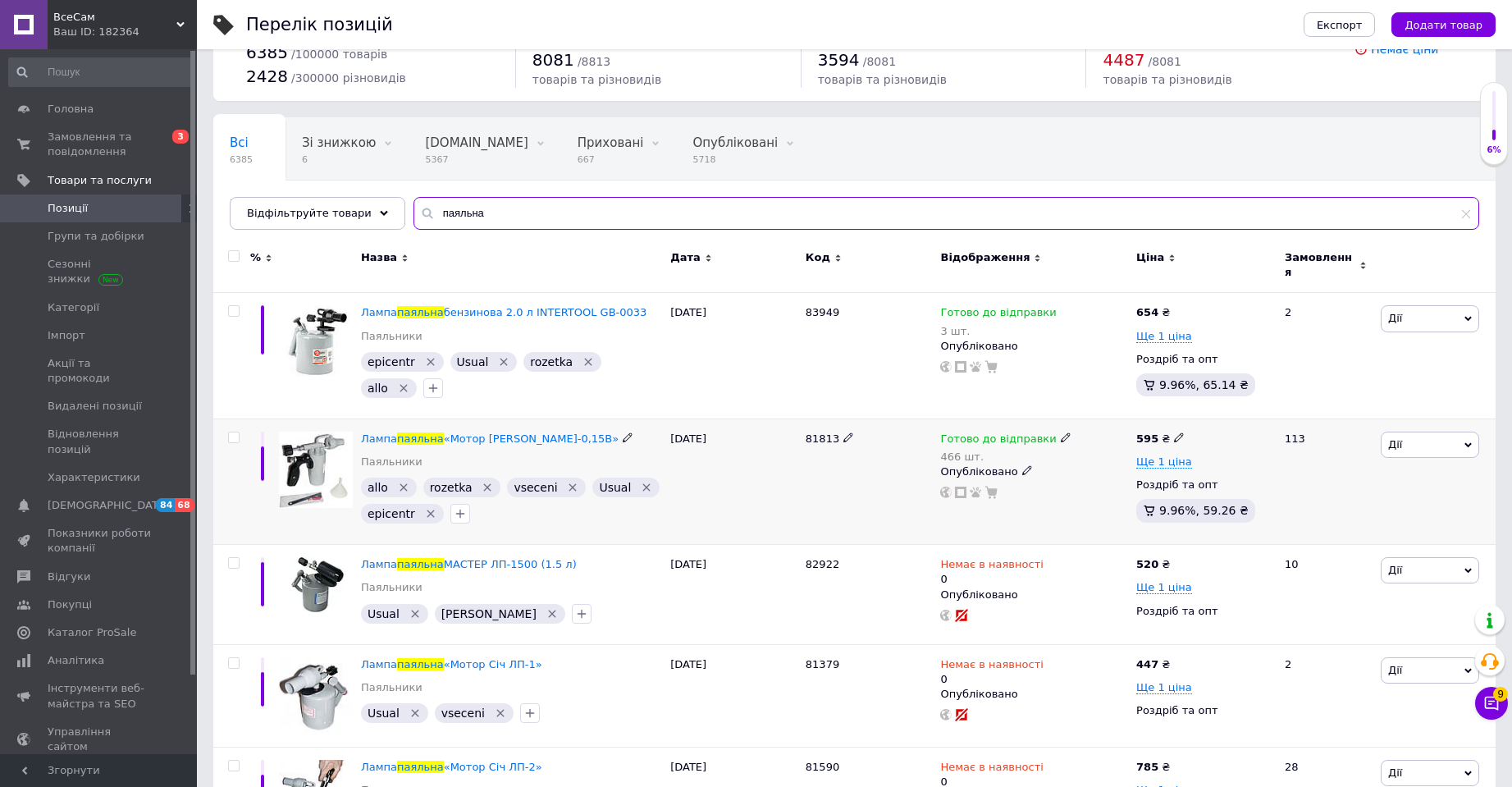
type input "паяльна"
click at [825, 436] on div "81813" at bounding box center [869, 439] width 127 height 15
click at [818, 432] on span "81813" at bounding box center [823, 438] width 34 height 12
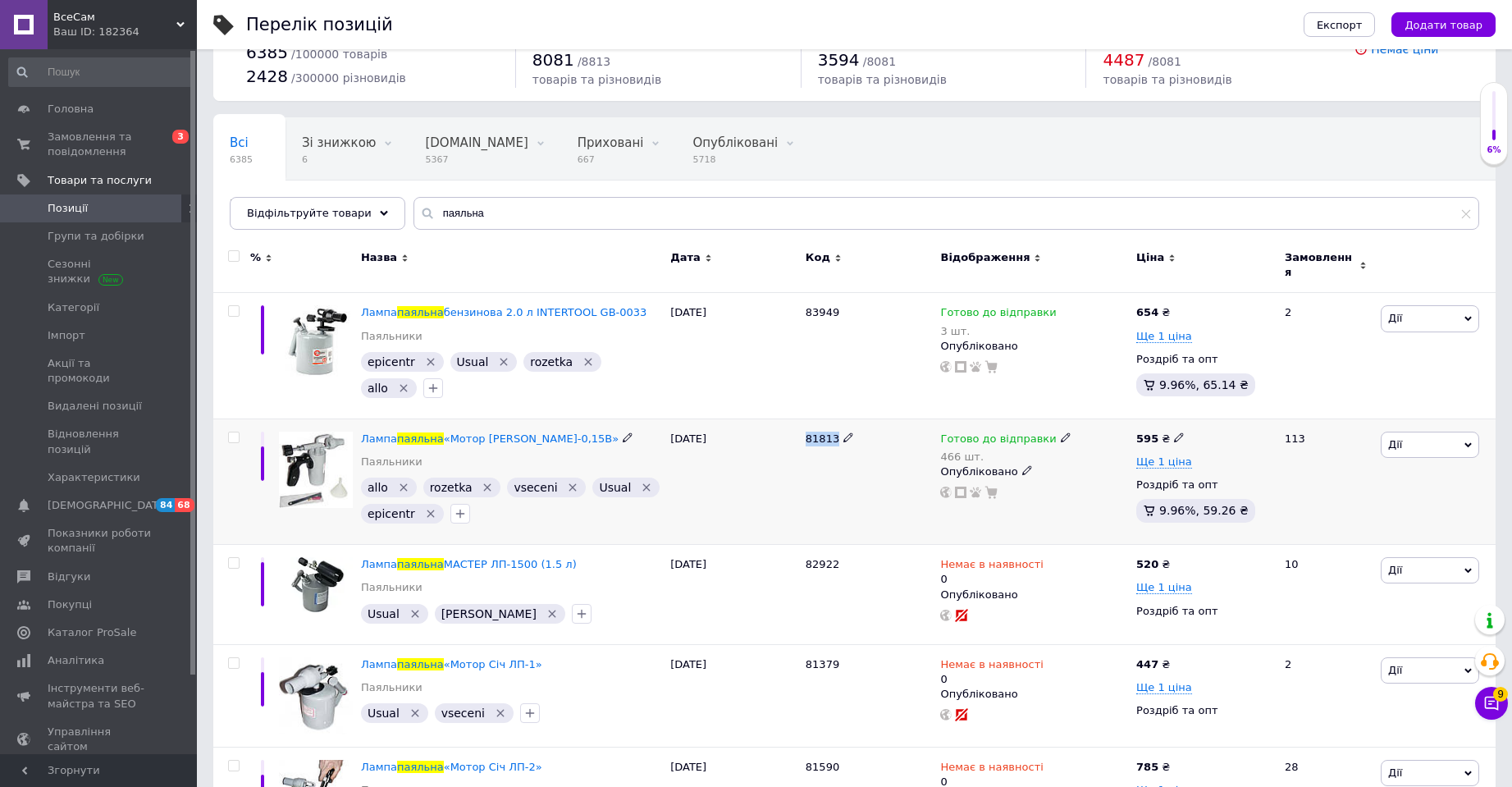
click at [818, 432] on span "81813" at bounding box center [823, 438] width 34 height 12
copy span "81813"
